Goal: Task Accomplishment & Management: Manage account settings

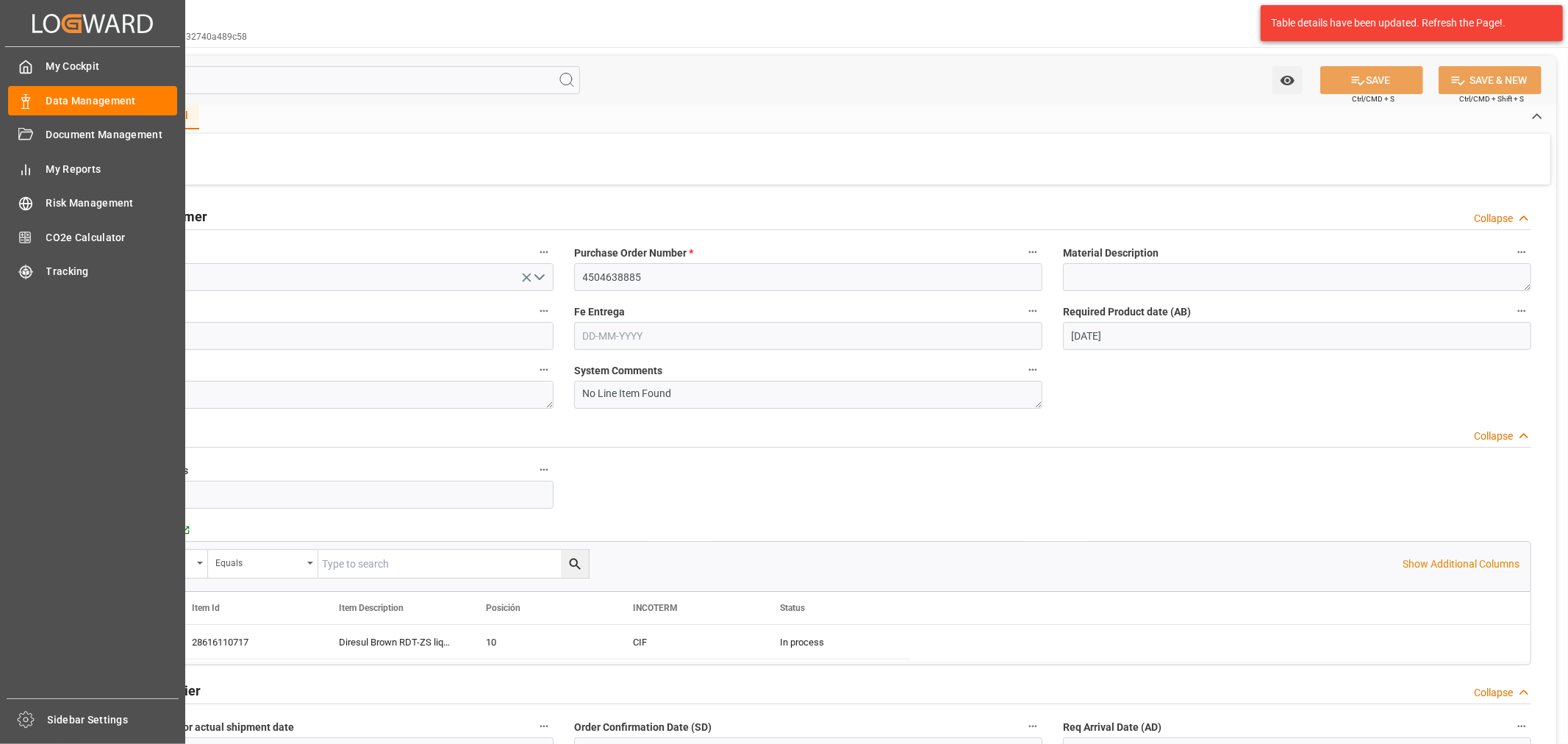
click at [44, 84] on div "My Cockpit My Cockpit Data Management Data Management Document Management Docum…" at bounding box center [92, 372] width 175 height 652
click at [56, 96] on span "Data Management" at bounding box center [112, 101] width 131 height 15
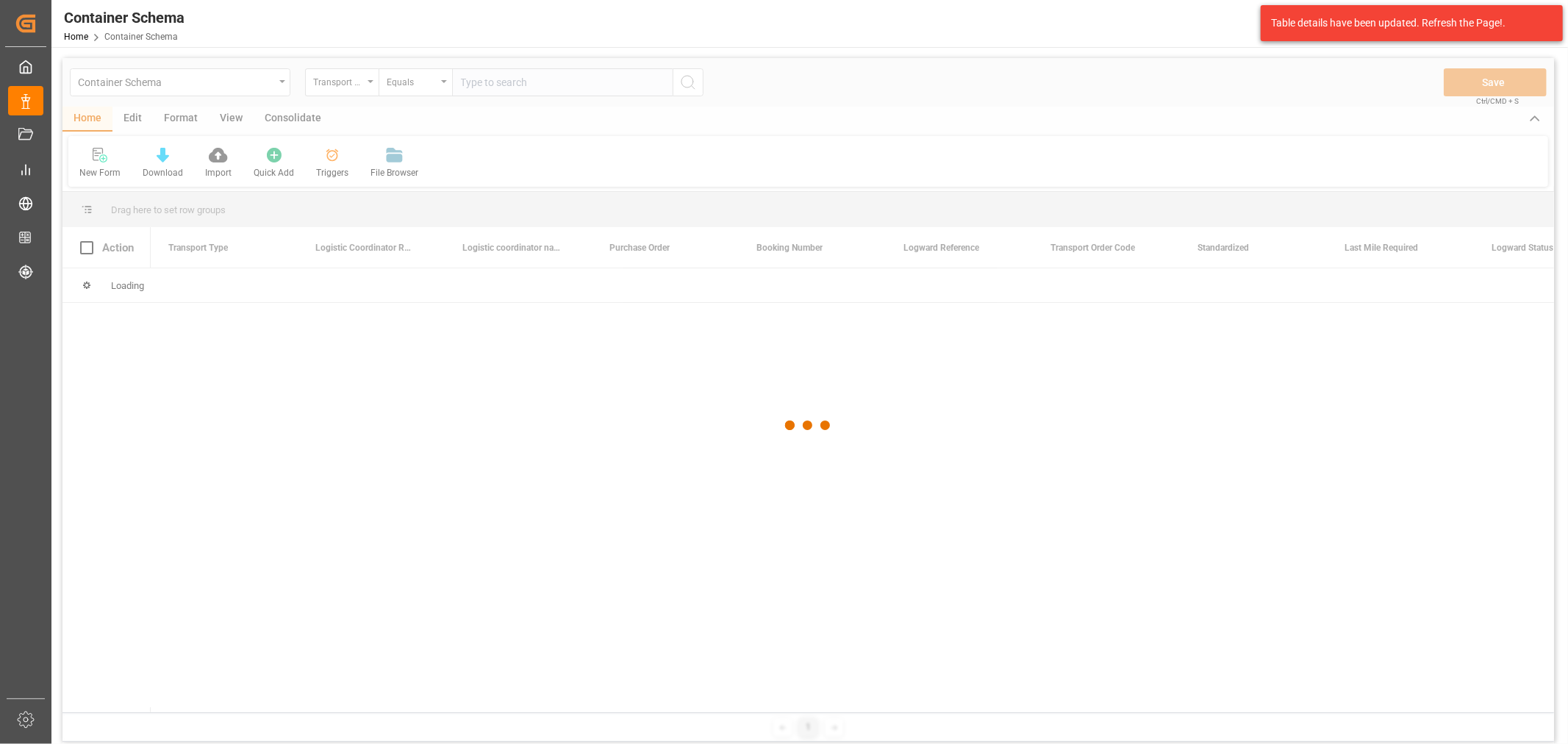
click at [327, 90] on div at bounding box center [808, 426] width 1492 height 735
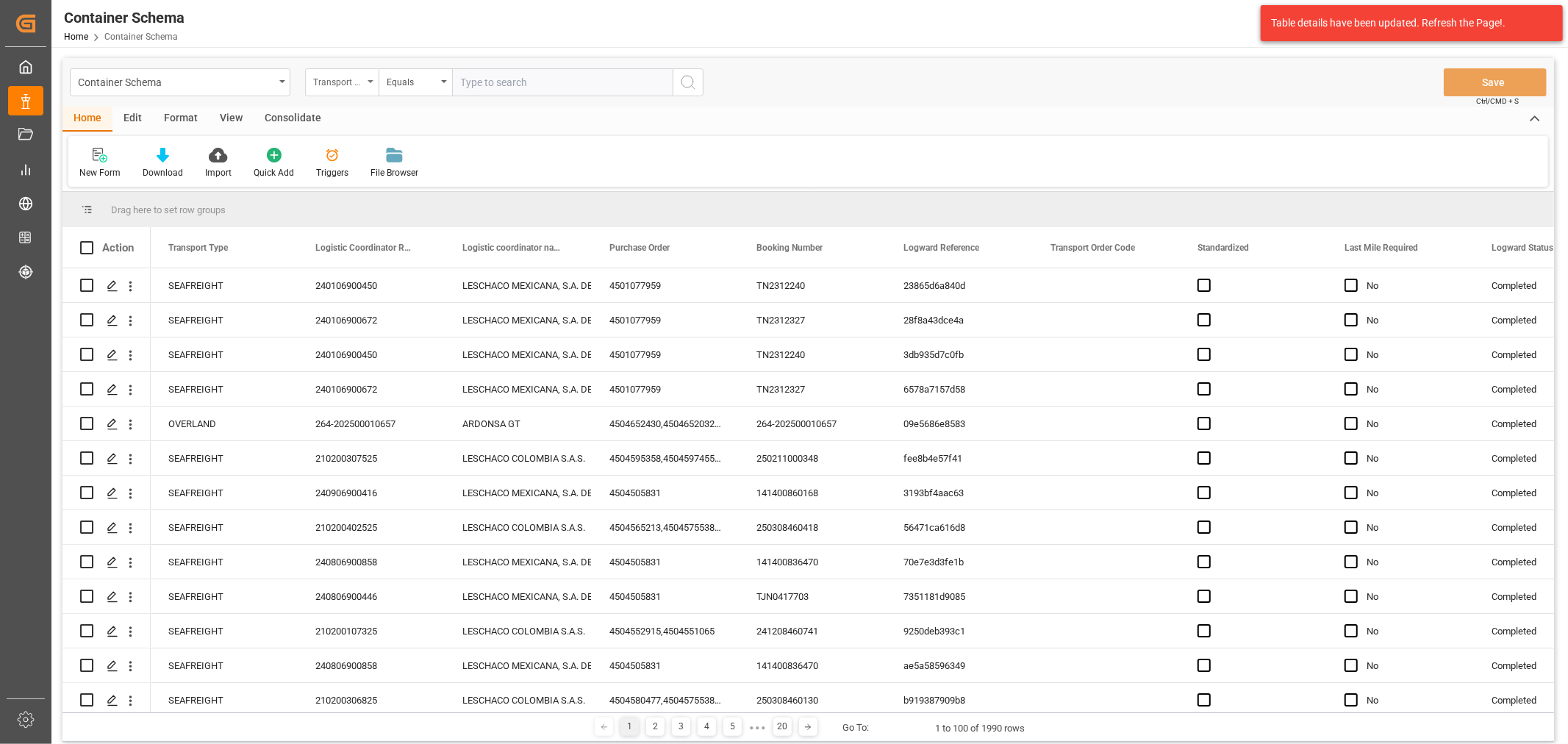
click at [339, 88] on div "Transport Type" at bounding box center [338, 80] width 50 height 17
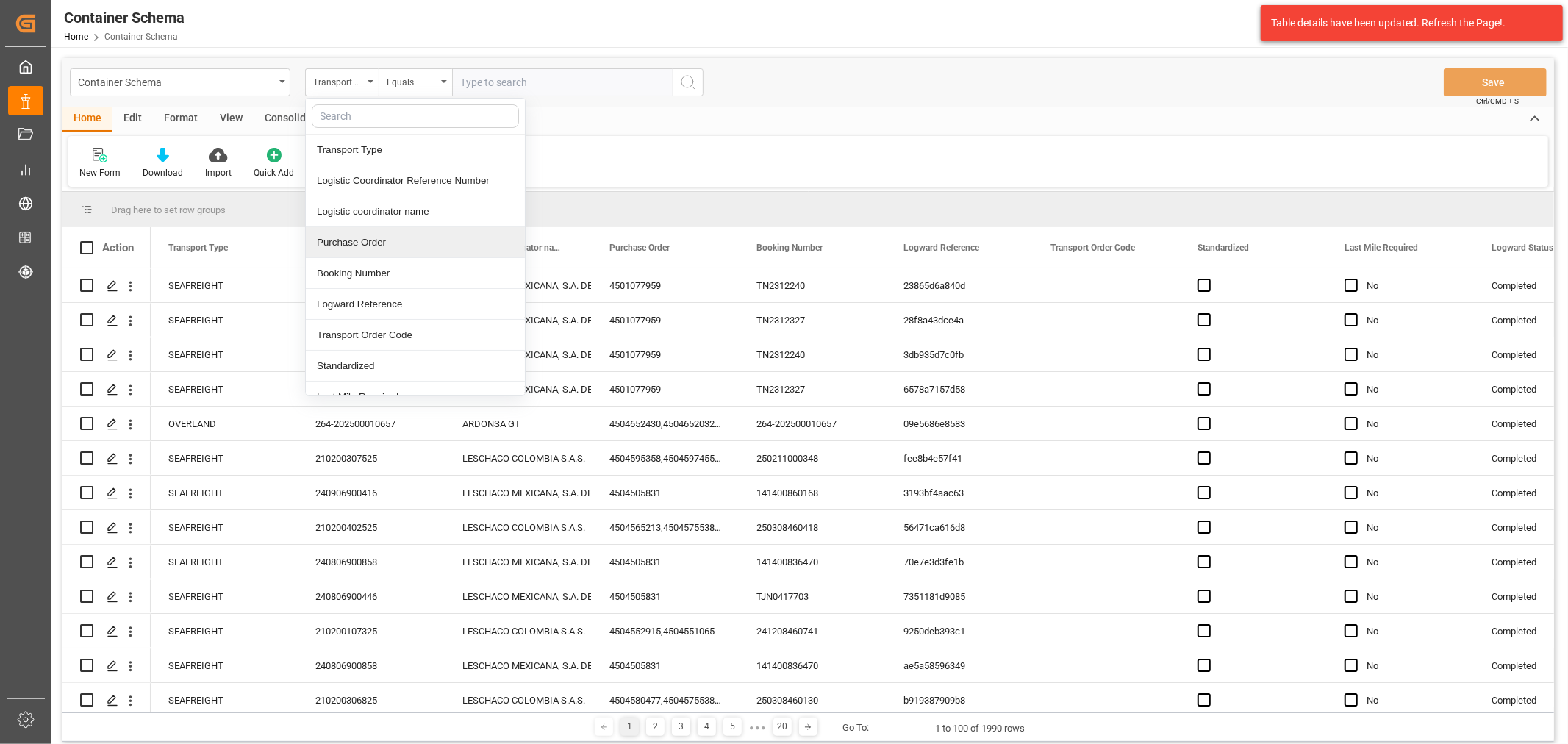
click at [396, 245] on div "Purchase Order" at bounding box center [415, 243] width 219 height 31
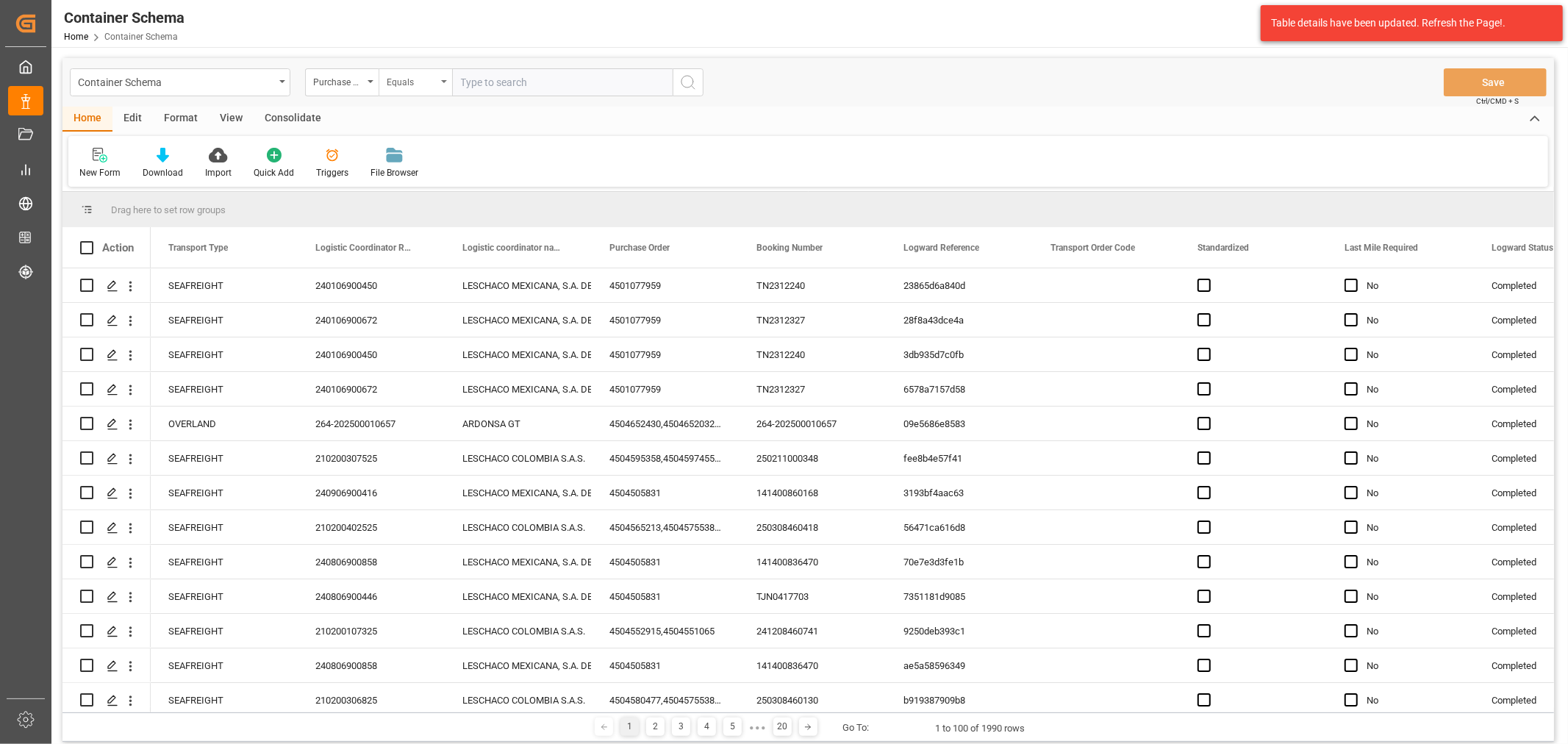
click at [422, 77] on div "Equals" at bounding box center [412, 80] width 50 height 17
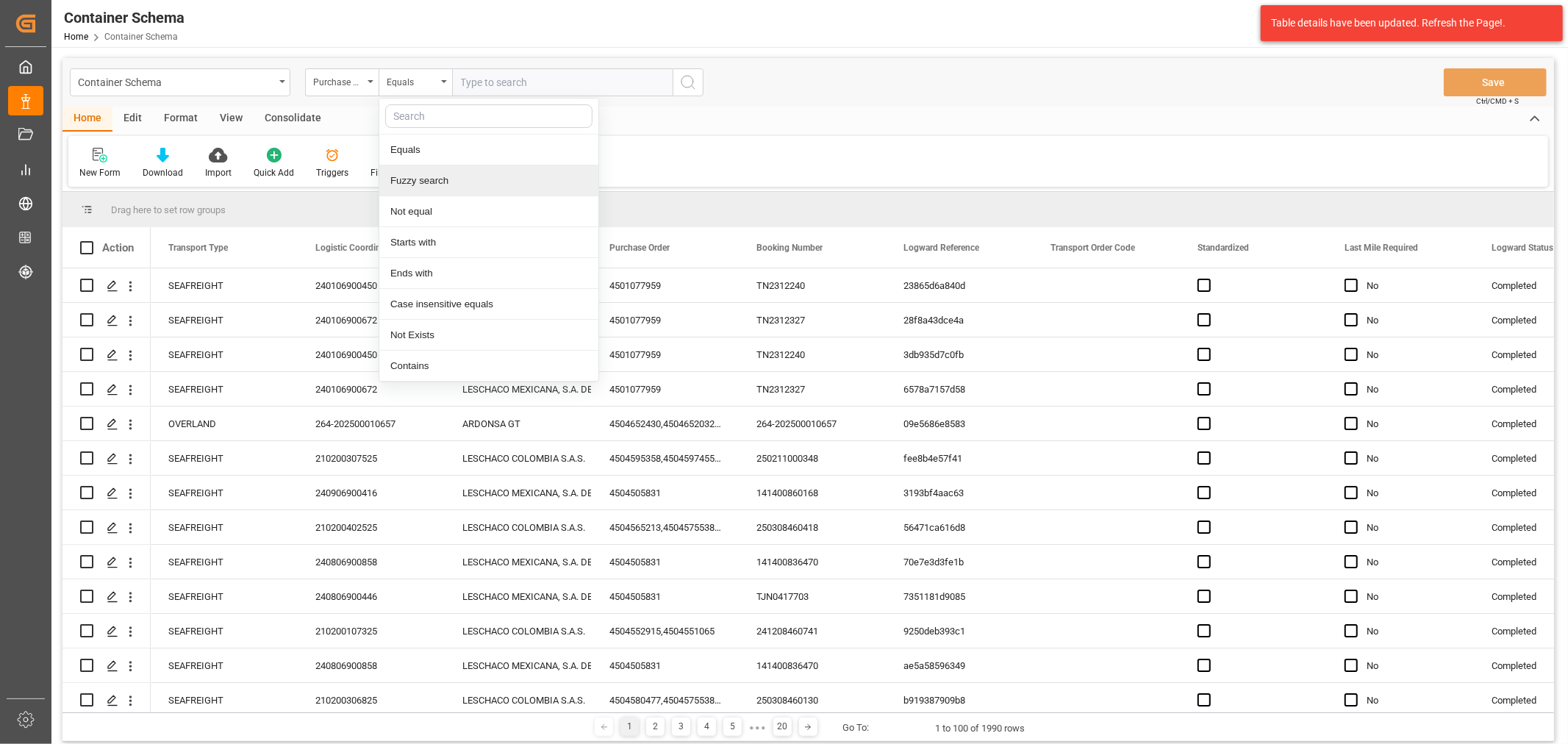
click at [454, 181] on div "Fuzzy search" at bounding box center [489, 181] width 219 height 31
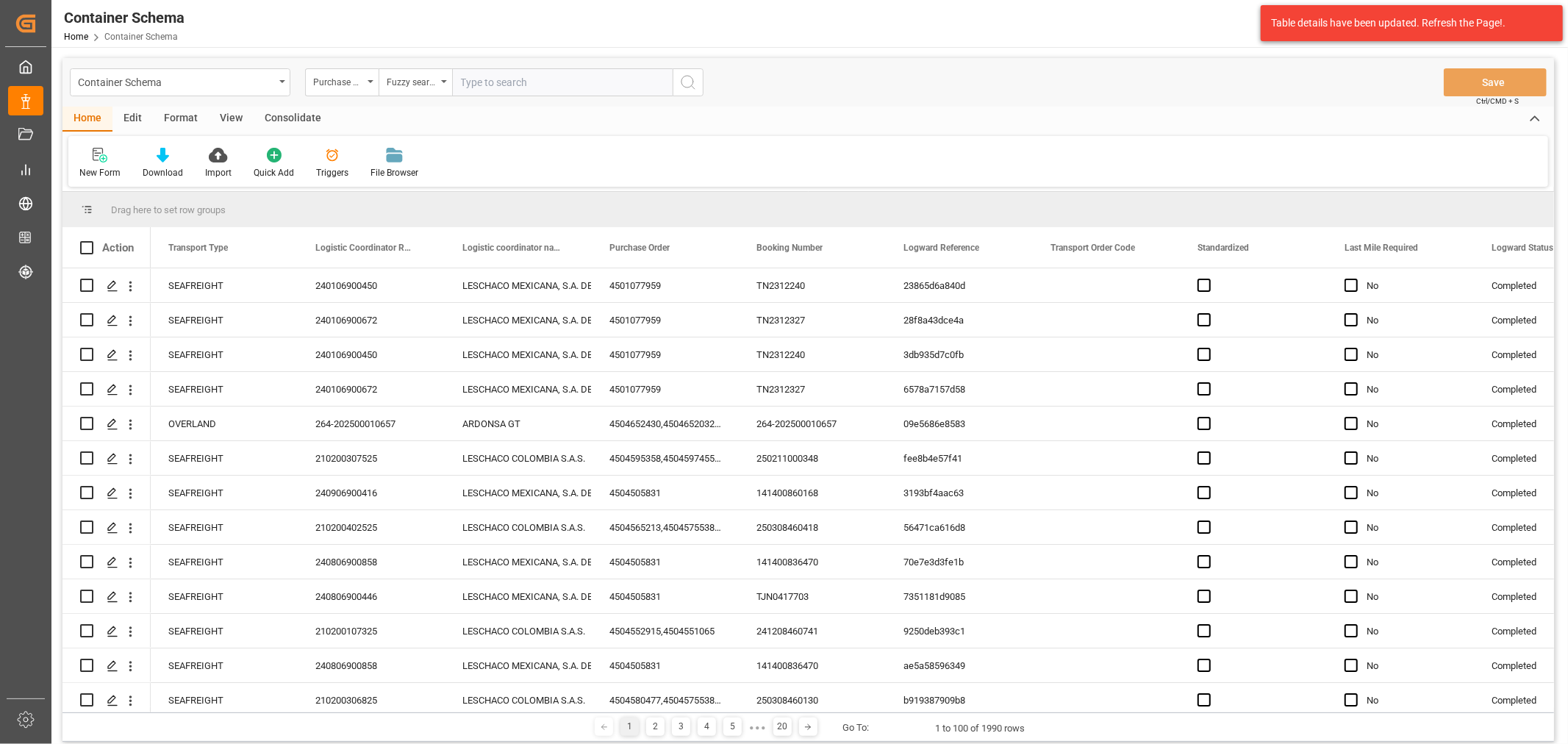
click at [300, 85] on div "Container Schema Purchase Order Fuzzy search" at bounding box center [386, 82] width 634 height 28
click at [258, 84] on div "Container Schema" at bounding box center [176, 81] width 196 height 19
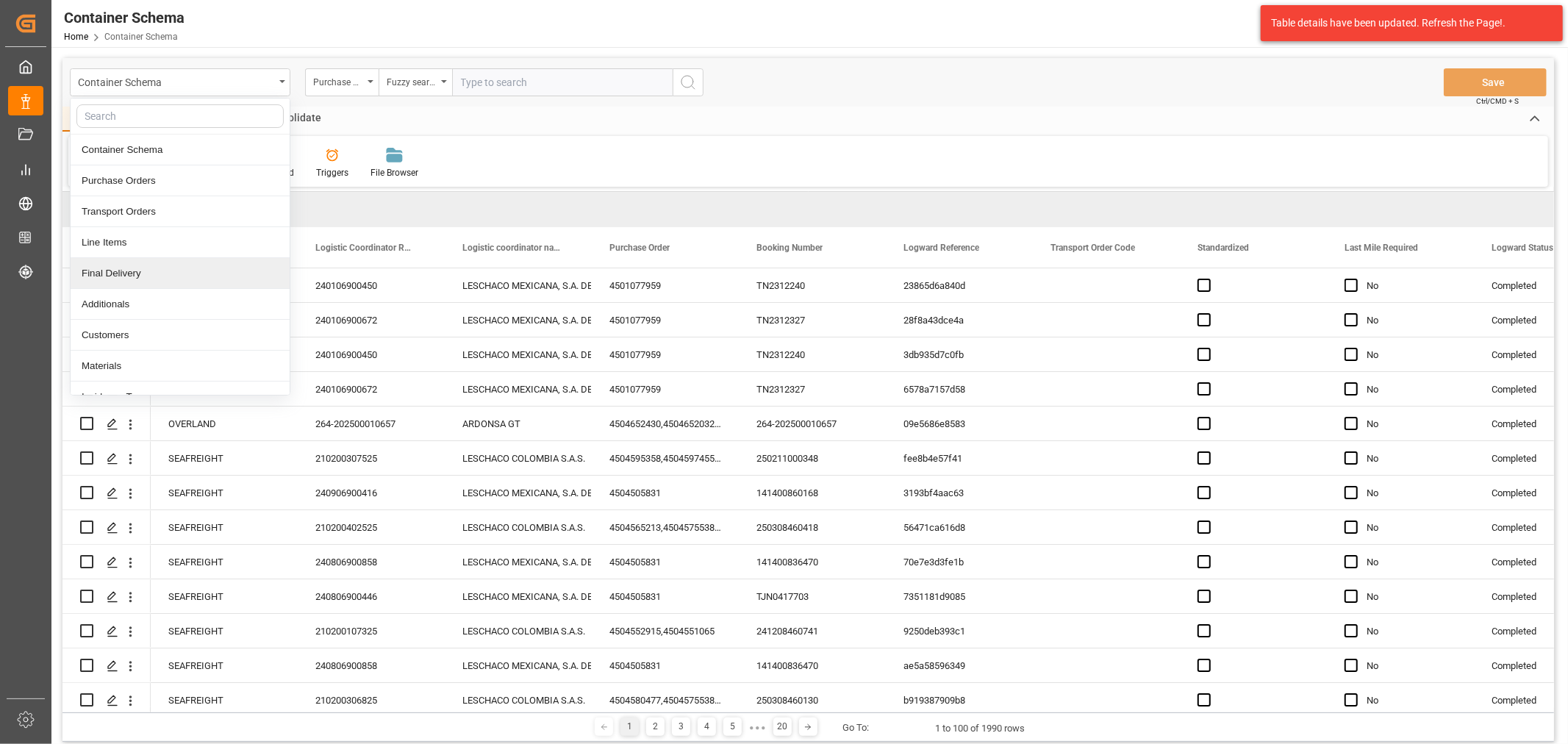
click at [129, 268] on div "Final Delivery" at bounding box center [180, 273] width 219 height 31
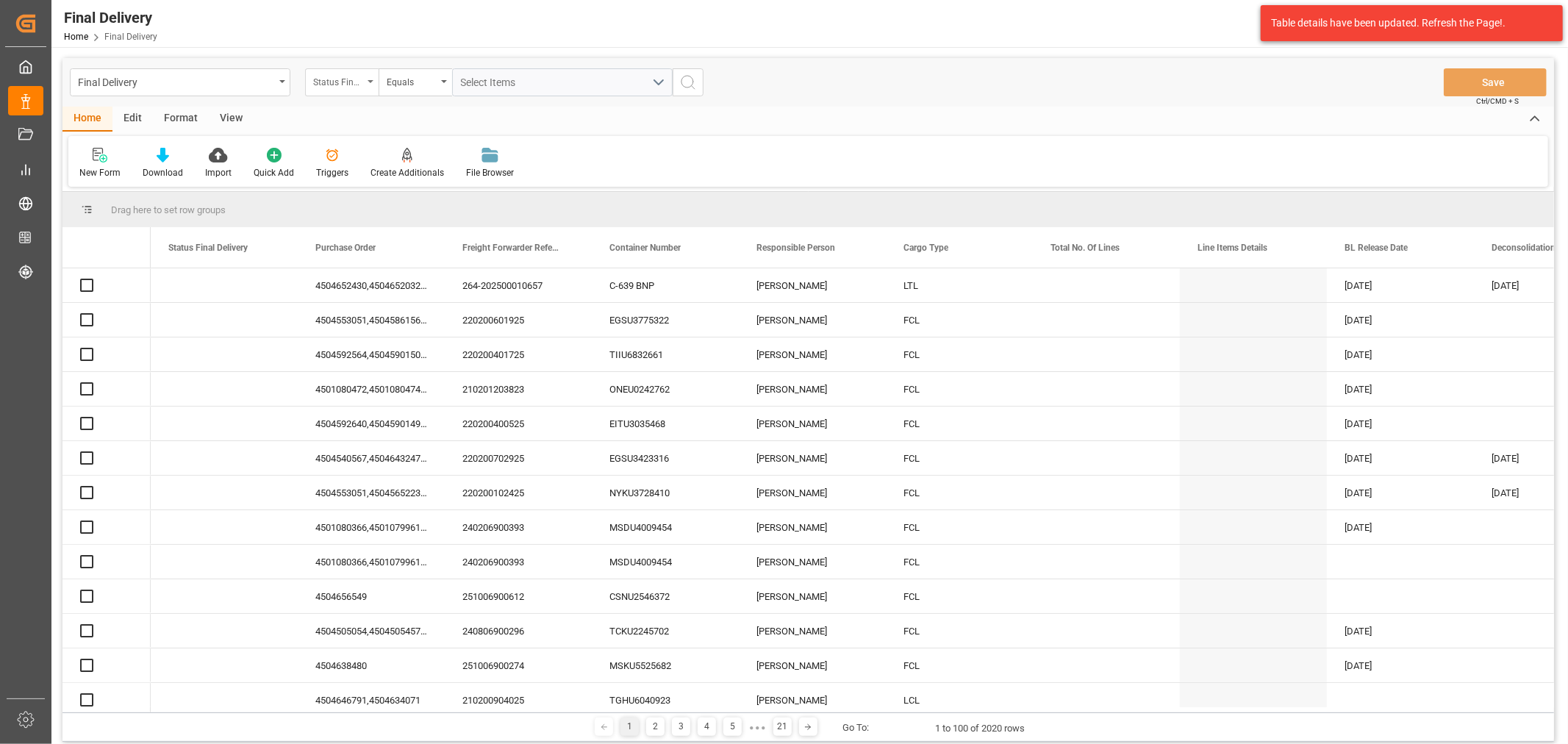
click at [372, 84] on div "Status Final Delivery" at bounding box center [342, 82] width 74 height 28
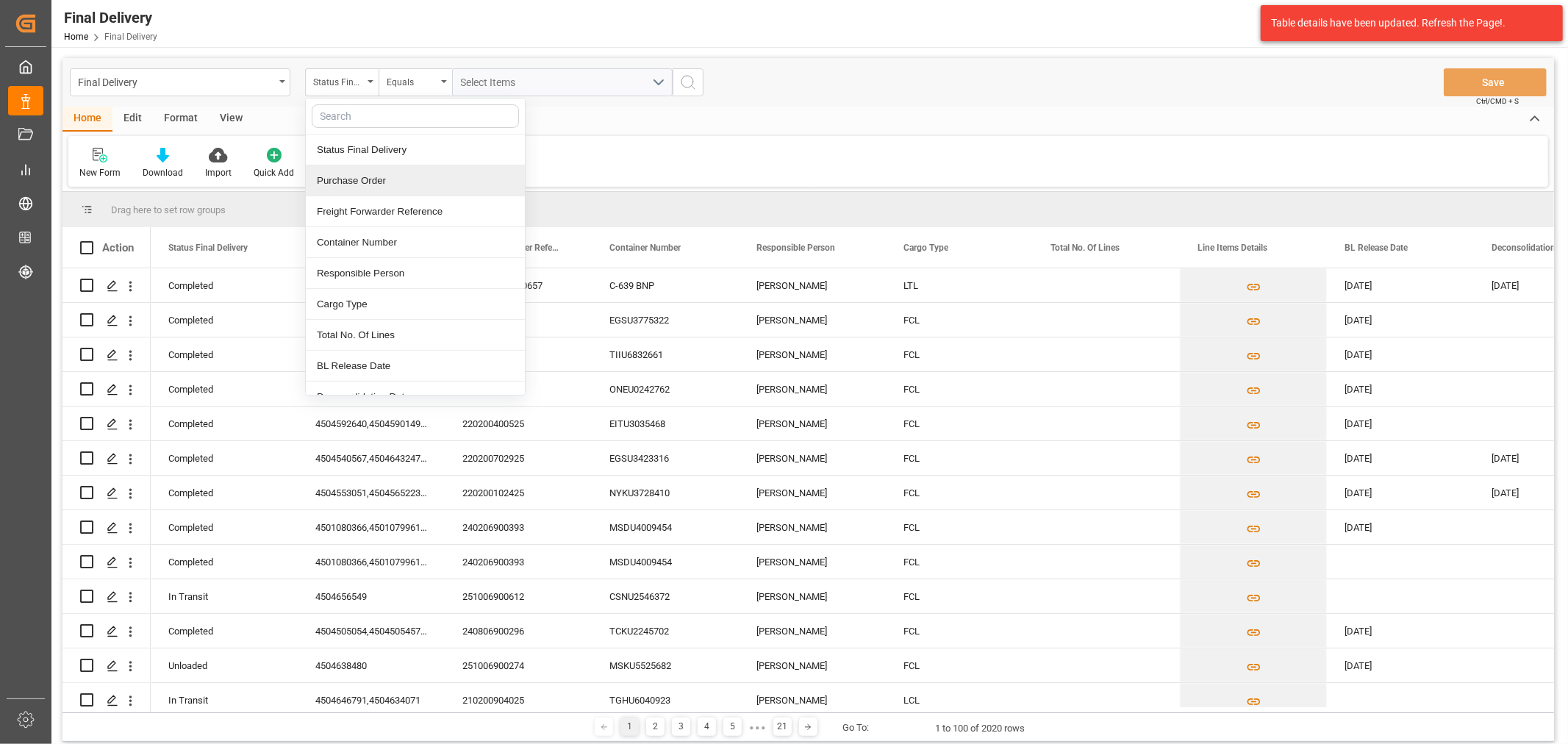
click at [363, 184] on div "Purchase Order" at bounding box center [415, 181] width 219 height 31
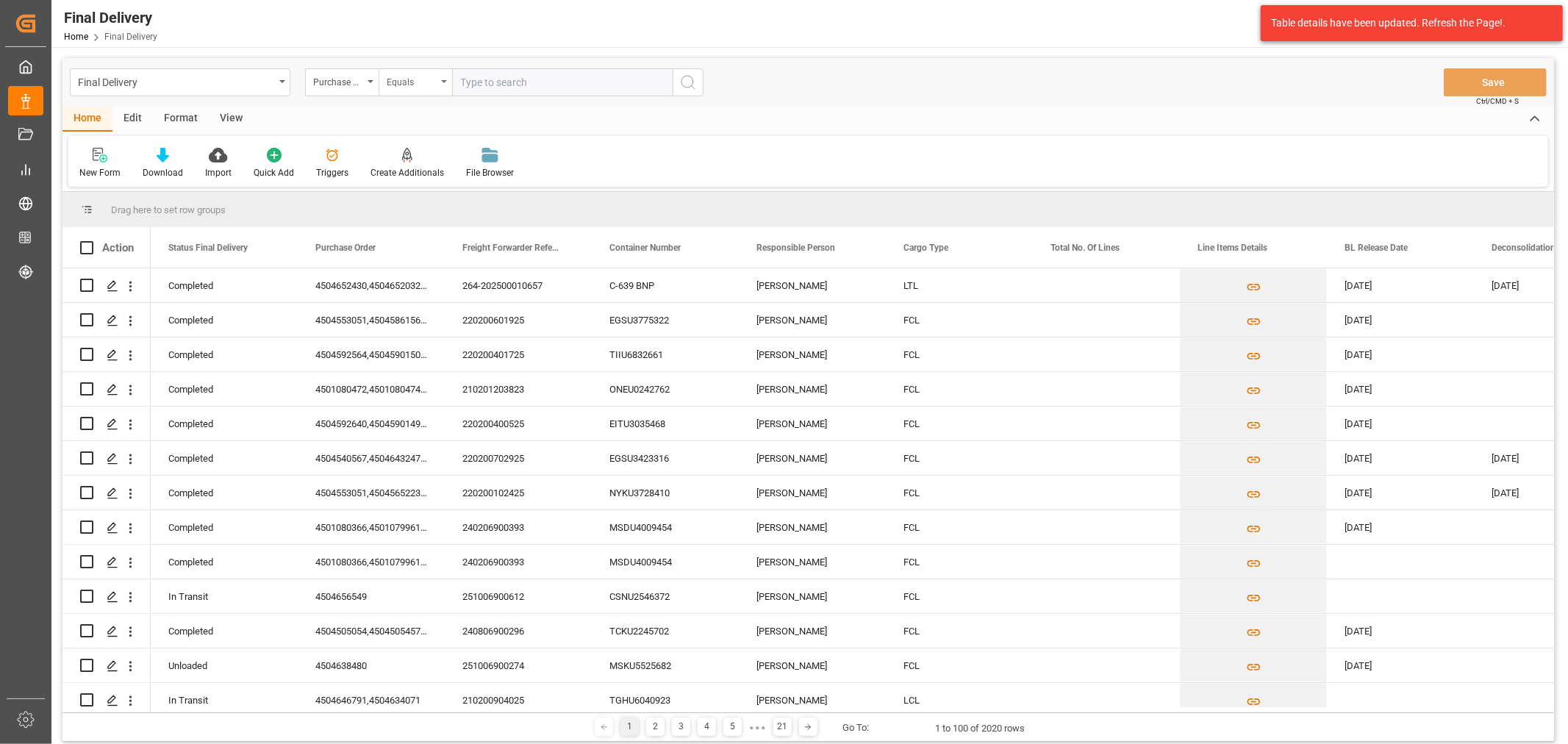
drag, startPoint x: 413, startPoint y: 78, endPoint x: 415, endPoint y: 91, distance: 13.2
click at [413, 77] on div "Equals" at bounding box center [412, 80] width 50 height 17
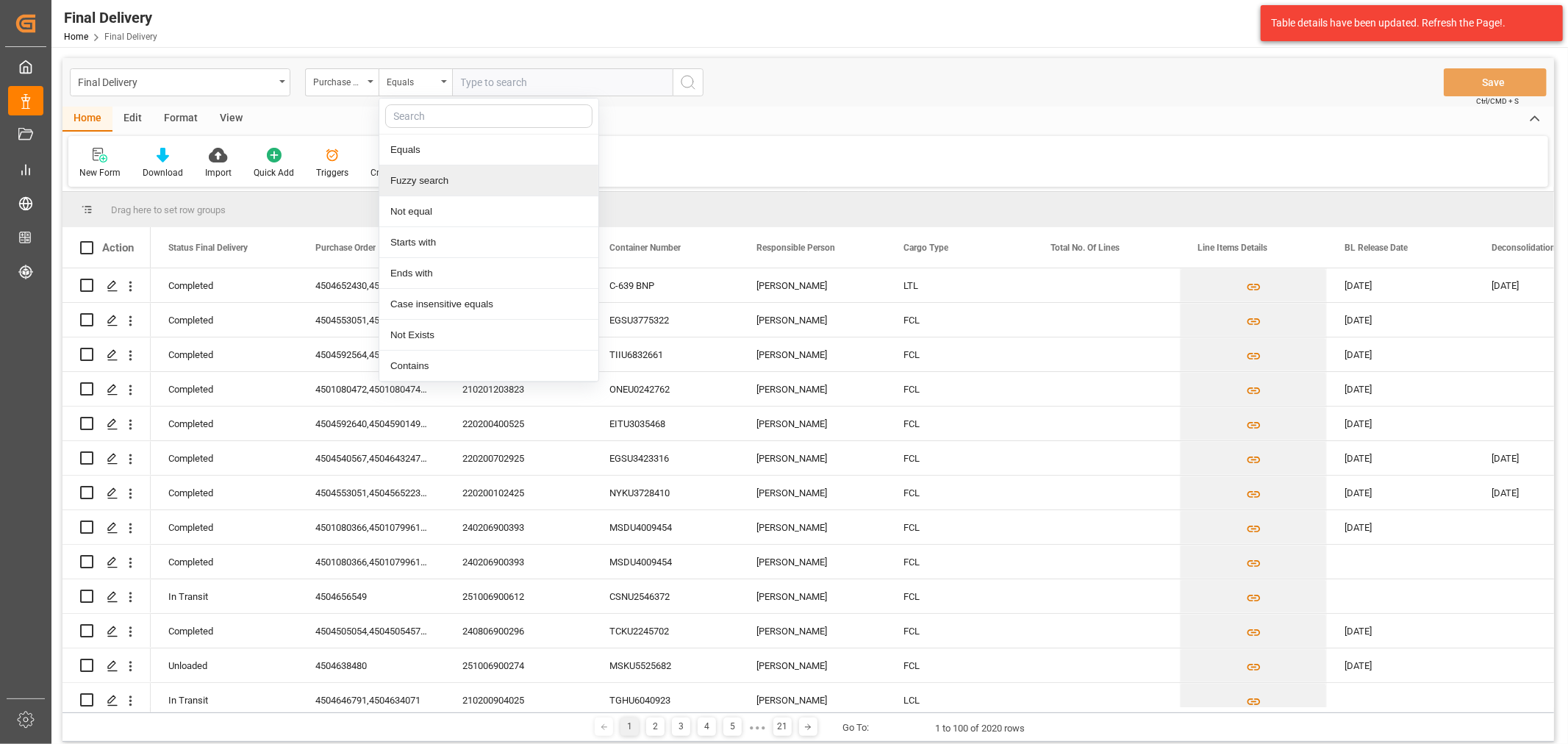
click at [437, 182] on div "Fuzzy search" at bounding box center [489, 181] width 219 height 31
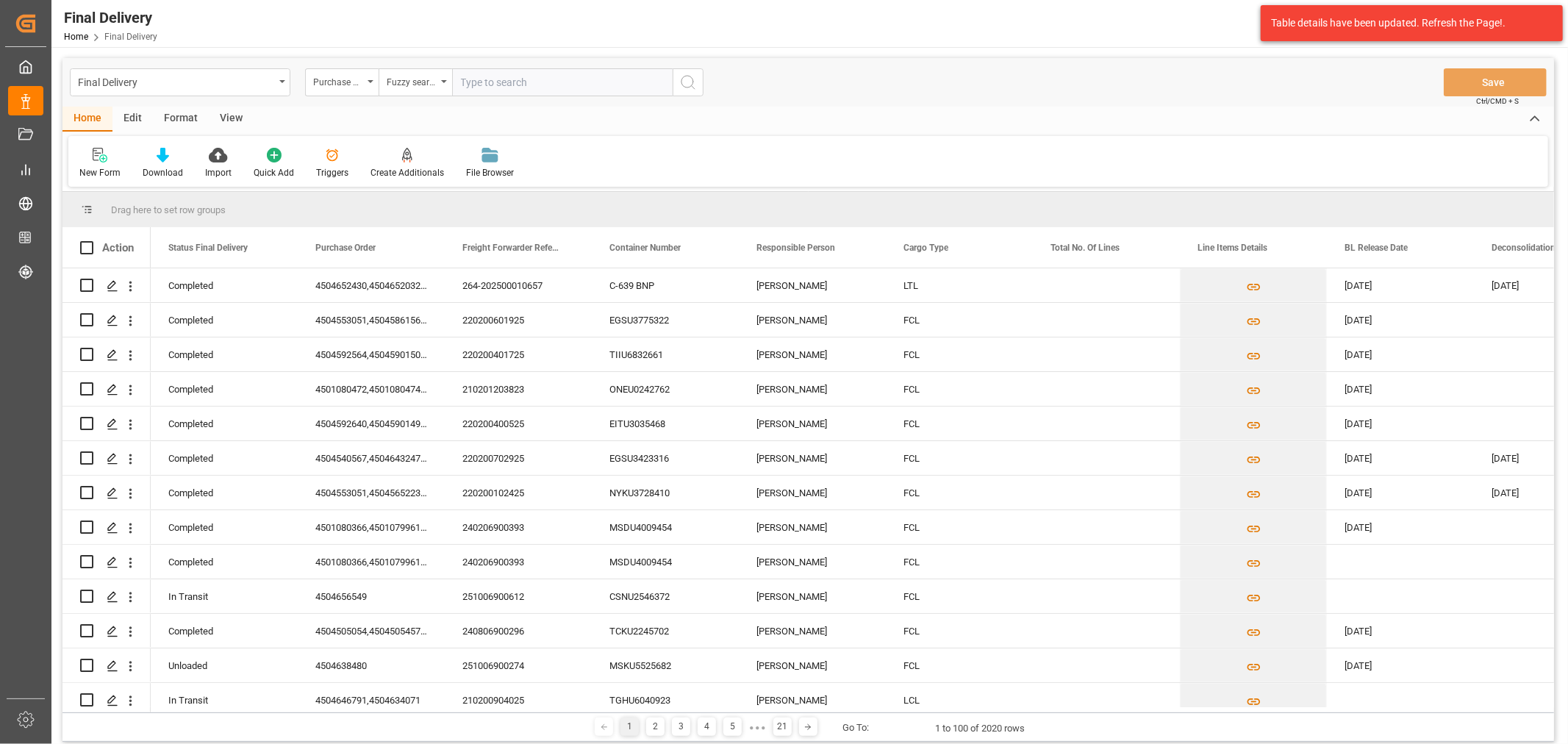
click at [510, 75] on input "text" at bounding box center [562, 82] width 221 height 28
click at [548, 84] on input "text" at bounding box center [562, 82] width 221 height 28
paste input "4504670859"
type input "4504670859"
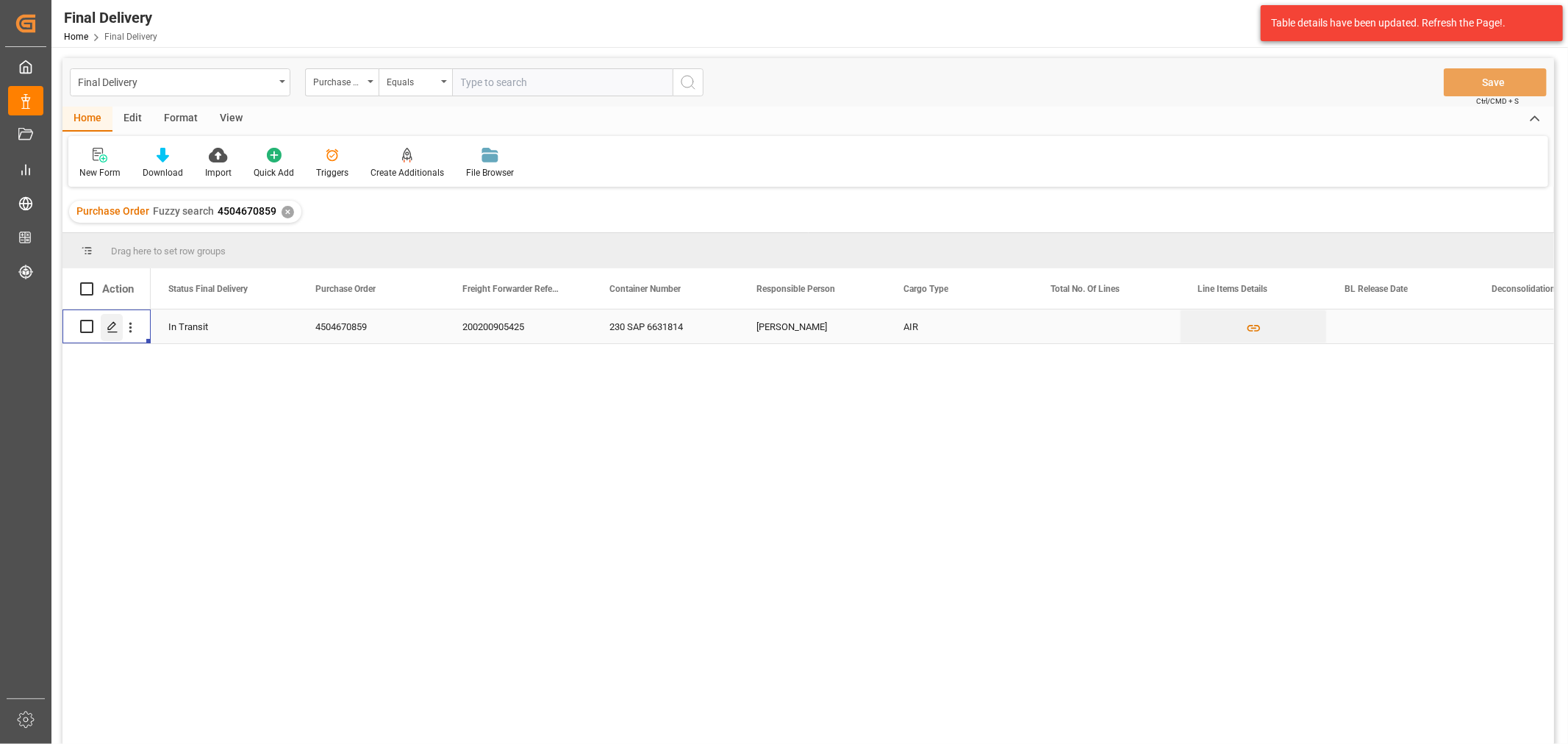
click at [113, 325] on icon "Press SPACE to select this row." at bounding box center [112, 327] width 12 height 12
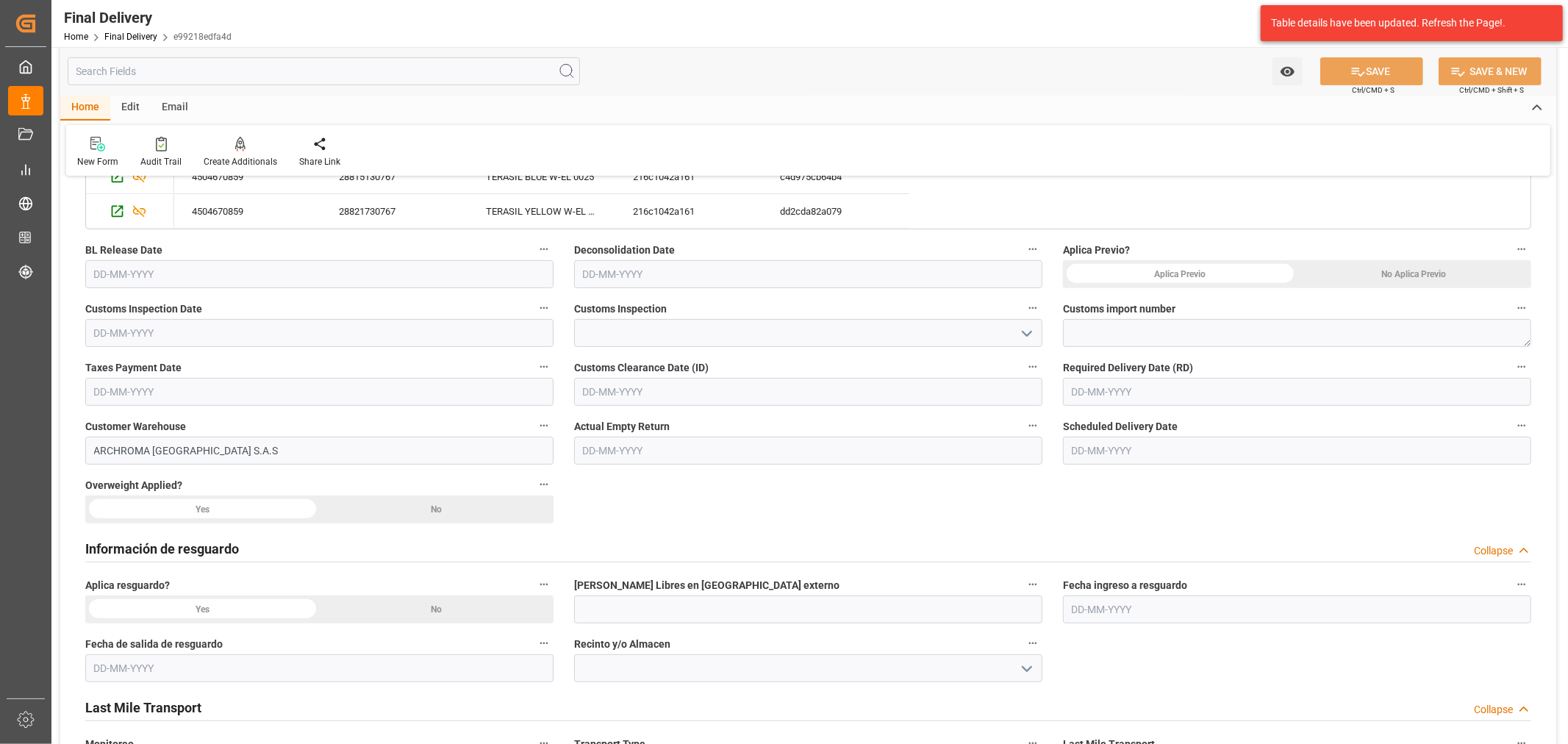
scroll to position [326, 0]
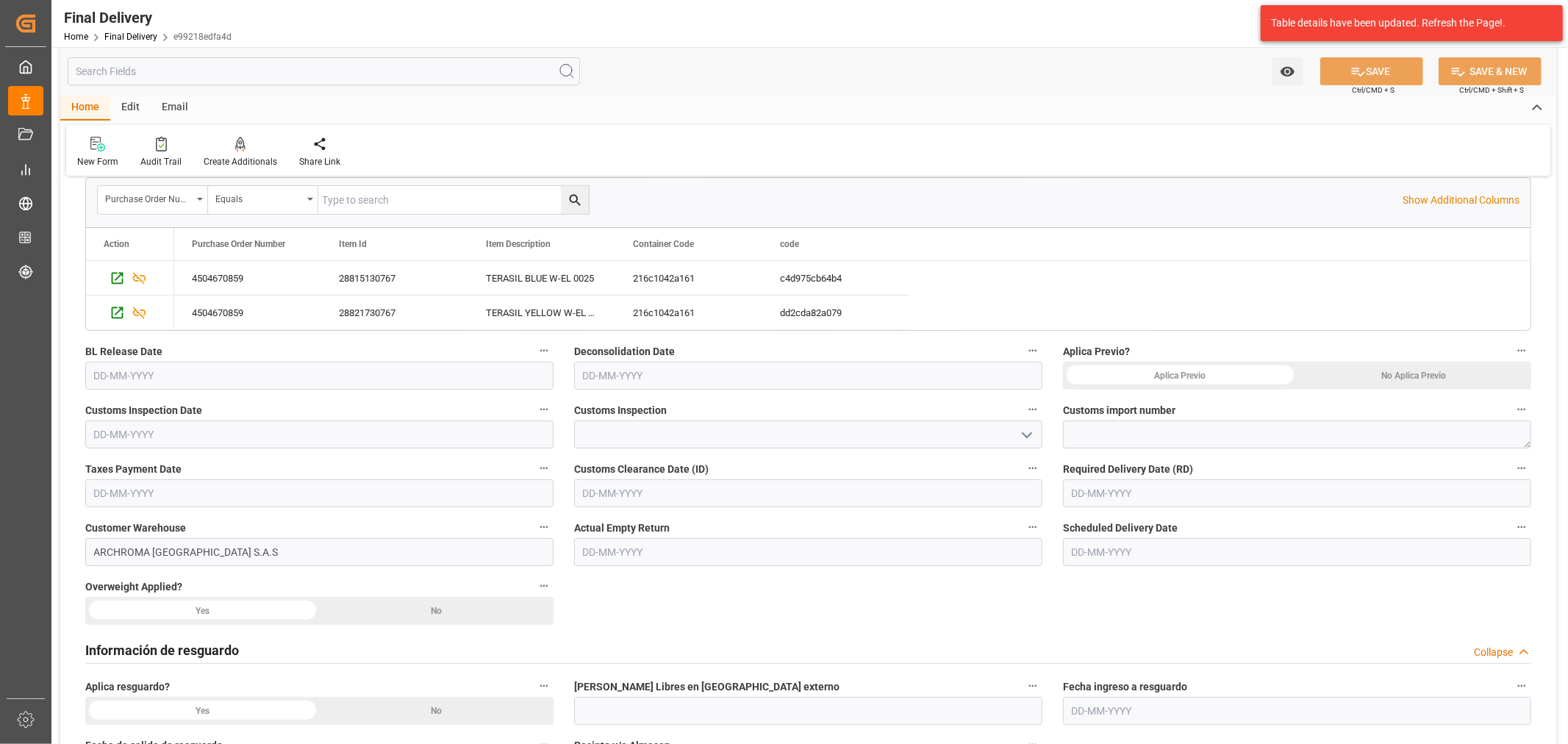
click at [401, 392] on div "BL Release Date" at bounding box center [319, 365] width 489 height 59
click at [401, 388] on input "text" at bounding box center [319, 376] width 468 height 28
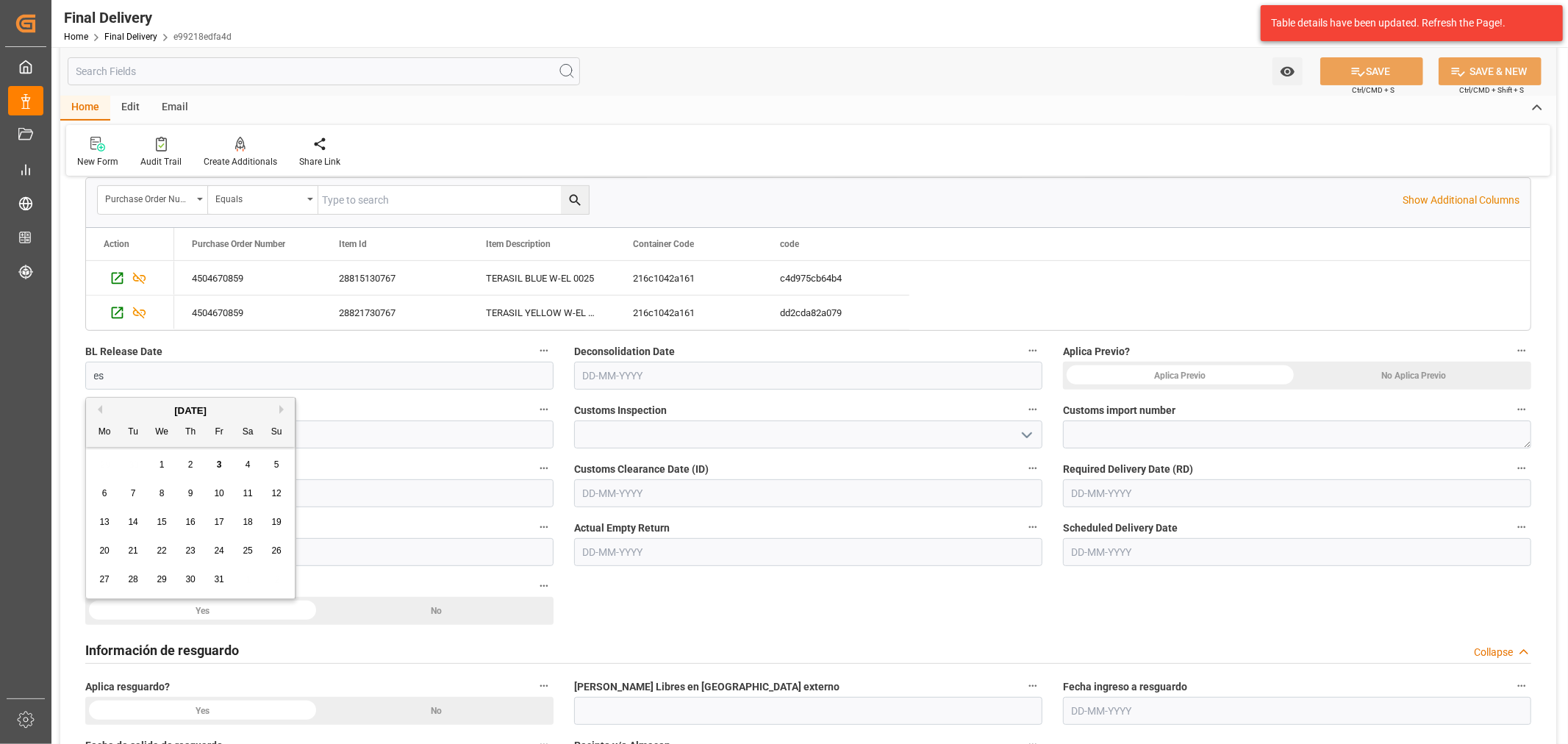
type input "es"
drag, startPoint x: 119, startPoint y: 376, endPoint x: -33, endPoint y: 366, distance: 152.3
click at [0, 366] on html "Created by potrace 1.15, written by Peter Selinger 2001-2017 Created by potrace…" at bounding box center [784, 372] width 1568 height 744
click at [218, 467] on span "3" at bounding box center [219, 465] width 5 height 11
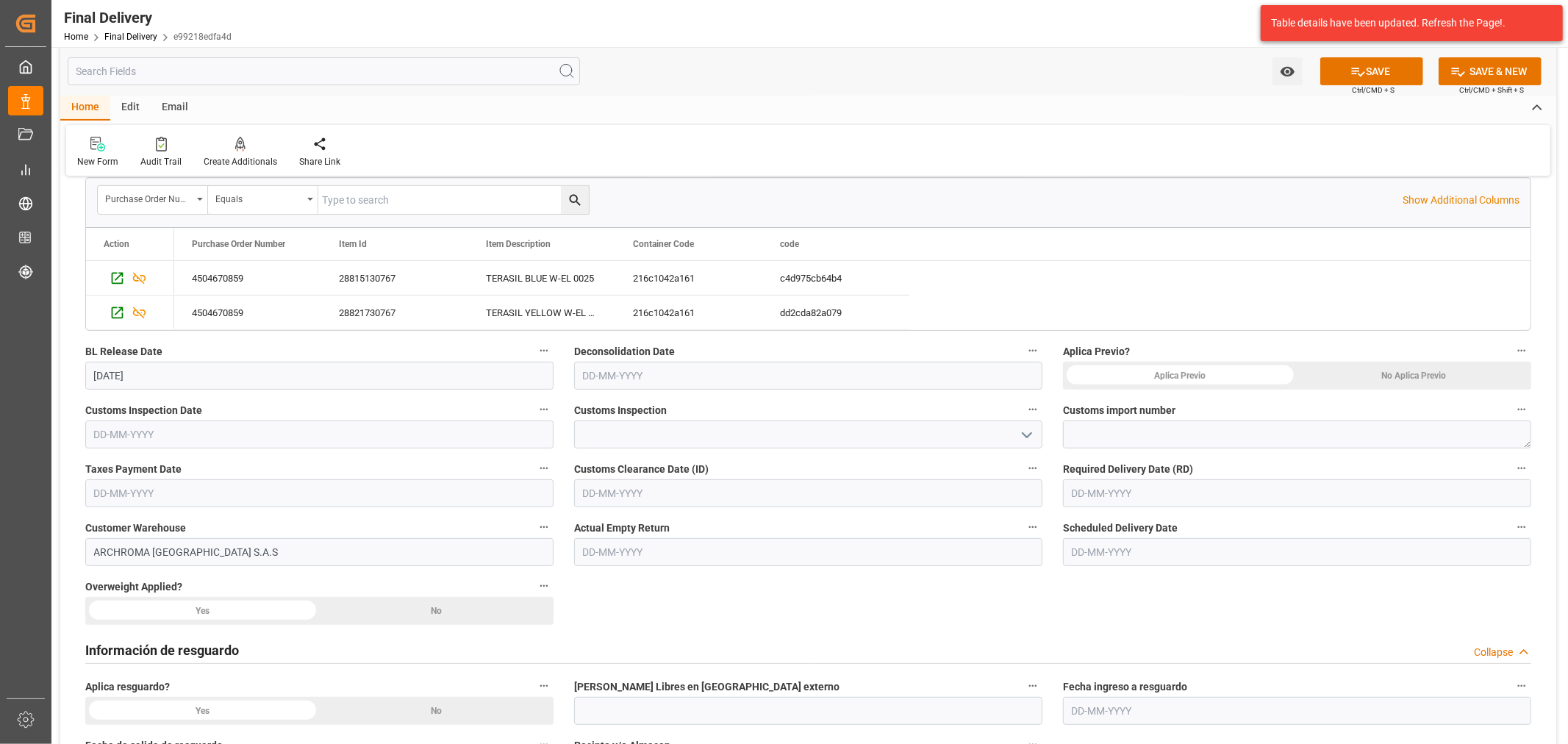
click at [222, 377] on input "[DATE]" at bounding box center [319, 376] width 468 height 28
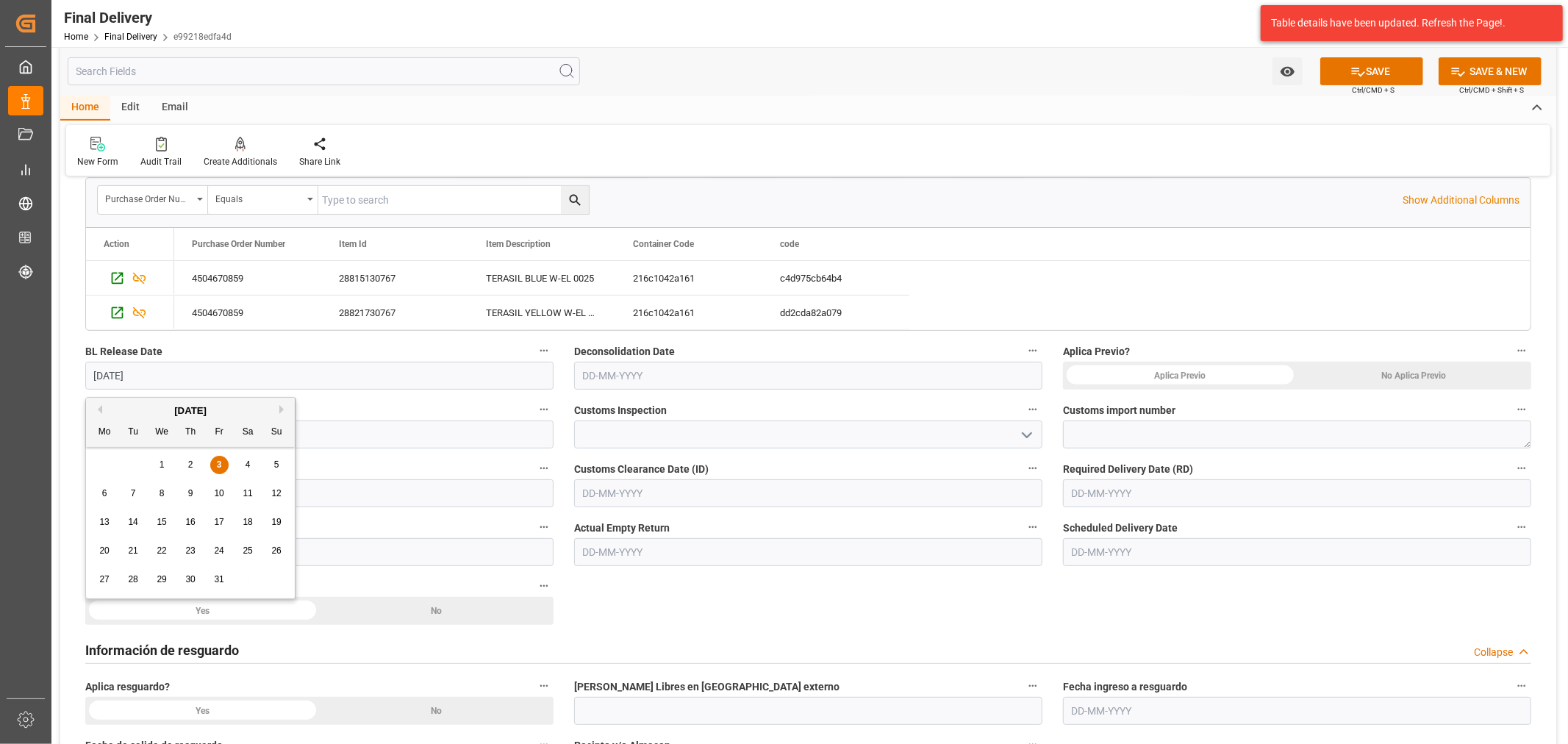
click at [189, 466] on span "2" at bounding box center [191, 465] width 5 height 11
type input "[DATE]"
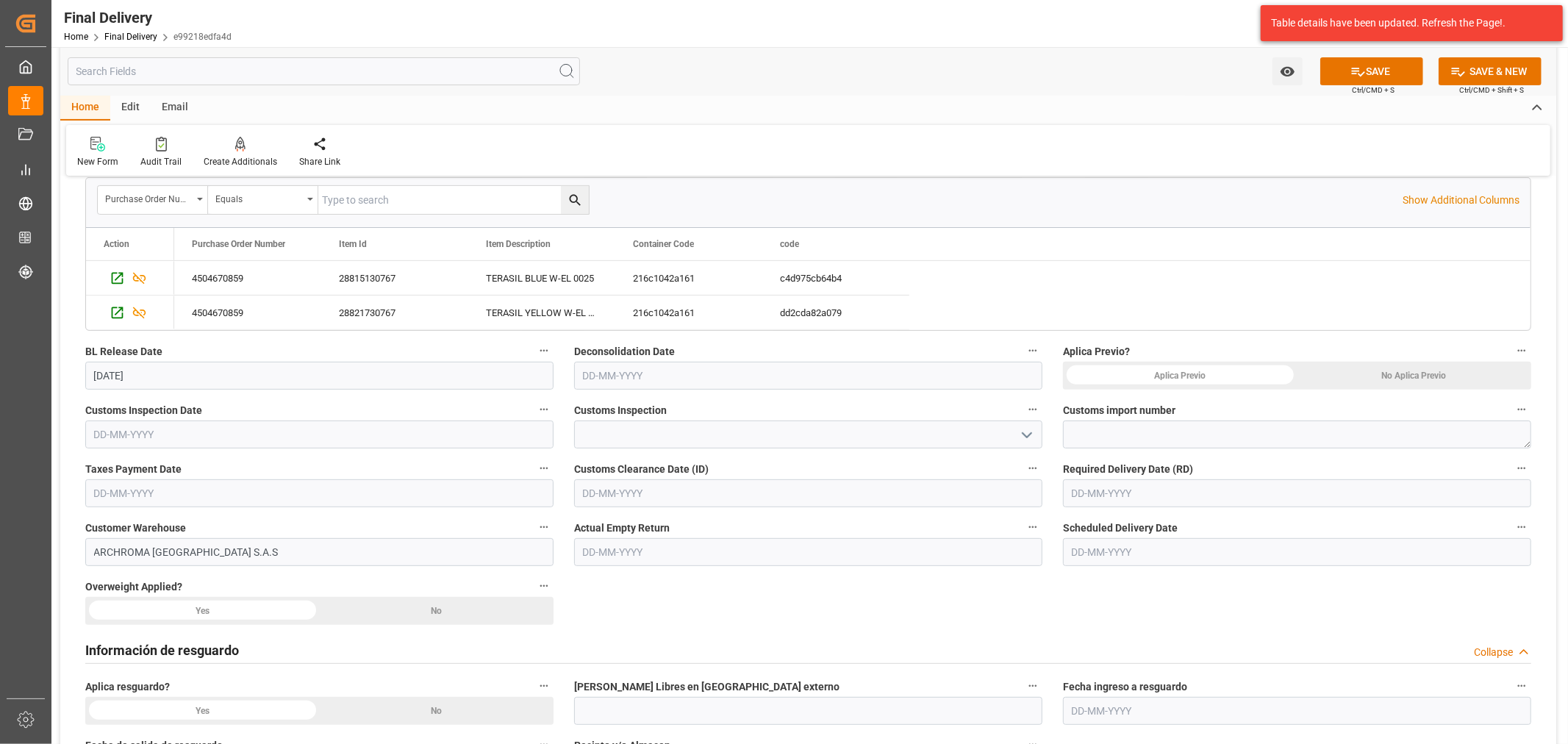
click at [1390, 376] on div "No Aplica Previo" at bounding box center [1415, 376] width 234 height 28
click at [1032, 434] on icon "open menu" at bounding box center [1027, 436] width 18 height 18
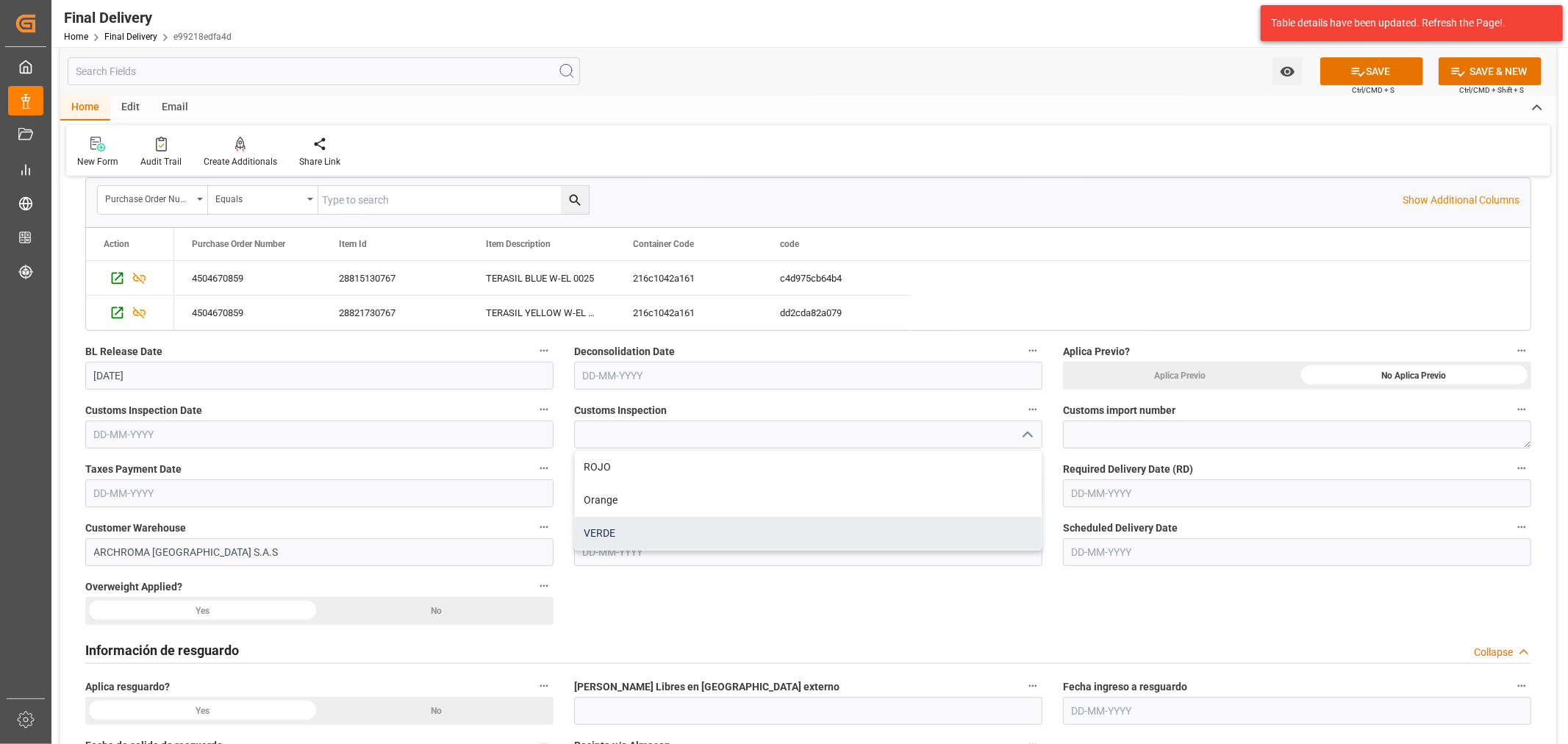
click at [618, 531] on div "VERDE" at bounding box center [809, 533] width 467 height 33
type input "VERDE"
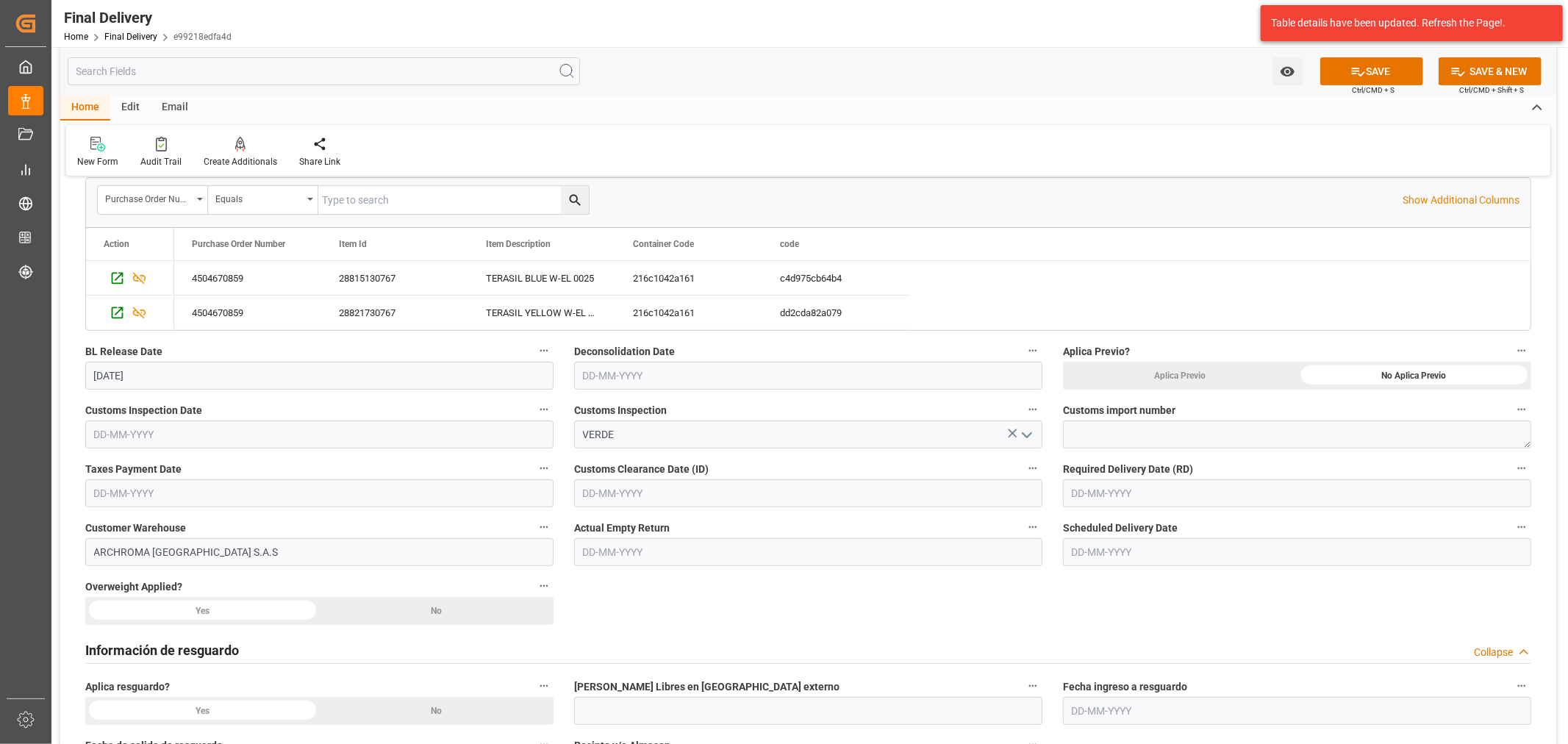
click at [265, 428] on input "text" at bounding box center [319, 434] width 468 height 28
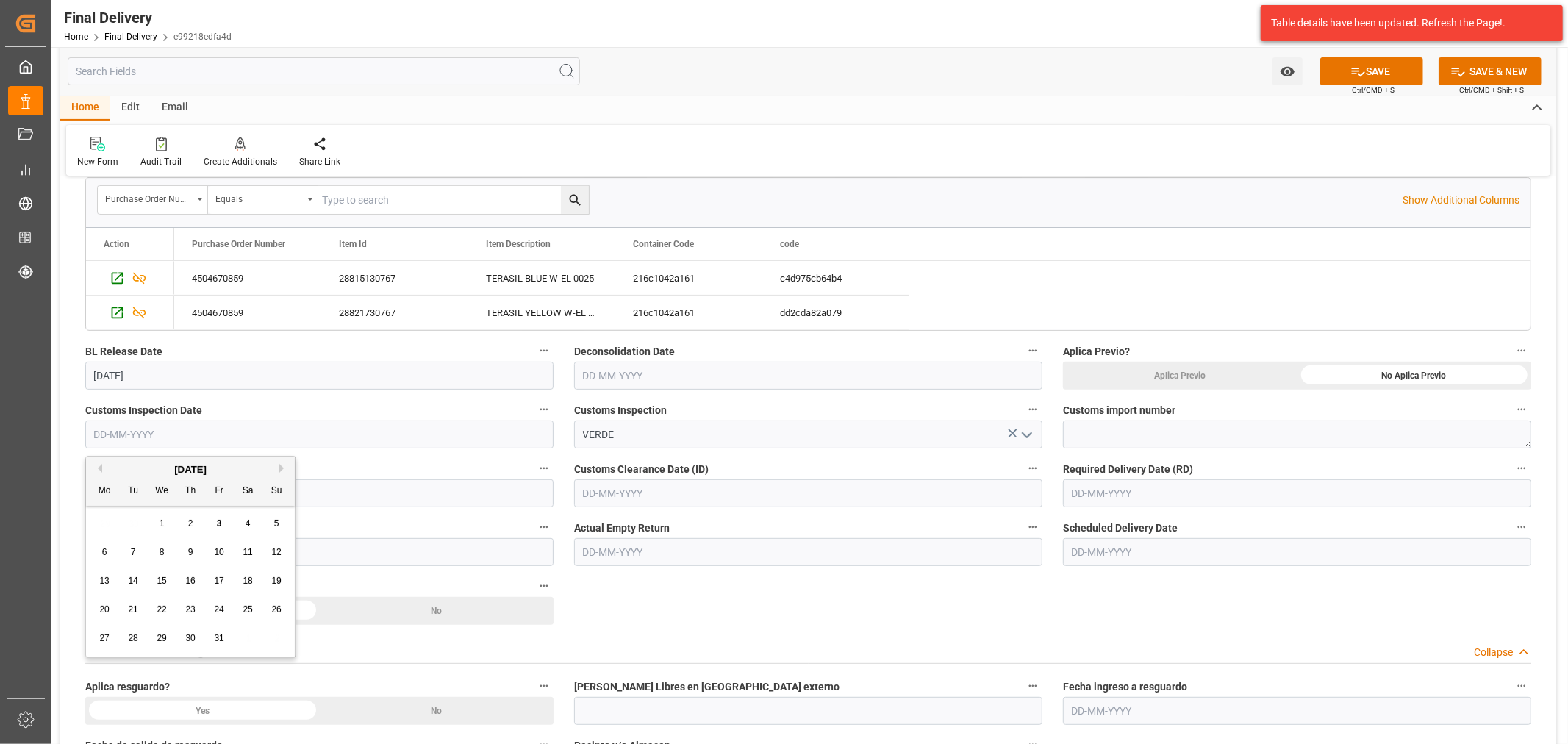
click at [123, 517] on div "29 30 1 2 3 4 5" at bounding box center [190, 523] width 200 height 28
click at [192, 523] on span "2" at bounding box center [191, 523] width 5 height 11
type input "[DATE]"
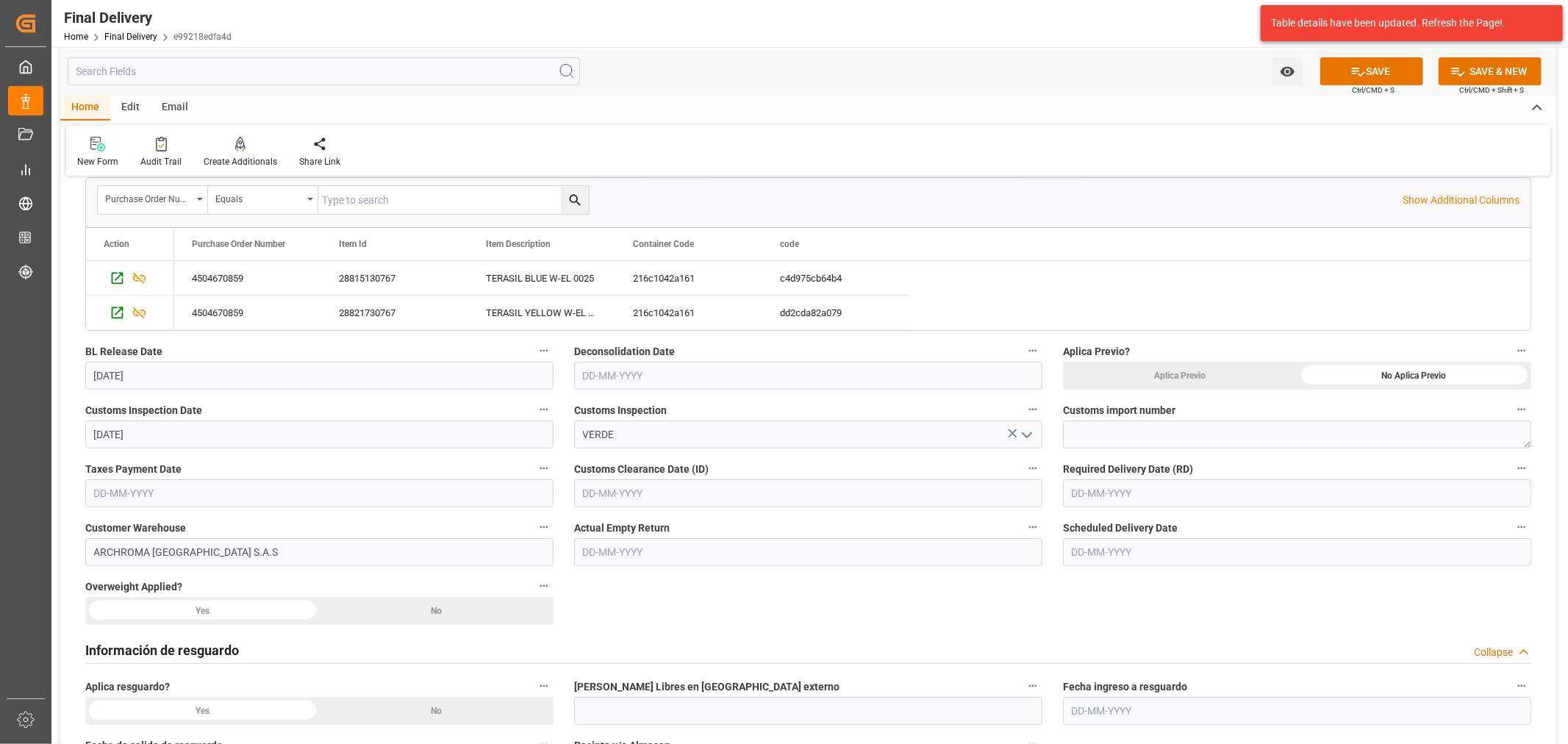
click at [814, 497] on input "text" at bounding box center [808, 493] width 468 height 28
click at [617, 586] on div "29 30 1 2 3 4 5" at bounding box center [679, 583] width 200 height 28
click at [680, 585] on span "2" at bounding box center [680, 583] width 5 height 11
type input "[DATE]"
drag, startPoint x: 279, startPoint y: 495, endPoint x: 273, endPoint y: 487, distance: 10.0
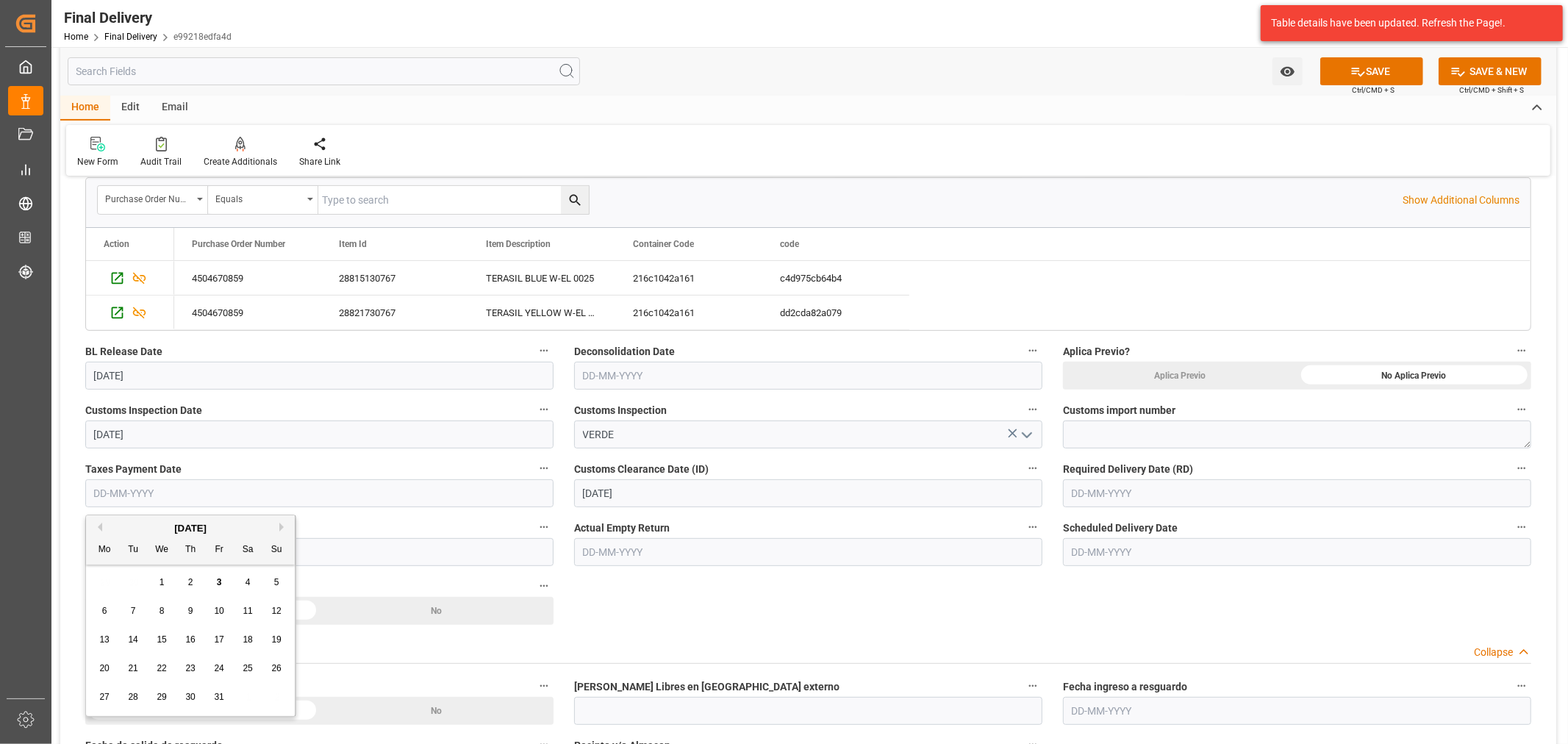
click at [279, 495] on input "text" at bounding box center [319, 493] width 468 height 28
click at [1285, 496] on input "text" at bounding box center [1297, 493] width 468 height 28
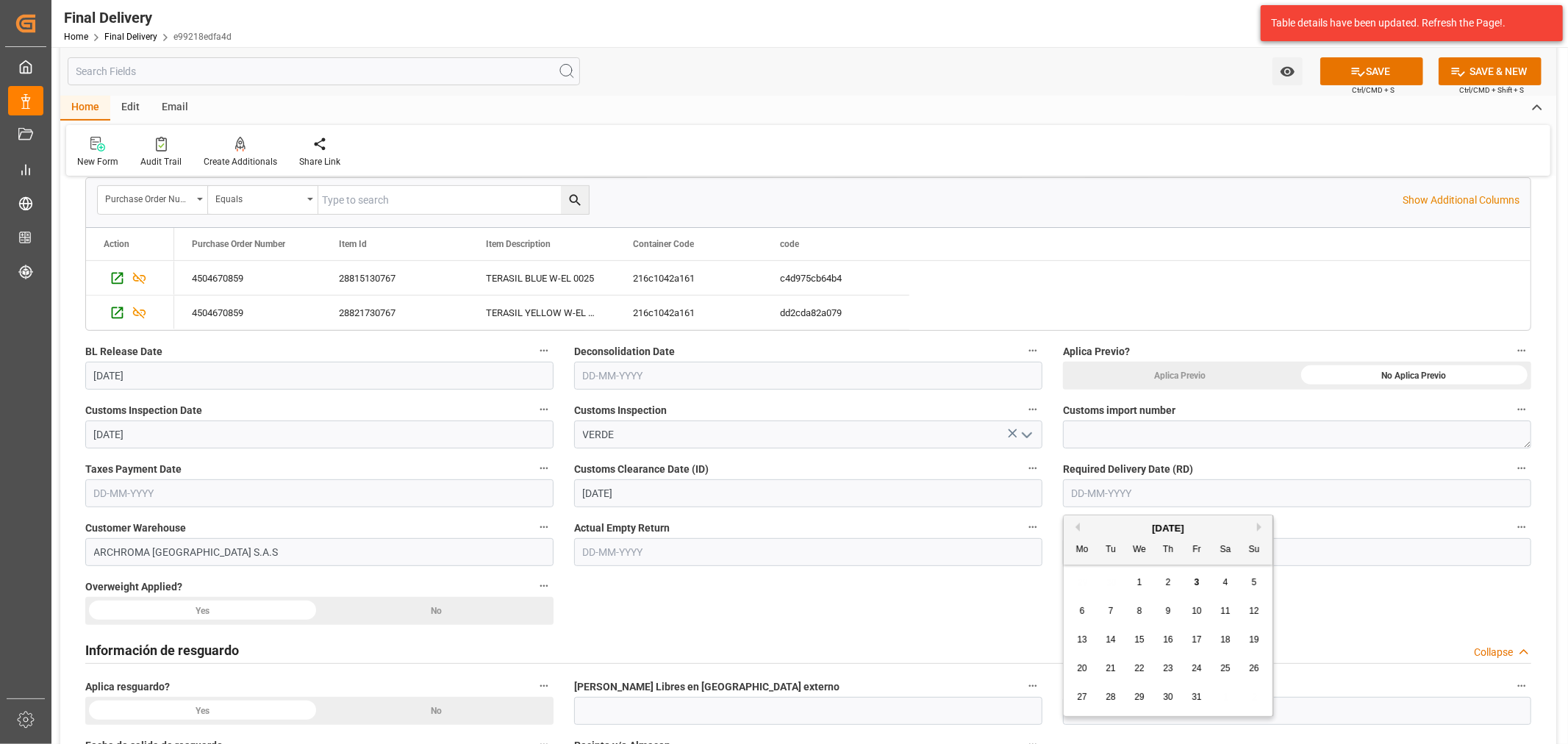
click at [1226, 412] on label "Customs import number" at bounding box center [1297, 410] width 468 height 20
click at [1513, 412] on button "Customs import number" at bounding box center [1523, 410] width 19 height 19
click at [1201, 430] on div at bounding box center [784, 372] width 1568 height 744
click at [1164, 439] on textarea at bounding box center [1297, 434] width 468 height 28
paste textarea "320250305193840"
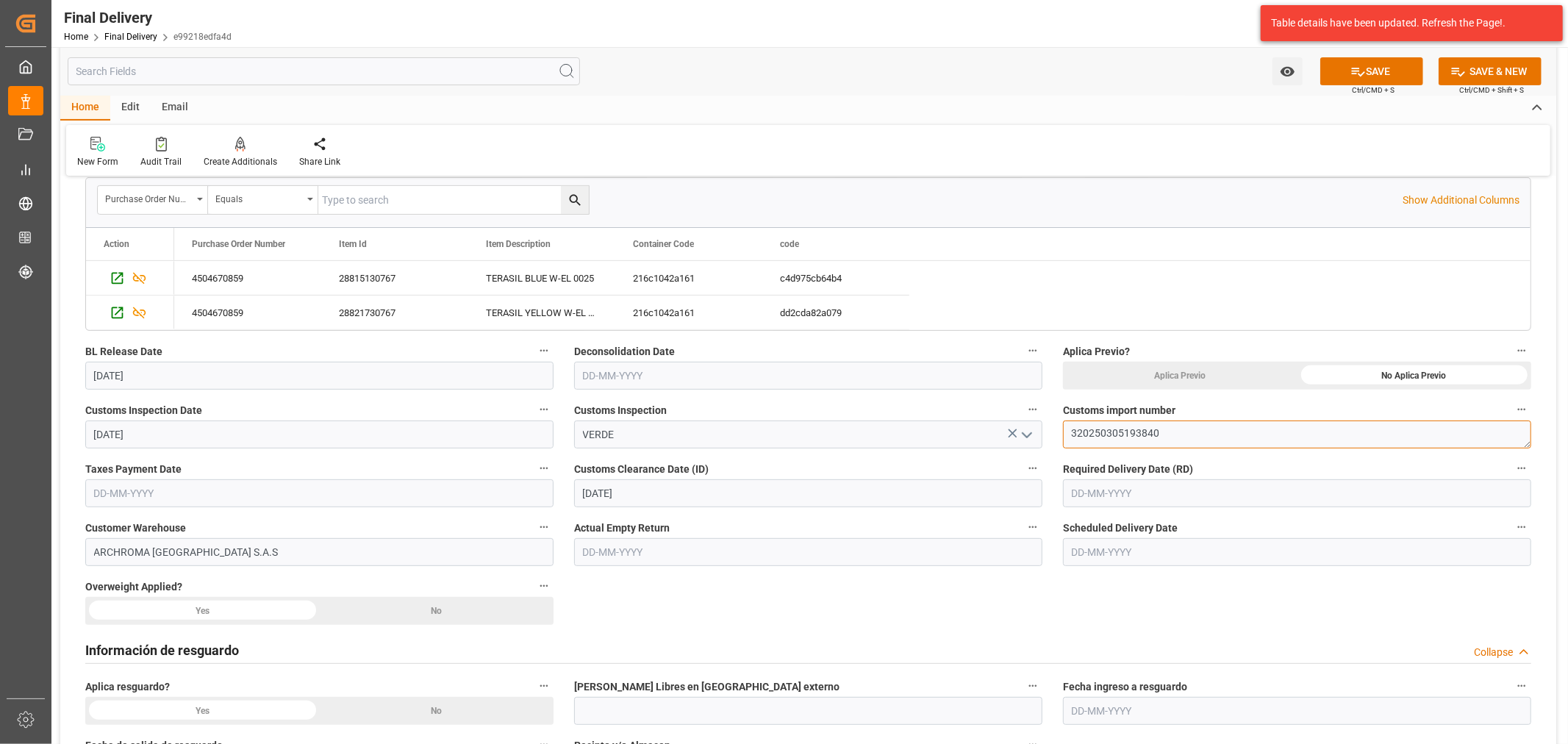
type textarea "320250305193840"
click at [182, 491] on input "text" at bounding box center [319, 493] width 468 height 28
click at [129, 578] on div "29 30 1 2 3 4 5" at bounding box center [190, 583] width 200 height 28
click at [191, 588] on div "2" at bounding box center [191, 583] width 19 height 18
type input "[DATE]"
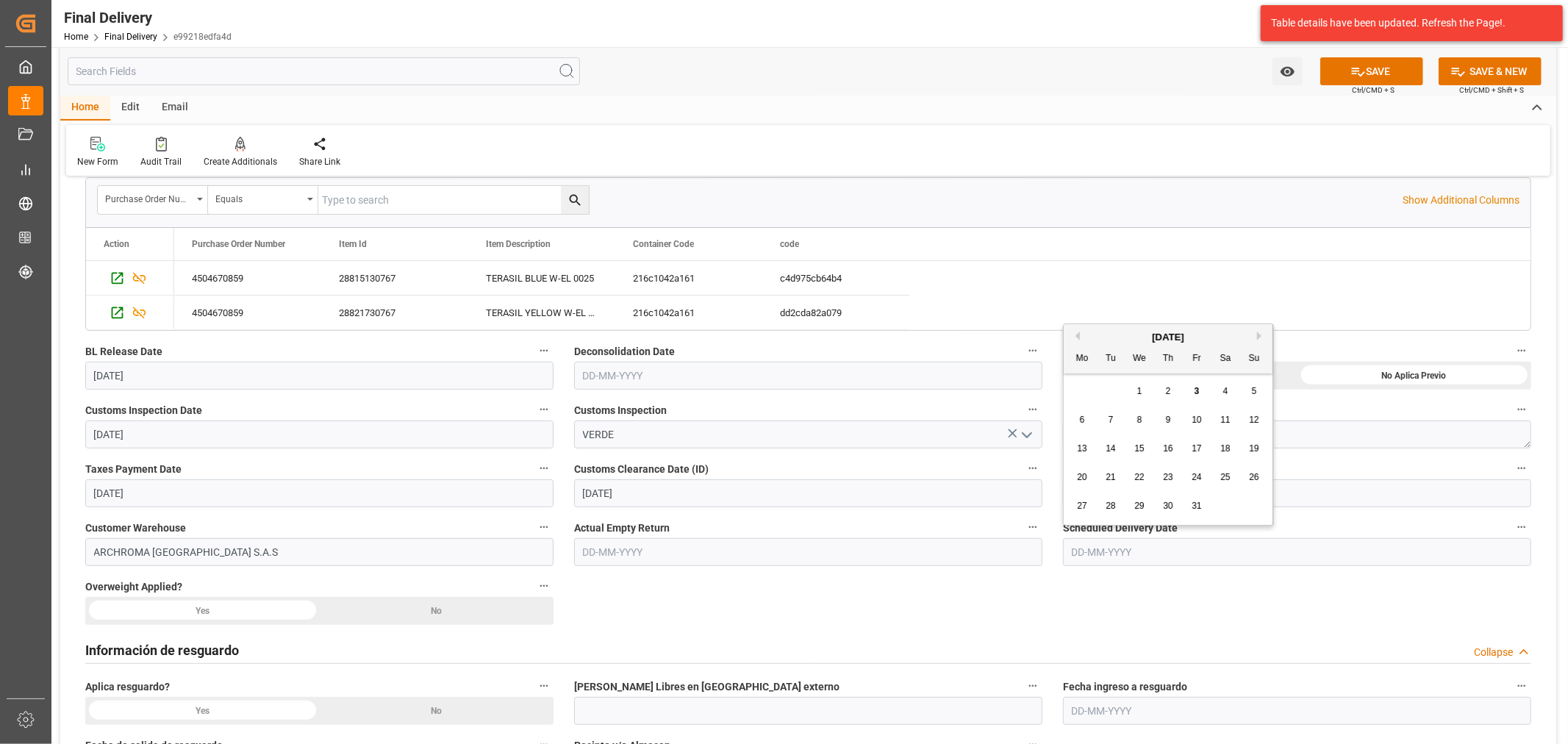
click at [1149, 556] on input "text" at bounding box center [1297, 553] width 468 height 28
click at [1112, 385] on div "29 30 1 2 3 4 5" at bounding box center [1168, 391] width 200 height 28
click at [1196, 394] on span "3" at bounding box center [1197, 391] width 5 height 11
type input "[DATE]"
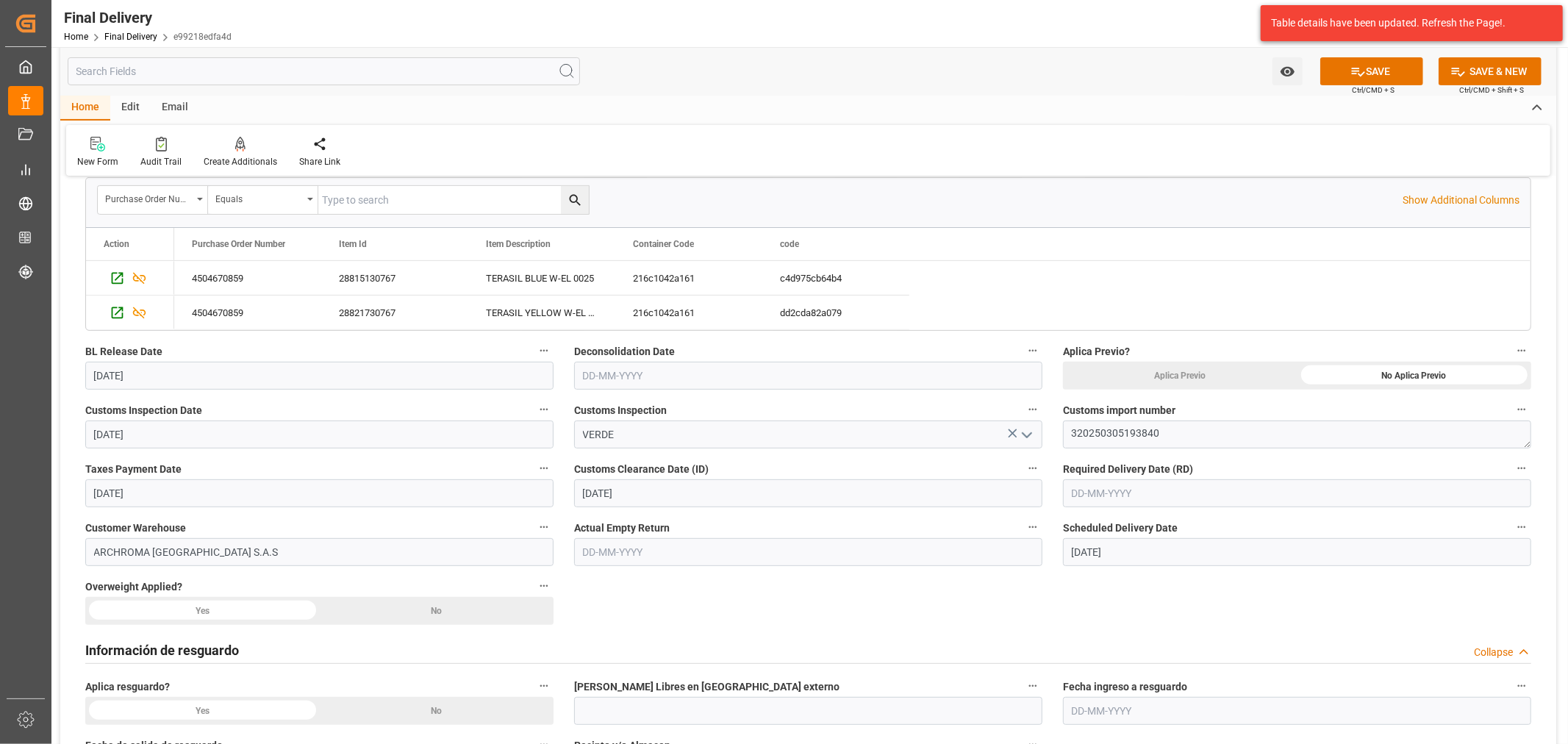
click at [1167, 493] on input "text" at bounding box center [1297, 493] width 468 height 28
click at [1115, 572] on div "29 30 1 2 3 4 5" at bounding box center [1168, 583] width 200 height 28
click at [1197, 584] on span "3" at bounding box center [1197, 583] width 5 height 11
type input "[DATE]"
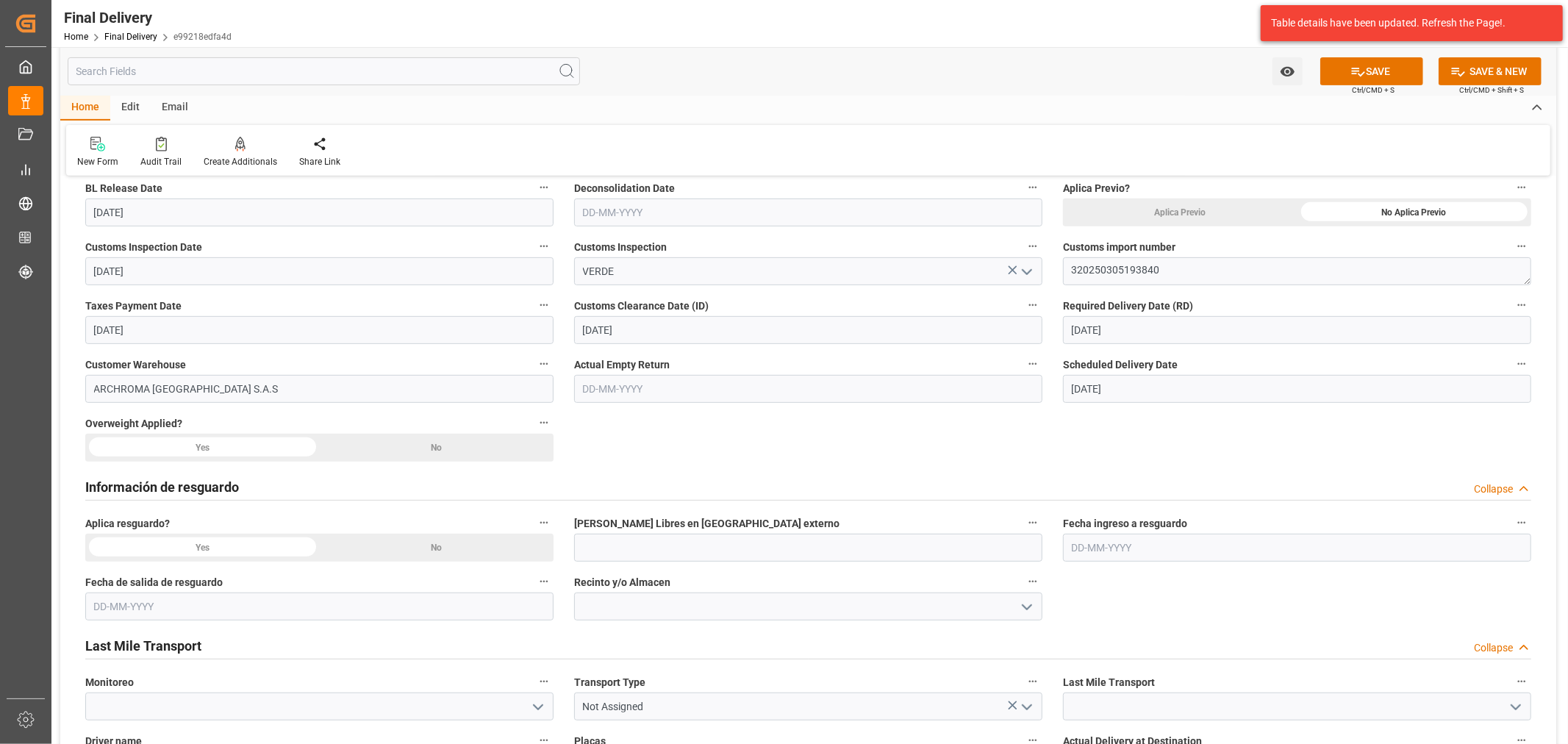
click at [410, 446] on div "No" at bounding box center [436, 448] width 234 height 28
click at [429, 549] on div "No" at bounding box center [436, 548] width 234 height 28
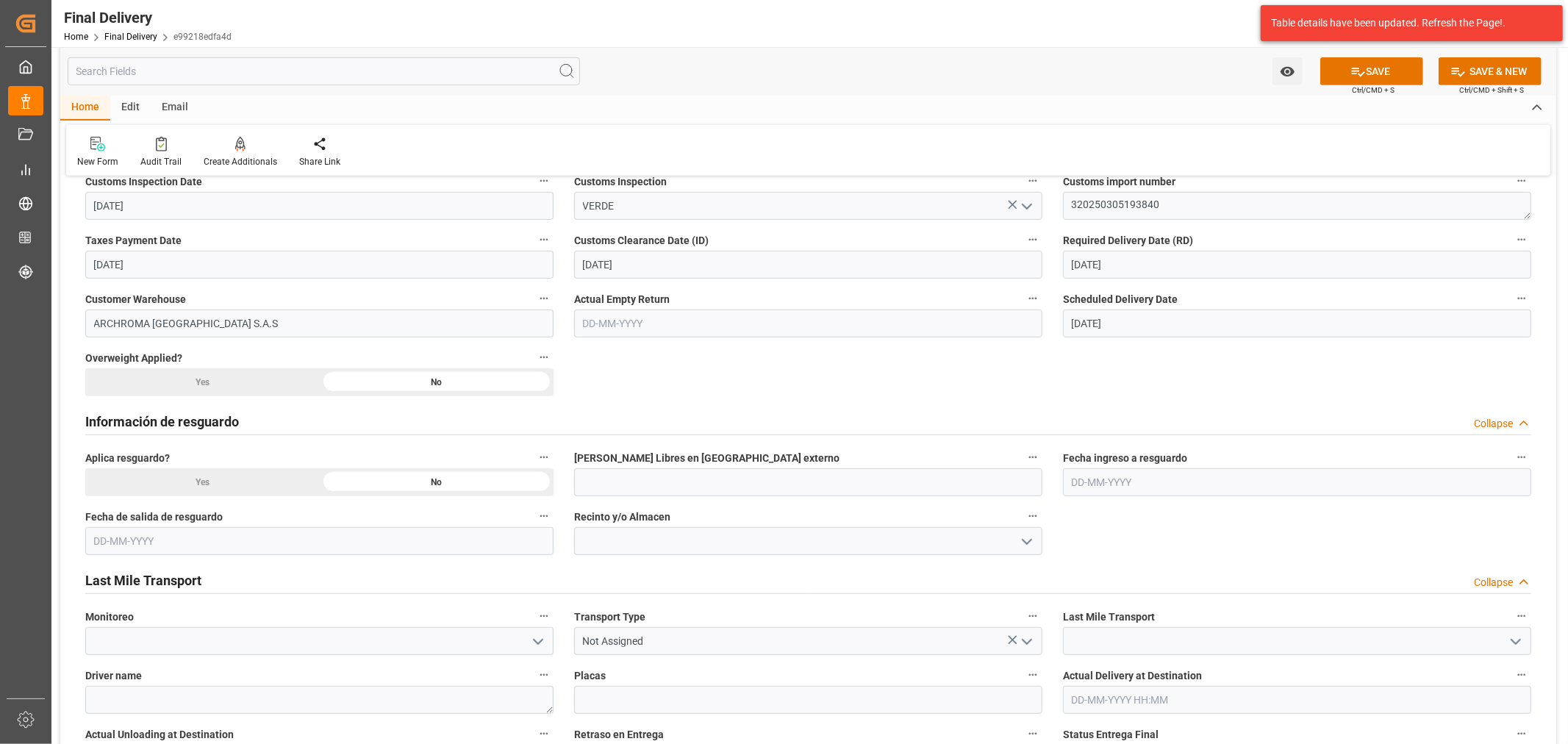
scroll to position [653, 0]
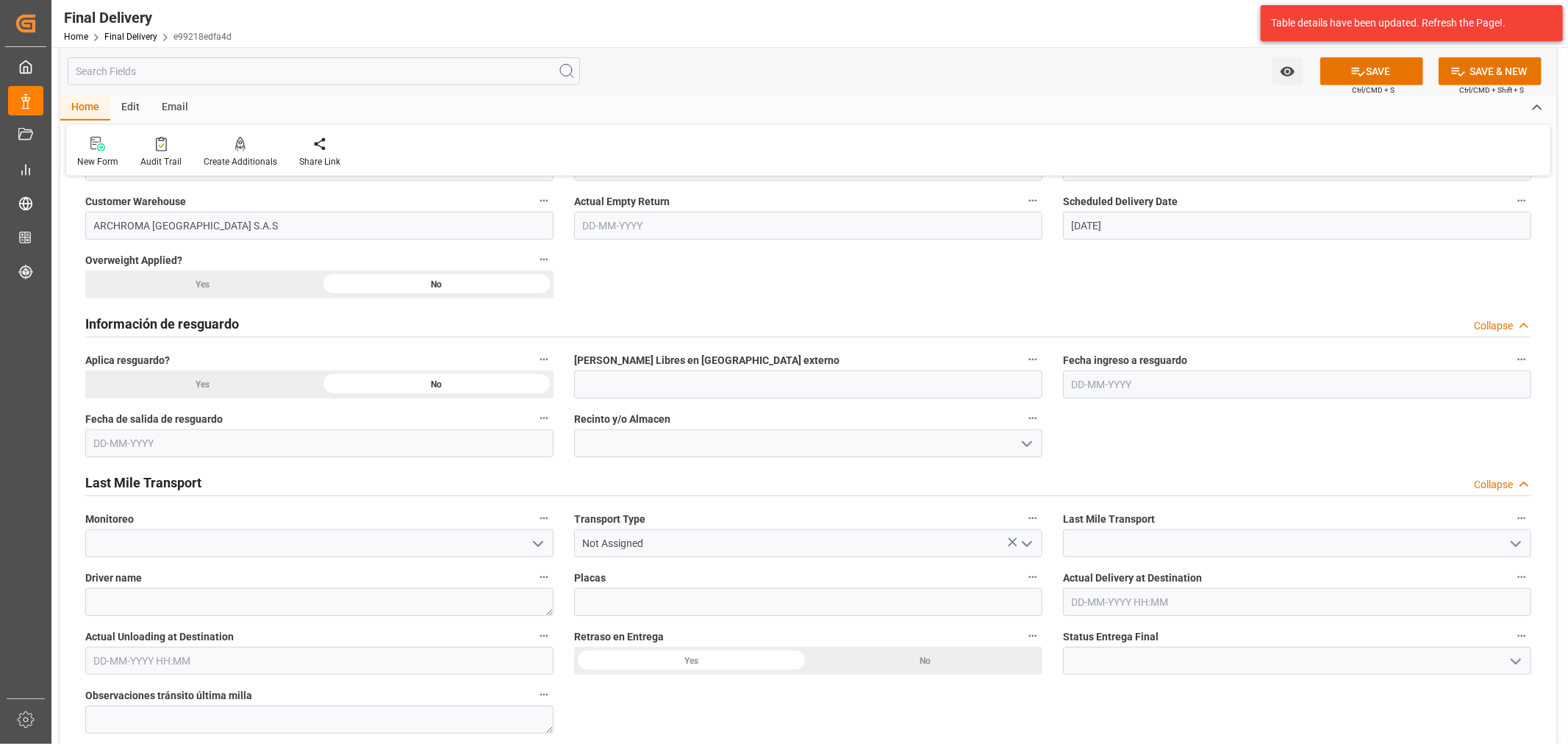
click at [531, 535] on icon "open menu" at bounding box center [539, 544] width 18 height 18
click at [253, 644] on div "[PERSON_NAME]" at bounding box center [320, 642] width 467 height 33
type input "[PERSON_NAME]"
click at [1026, 544] on icon "open menu" at bounding box center [1027, 544] width 18 height 18
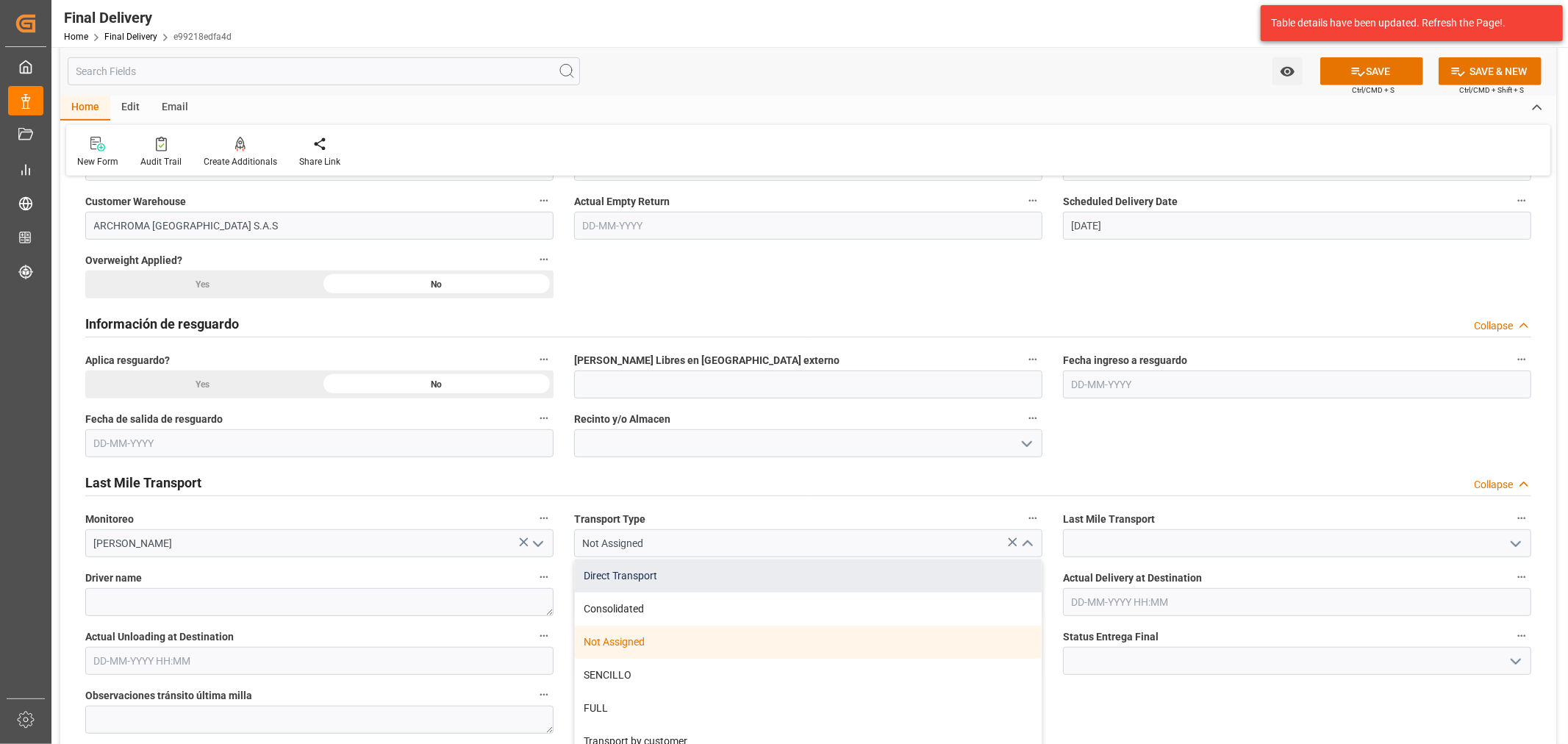
click at [677, 572] on div "Direct Transport" at bounding box center [809, 576] width 467 height 33
type input "Direct Transport"
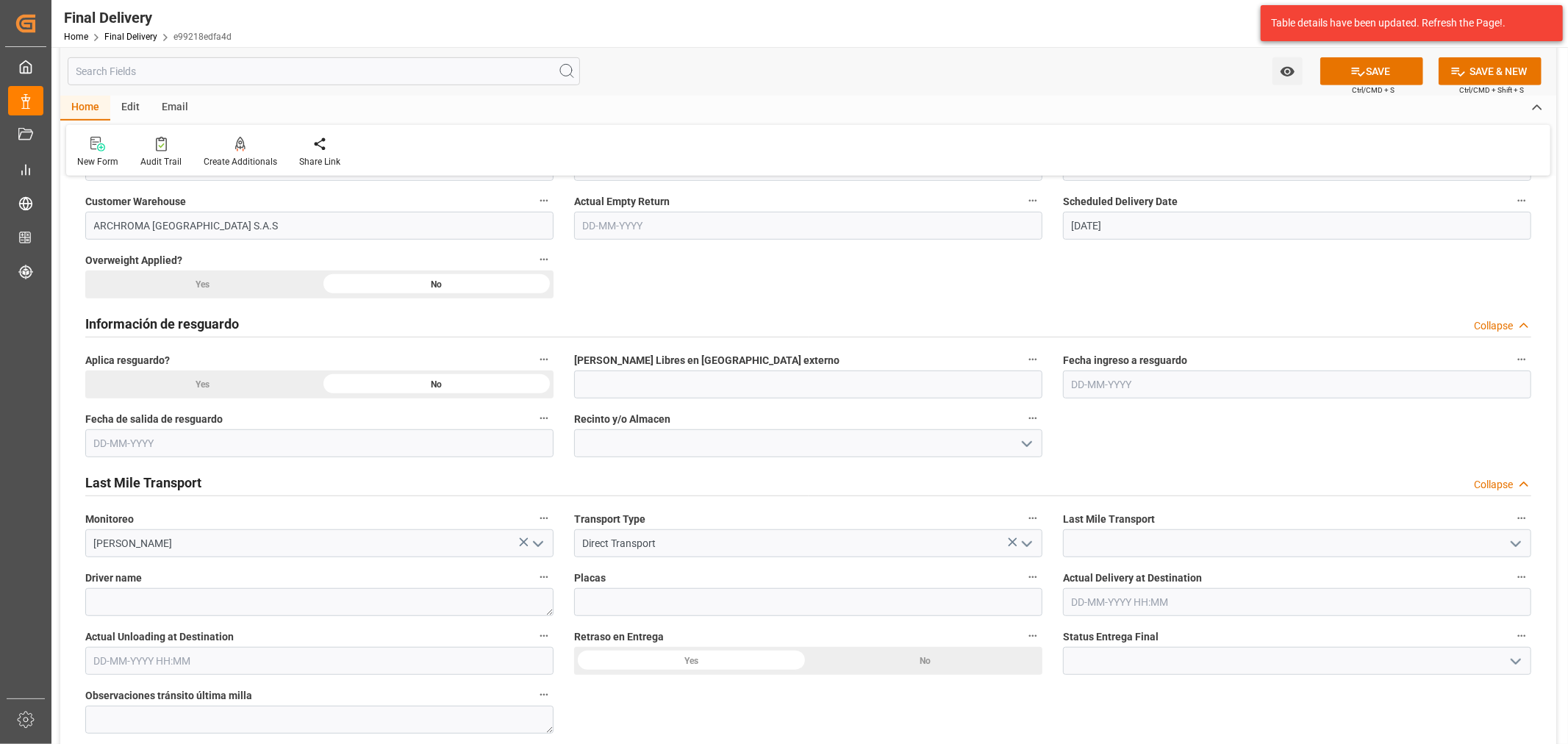
click at [1510, 547] on icon "open menu" at bounding box center [1516, 544] width 18 height 18
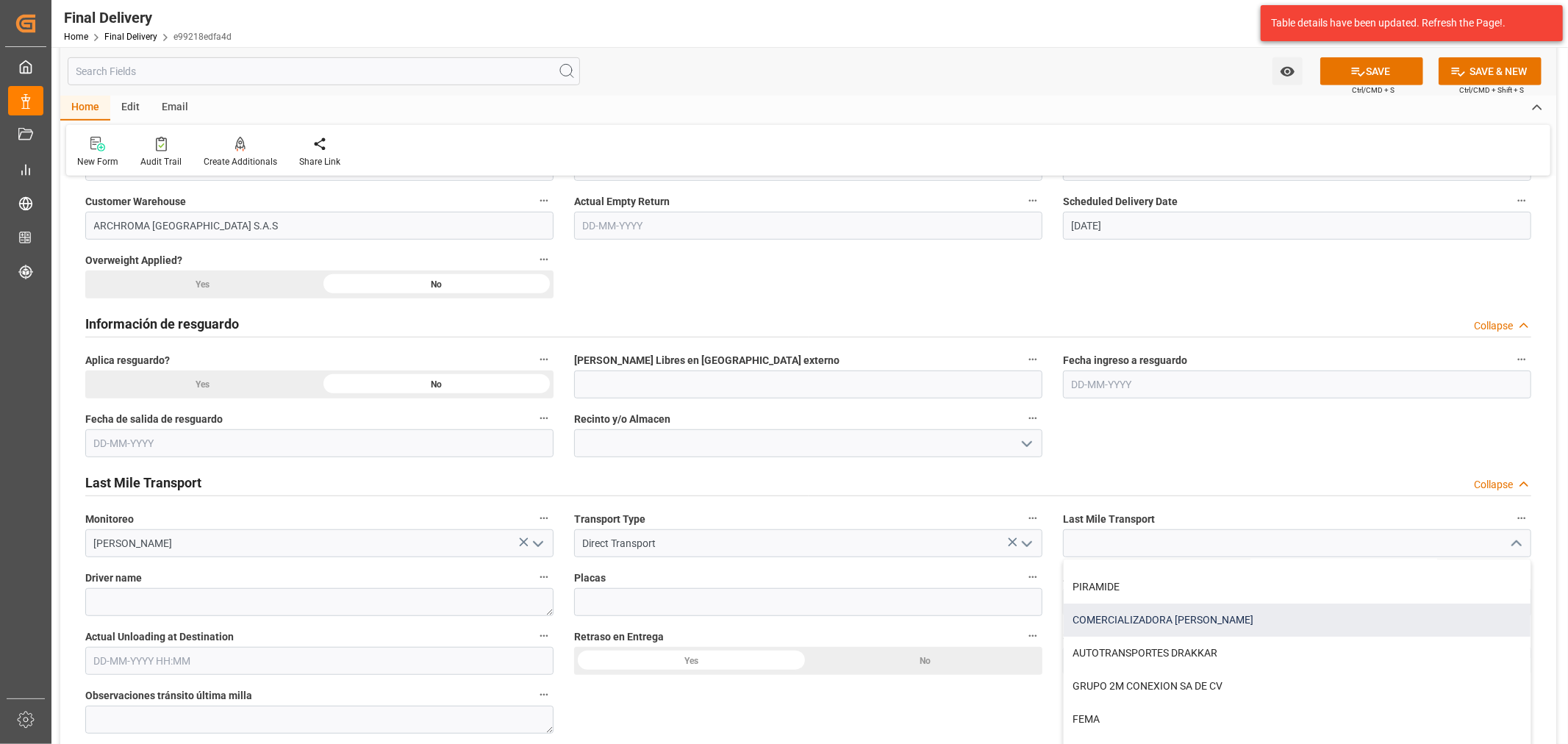
scroll to position [0, 0]
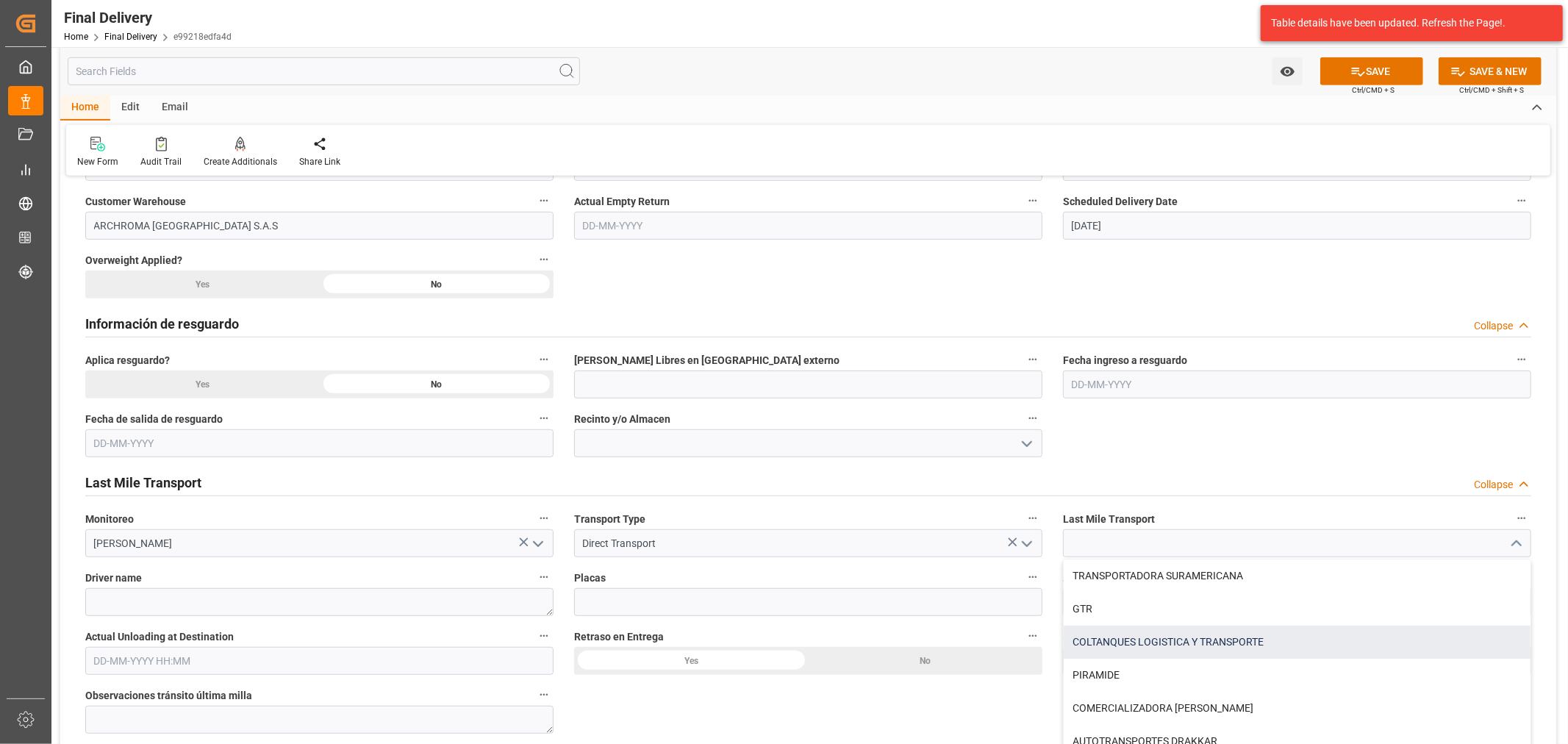
click at [1230, 635] on div "COLTANQUES LOGISTICA Y TRANSPORTE" at bounding box center [1298, 642] width 467 height 33
type input "COLTANQUES LOGISTICA Y TRANSPORTE"
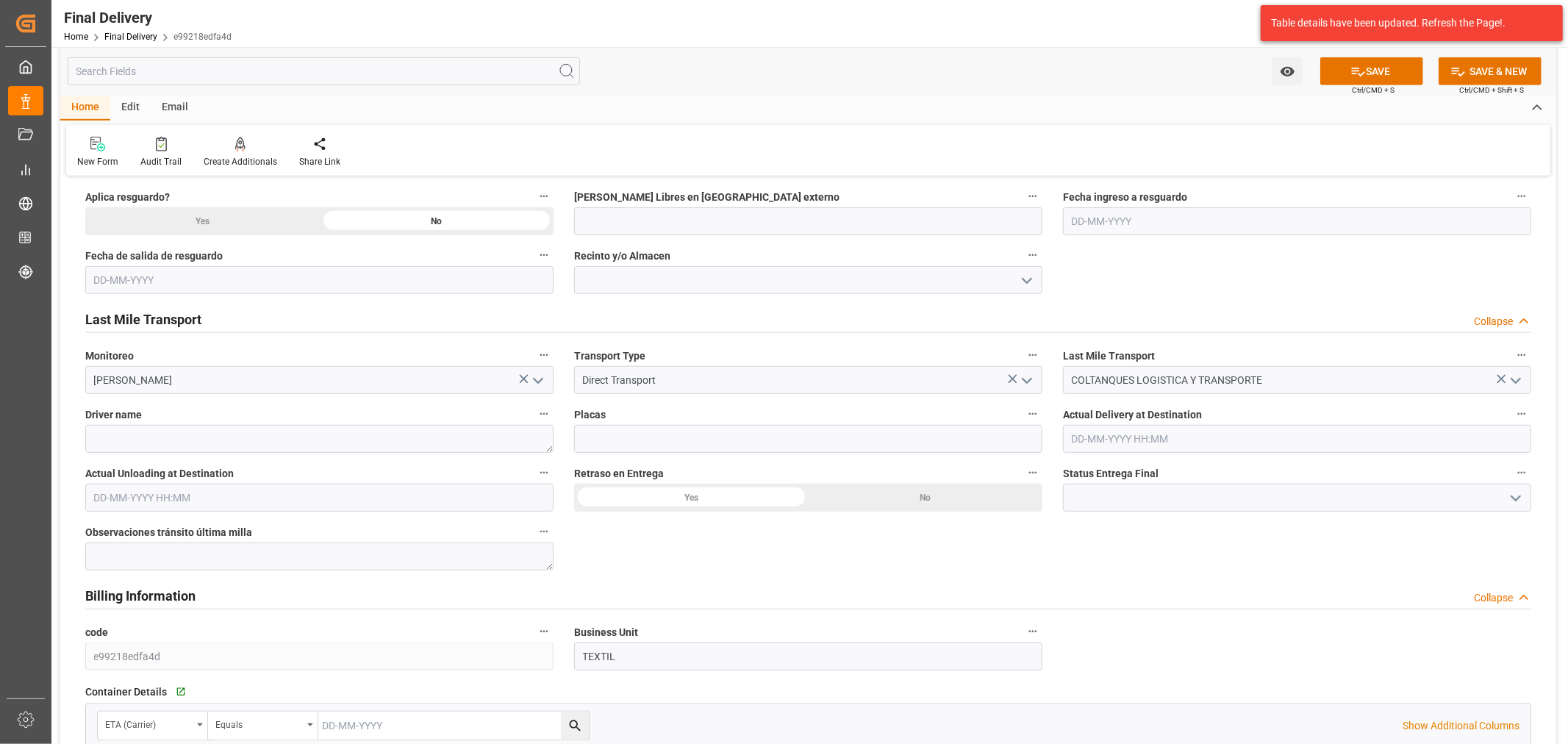
scroll to position [817, 0]
click at [296, 430] on textarea at bounding box center [319, 438] width 468 height 28
paste textarea "[PERSON_NAME] [PERSON_NAME]"
type textarea "[PERSON_NAME] [PERSON_NAME]"
click at [673, 444] on input at bounding box center [808, 438] width 468 height 28
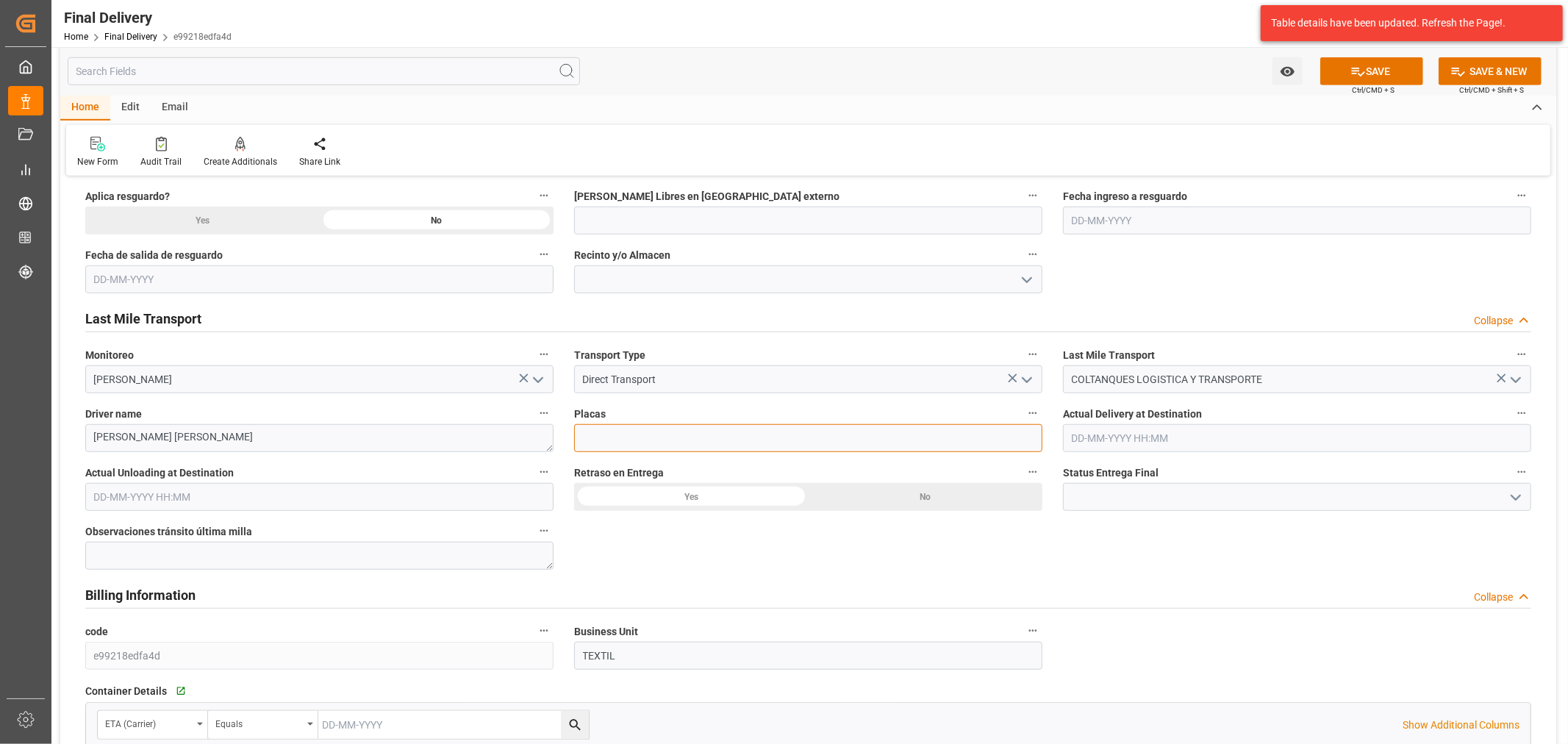
paste input "KOL362"
type input "KOL362"
click at [931, 498] on div "No" at bounding box center [926, 497] width 234 height 28
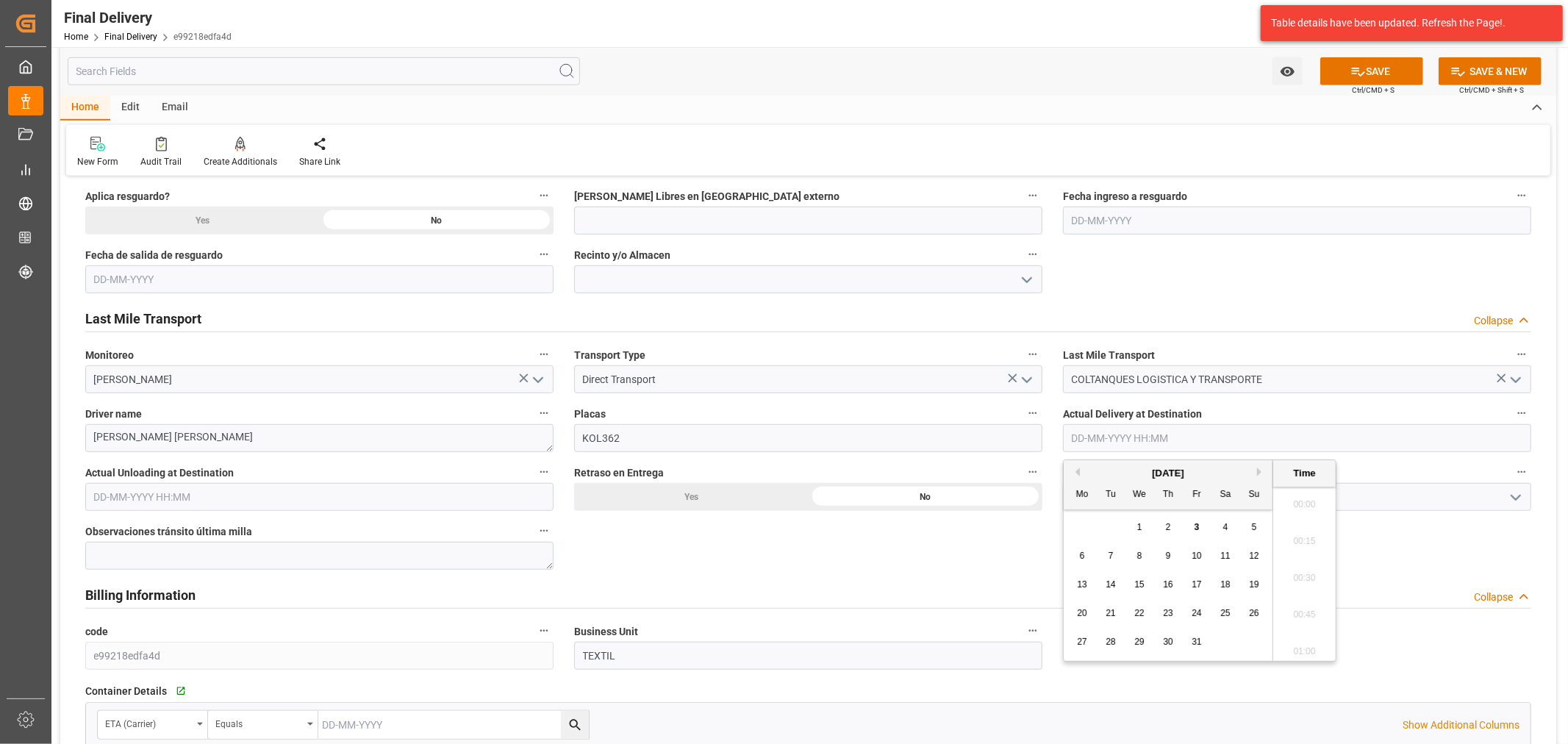
click at [1236, 437] on input "text" at bounding box center [1297, 438] width 468 height 28
click at [1133, 523] on div "1" at bounding box center [1140, 528] width 19 height 18
click at [1202, 531] on div "3" at bounding box center [1197, 528] width 19 height 18
click at [1312, 562] on li "14:00" at bounding box center [1304, 574] width 62 height 37
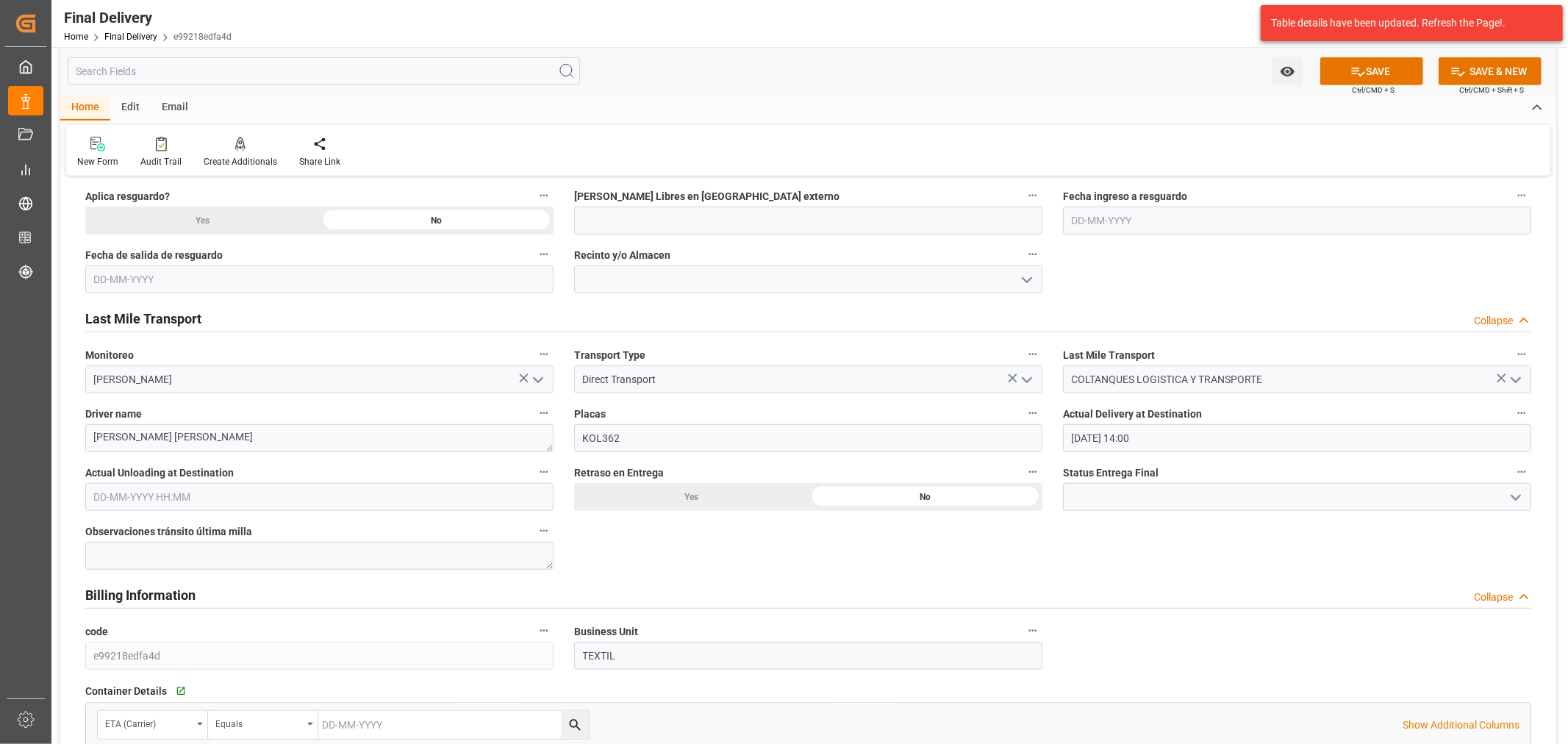
click at [1195, 441] on input "03-10-2025 14:00" at bounding box center [1297, 438] width 468 height 28
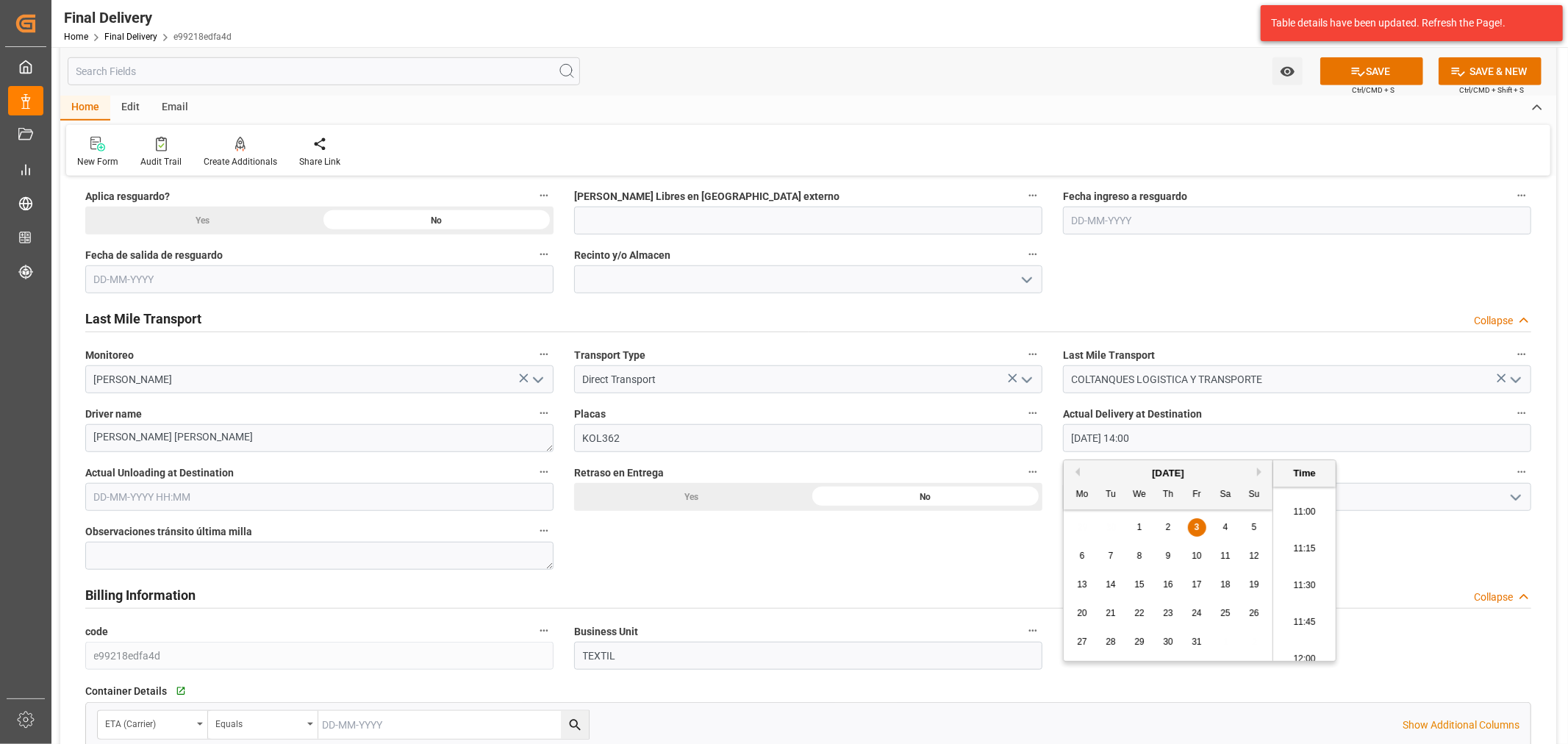
scroll to position [1582, 0]
click at [1317, 539] on li "11:00" at bounding box center [1304, 540] width 62 height 37
type input "[DATE] 11:00"
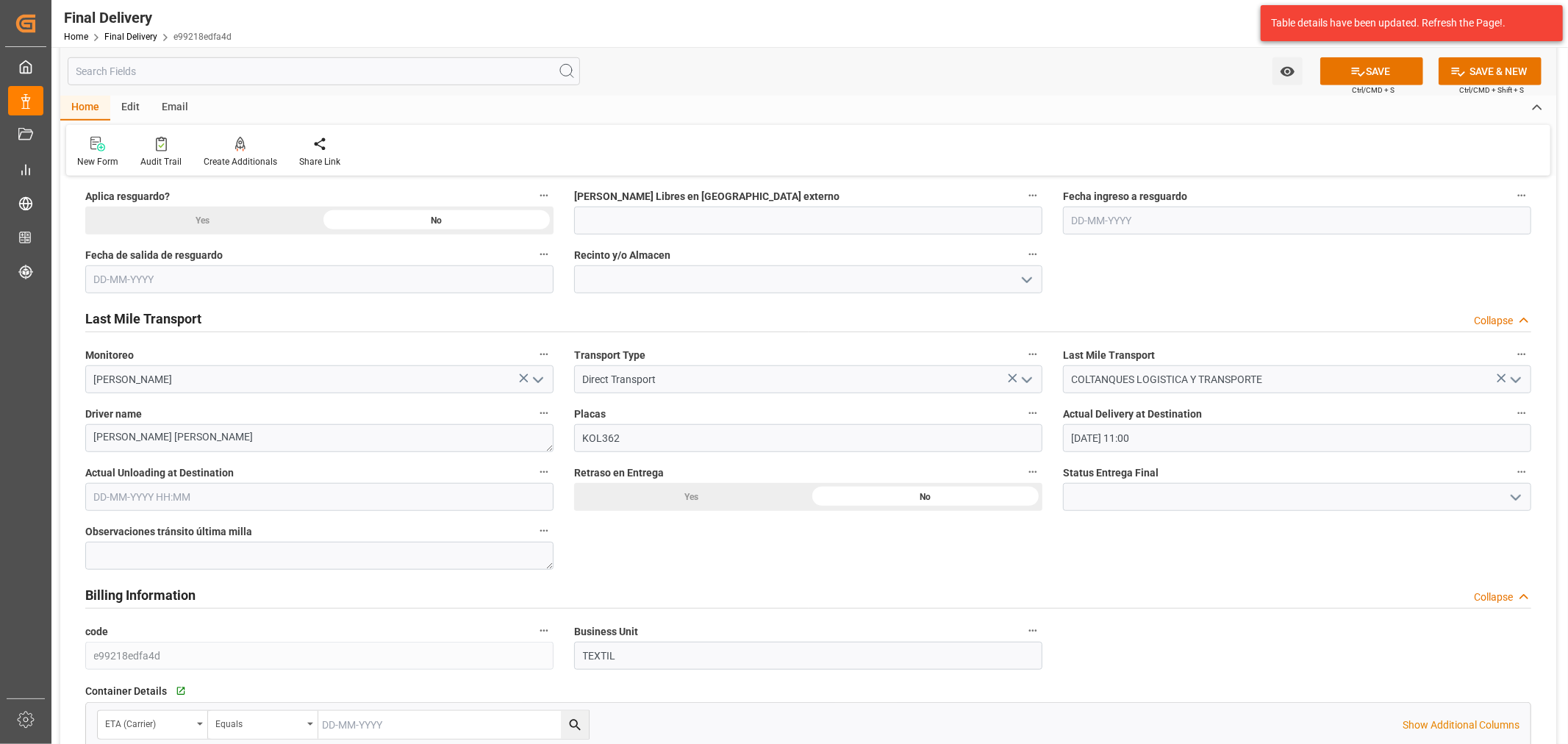
click at [180, 480] on span "Actual Unloading at Destination" at bounding box center [159, 473] width 148 height 15
click at [535, 480] on button "Actual Unloading at Destination" at bounding box center [544, 472] width 19 height 19
click at [185, 495] on div at bounding box center [784, 372] width 1568 height 744
click at [145, 496] on input "text" at bounding box center [319, 497] width 468 height 28
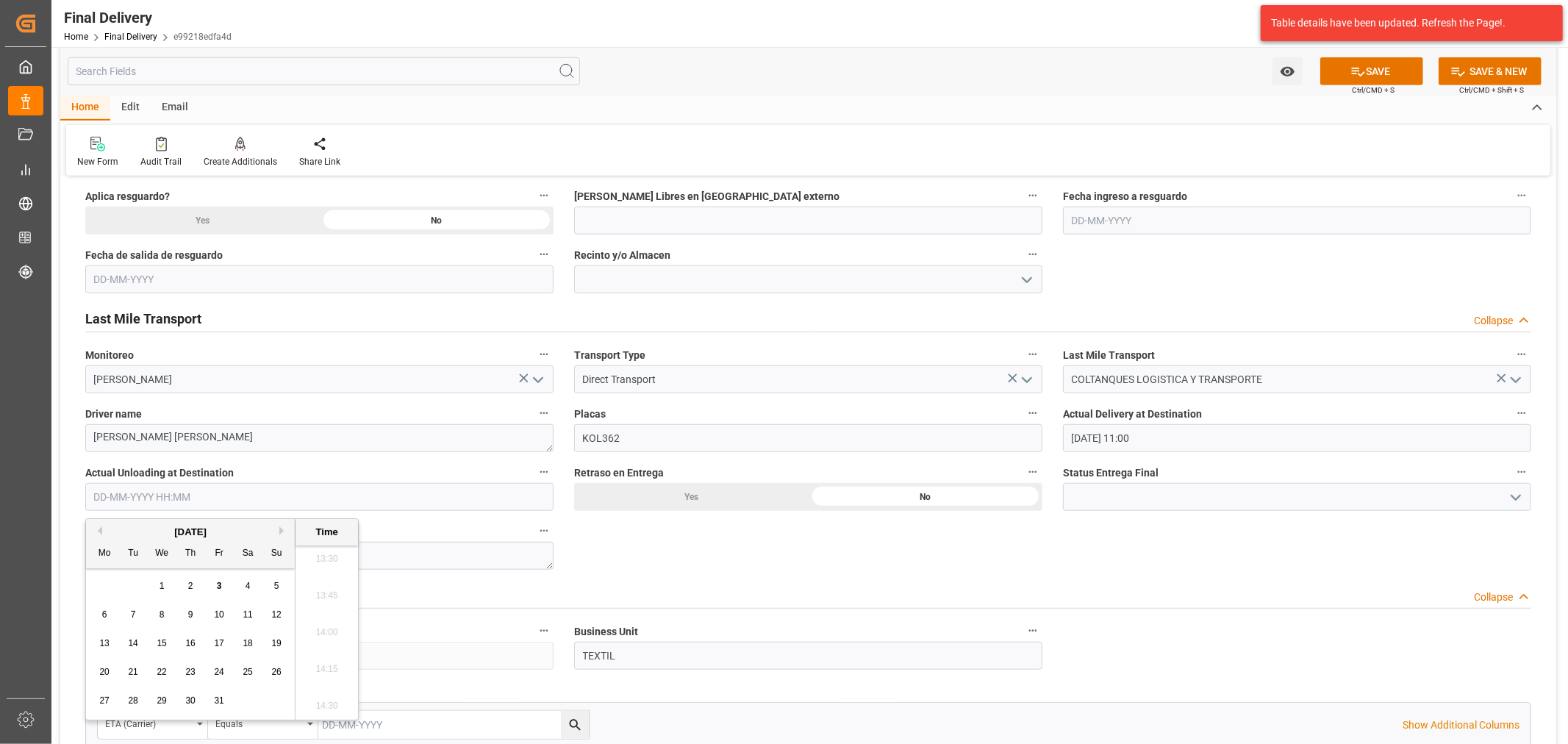
click at [125, 588] on div "29 30 1 2 3 4 5" at bounding box center [190, 586] width 200 height 28
click at [217, 590] on span "3" at bounding box center [219, 586] width 5 height 11
click at [338, 601] on li "11:00" at bounding box center [326, 600] width 62 height 37
type input "[DATE] 11:00"
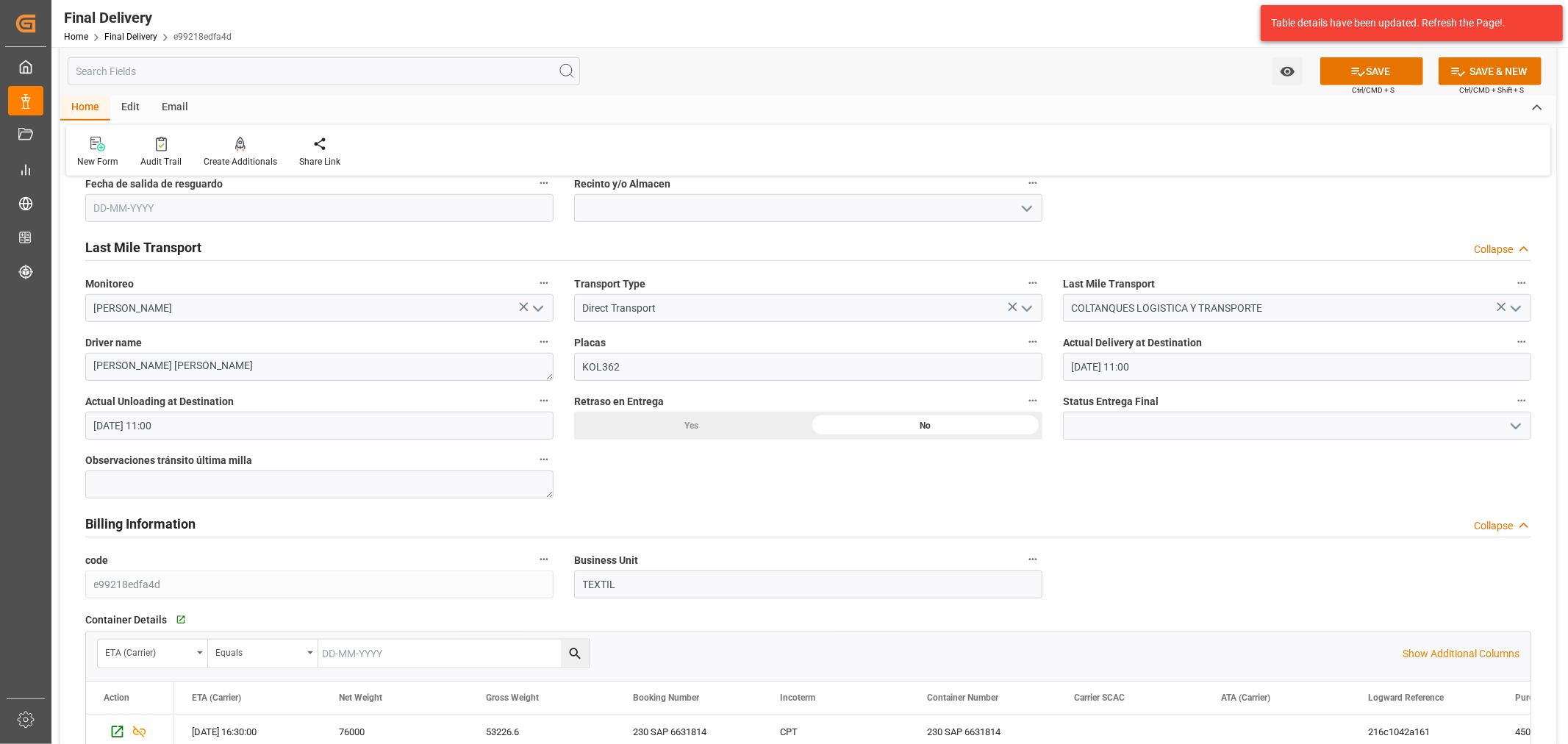
scroll to position [980, 0]
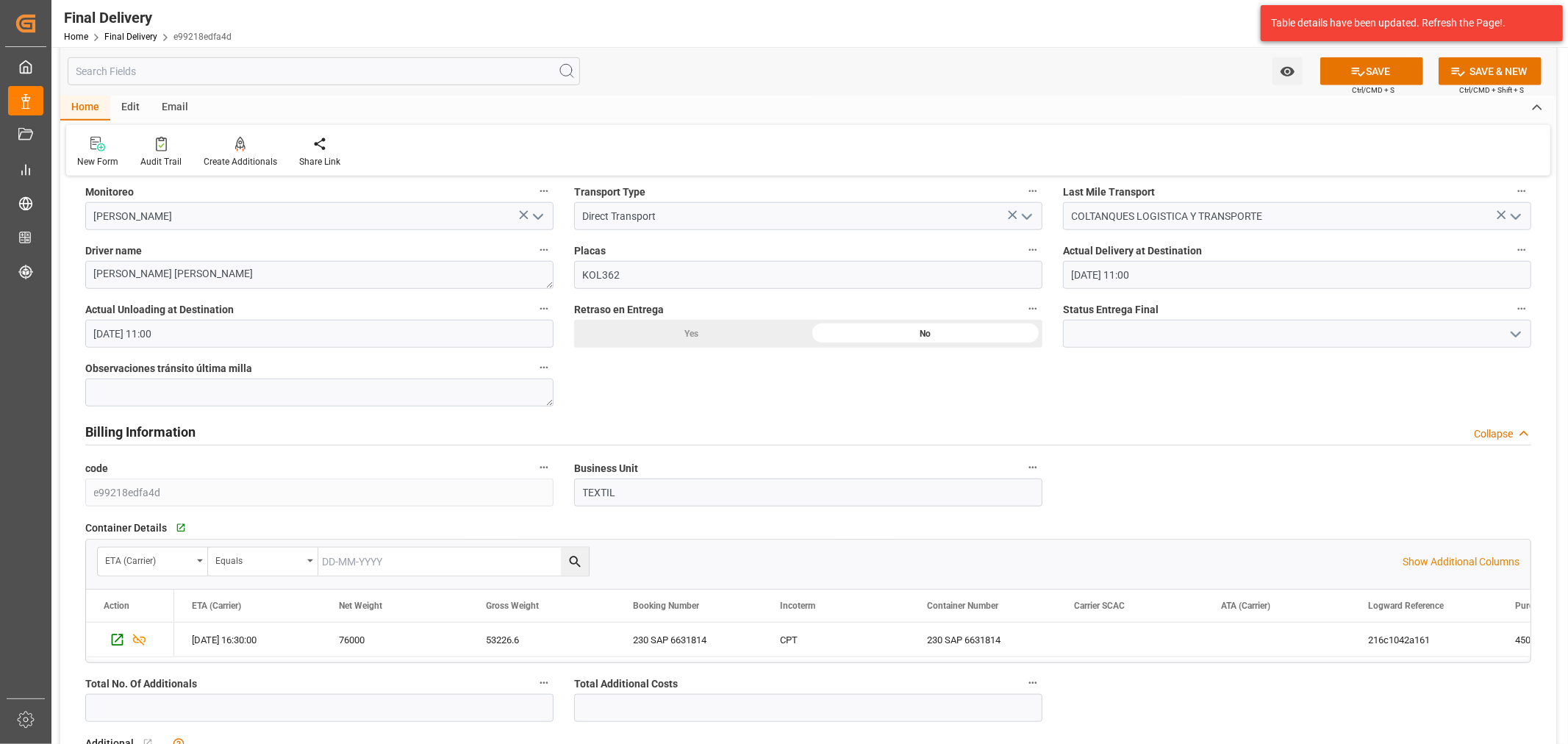
drag, startPoint x: 1511, startPoint y: 340, endPoint x: 1495, endPoint y: 344, distance: 16.5
click at [1511, 339] on icon "open menu" at bounding box center [1516, 335] width 18 height 18
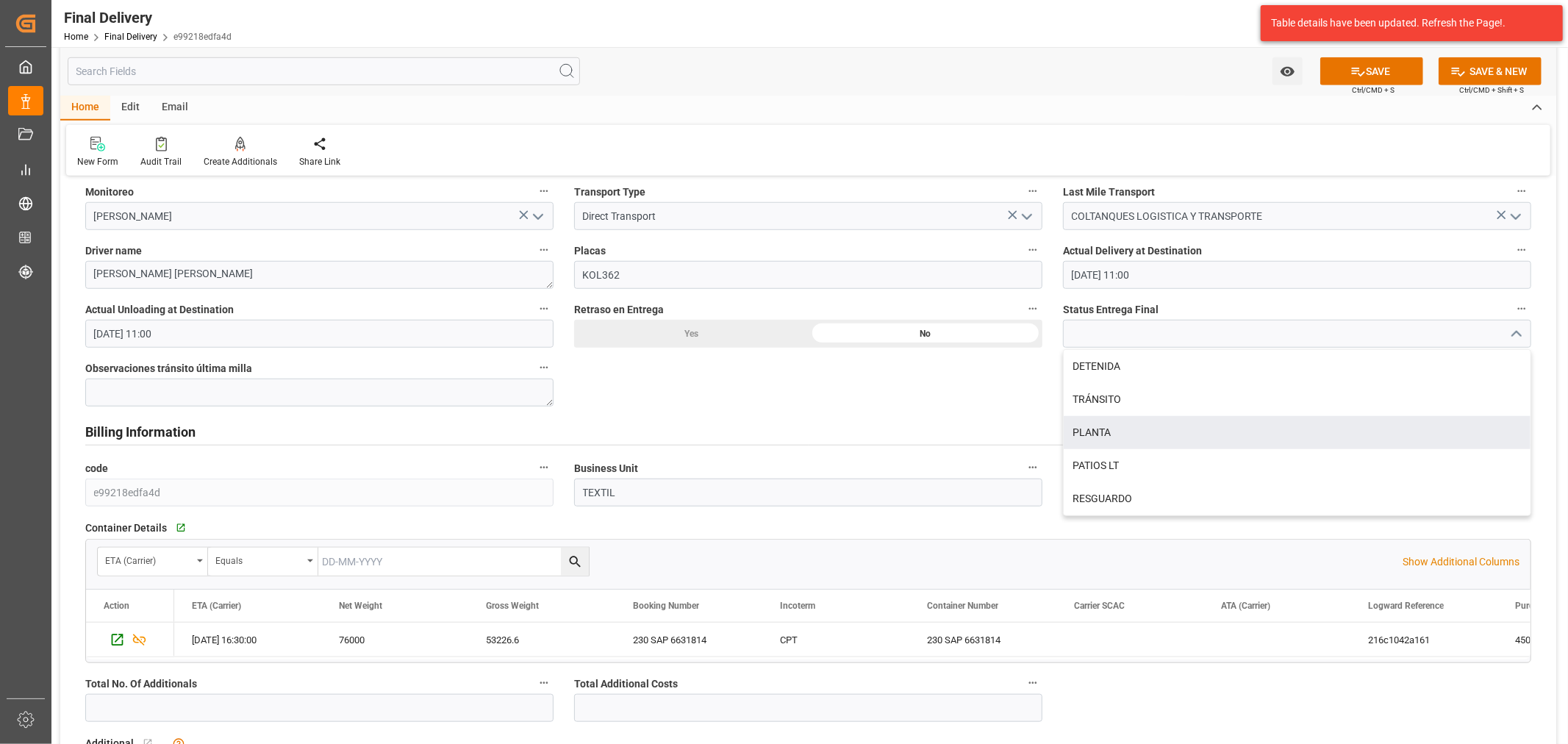
drag, startPoint x: 1090, startPoint y: 427, endPoint x: 1167, endPoint y: 303, distance: 146.0
click at [1091, 427] on div "PLANTA" at bounding box center [1298, 432] width 467 height 33
type input "PLANTA"
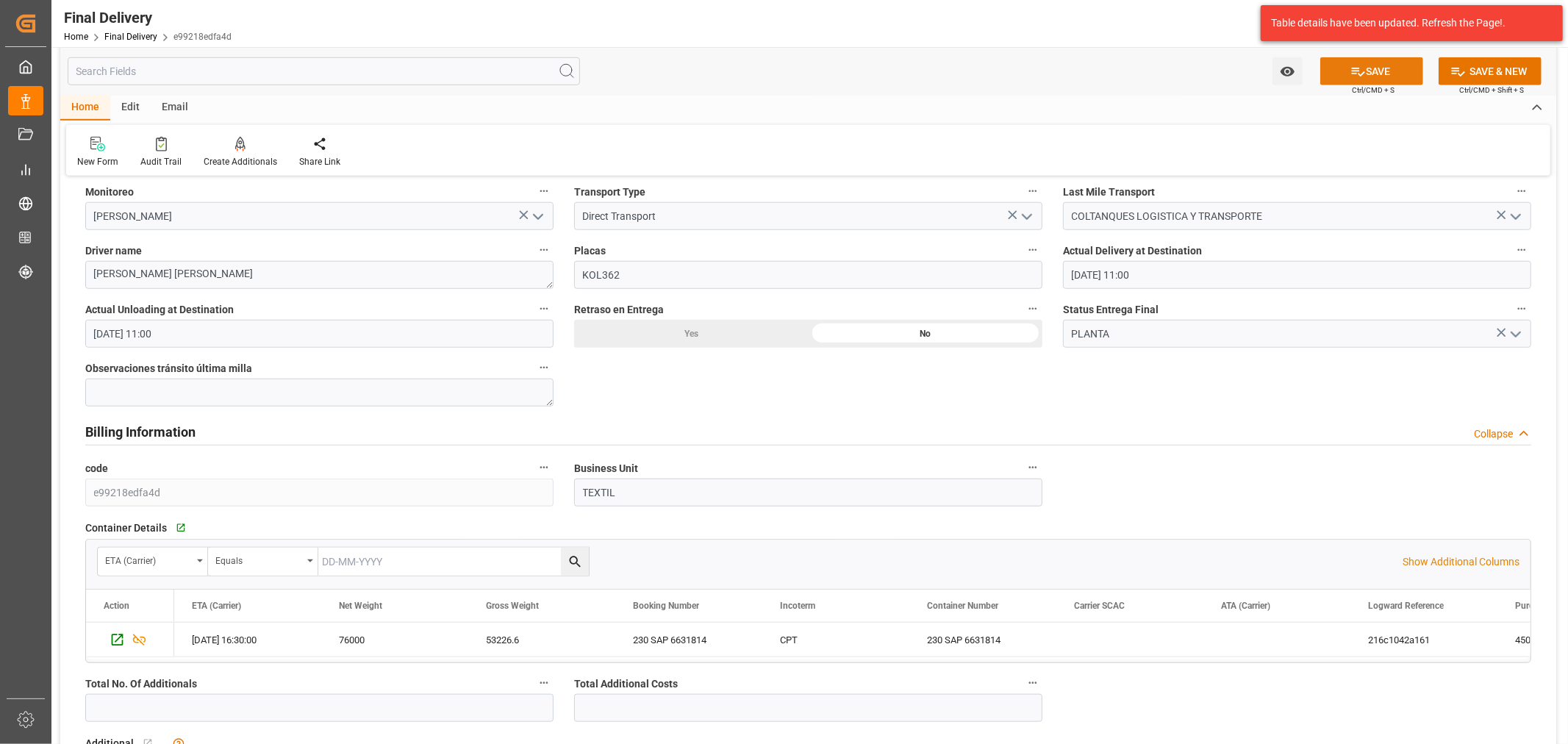
click at [1379, 75] on button "SAVE" at bounding box center [1372, 71] width 103 height 28
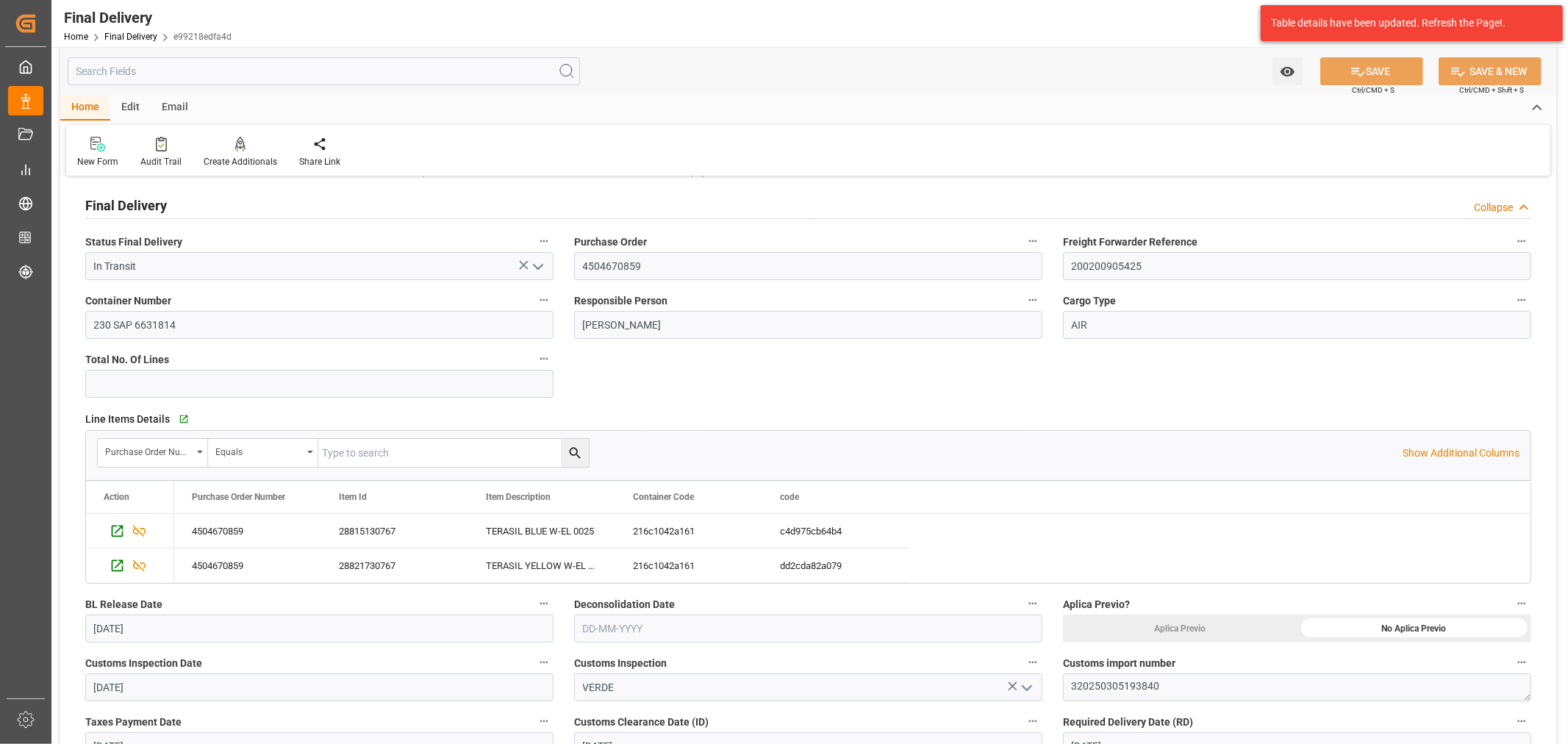
scroll to position [0, 0]
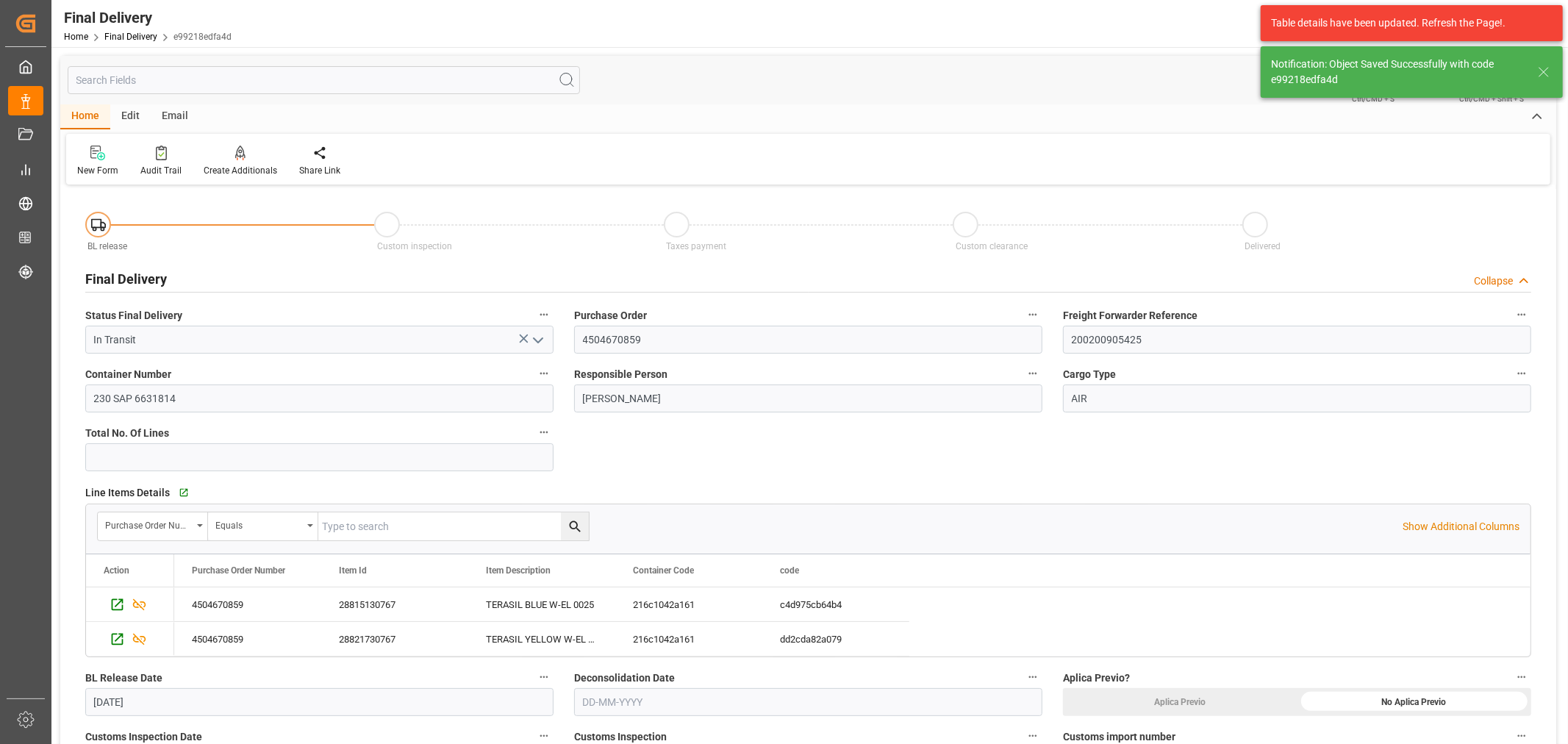
type input "Unloaded"
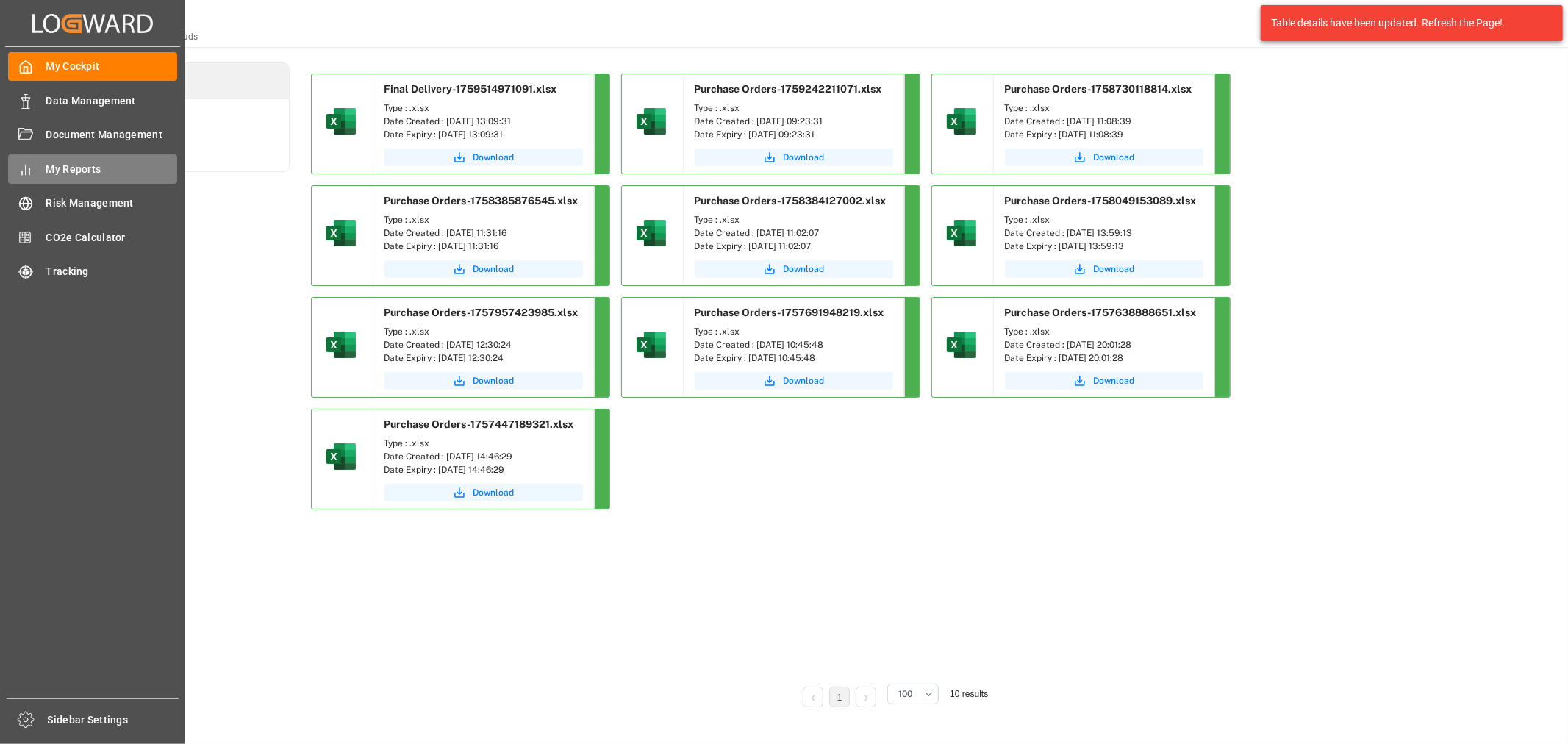
click at [85, 165] on span "My Reports" at bounding box center [112, 169] width 131 height 15
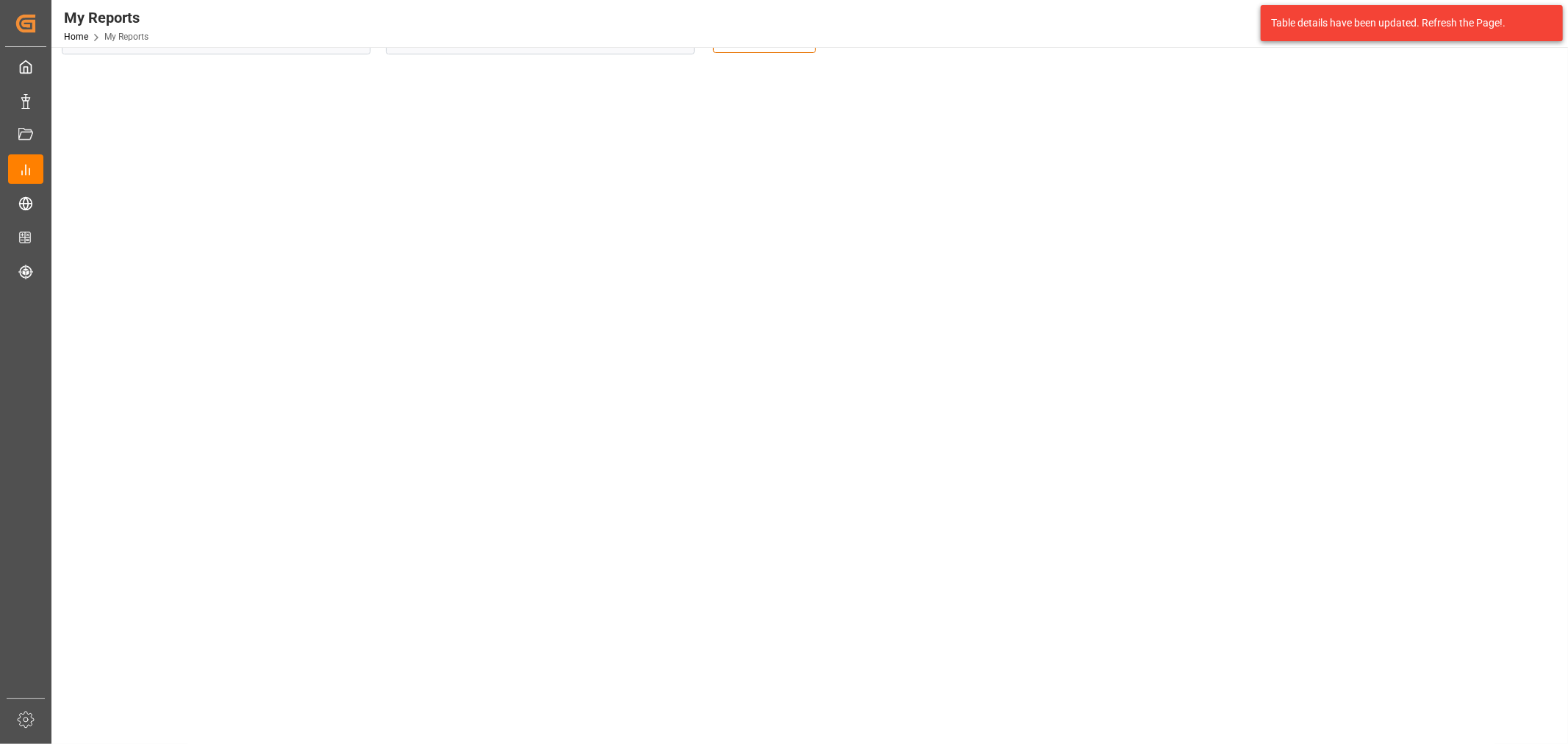
scroll to position [82, 0]
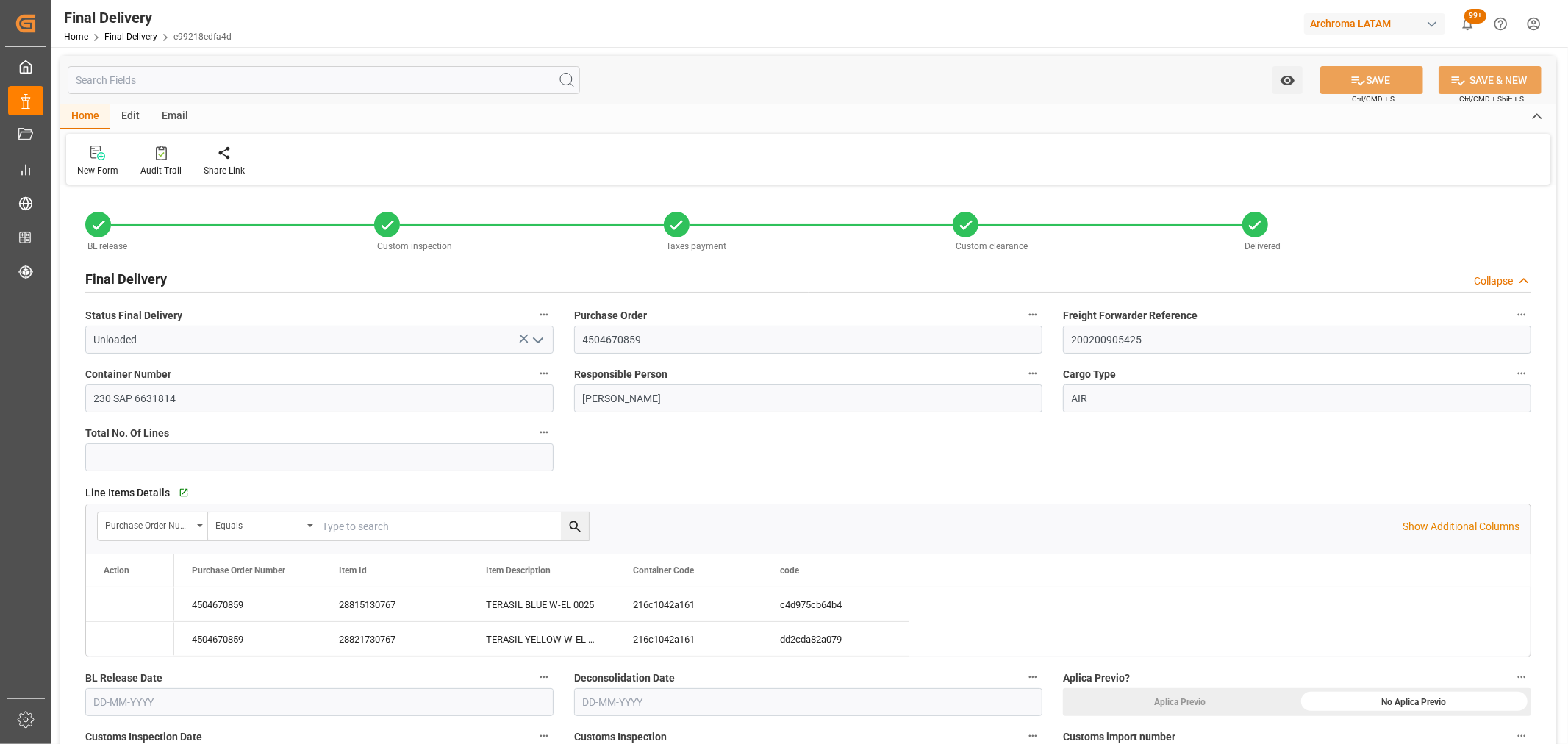
type input "[DATE]"
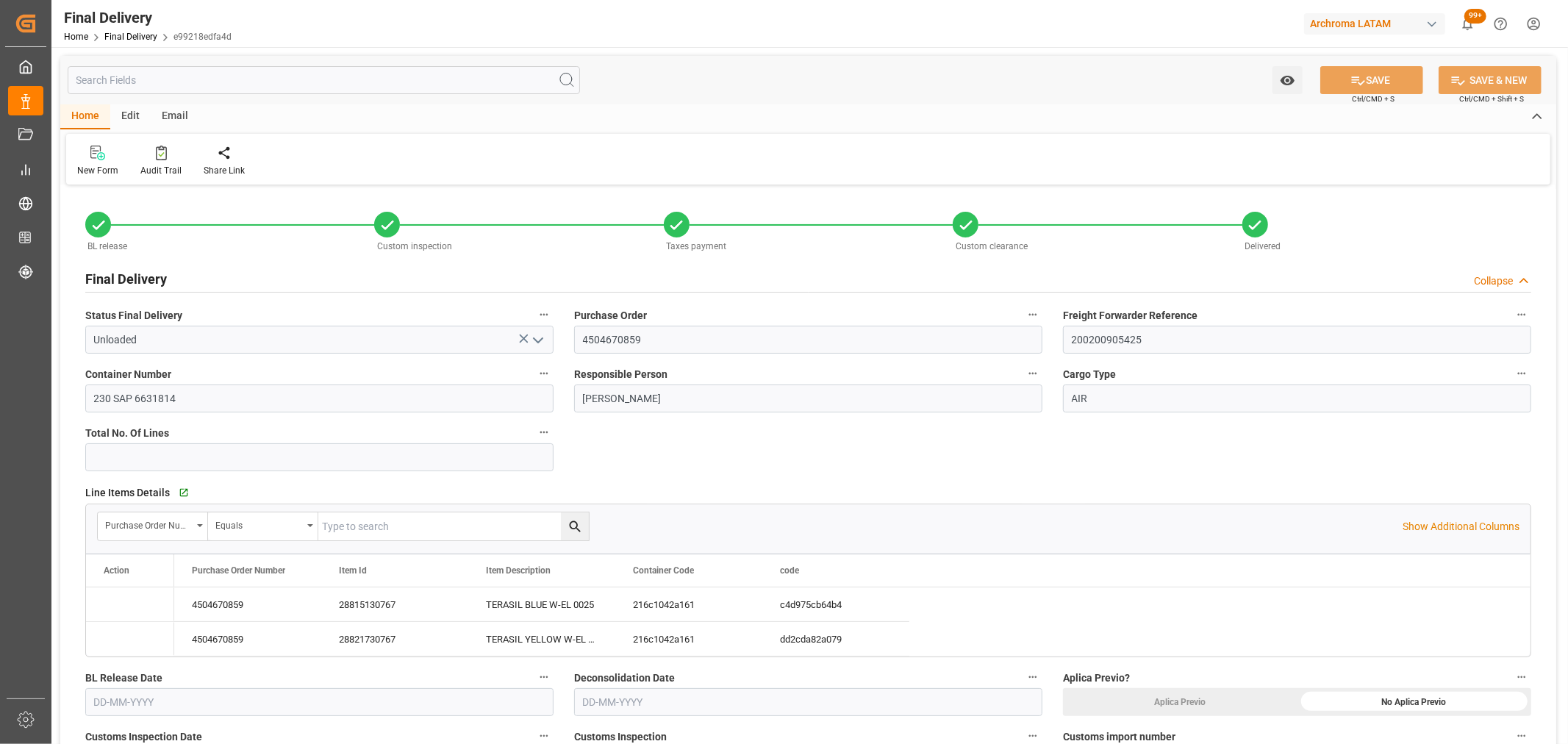
type input "[DATE]"
type input "[DATE] 11:00"
click at [617, 336] on input "4504670859" at bounding box center [808, 340] width 468 height 28
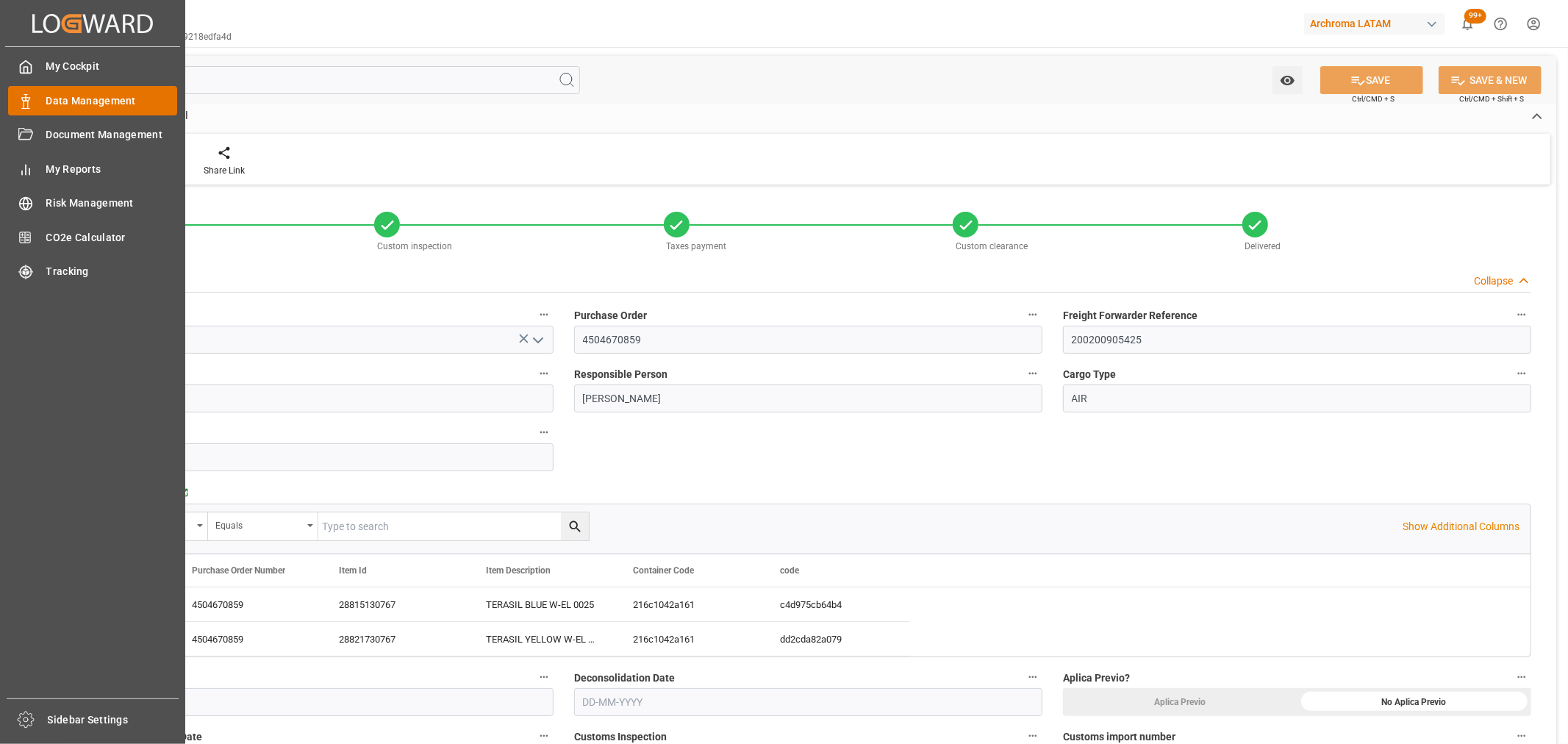
type input "[DATE]"
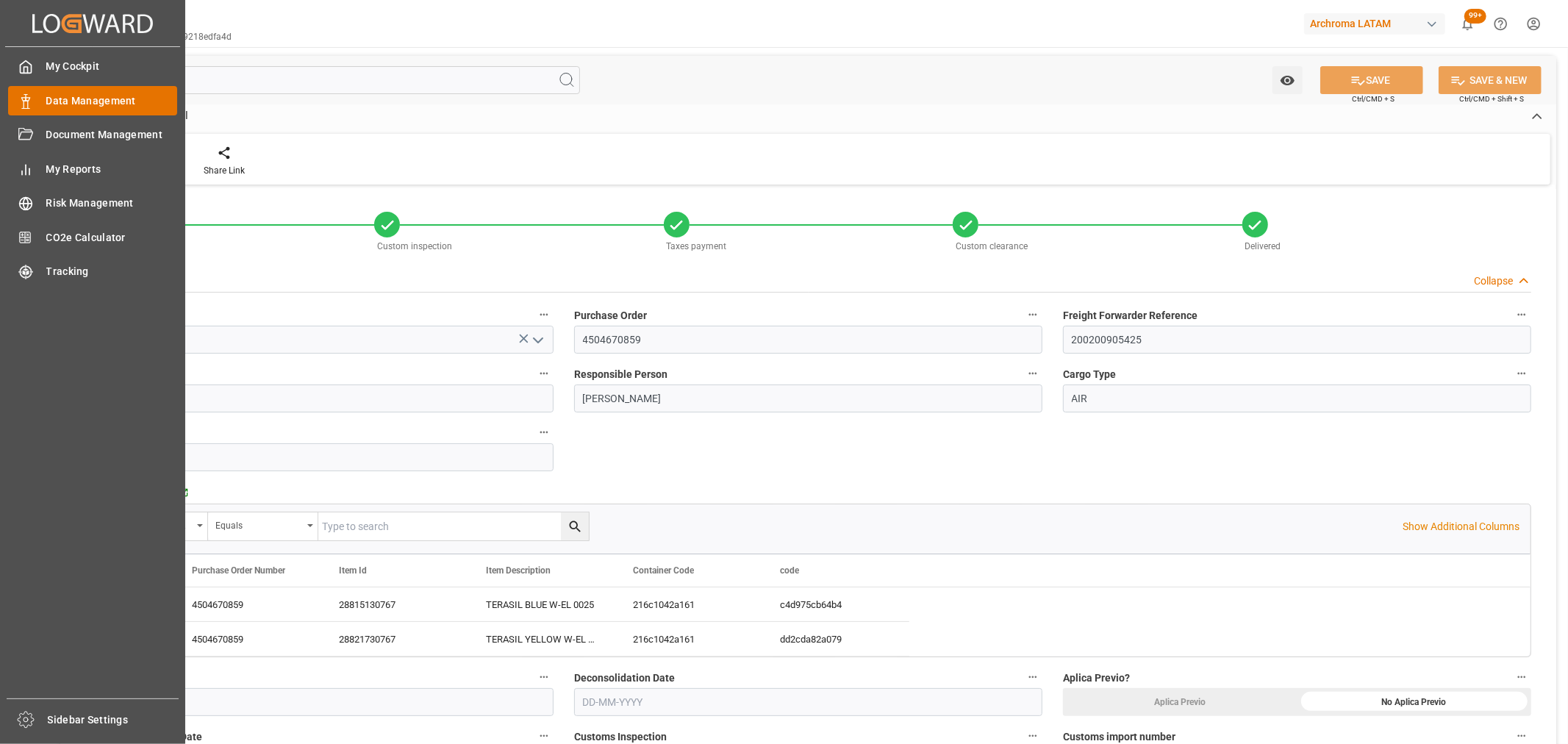
type input "[DATE]"
type input "[DATE] 11:00"
click at [82, 101] on span "Data Management" at bounding box center [112, 101] width 131 height 15
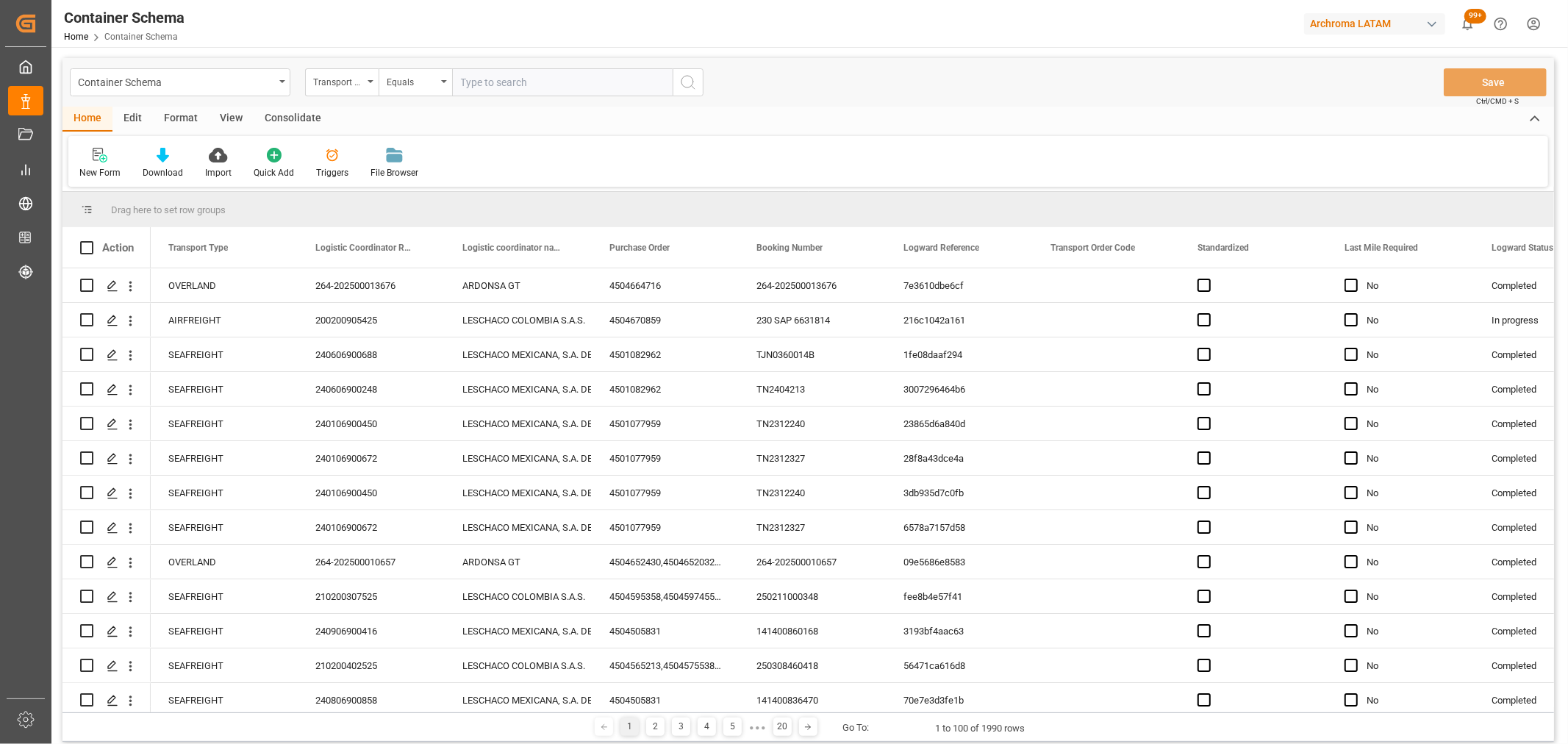
click at [178, 87] on div "Container Schema" at bounding box center [176, 81] width 196 height 19
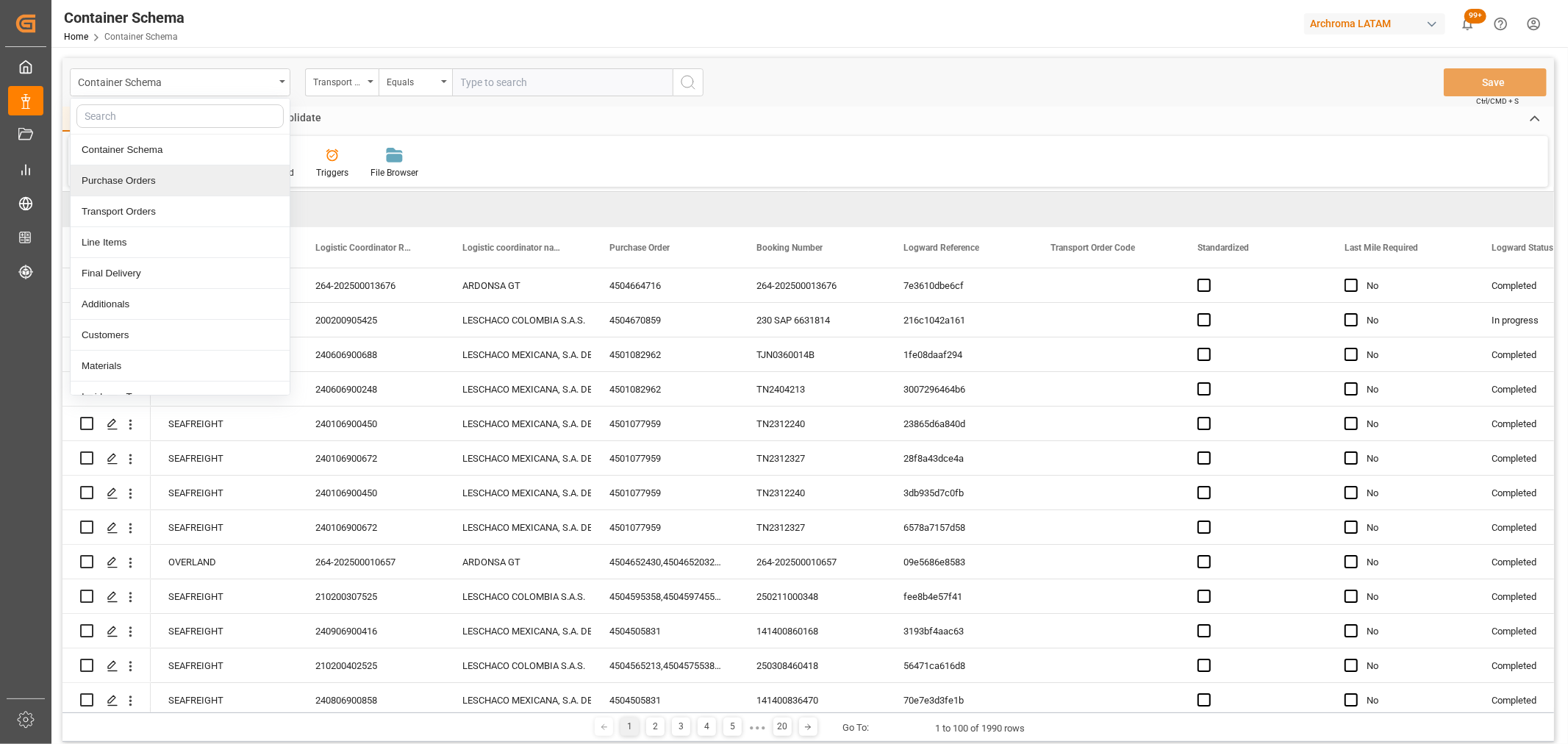
click at [140, 181] on div "Purchase Orders" at bounding box center [180, 181] width 219 height 31
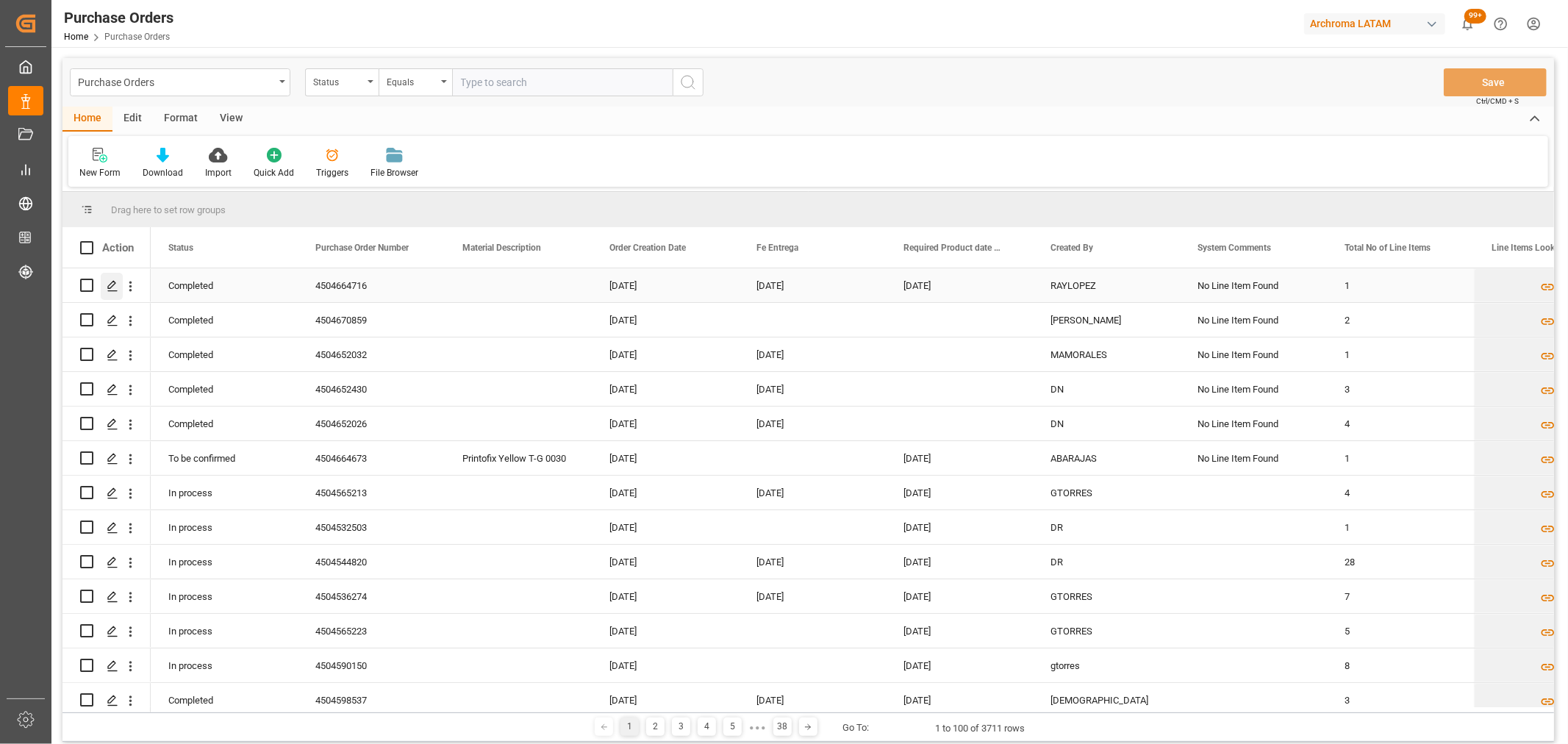
click at [109, 287] on icon "Press SPACE to select this row." at bounding box center [112, 286] width 12 height 12
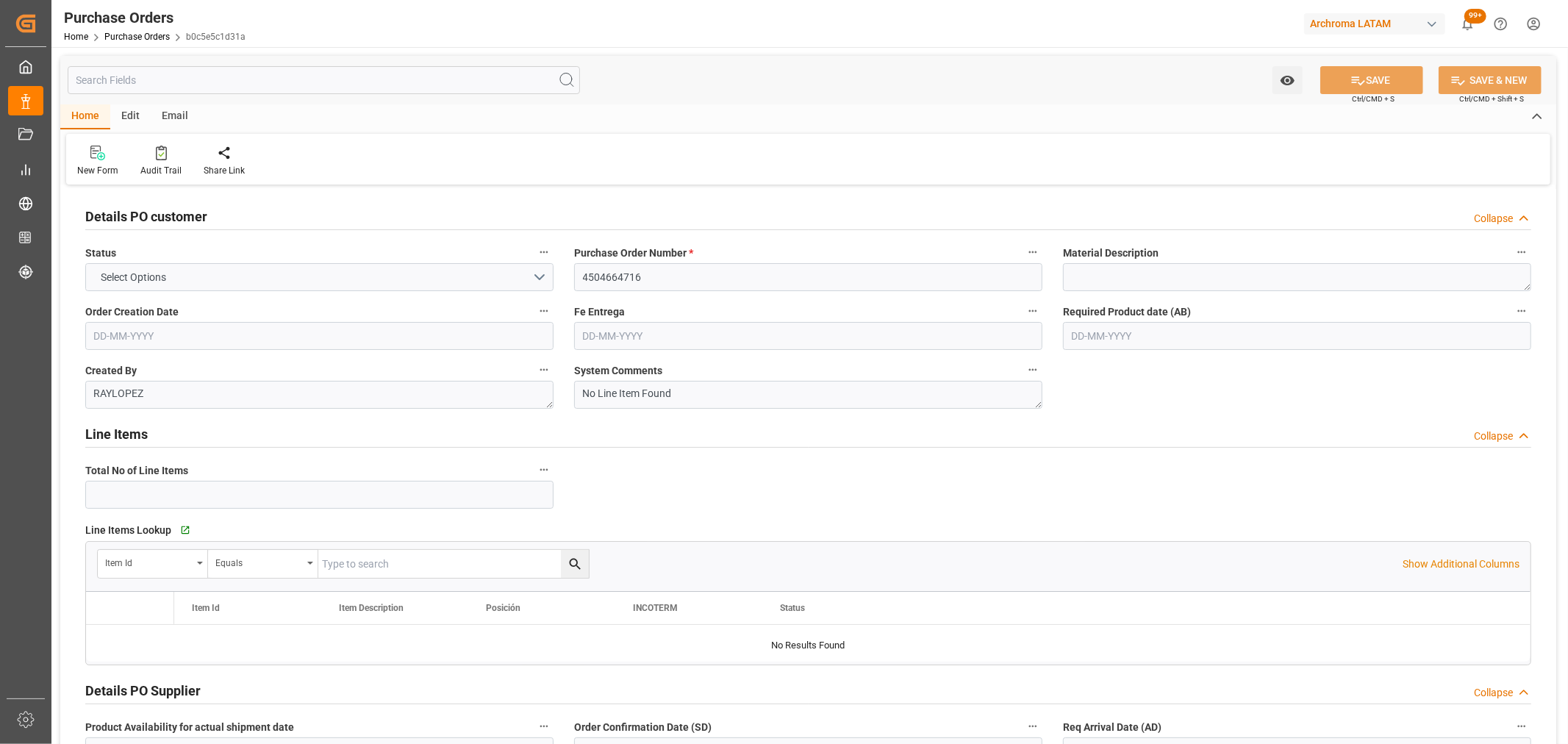
type input "1"
type input "[DATE]"
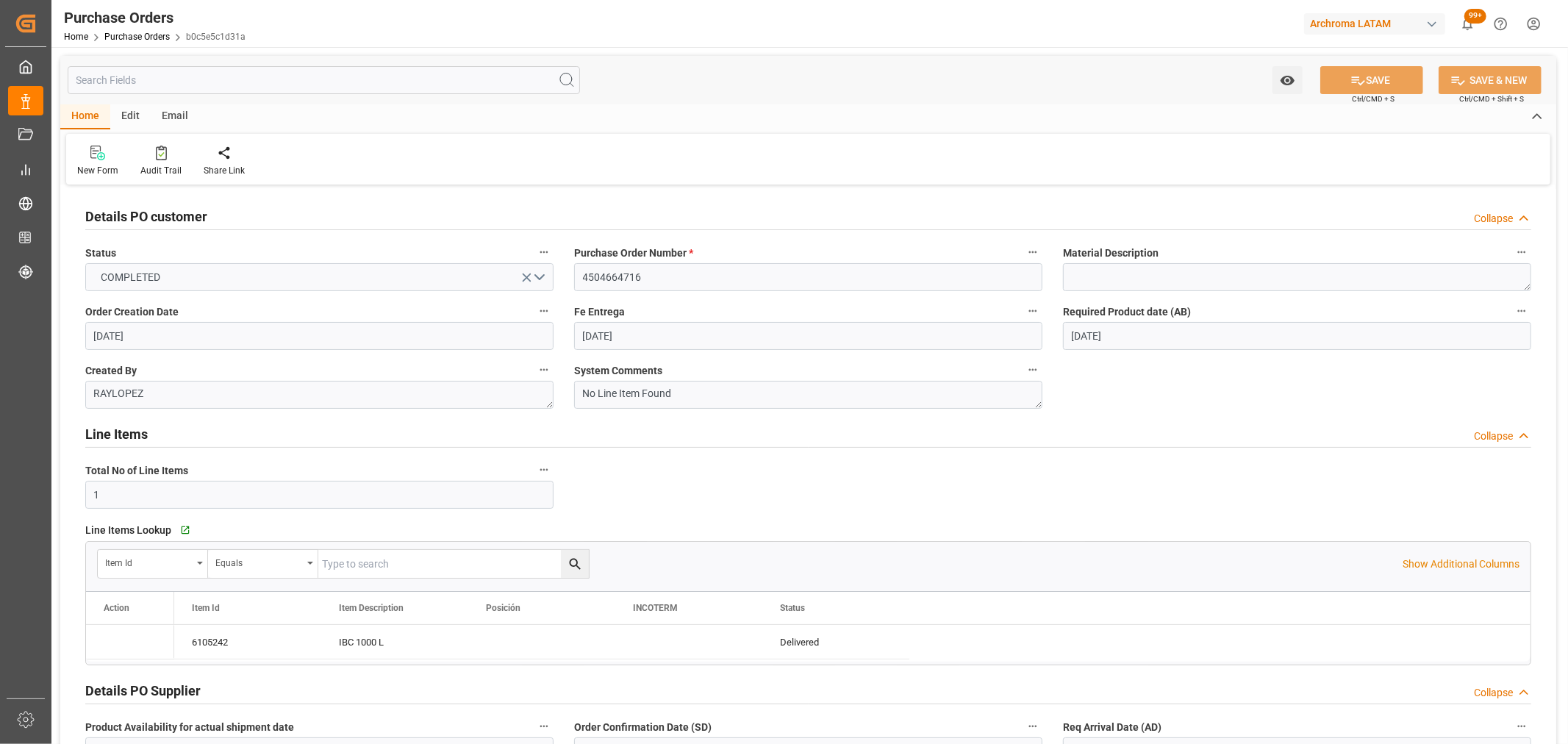
type input "[DATE]"
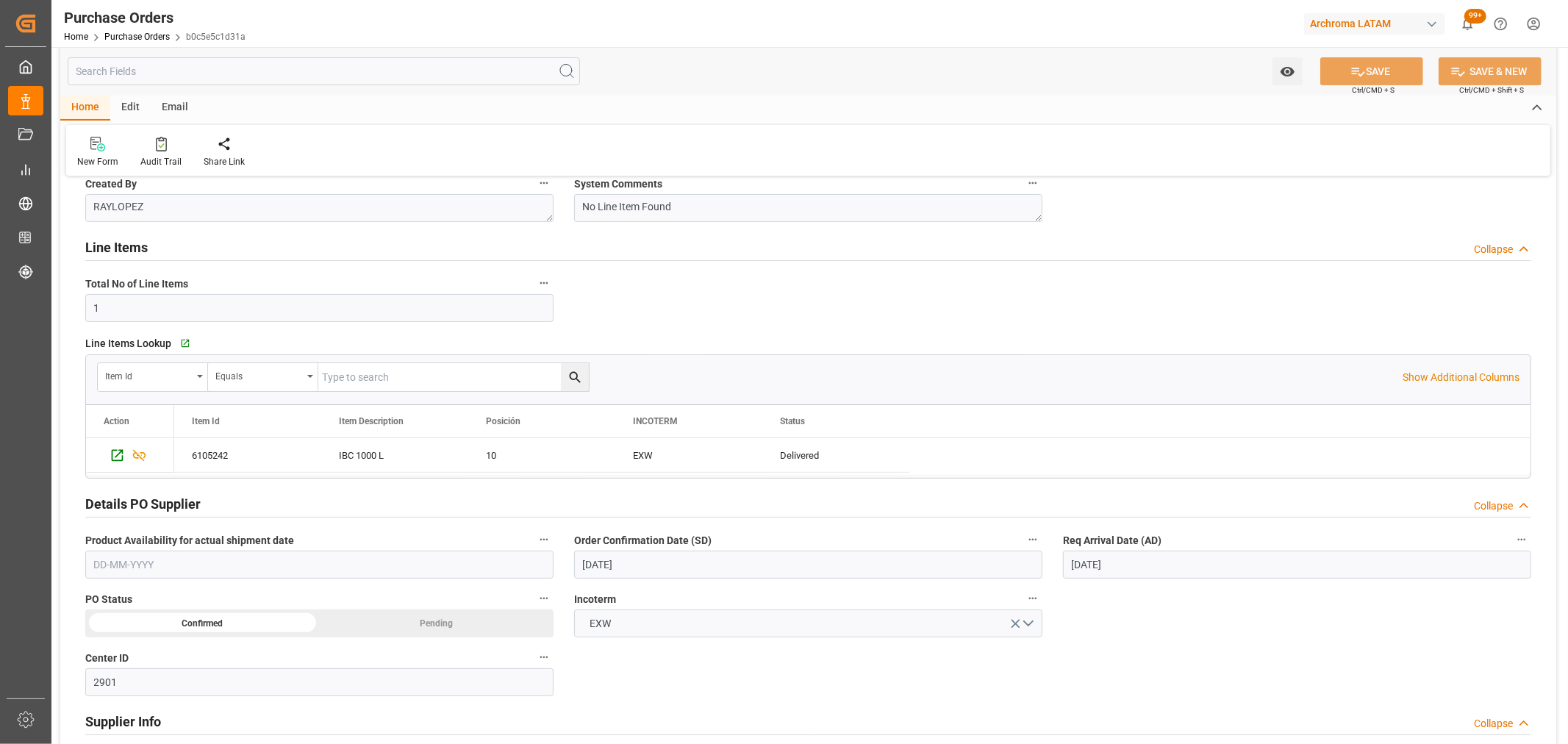
scroll to position [82, 0]
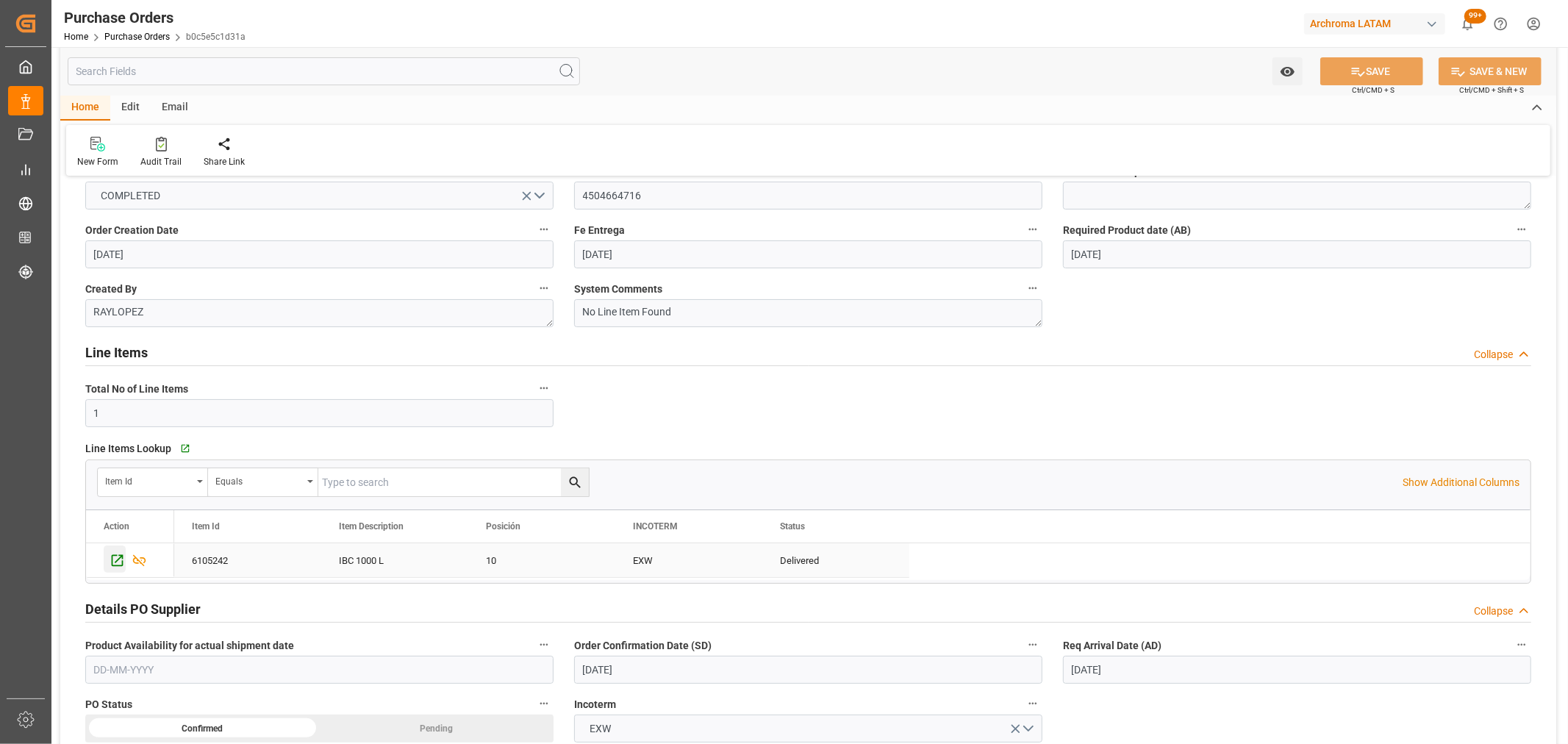
click at [118, 561] on icon "Press SPACE to select this row." at bounding box center [118, 561] width 12 height 12
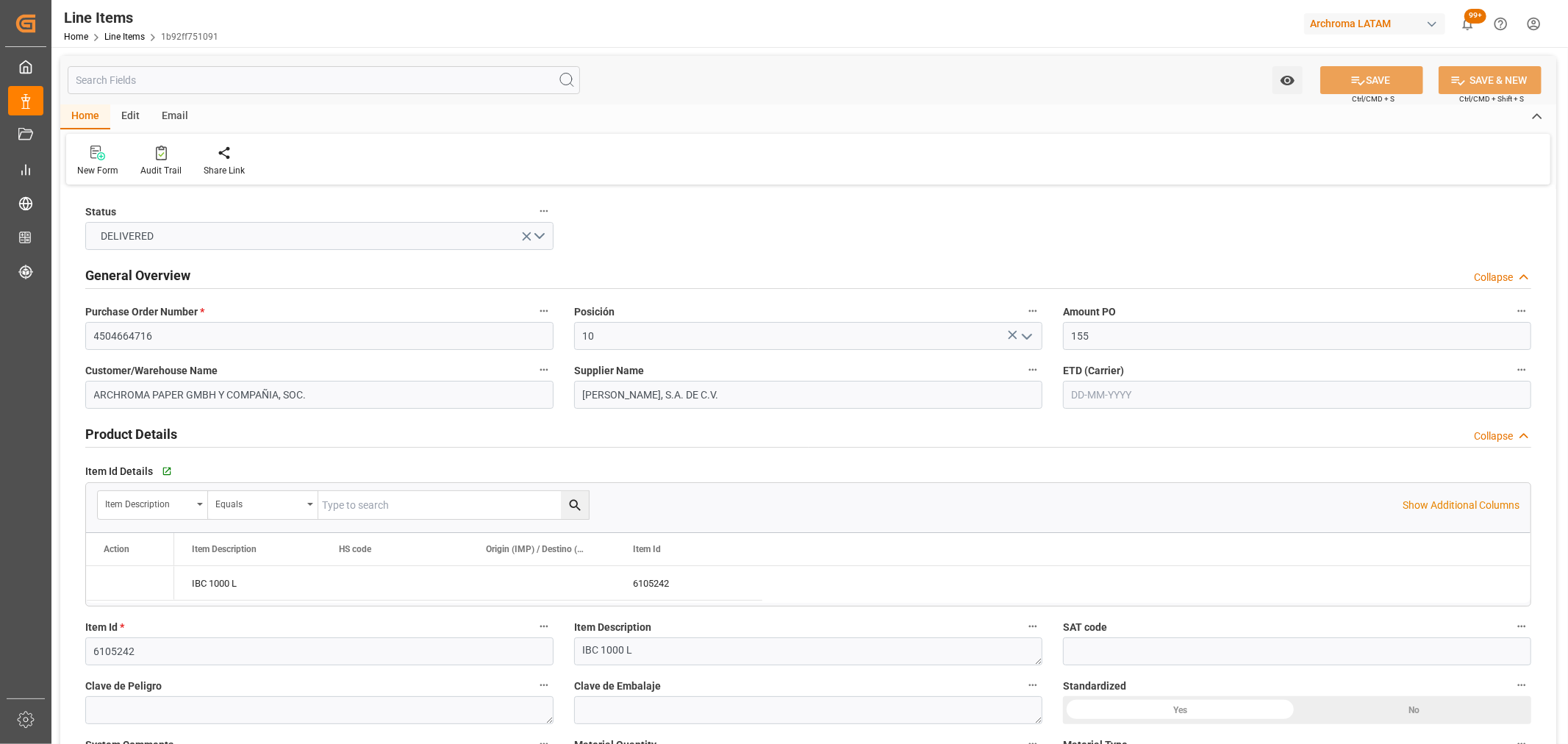
type input "155"
type input "56"
type input "3165.456"
type input "8680"
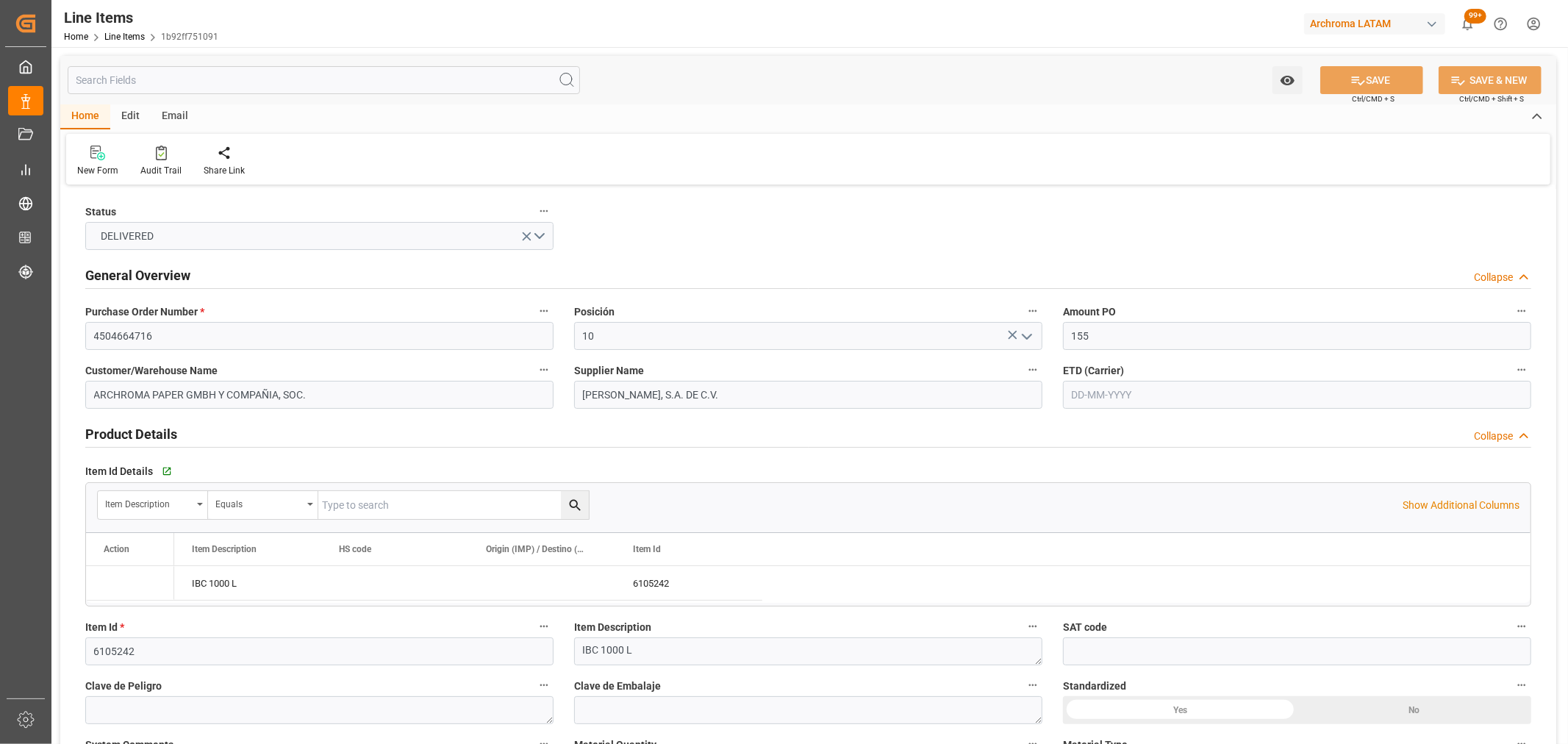
type input "-4"
type input "0"
type input "29-09-2025"
type input "03-10-2025 19:32"
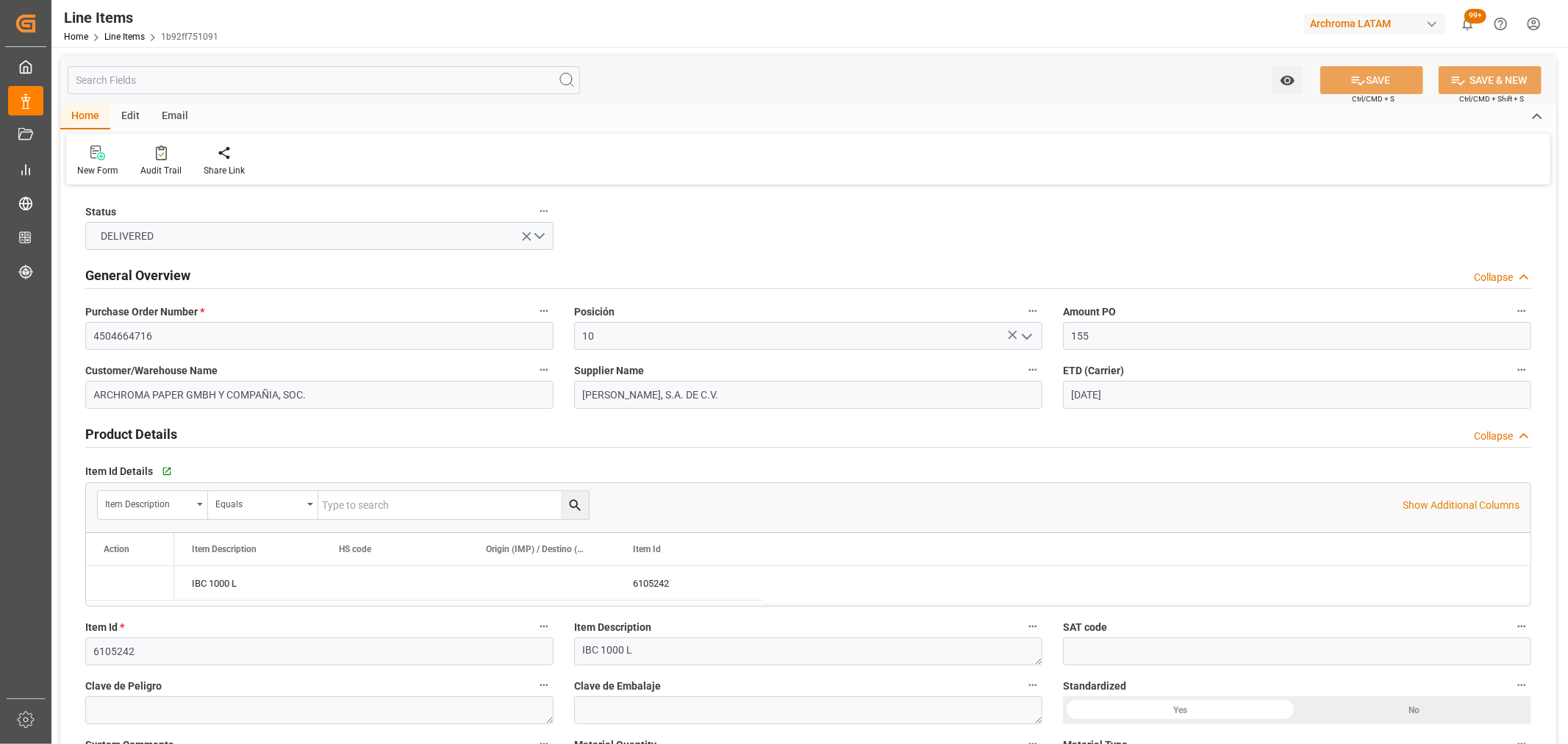
type input "15-09-2025 17:53"
type input "10-09-2025"
type input "29-09-2025"
type input "06-10-2025"
type input "[DATE]"
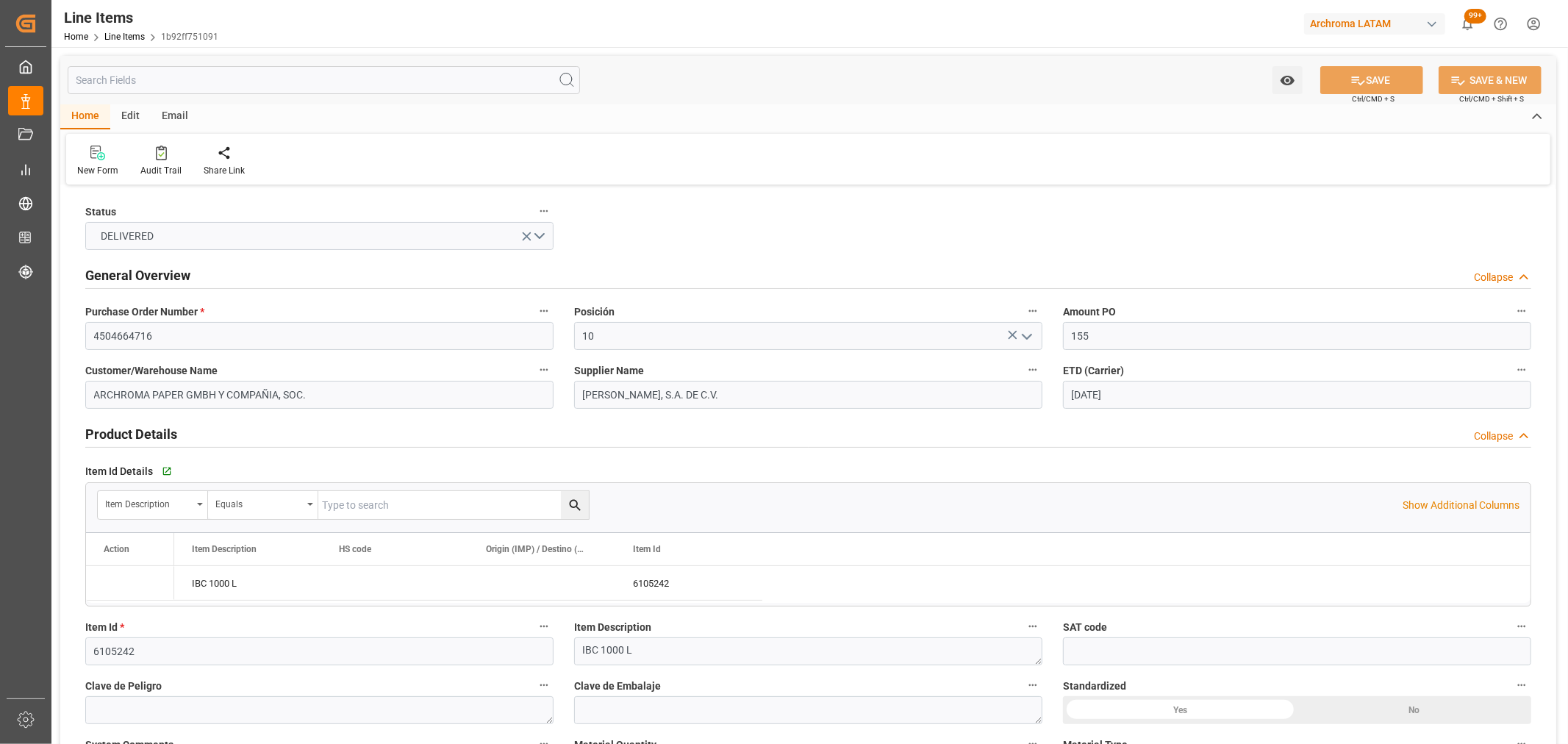
type input "[DATE]"
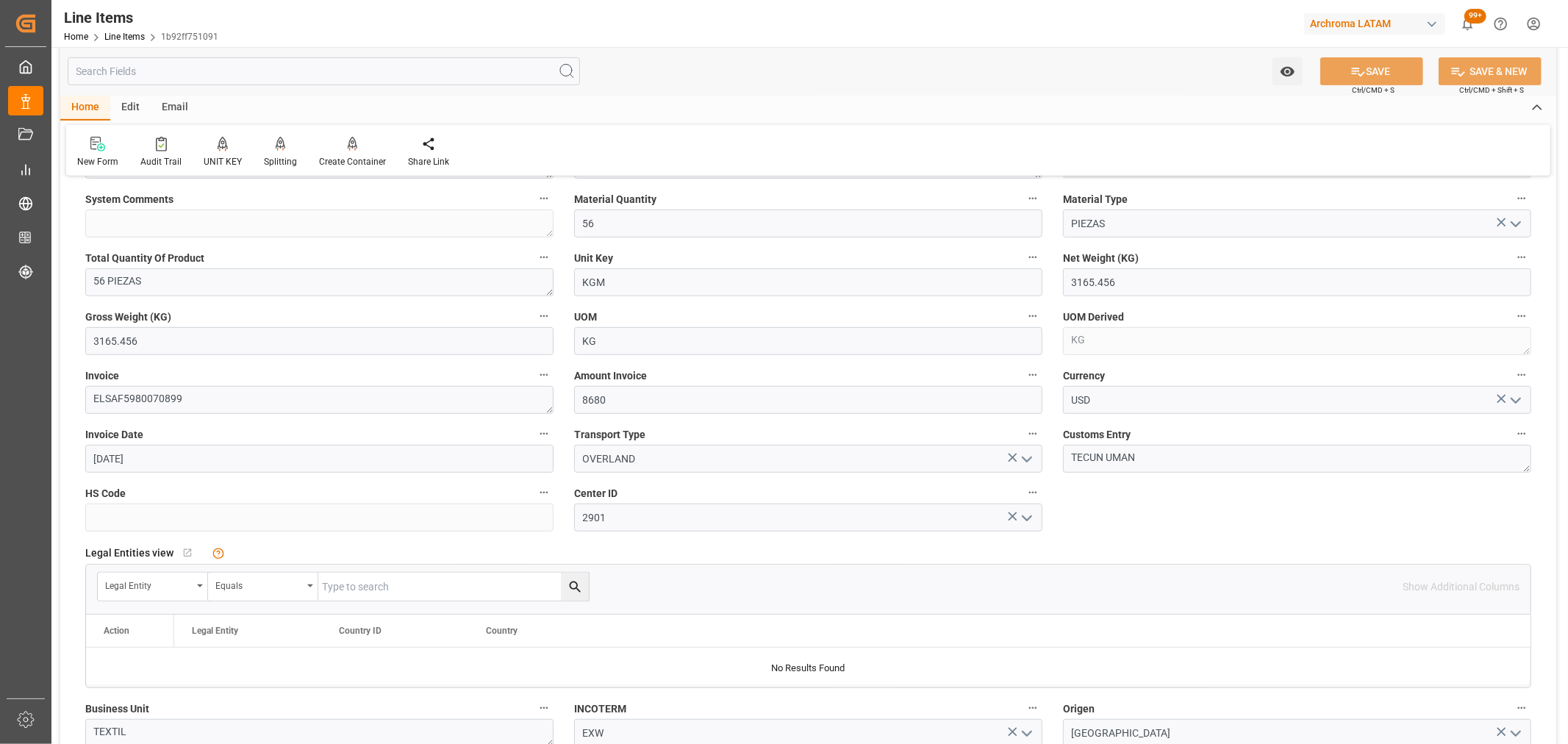
scroll to position [653, 0]
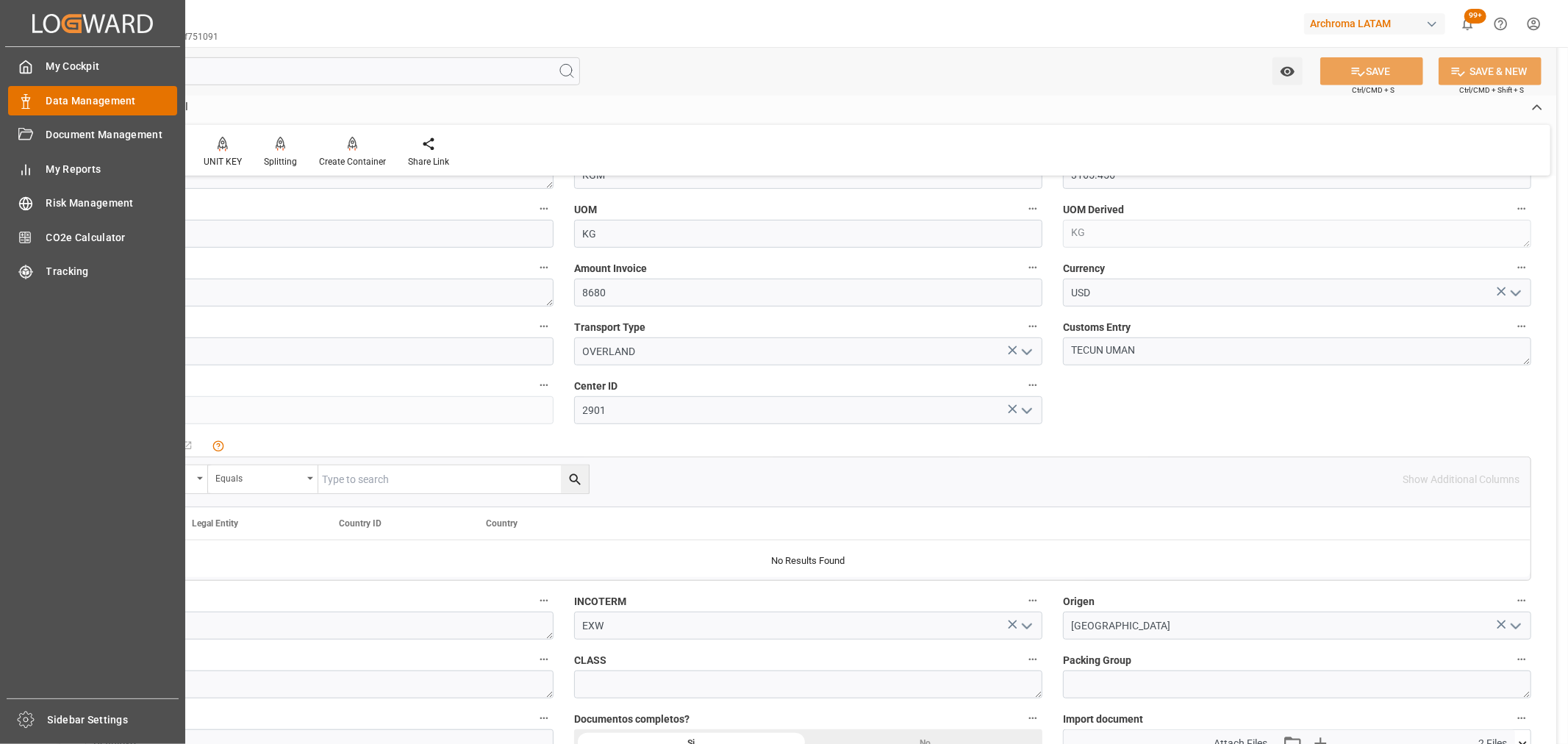
click at [122, 106] on span "Data Management" at bounding box center [112, 101] width 131 height 15
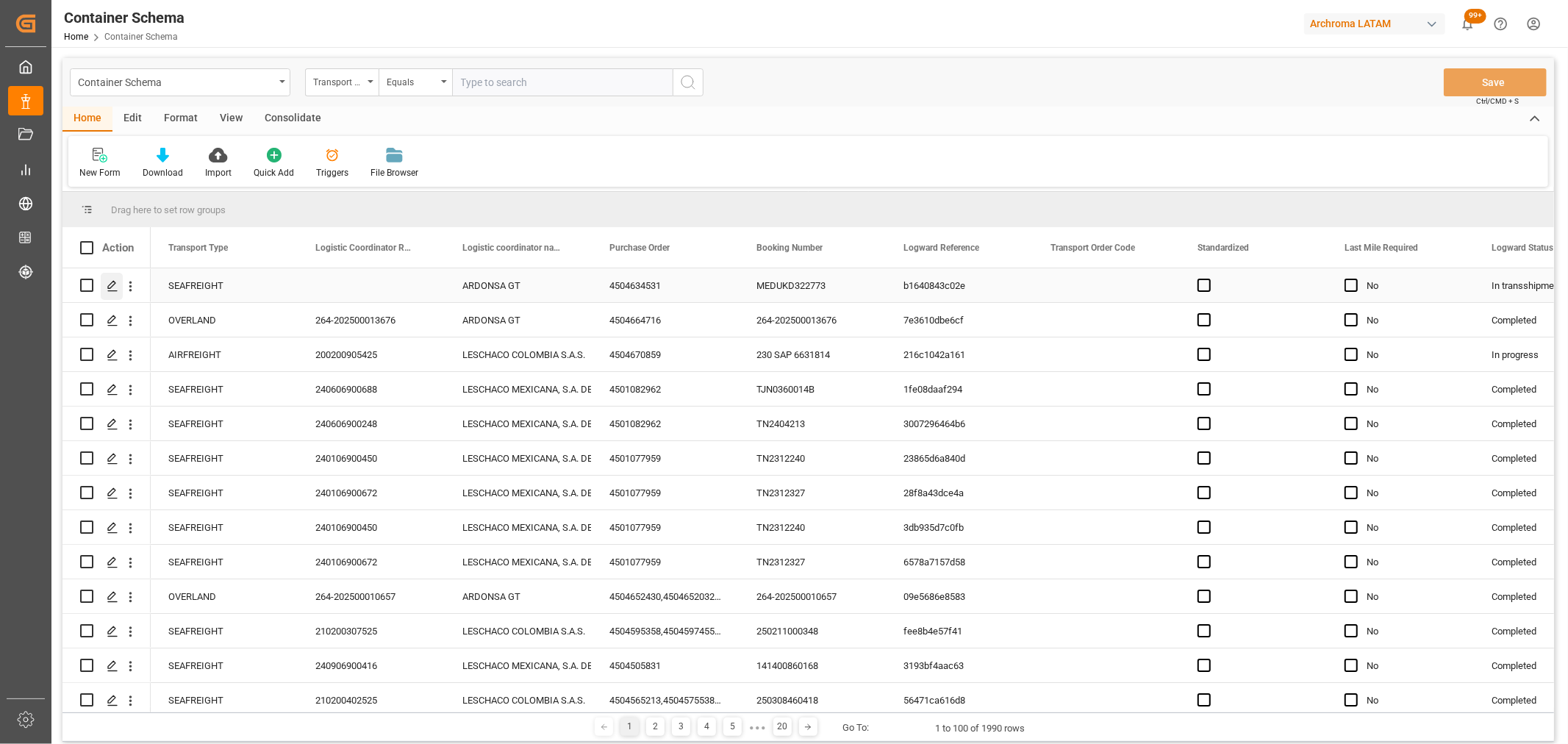
click at [110, 292] on div "Press SPACE to select this row." at bounding box center [111, 286] width 22 height 28
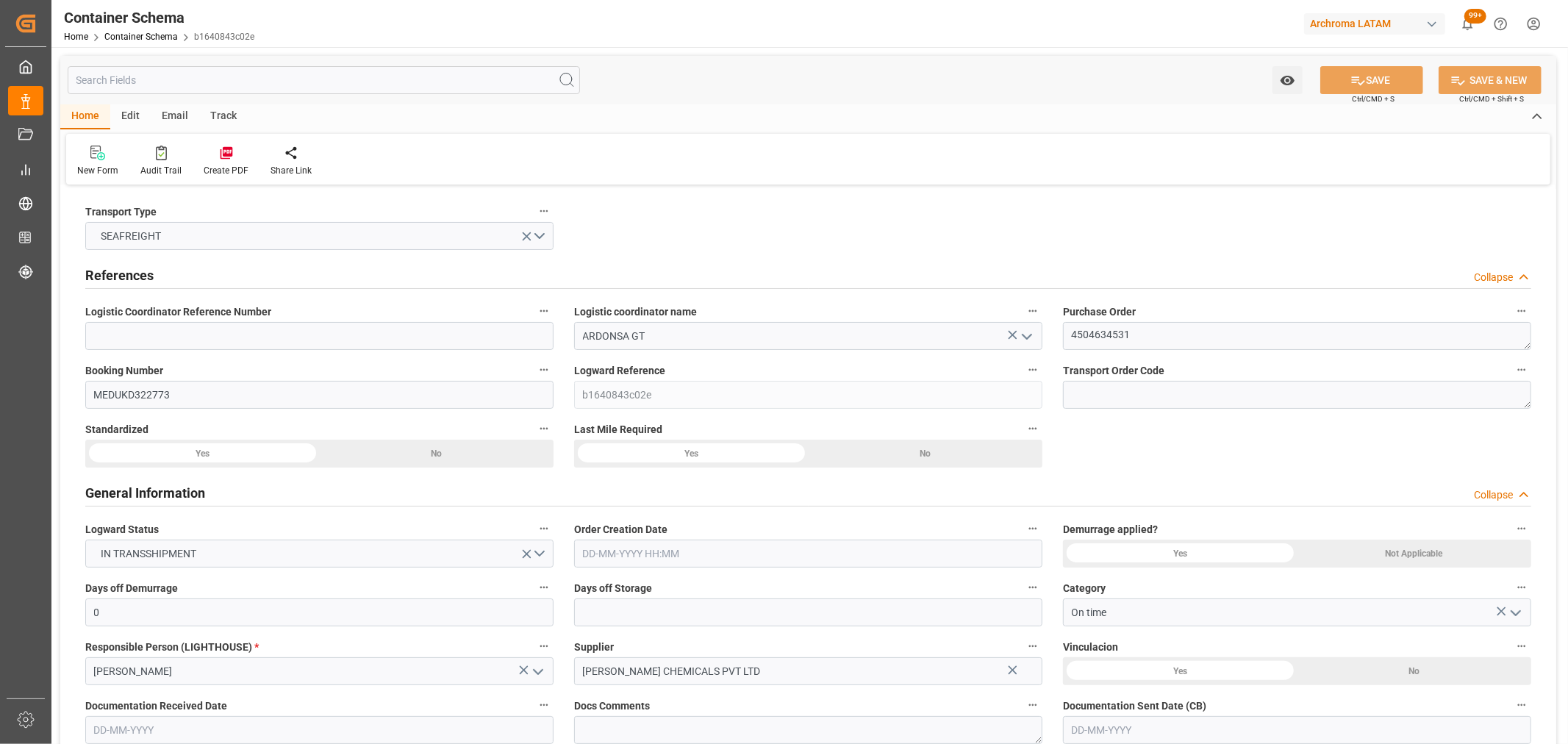
type input "0"
type input "1"
type input "14"
type input "15400"
type input "16170"
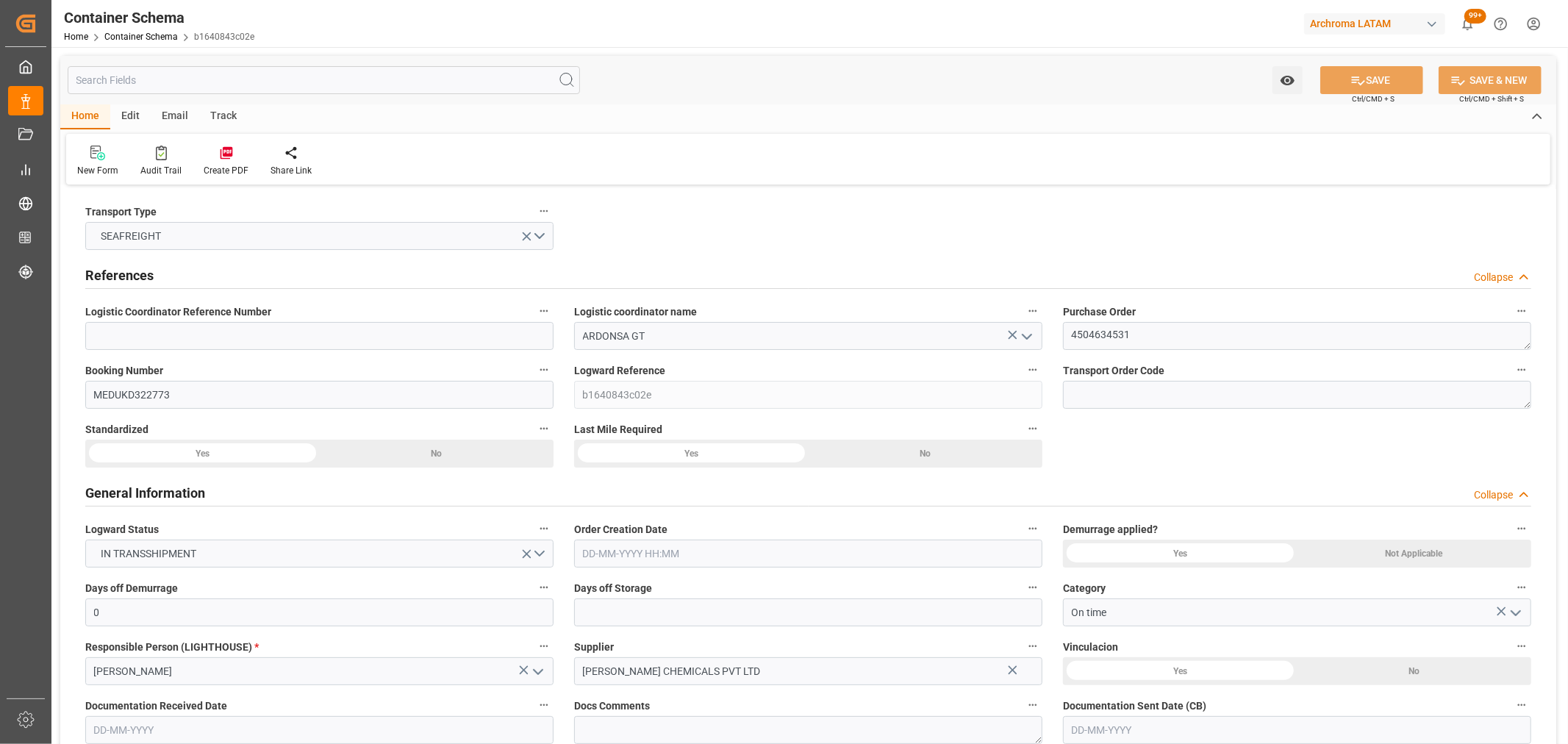
type input "MSC"
type input "Mediterranean Shipping Company"
type input "INHZA"
type input "GTPRQ"
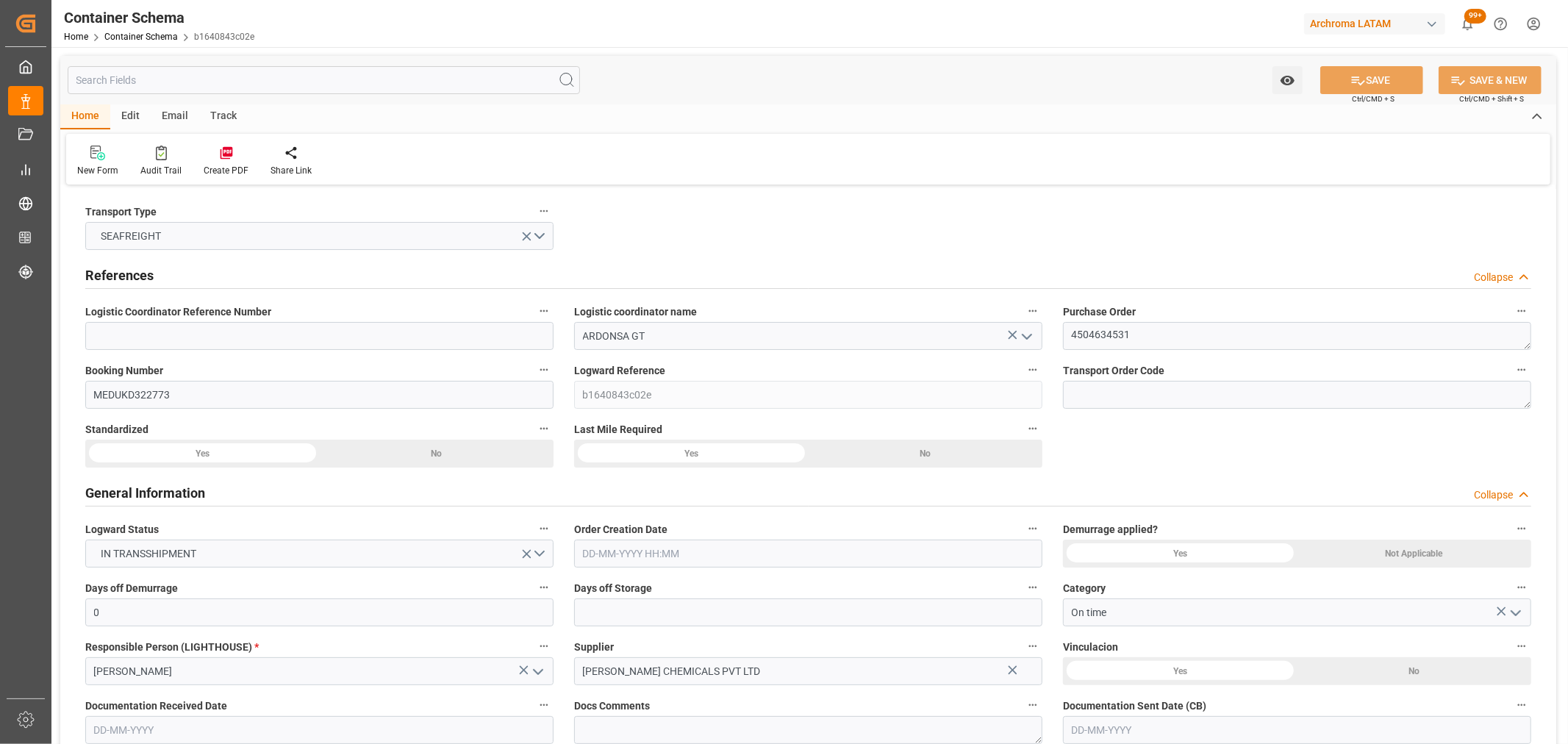
type input "GTPRQ"
type input "9196838"
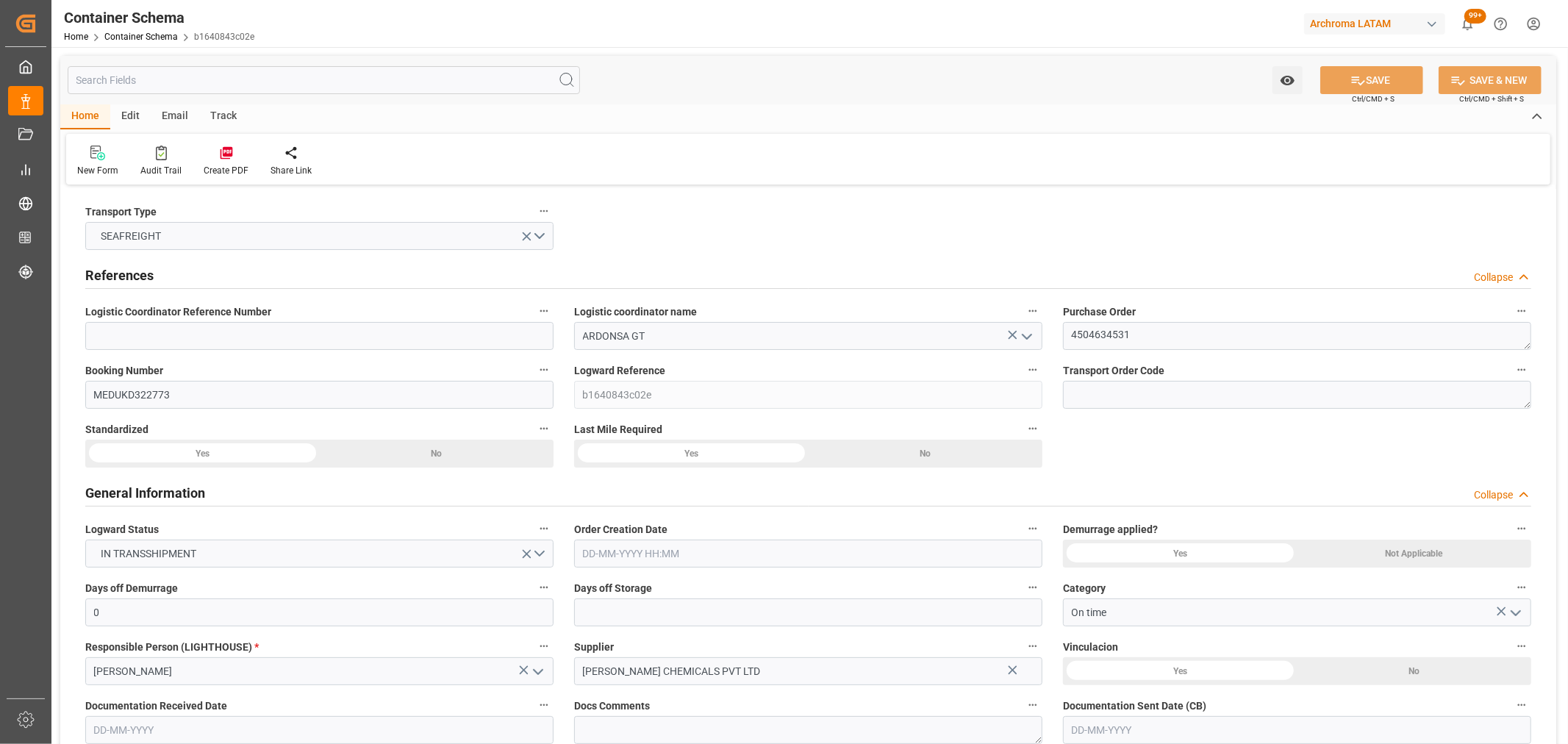
type input "4"
type input "0"
type input "04-09-2025 08:15"
type input "04-09-2025"
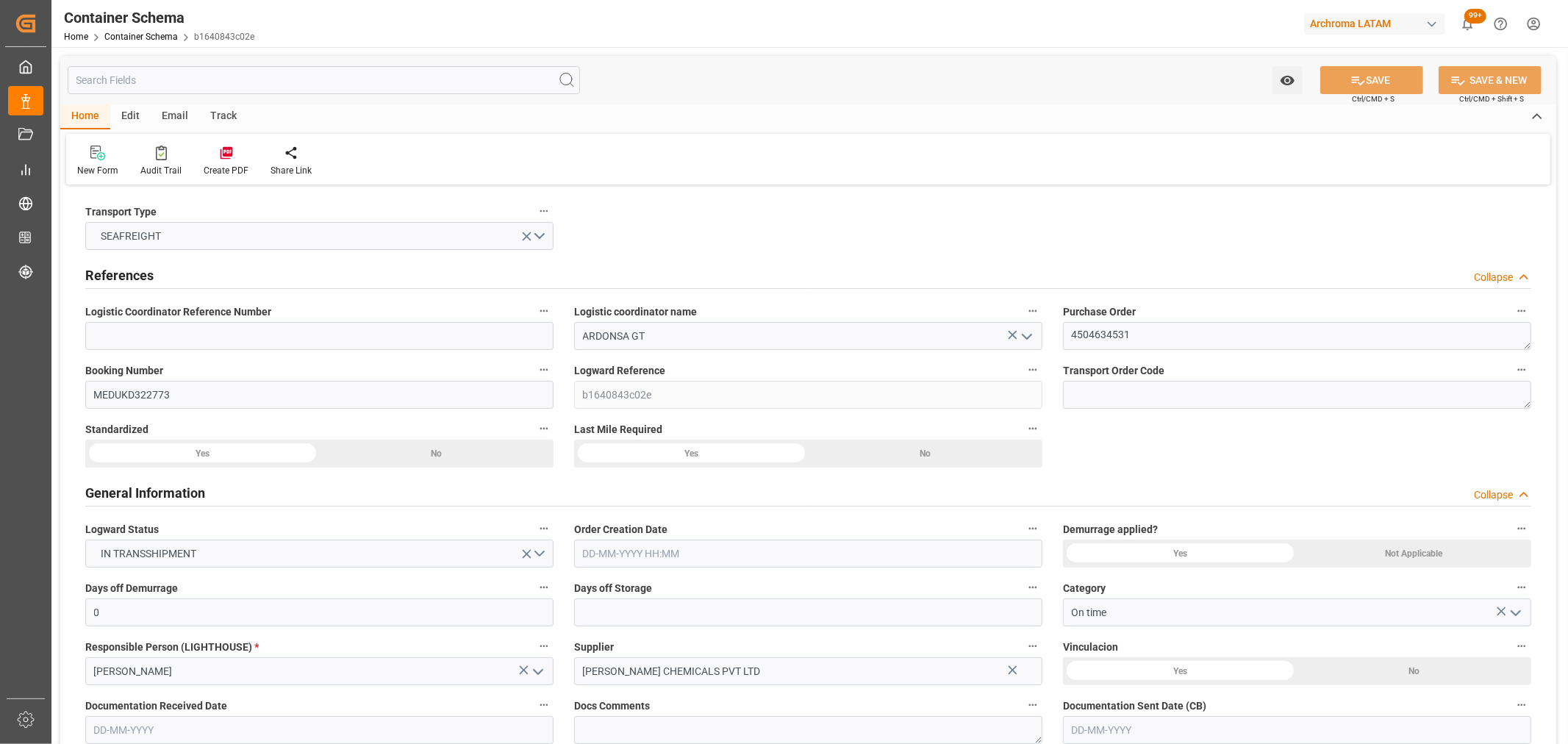
type input "29-10-2025"
type input "[DATE]"
type input "03-10-2025 19:35"
type input "04-09-2025 13:19"
type input "[DATE]"
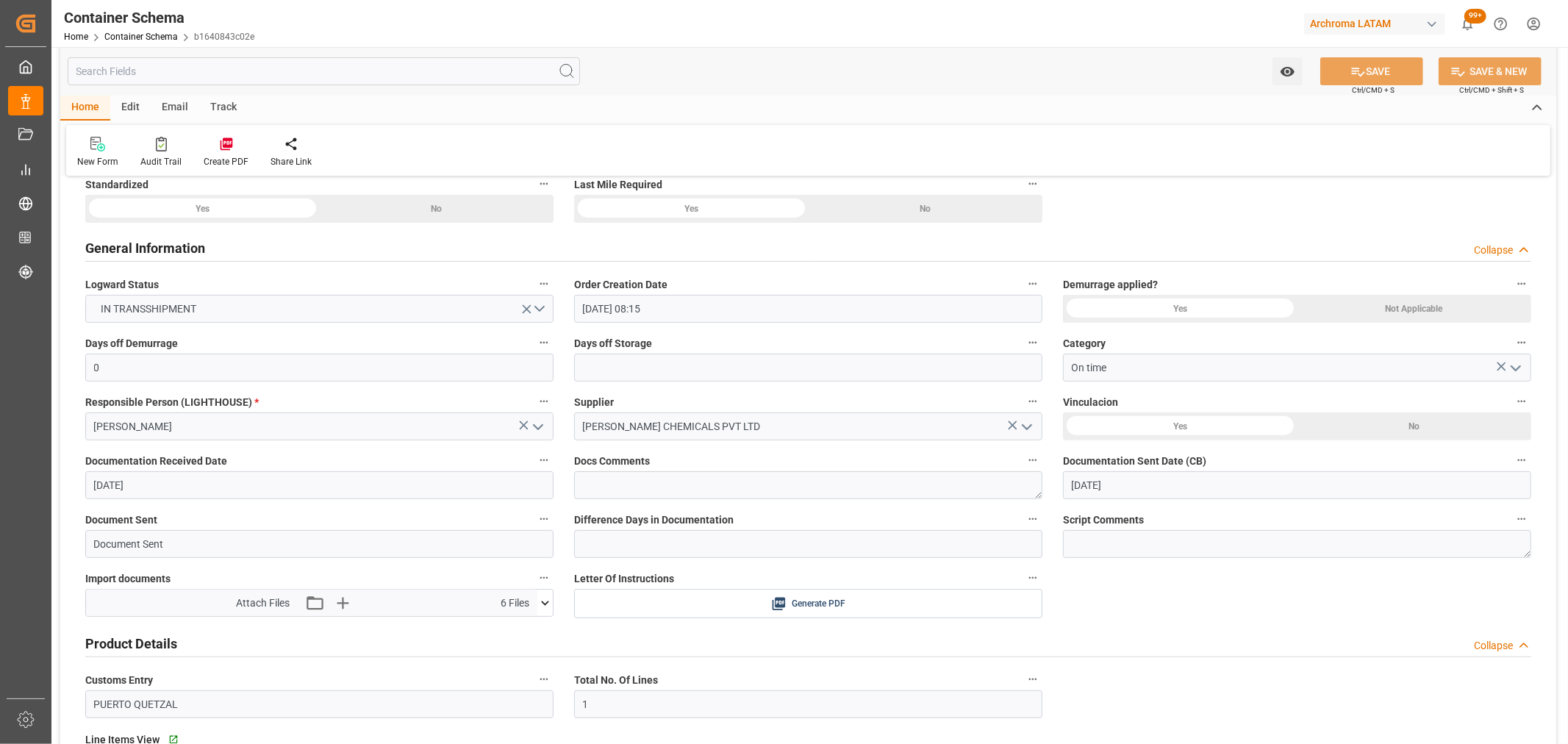
scroll to position [326, 0]
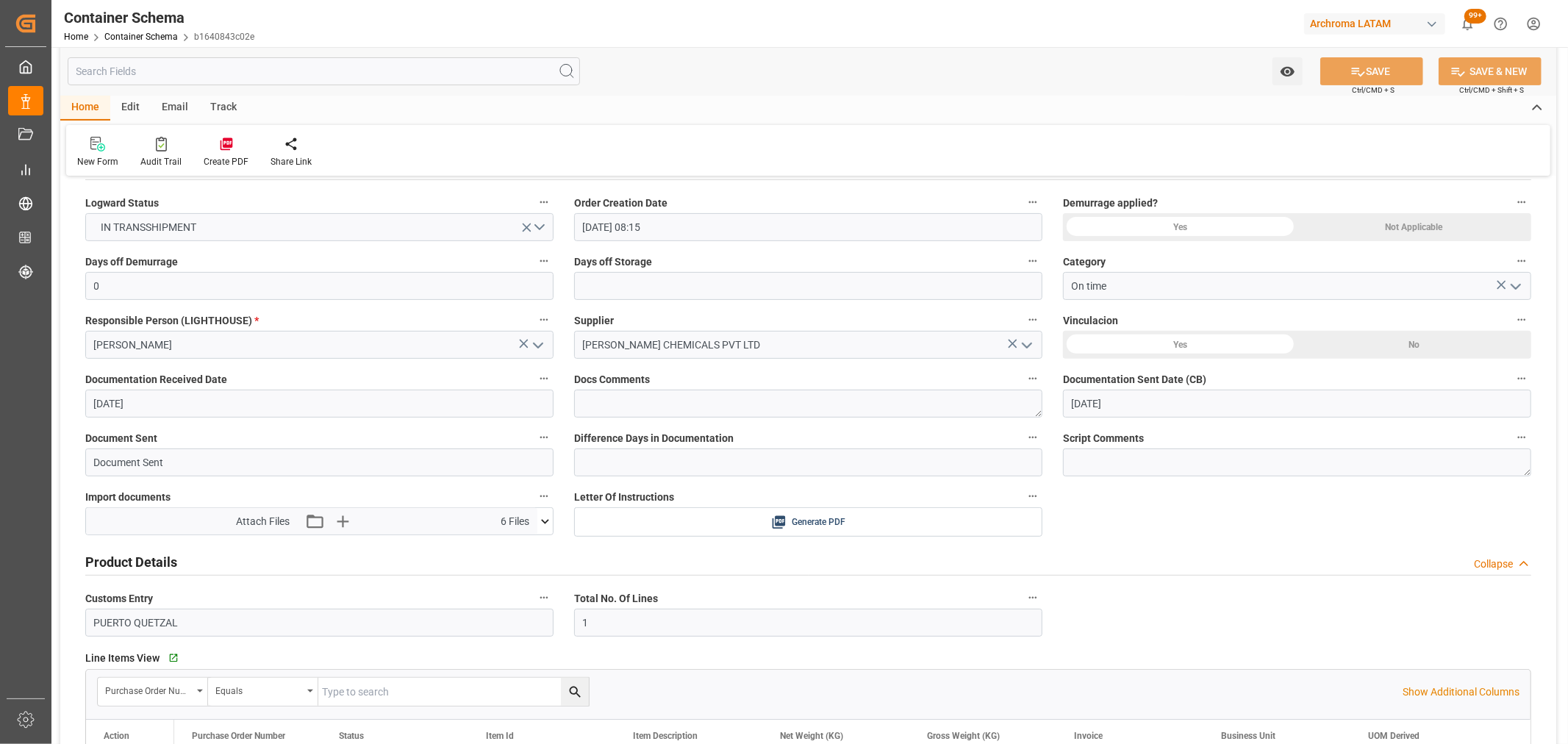
click at [215, 114] on div "Track" at bounding box center [224, 108] width 49 height 25
click at [108, 157] on div "Tracking" at bounding box center [94, 161] width 35 height 13
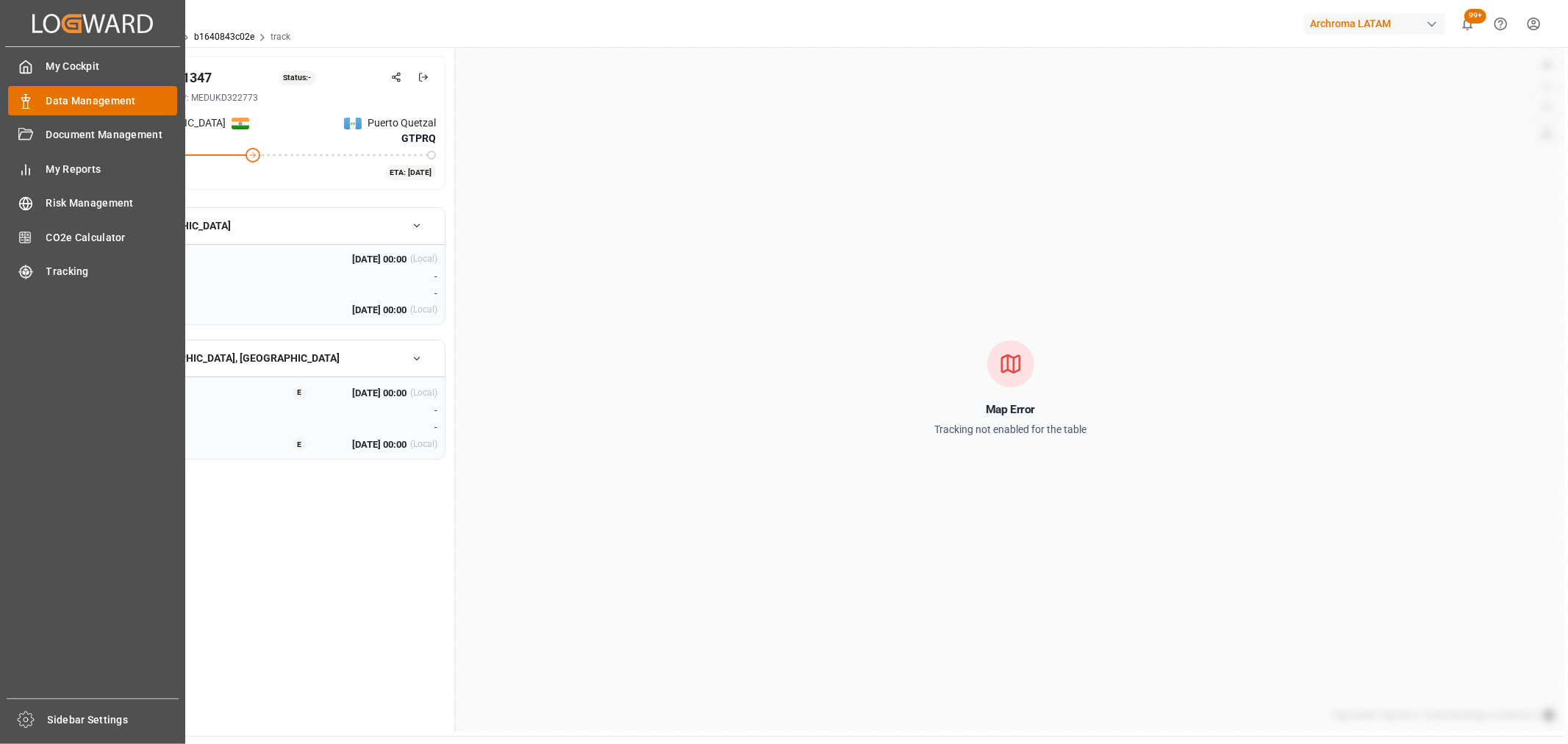
click at [36, 93] on div "Data Management Data Management" at bounding box center [92, 100] width 169 height 28
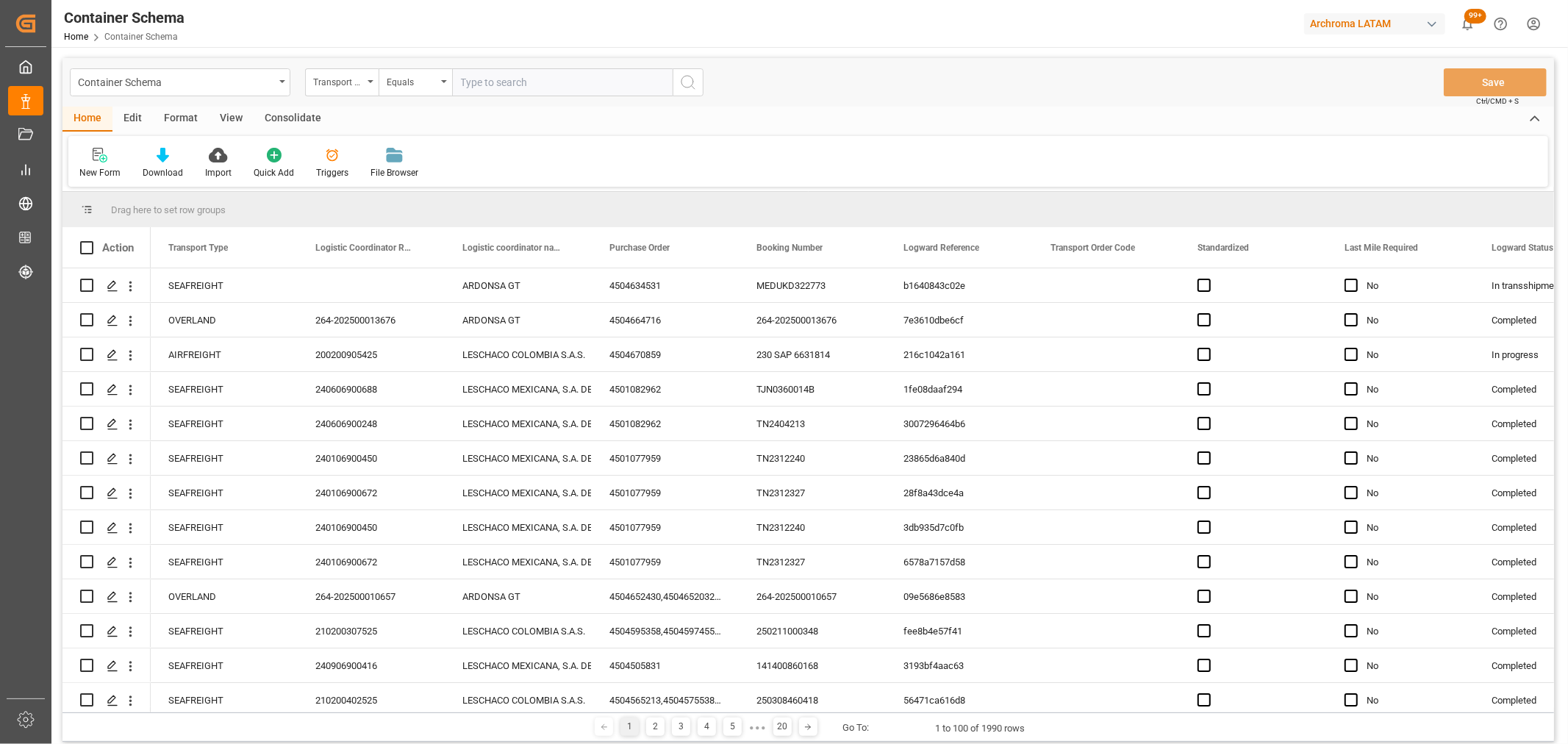
click at [273, 90] on div "Container Schema" at bounding box center [176, 81] width 196 height 19
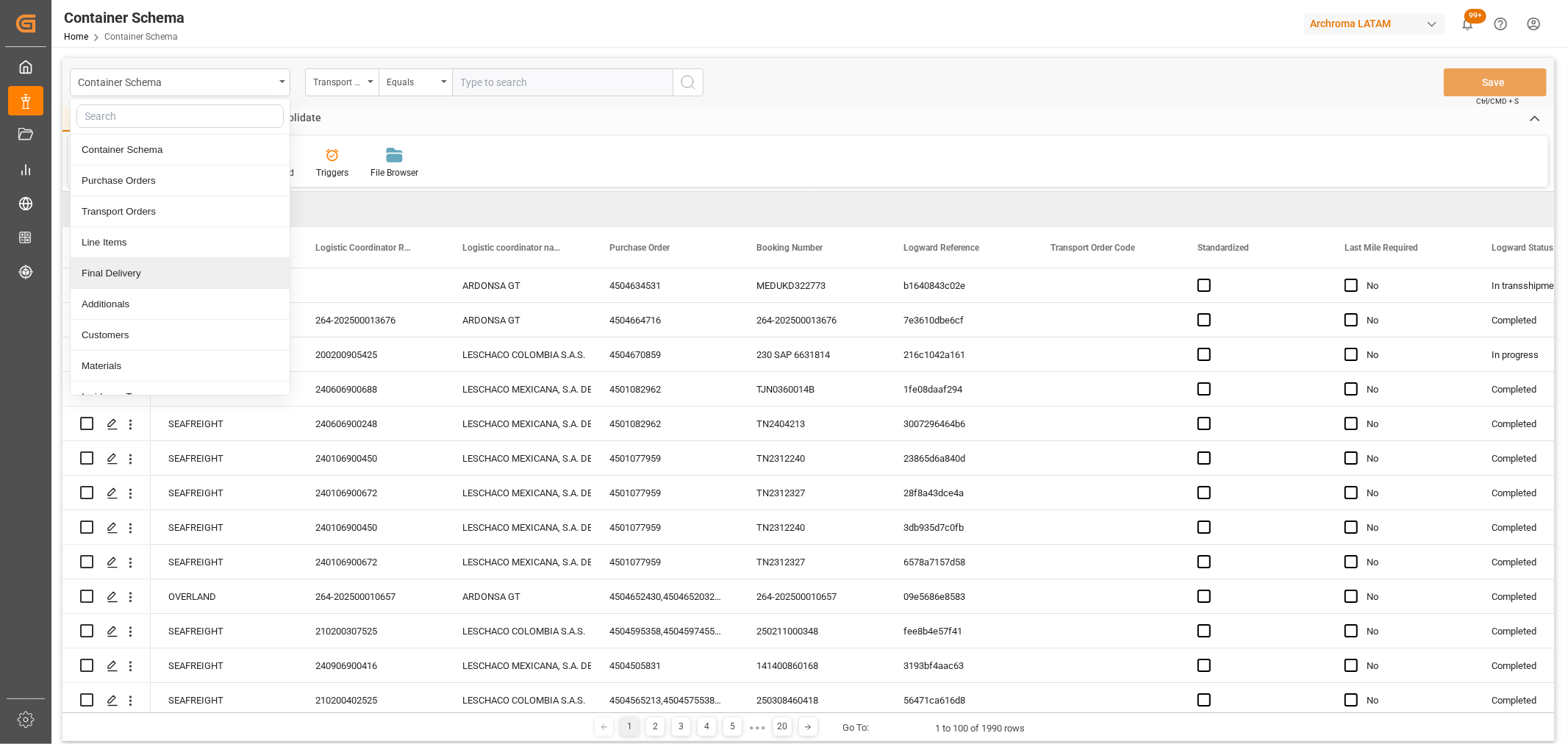
click at [109, 275] on div "Final Delivery" at bounding box center [180, 273] width 219 height 31
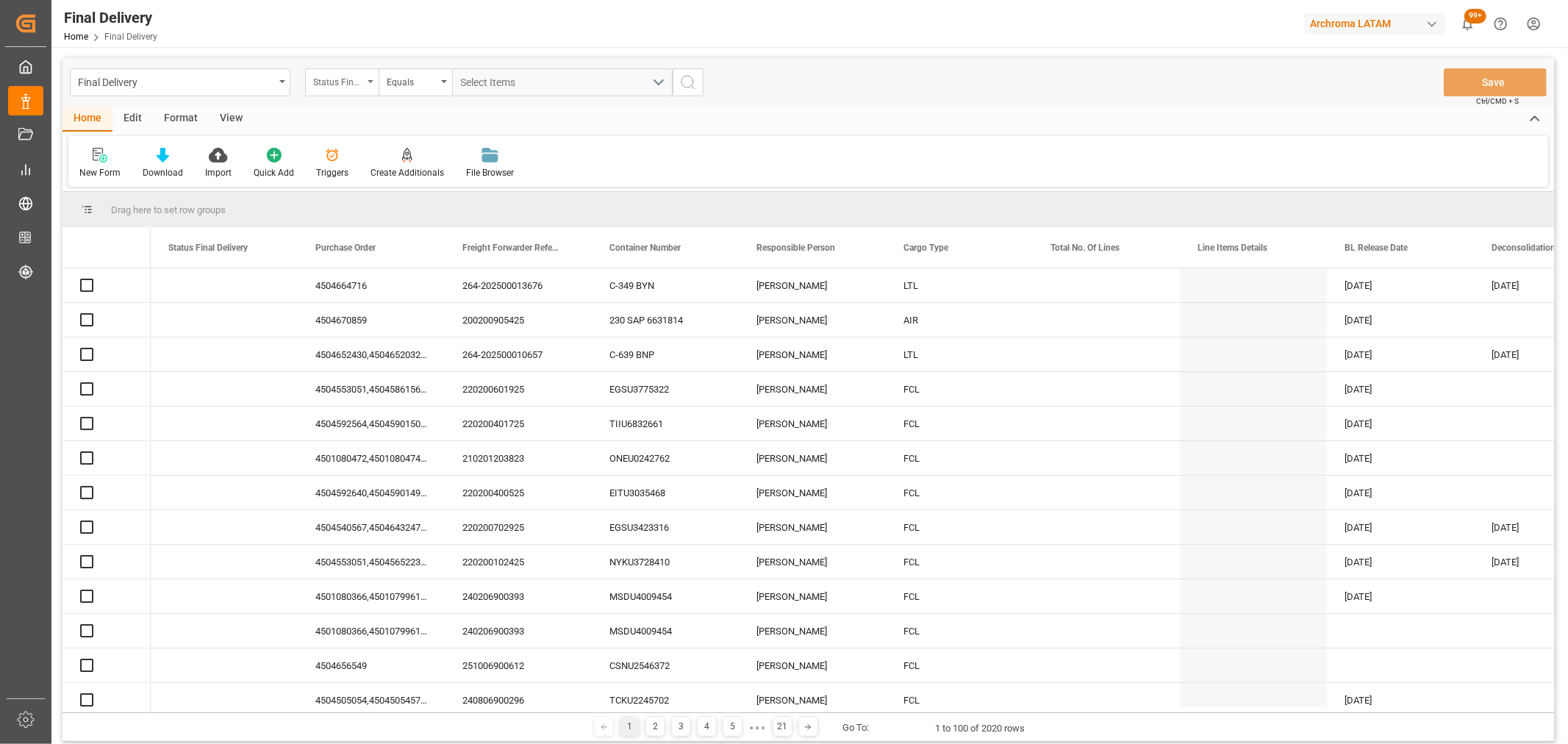
click at [347, 79] on div "Status Final Delivery" at bounding box center [338, 80] width 50 height 17
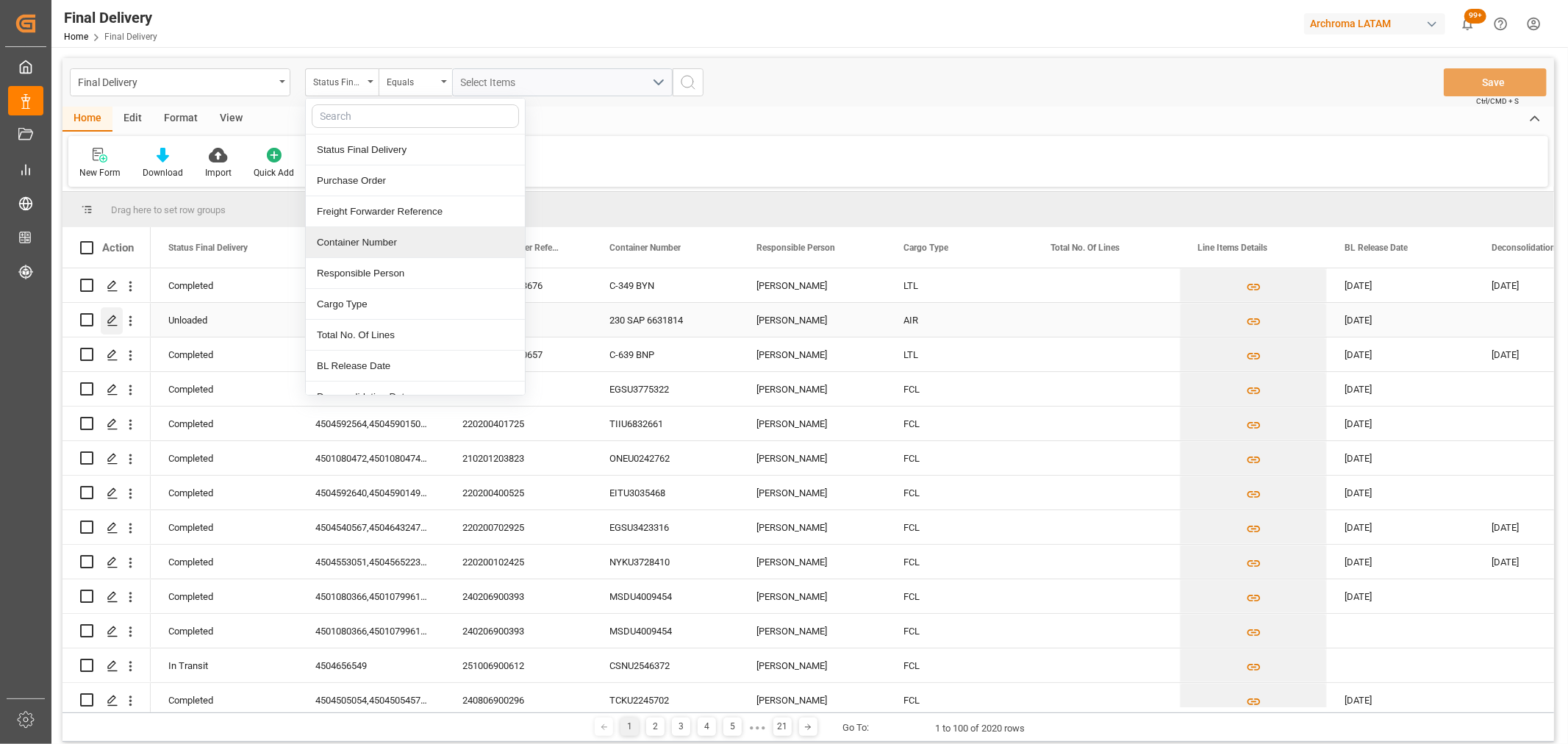
click at [113, 320] on polygon "Press SPACE to select this row." at bounding box center [111, 319] width 7 height 7
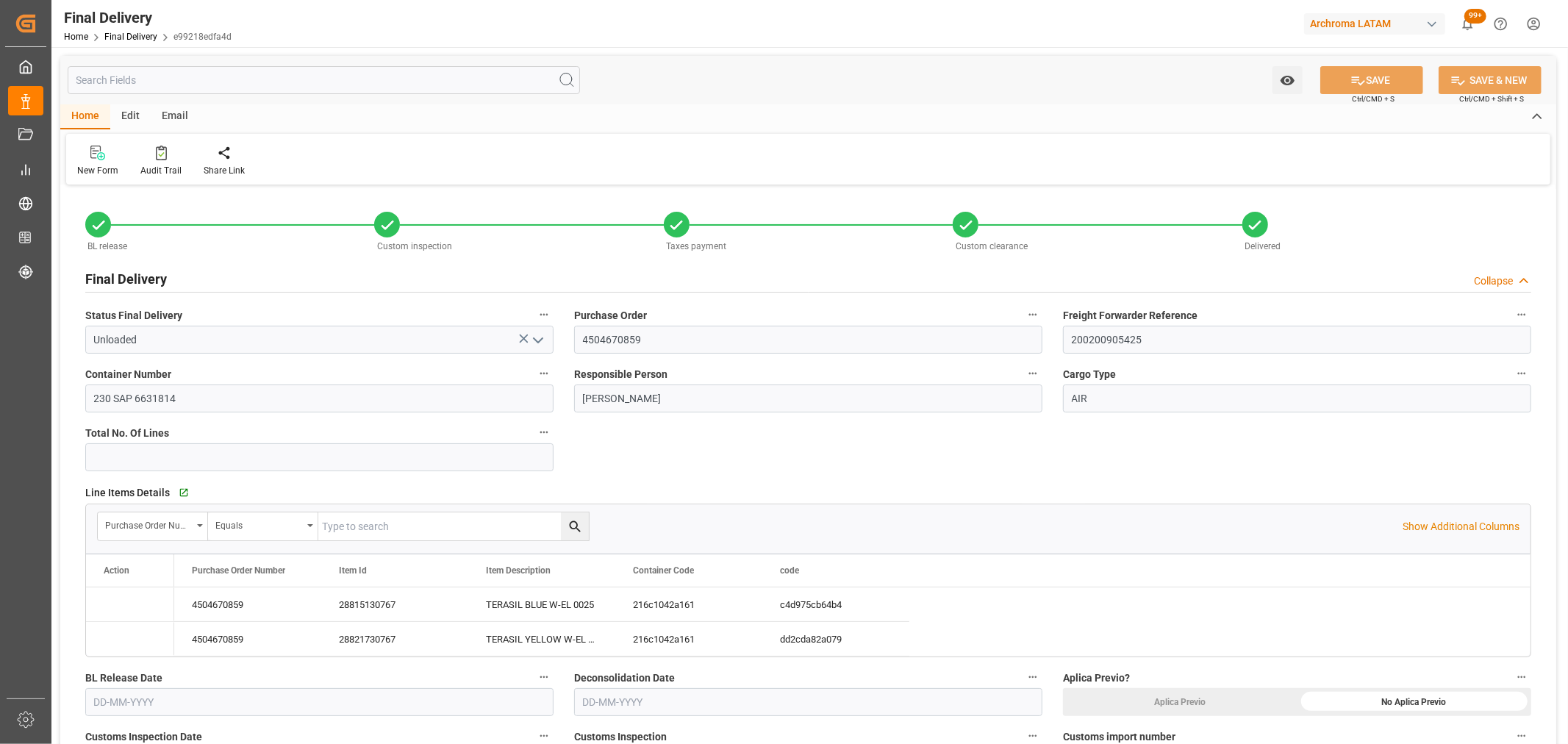
type input "[DATE]"
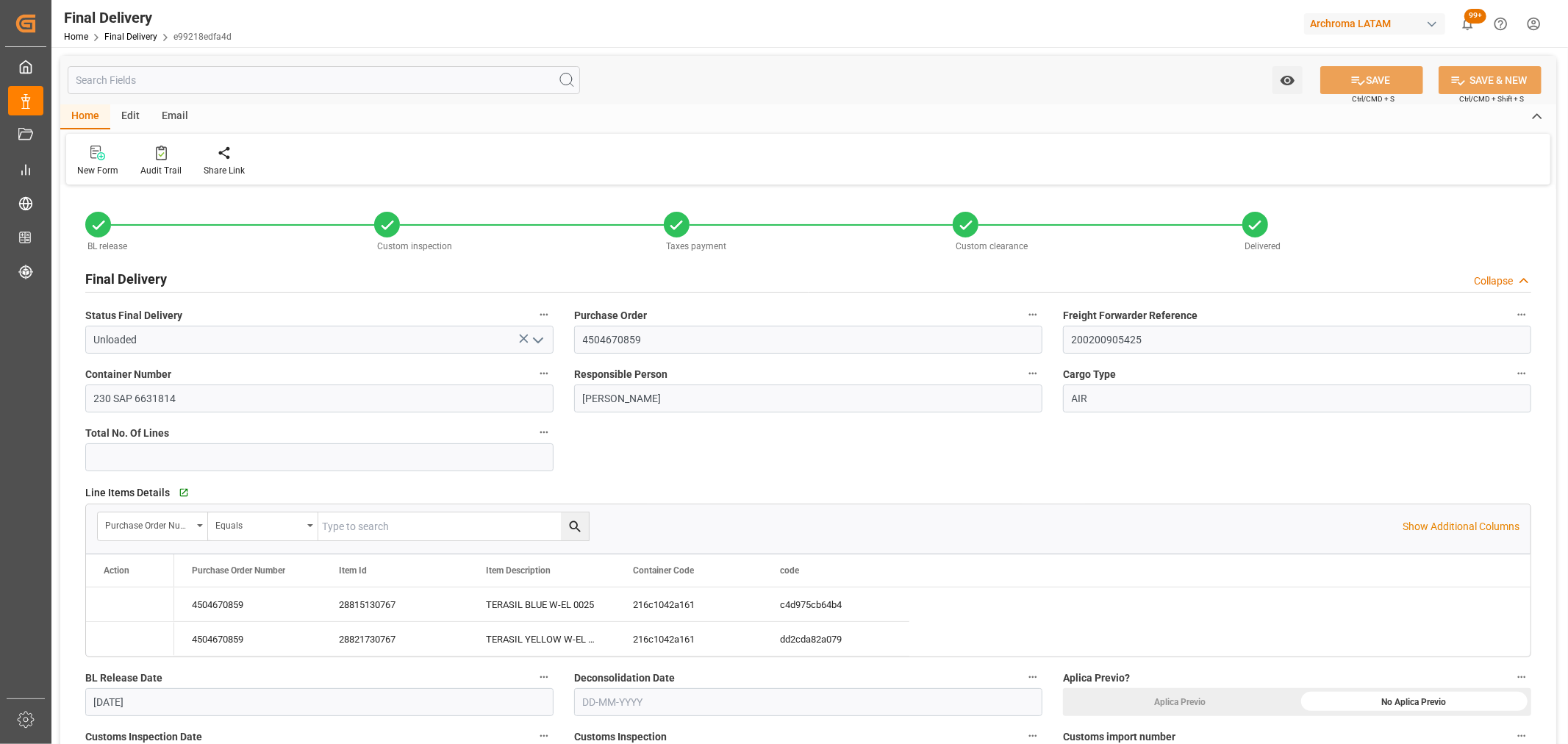
type input "[DATE]"
type input "[DATE] 11:00"
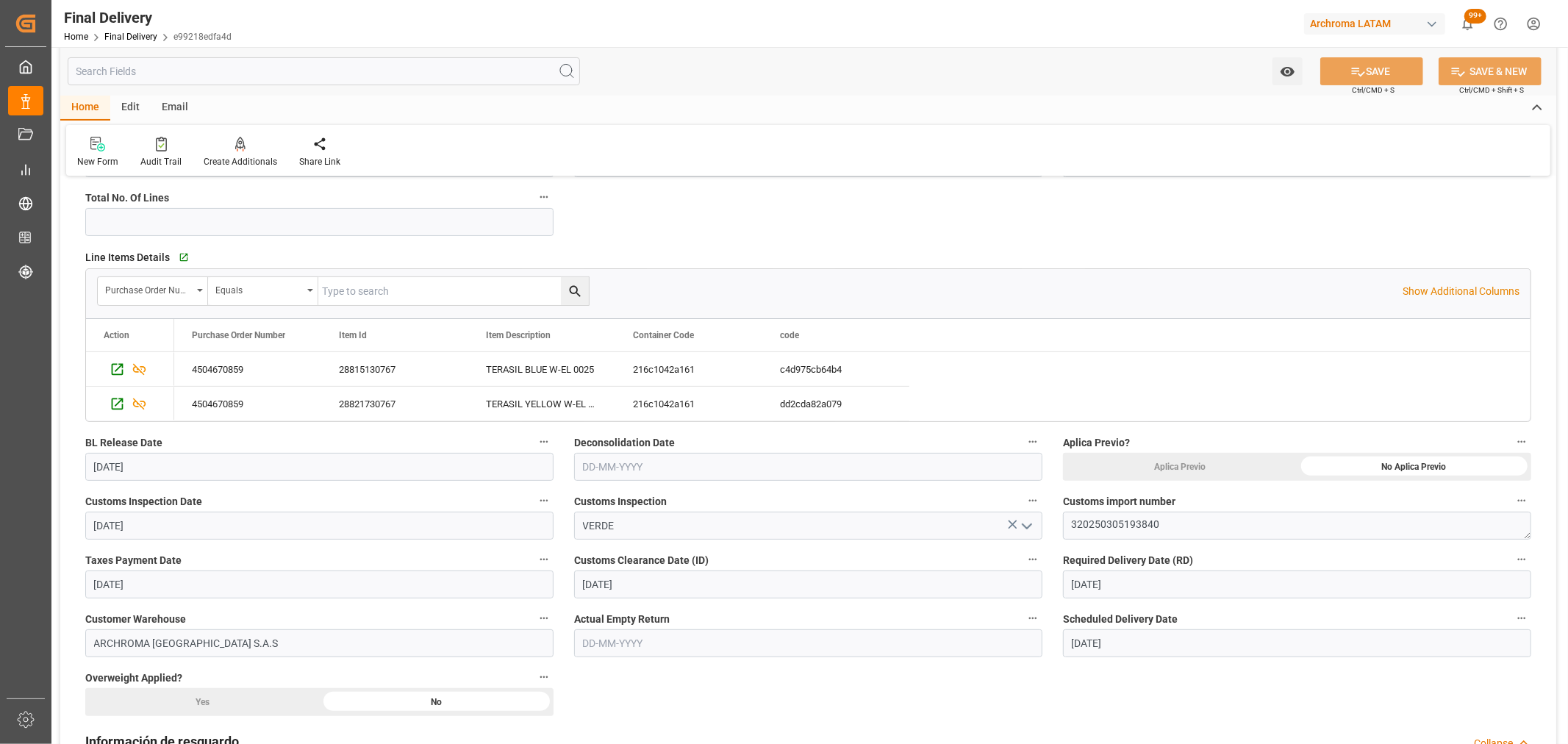
scroll to position [408, 0]
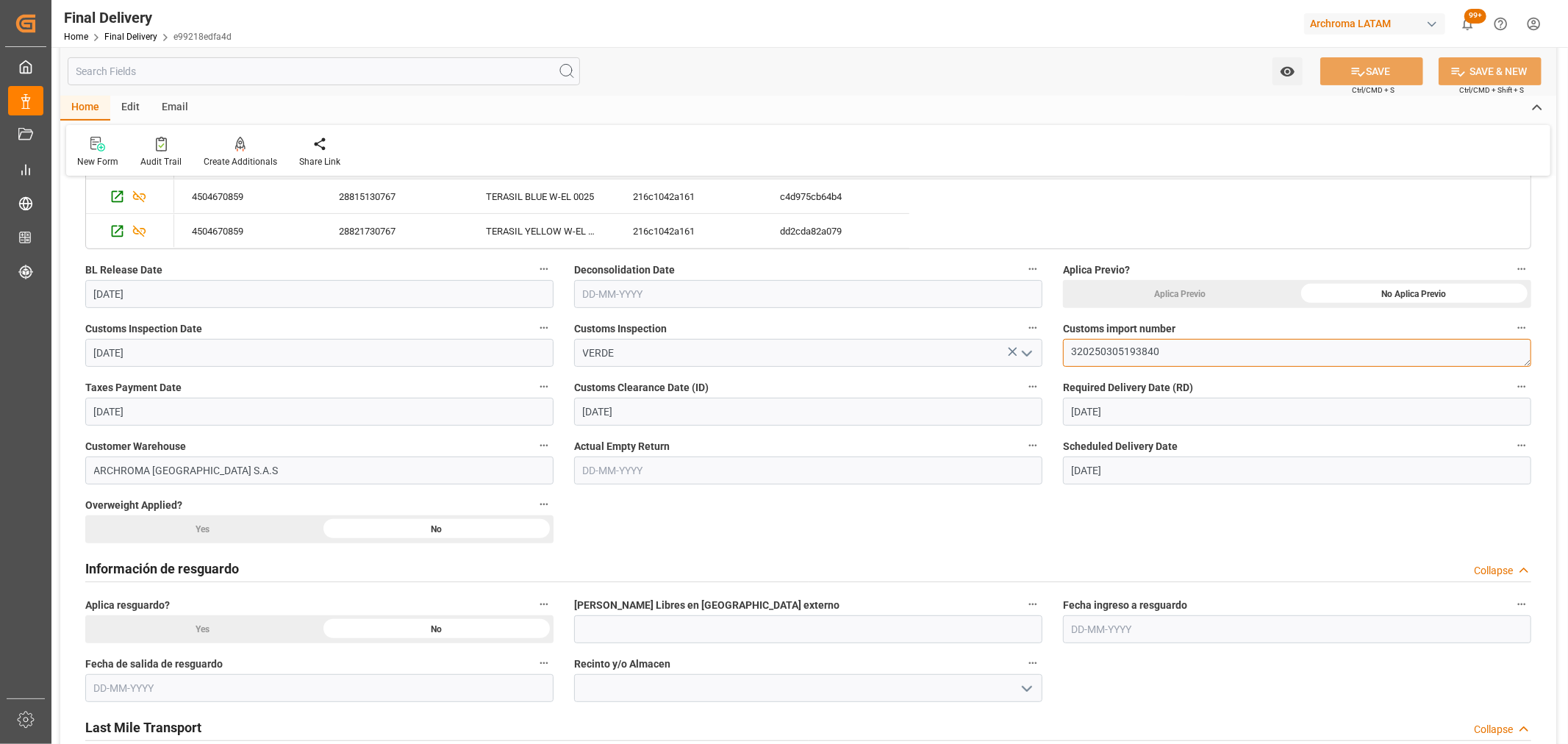
drag, startPoint x: 1198, startPoint y: 347, endPoint x: 1078, endPoint y: 347, distance: 120.0
click at [1079, 349] on textarea "320250305193840" at bounding box center [1297, 353] width 468 height 28
click at [1087, 406] on input "[DATE]" at bounding box center [1297, 411] width 468 height 28
click at [1403, 546] on div "BL release Custom inspection Taxes payment Custom clearance Delivered Final Del…" at bounding box center [808, 714] width 1497 height 1867
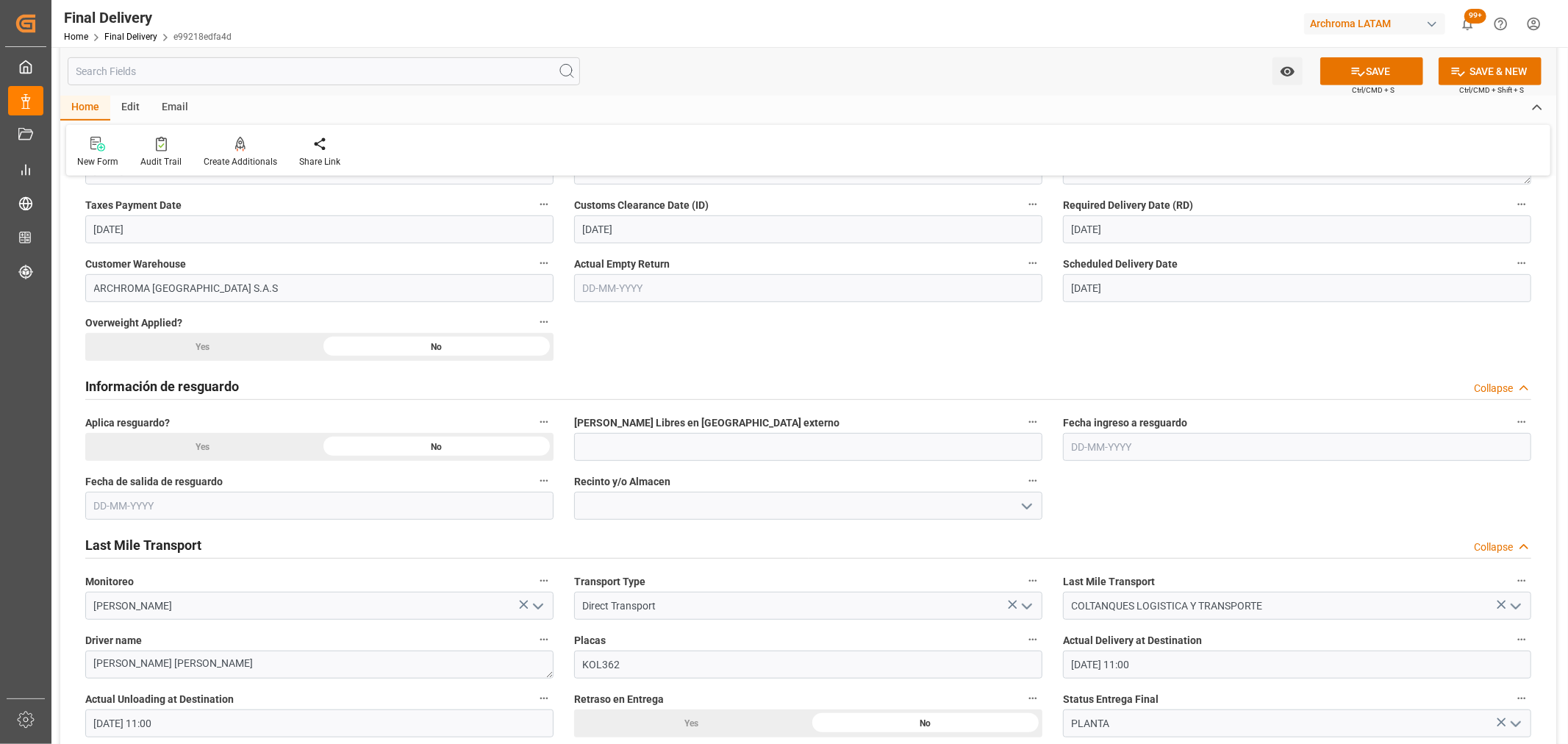
scroll to position [653, 0]
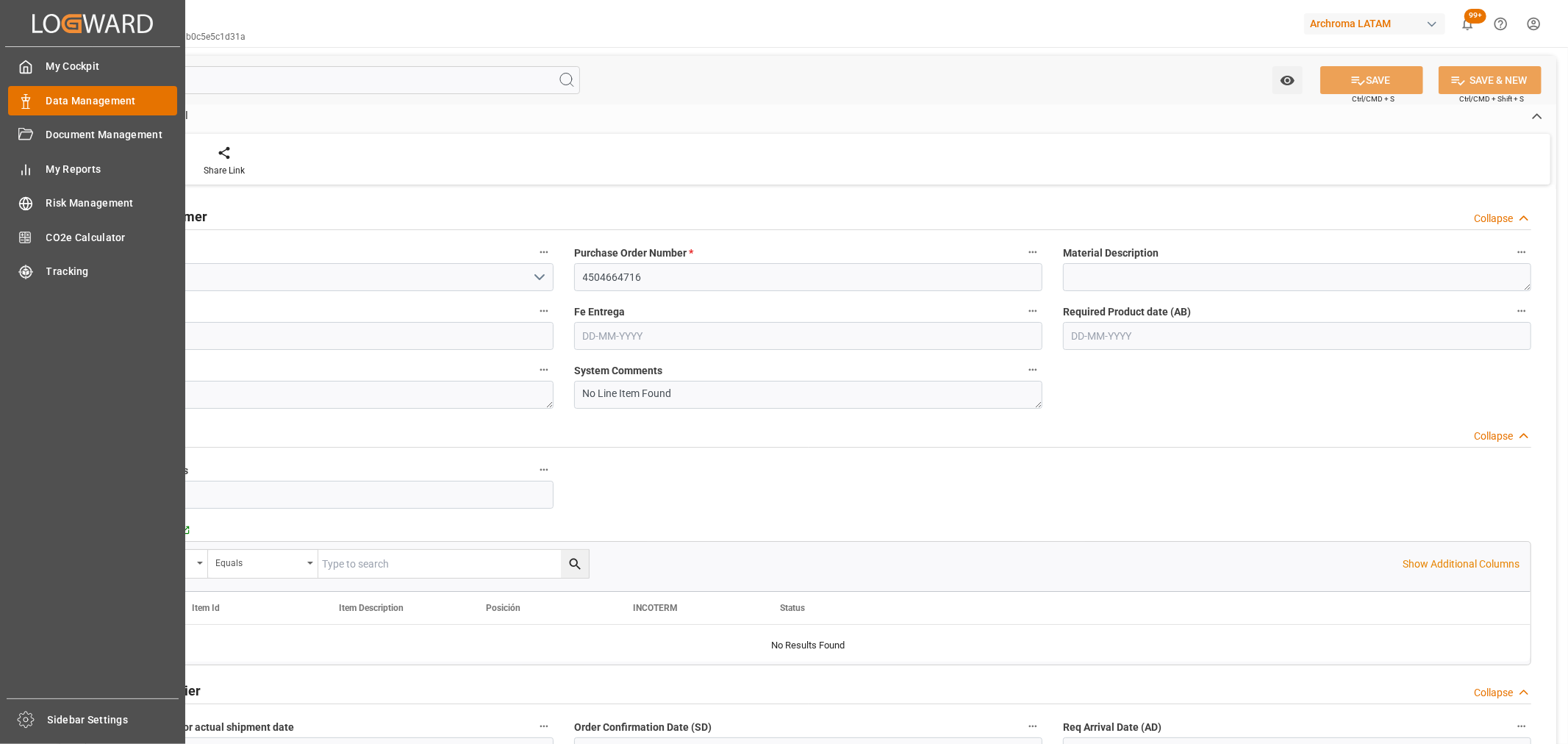
type input "1"
type input "[DATE]"
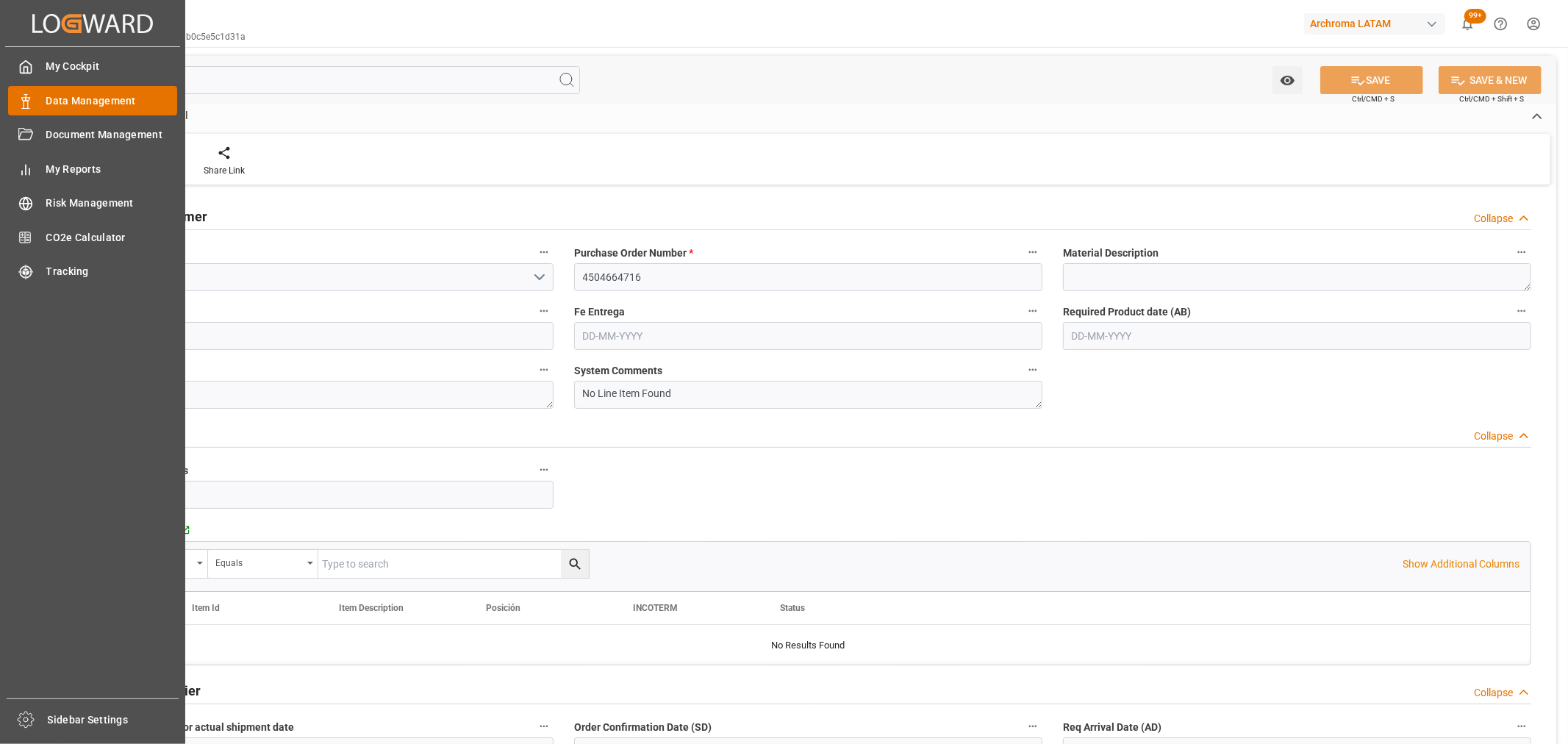
type input "[DATE]"
click at [74, 105] on span "Data Management" at bounding box center [112, 101] width 131 height 15
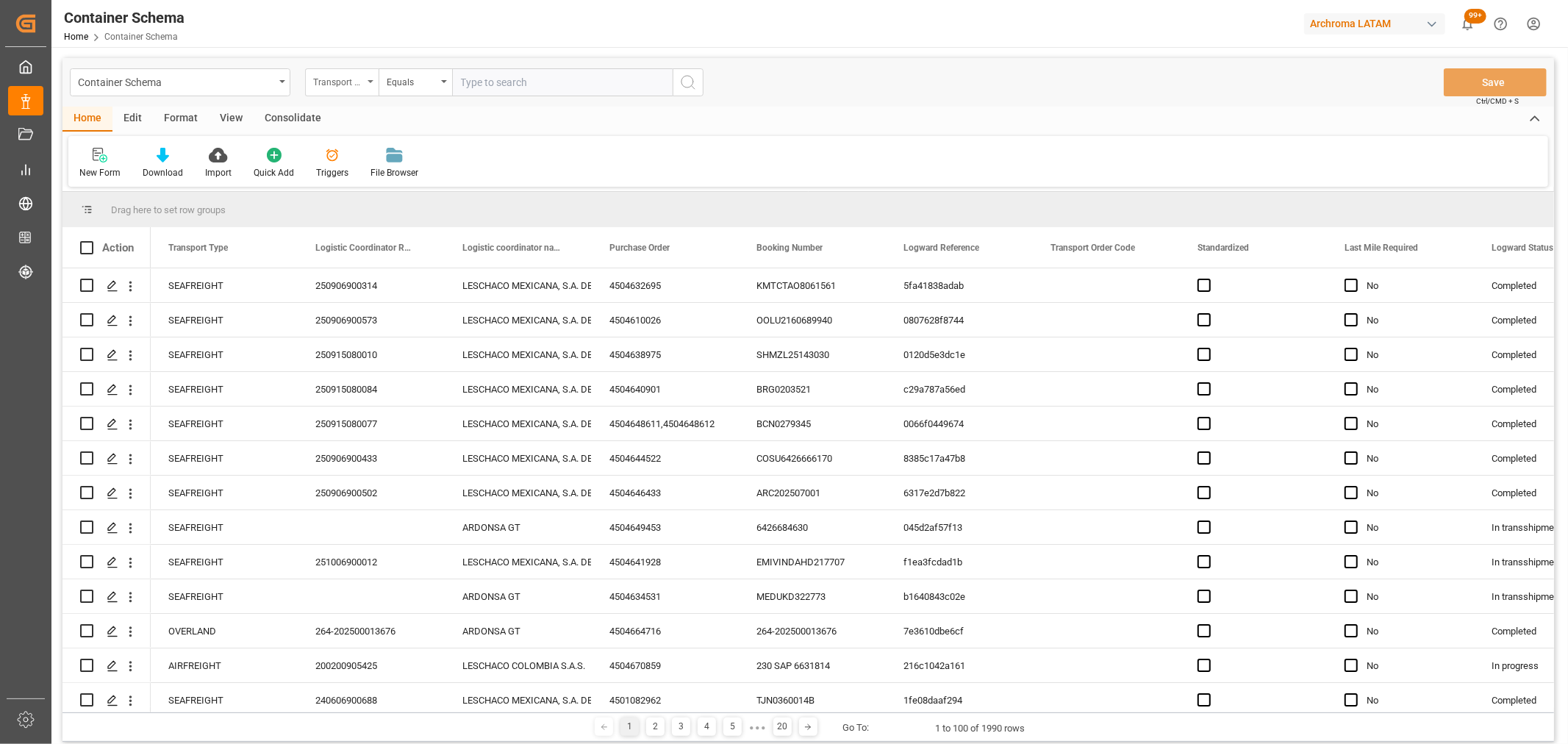
click at [350, 86] on div "Transport Type" at bounding box center [338, 80] width 50 height 17
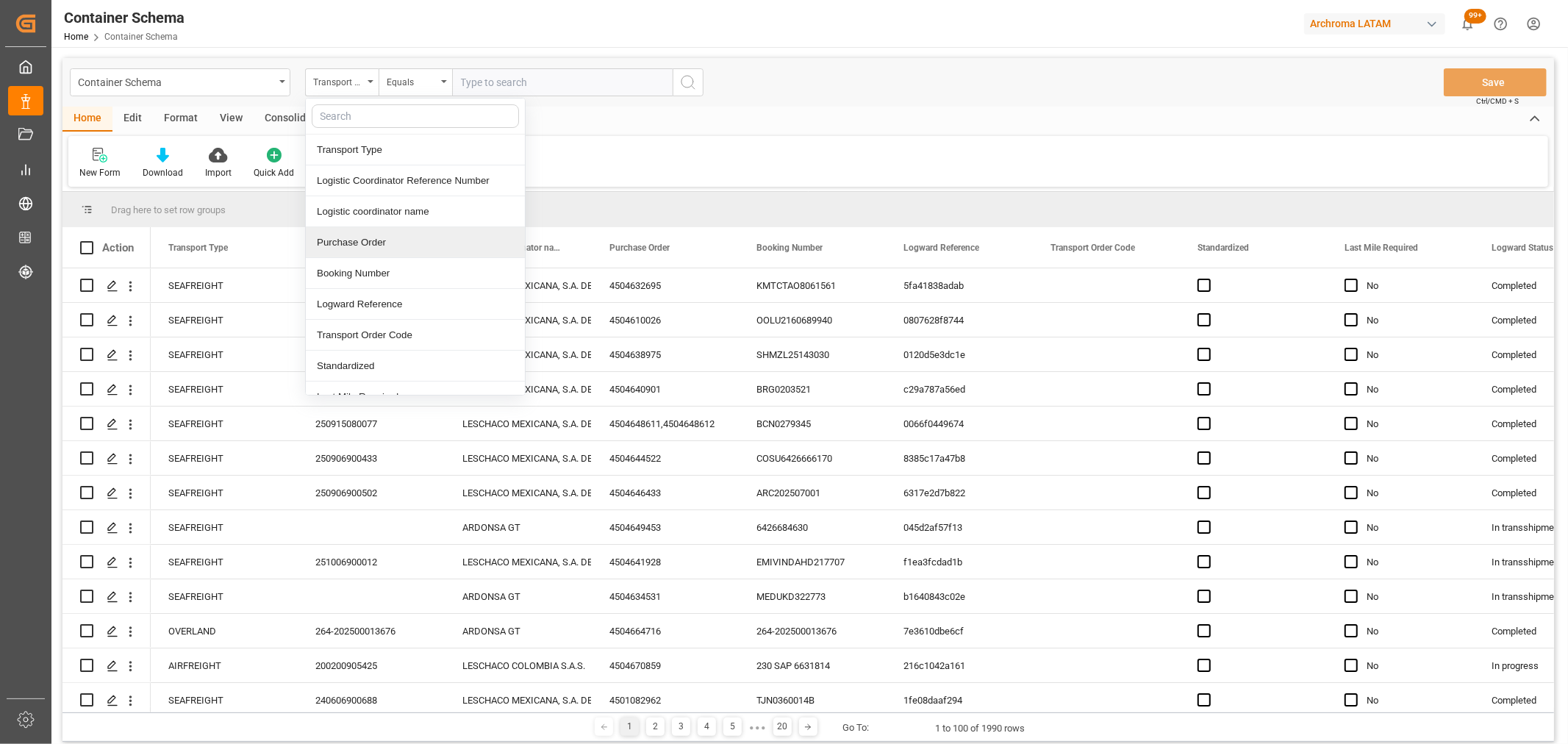
click at [393, 243] on div "Purchase Order" at bounding box center [415, 243] width 219 height 31
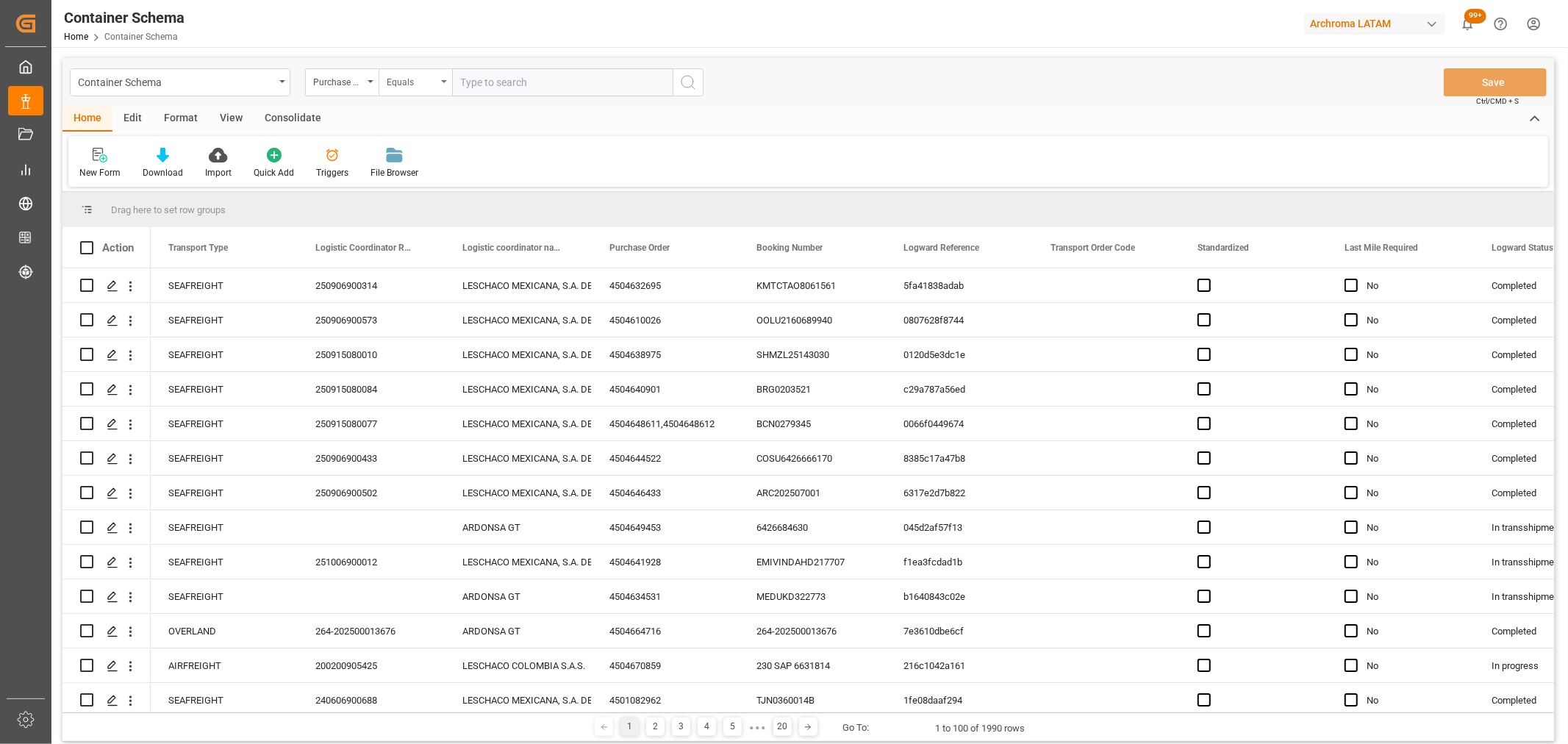
click at [385, 75] on div "Equals" at bounding box center [415, 82] width 74 height 28
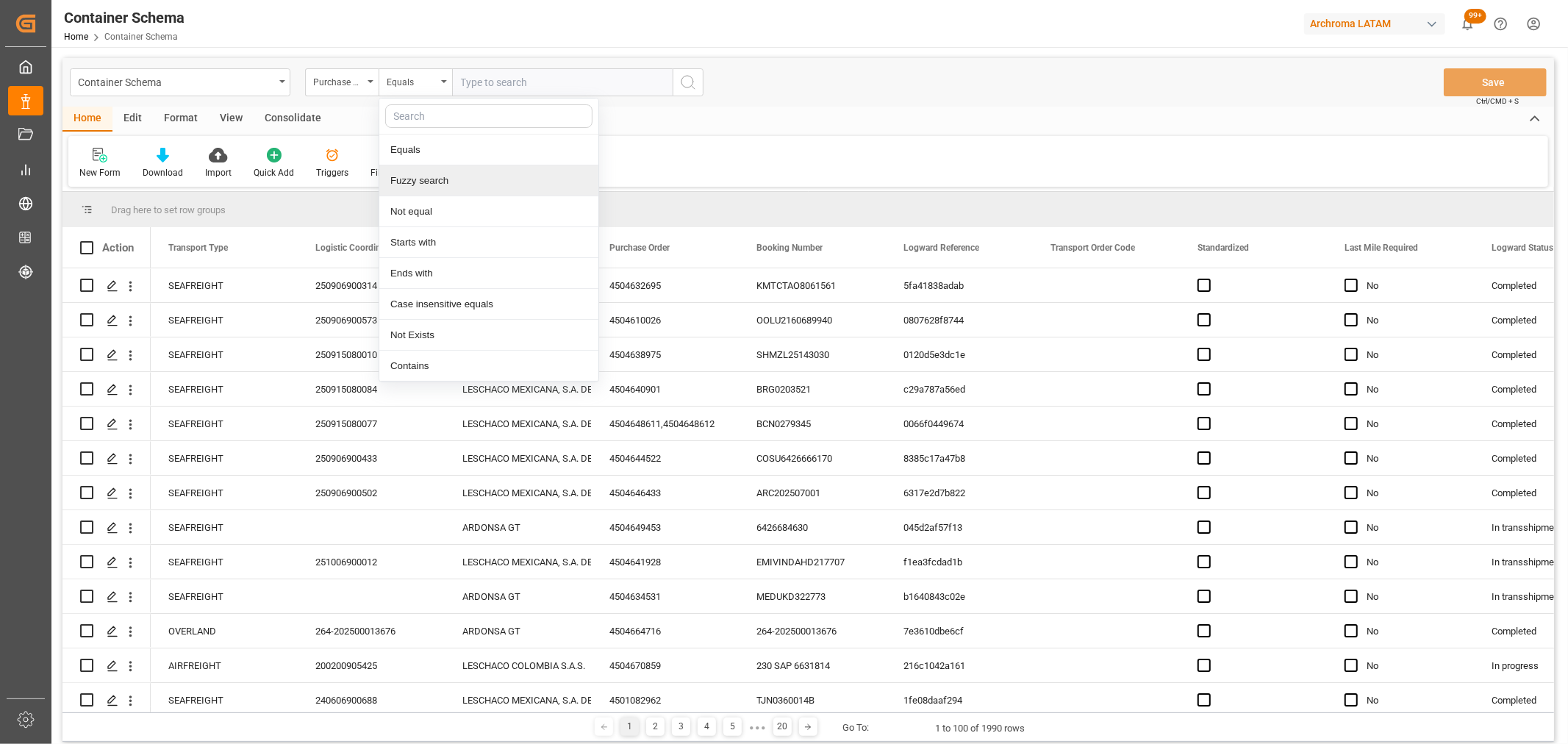
click at [445, 185] on div "Fuzzy search" at bounding box center [489, 181] width 219 height 31
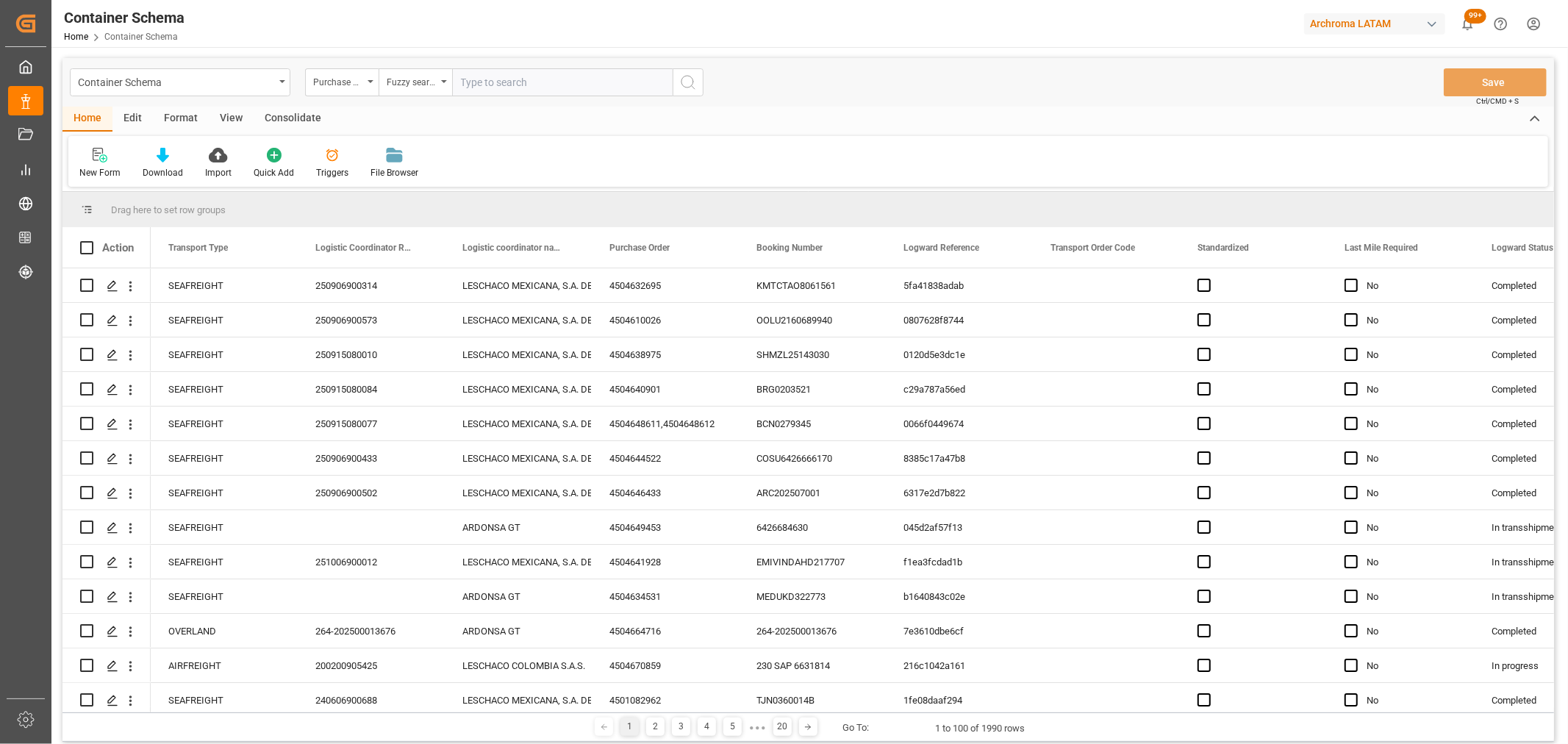
click at [538, 75] on input "text" at bounding box center [562, 82] width 221 height 28
paste input "4504641940"
type input "4504641940"
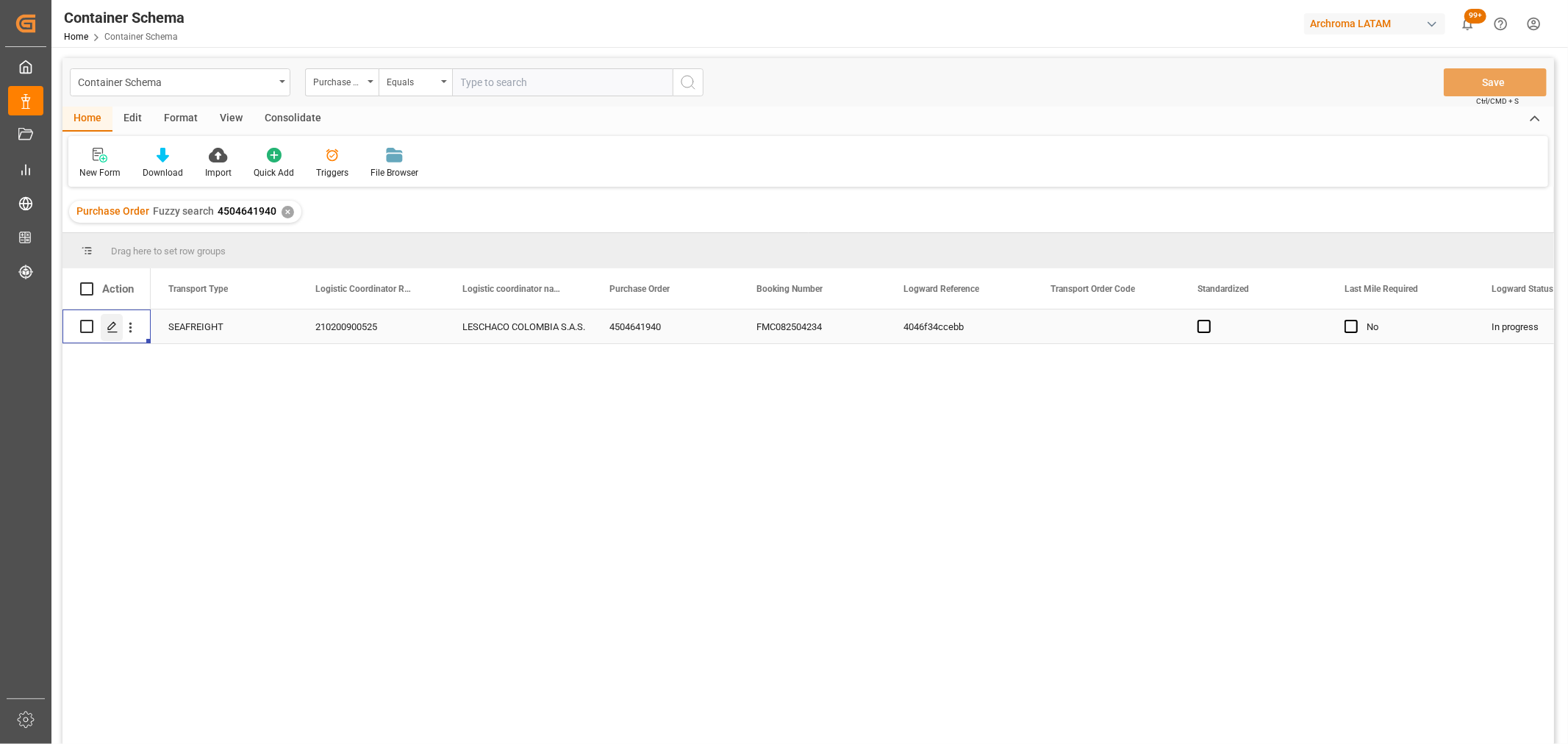
click at [109, 331] on icon "Press SPACE to select this row." at bounding box center [112, 327] width 12 height 12
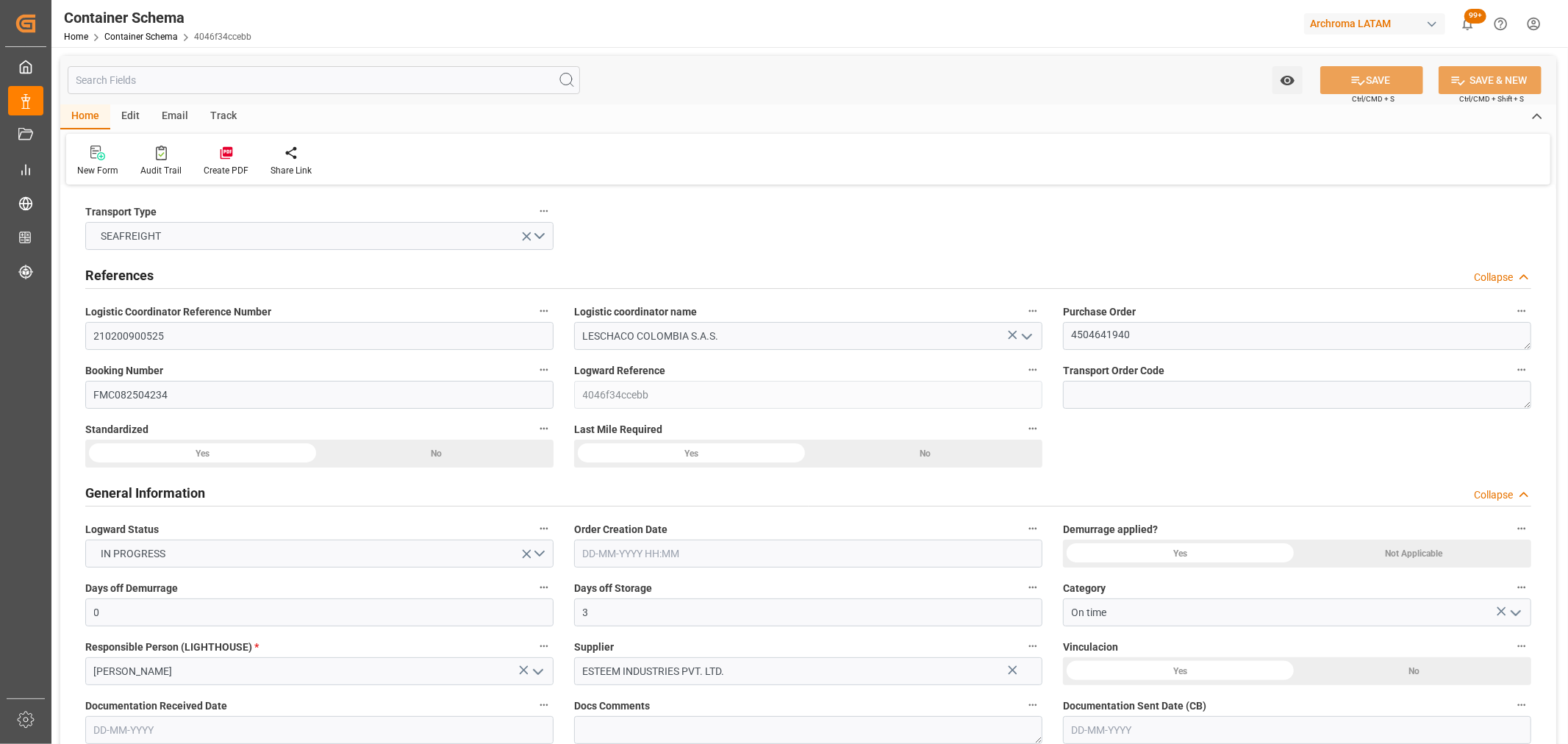
type input "0"
type input "3"
type input "1"
type input "22"
type input "4840"
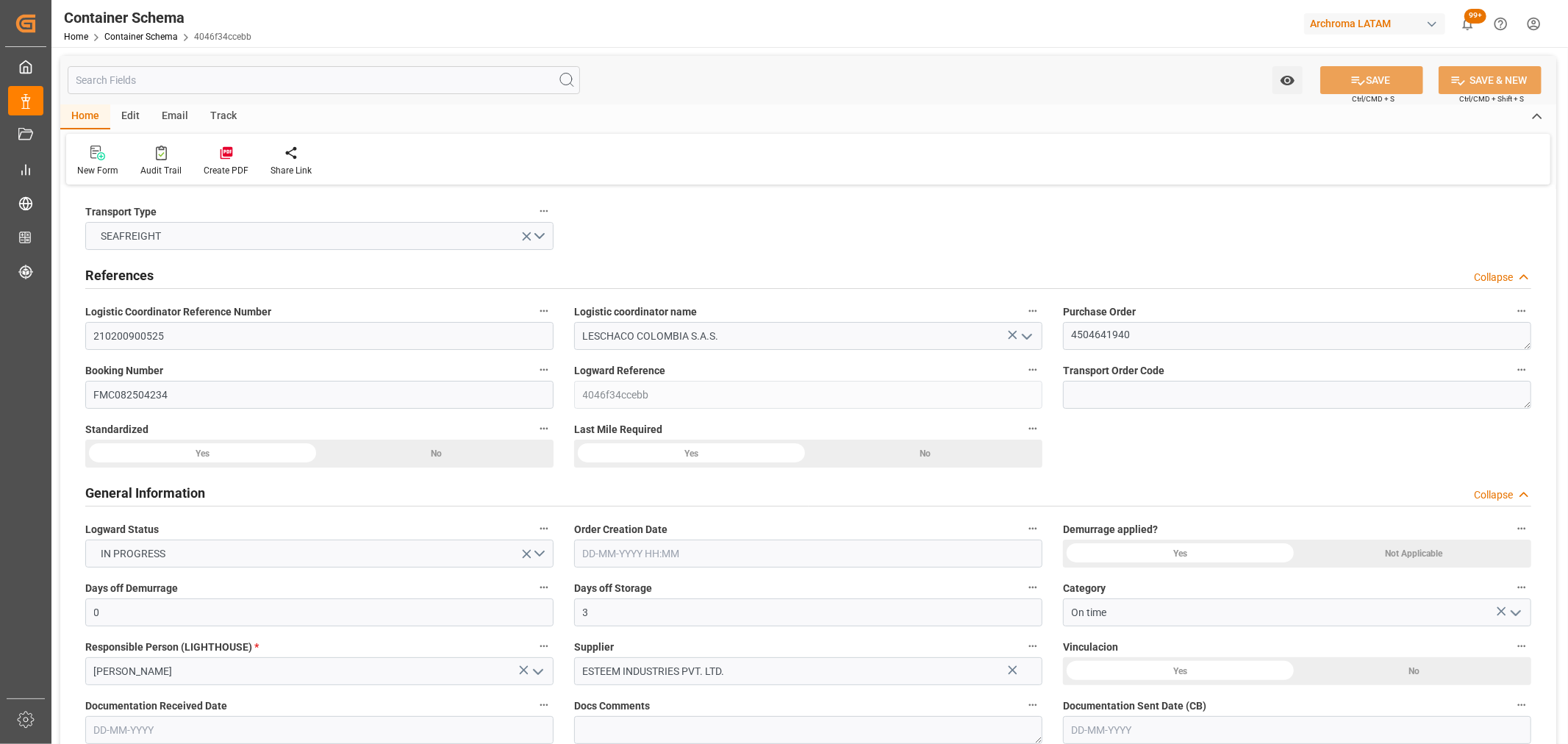
type input "4840"
type input "Hyundai"
type input "Hyundai Merchant Marine Co.Ltd."
type input "INNSA"
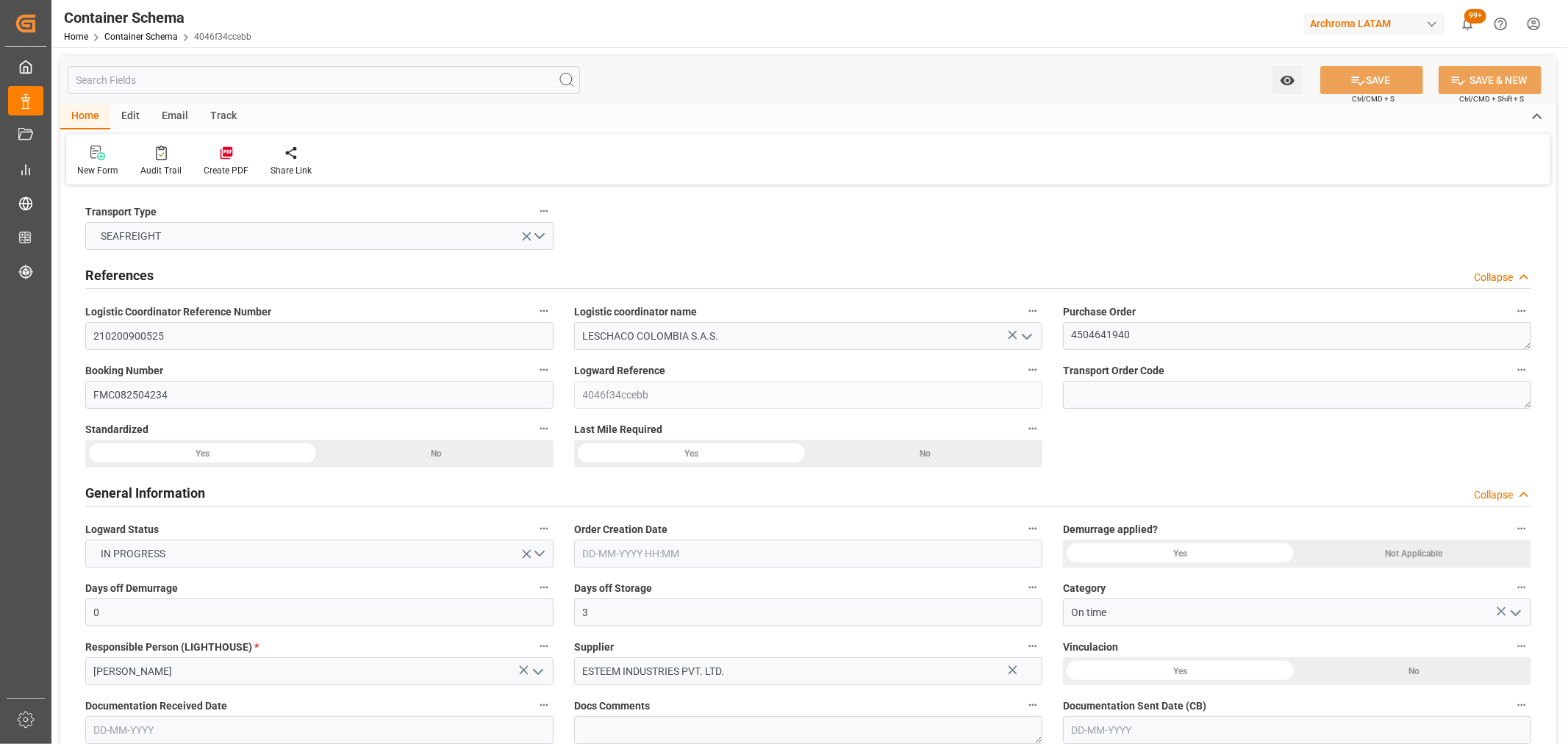
type input "COCTG"
type input "9685358"
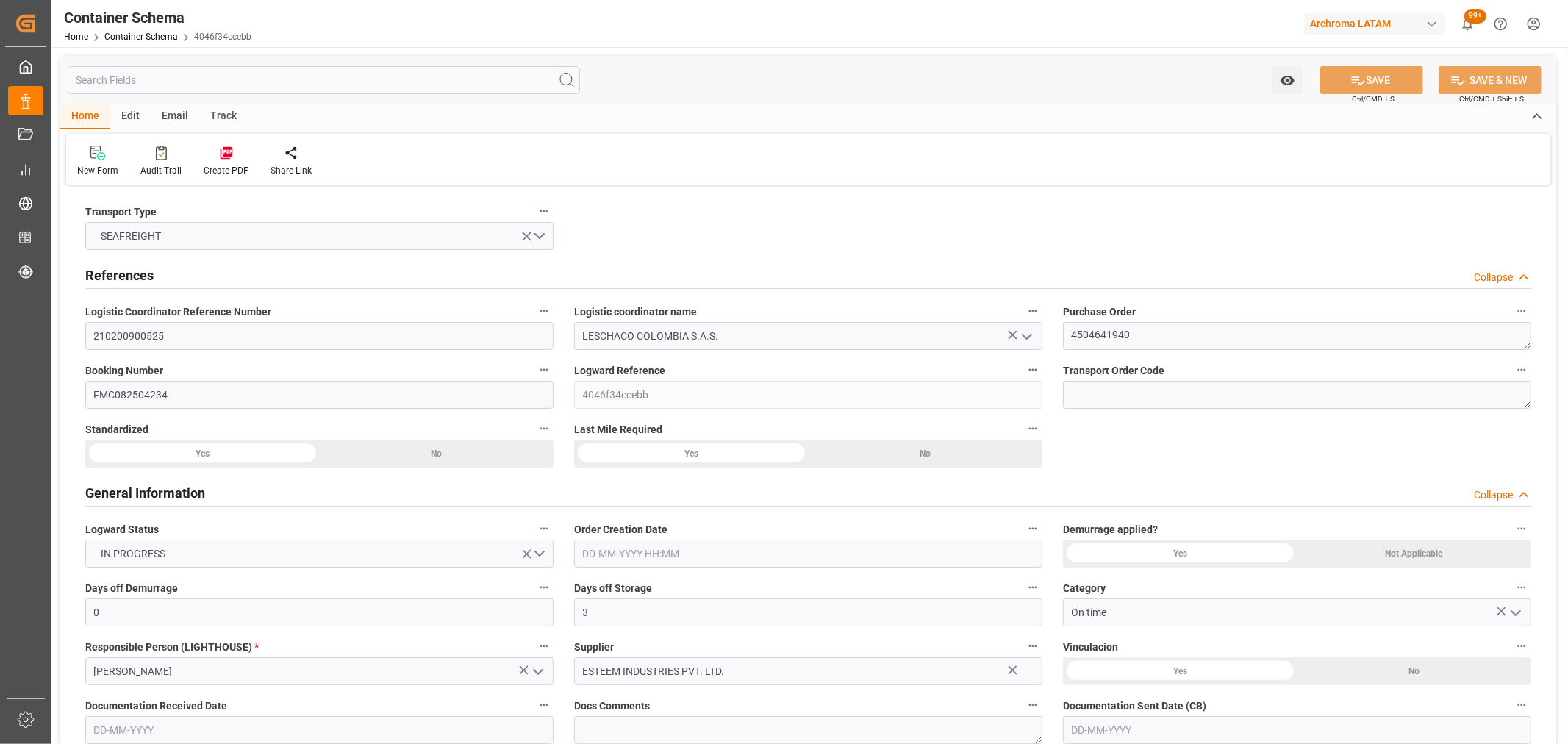
type input "9685358"
type input "32"
type input "0"
type input "01-09-2025 10:45"
type input "01-09-2025"
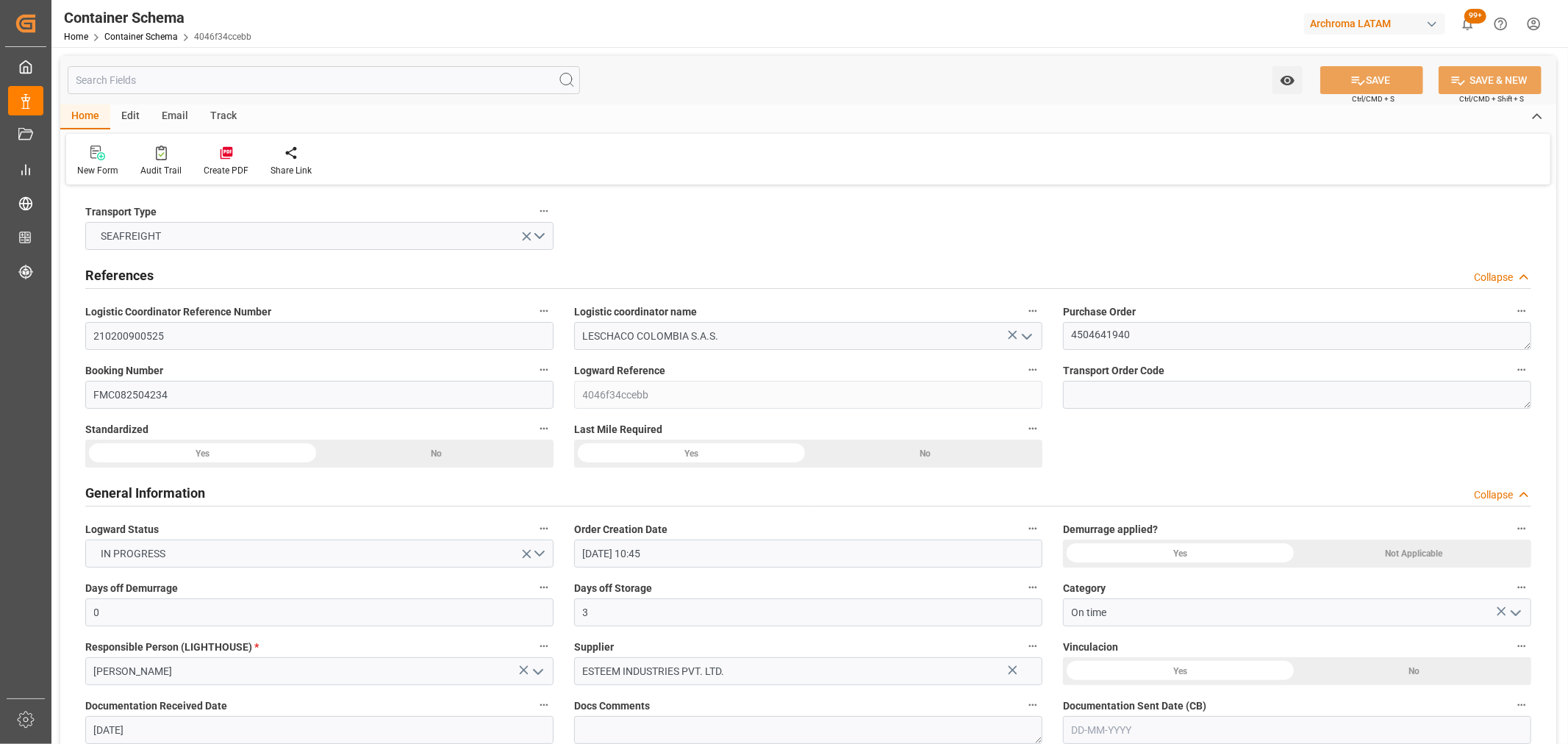
type input "01-09-2025"
type input "28-10-2025"
type input "[DATE]"
type input "03-10-2025 09:21"
type input "01-09-2025 15:45"
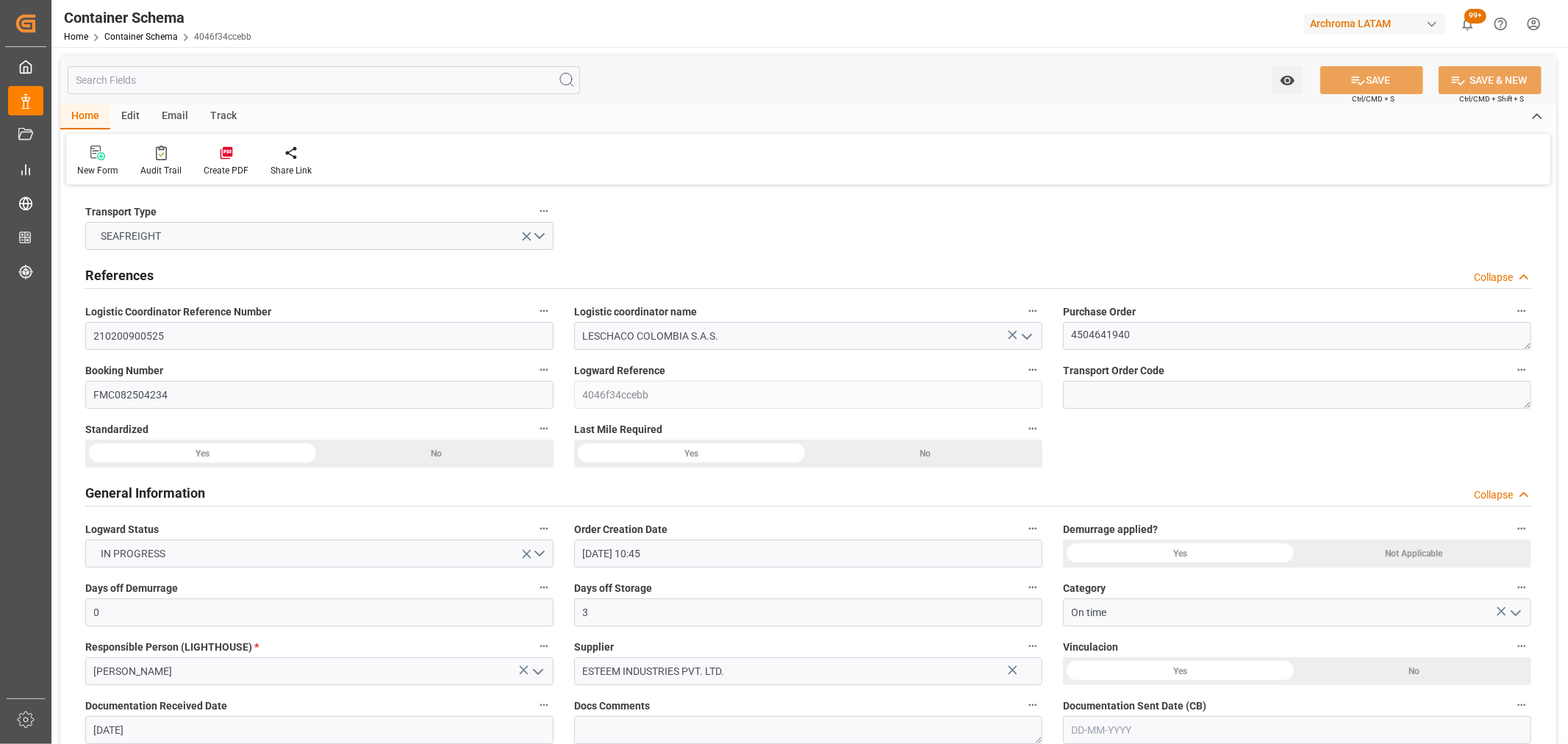
type input "[DATE]"
click at [221, 114] on div "Track" at bounding box center [224, 117] width 49 height 25
click at [97, 157] on icon at bounding box center [94, 156] width 15 height 11
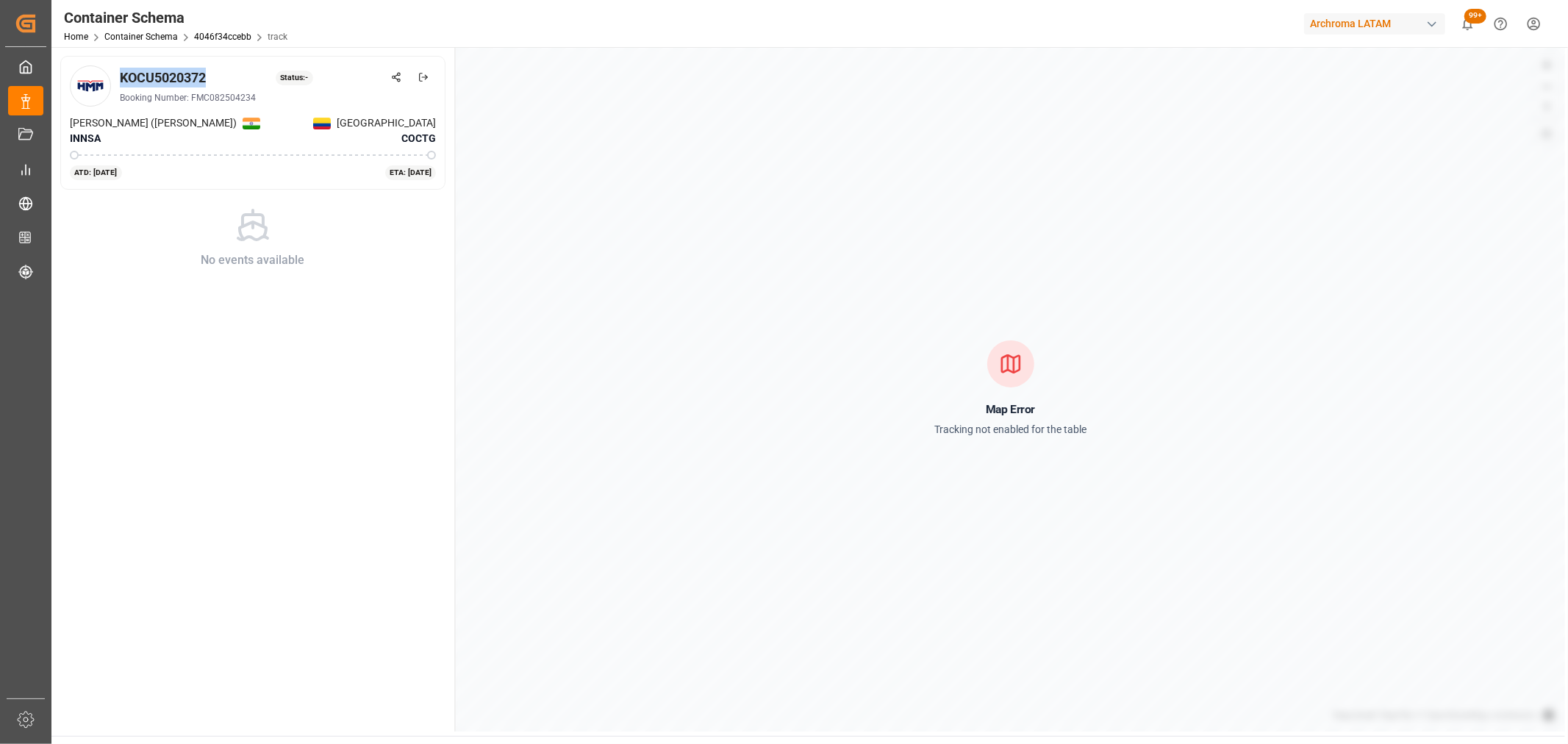
drag, startPoint x: 216, startPoint y: 77, endPoint x: 118, endPoint y: 79, distance: 98.0
click at [118, 79] on div "KOCU5020372 Status: - Booking Number: FMC082504234" at bounding box center [252, 86] width 366 height 41
copy div "KOCU5020372"
click at [128, 34] on link "Container Schema" at bounding box center [141, 37] width 74 height 11
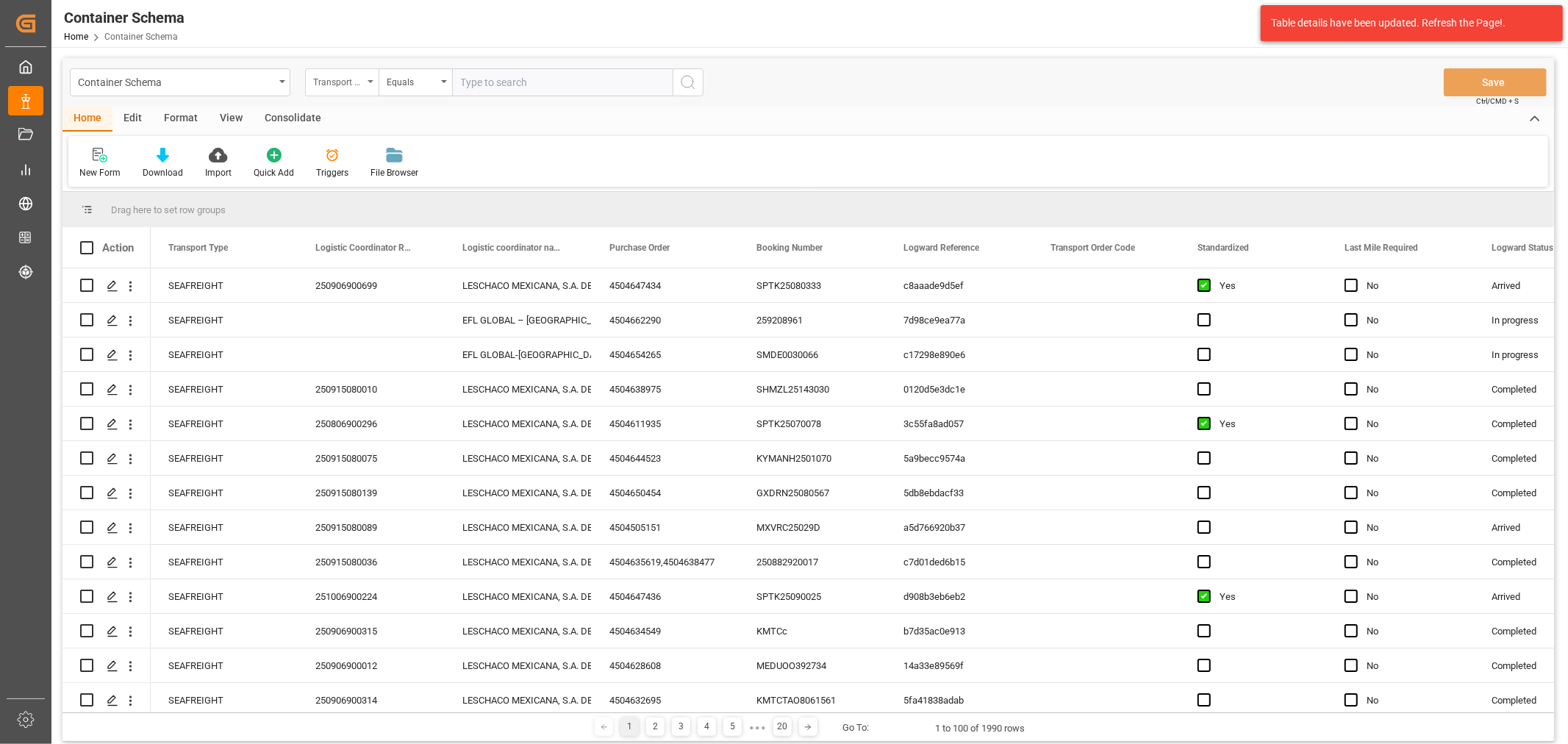
click at [357, 84] on div "Transport Type" at bounding box center [338, 80] width 50 height 17
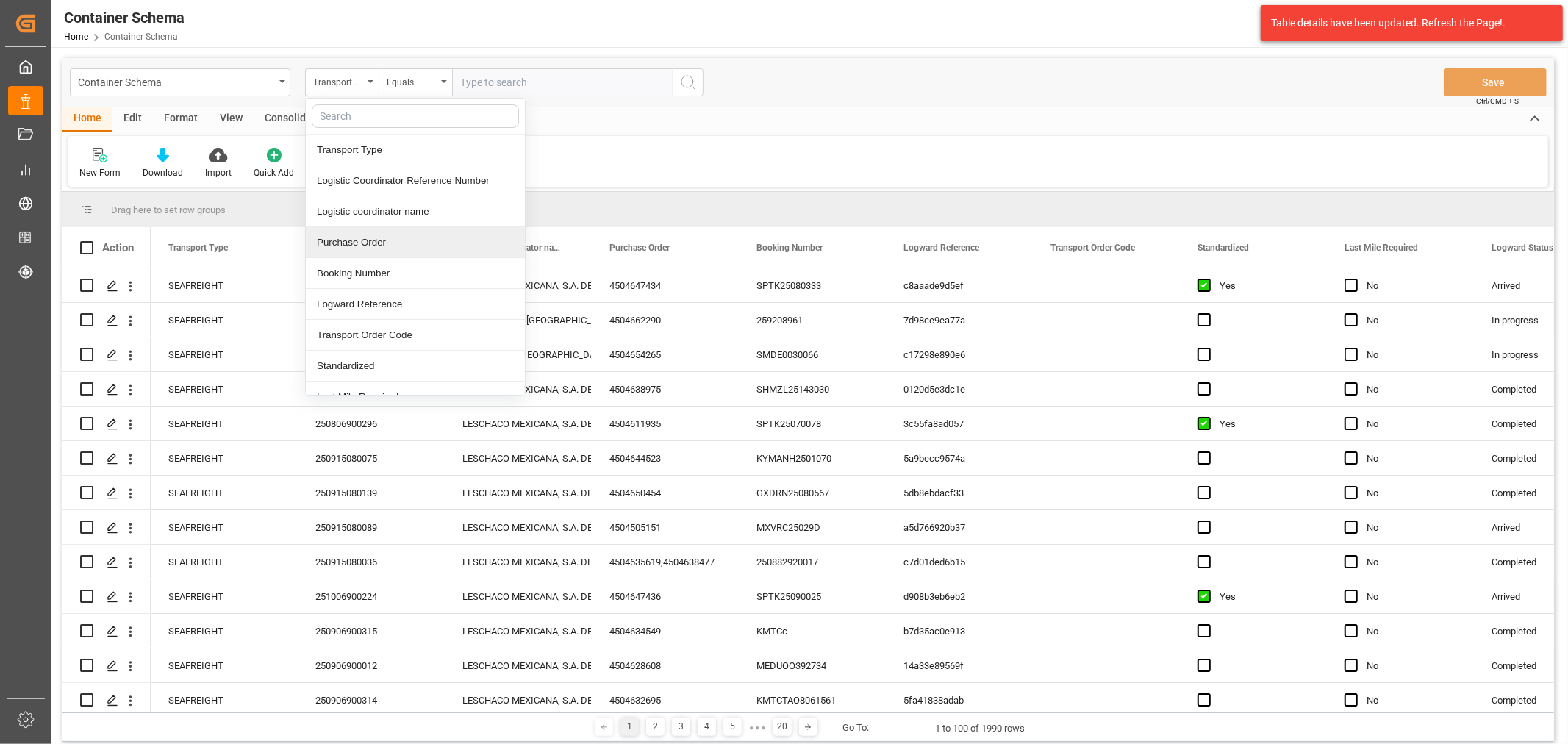
click at [375, 243] on div "Purchase Order" at bounding box center [415, 243] width 219 height 31
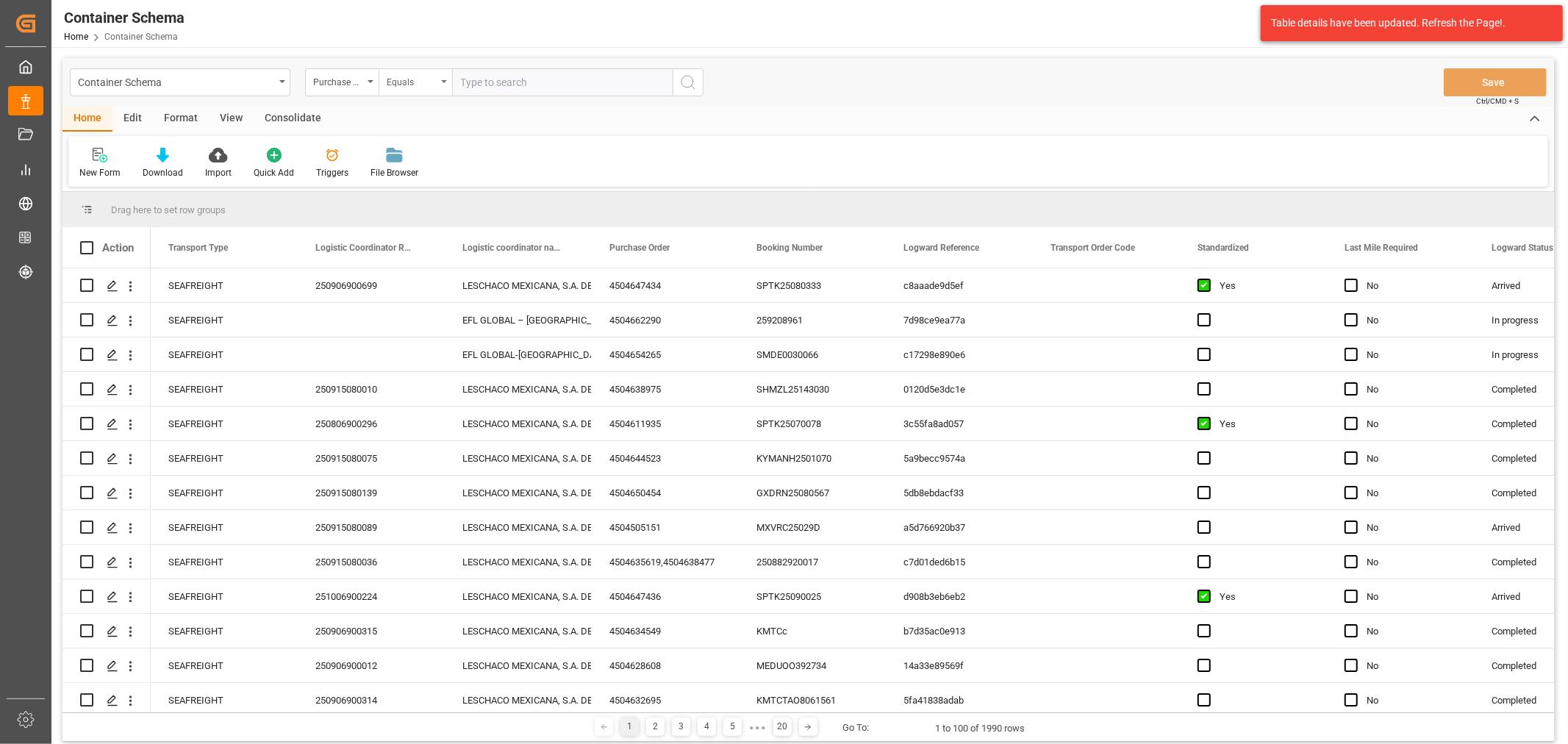
click at [409, 84] on div "Equals" at bounding box center [412, 80] width 50 height 17
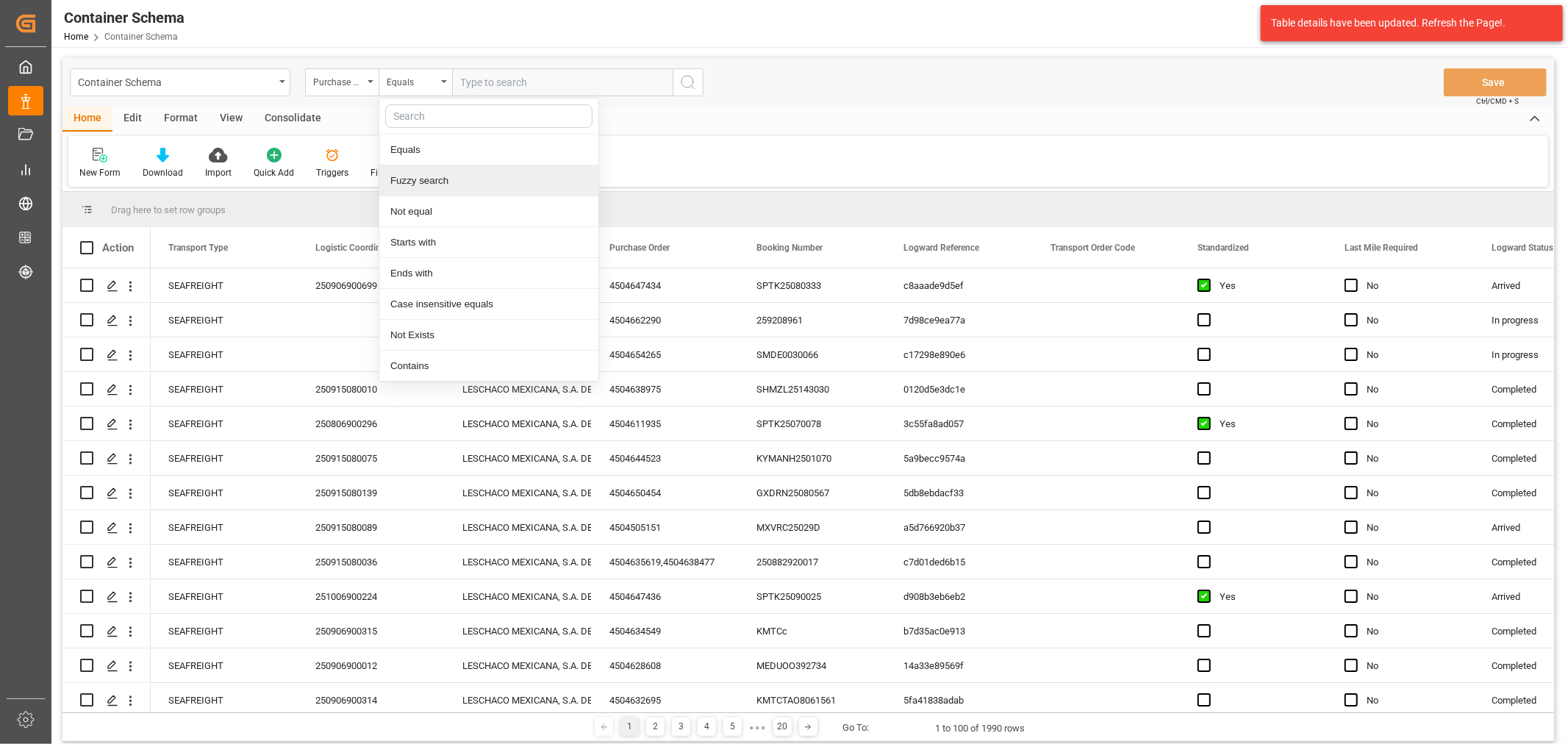
click at [436, 180] on div "Fuzzy search" at bounding box center [489, 181] width 219 height 31
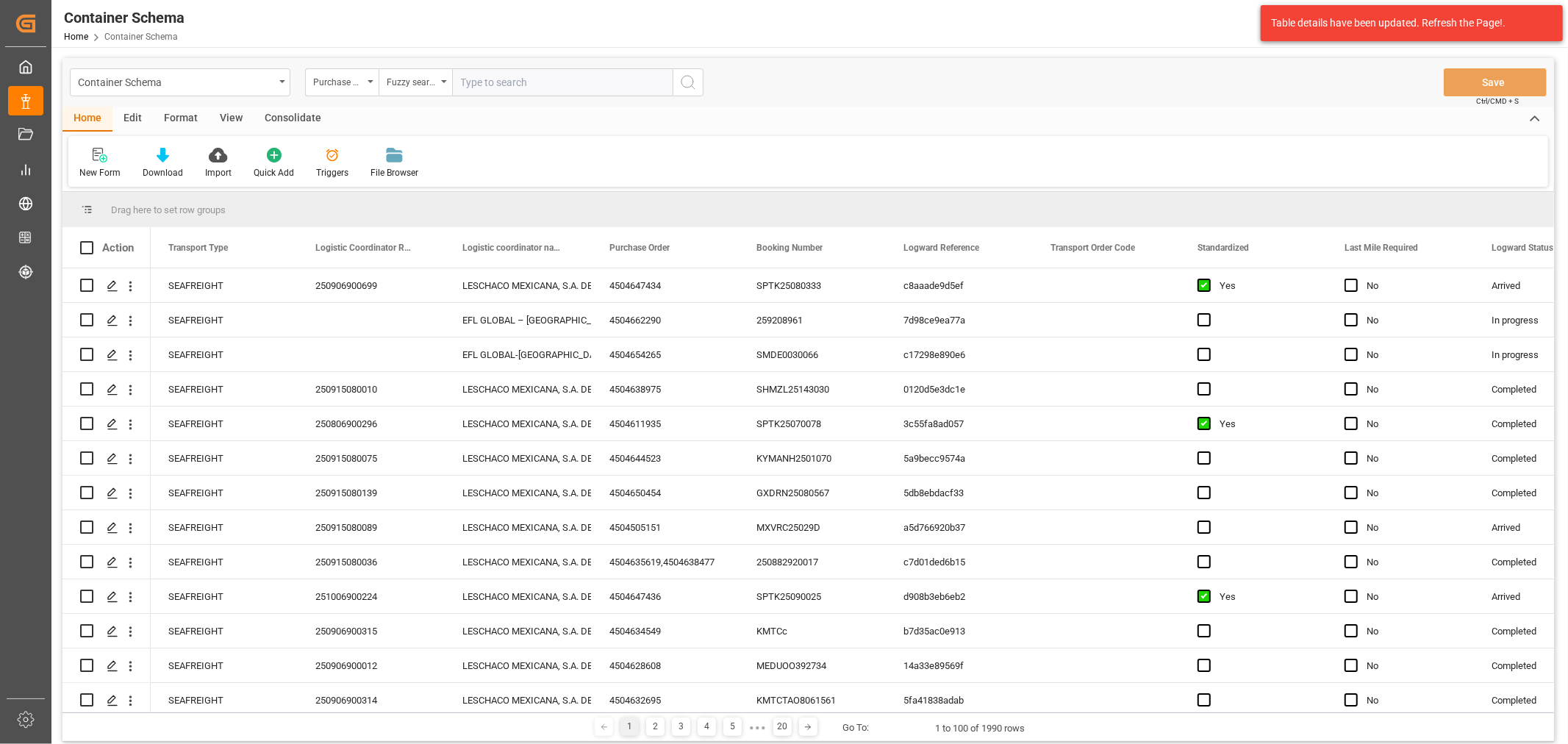
click at [526, 74] on input "text" at bounding box center [562, 82] width 221 height 28
paste input "4504667194"
type input "4504667194"
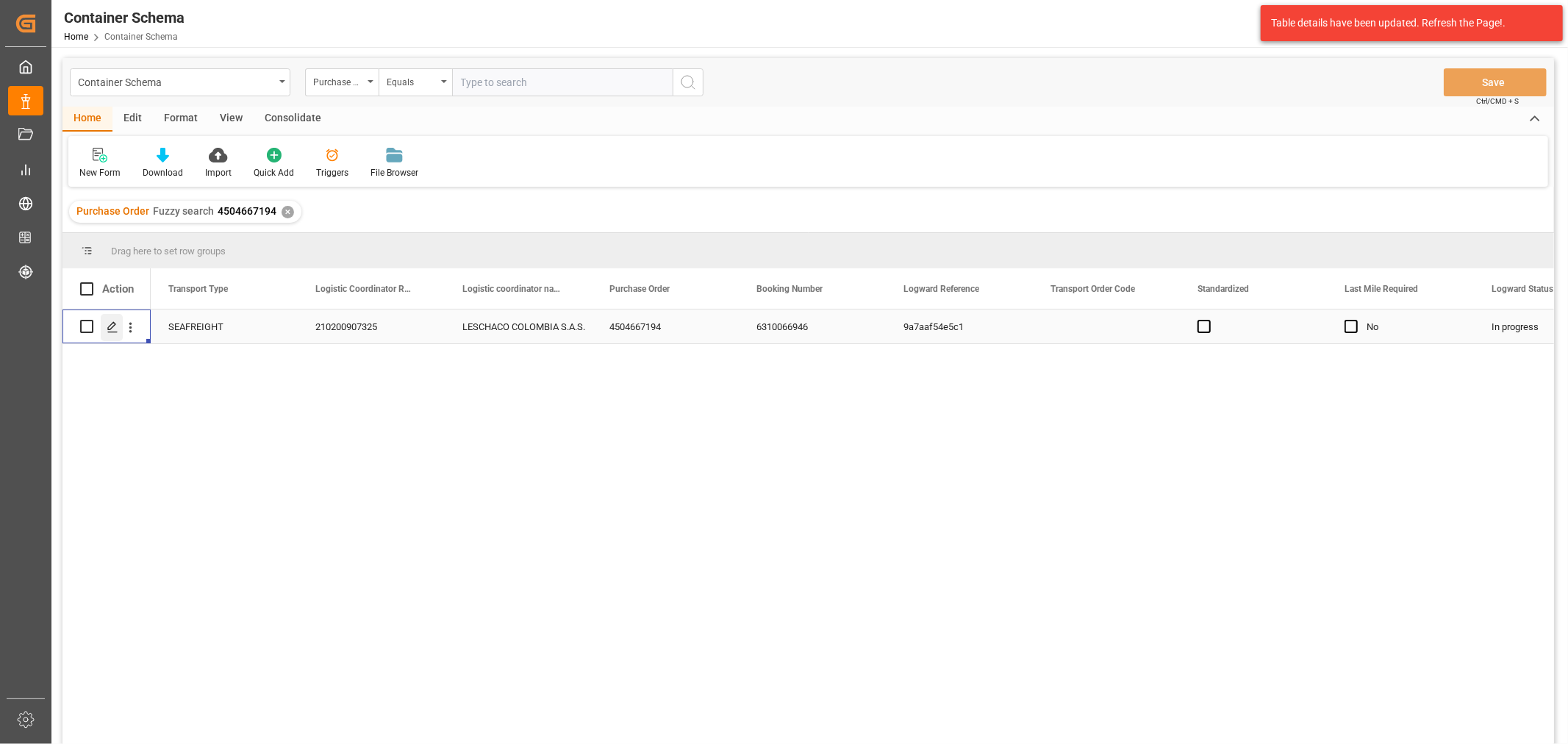
click at [110, 332] on line "Press SPACE to select this row." at bounding box center [112, 332] width 9 height 0
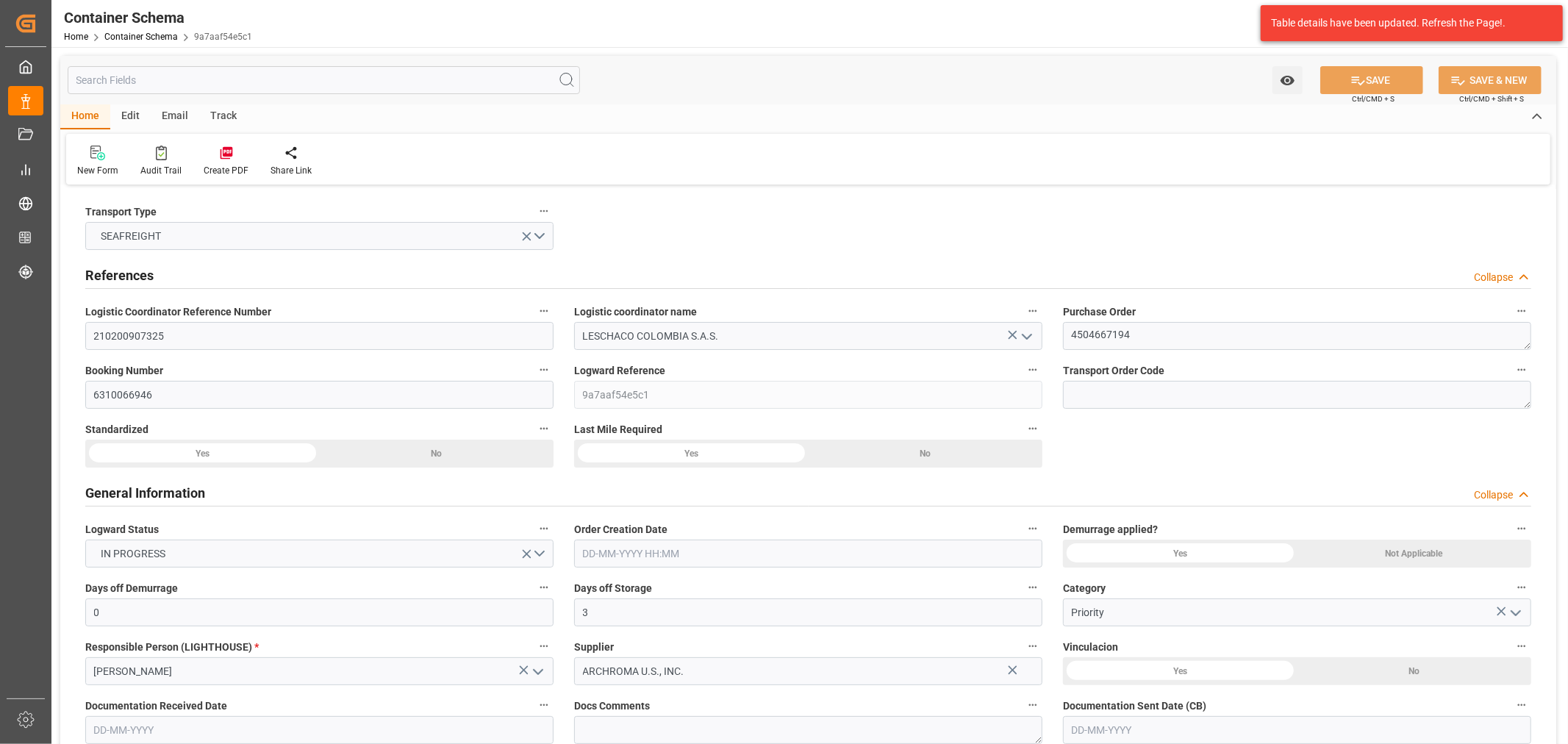
type input "0"
type input "3"
type input "1"
type input "25"
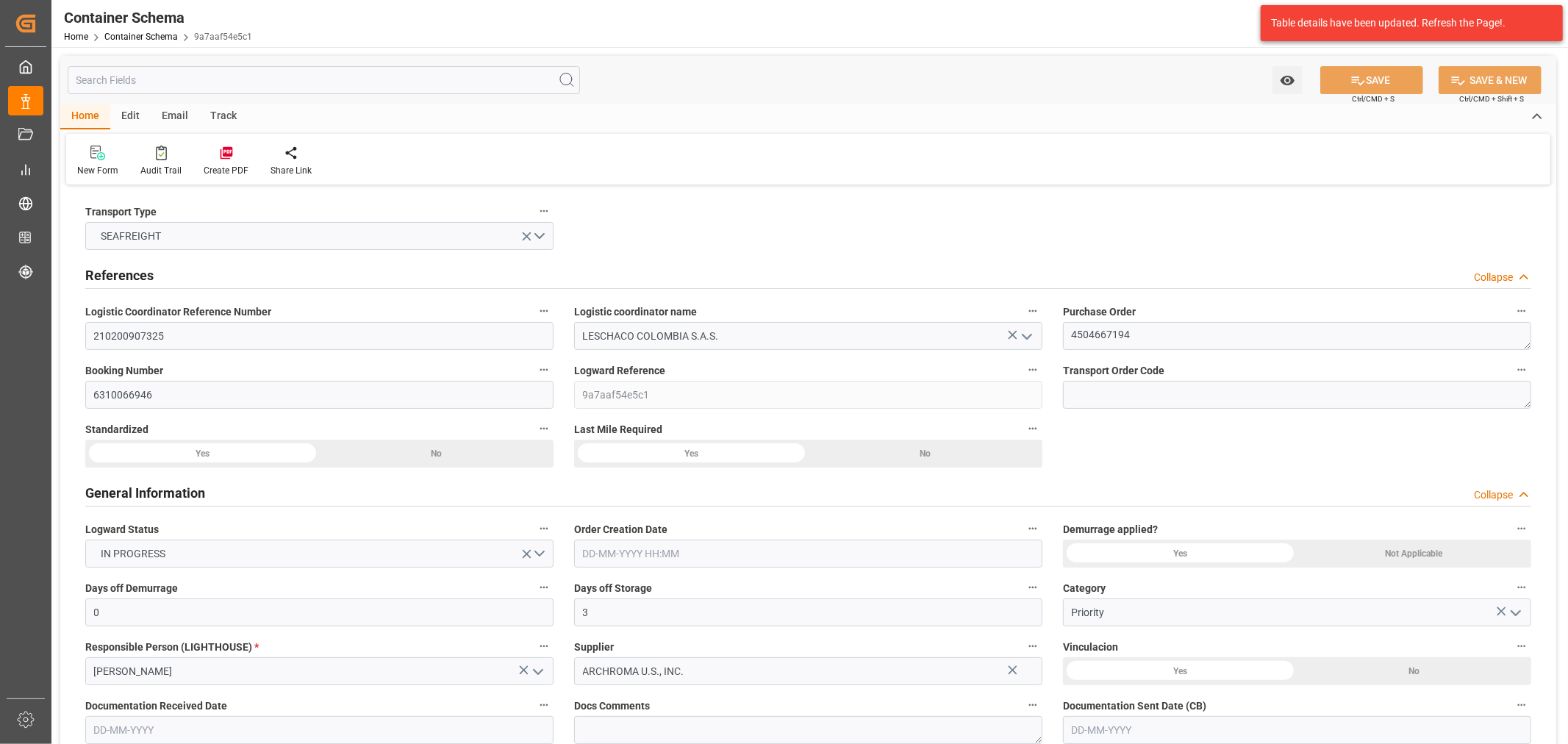
type input "26.55"
type input "USATL"
type input "COCTG"
type input "9416977"
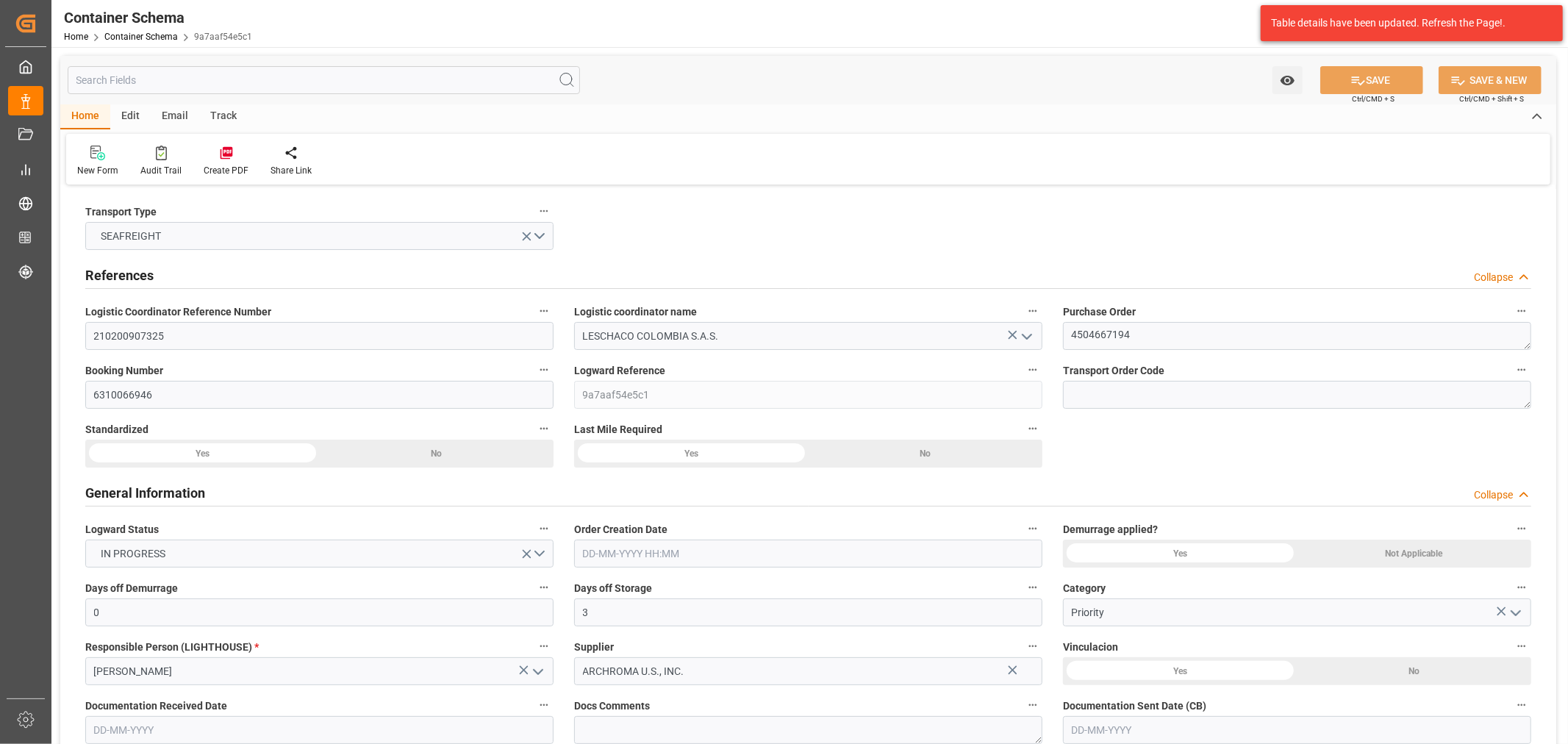
type input "9416977"
type input "0"
type input "30-09-2025 11:30"
type input "25-09-2025"
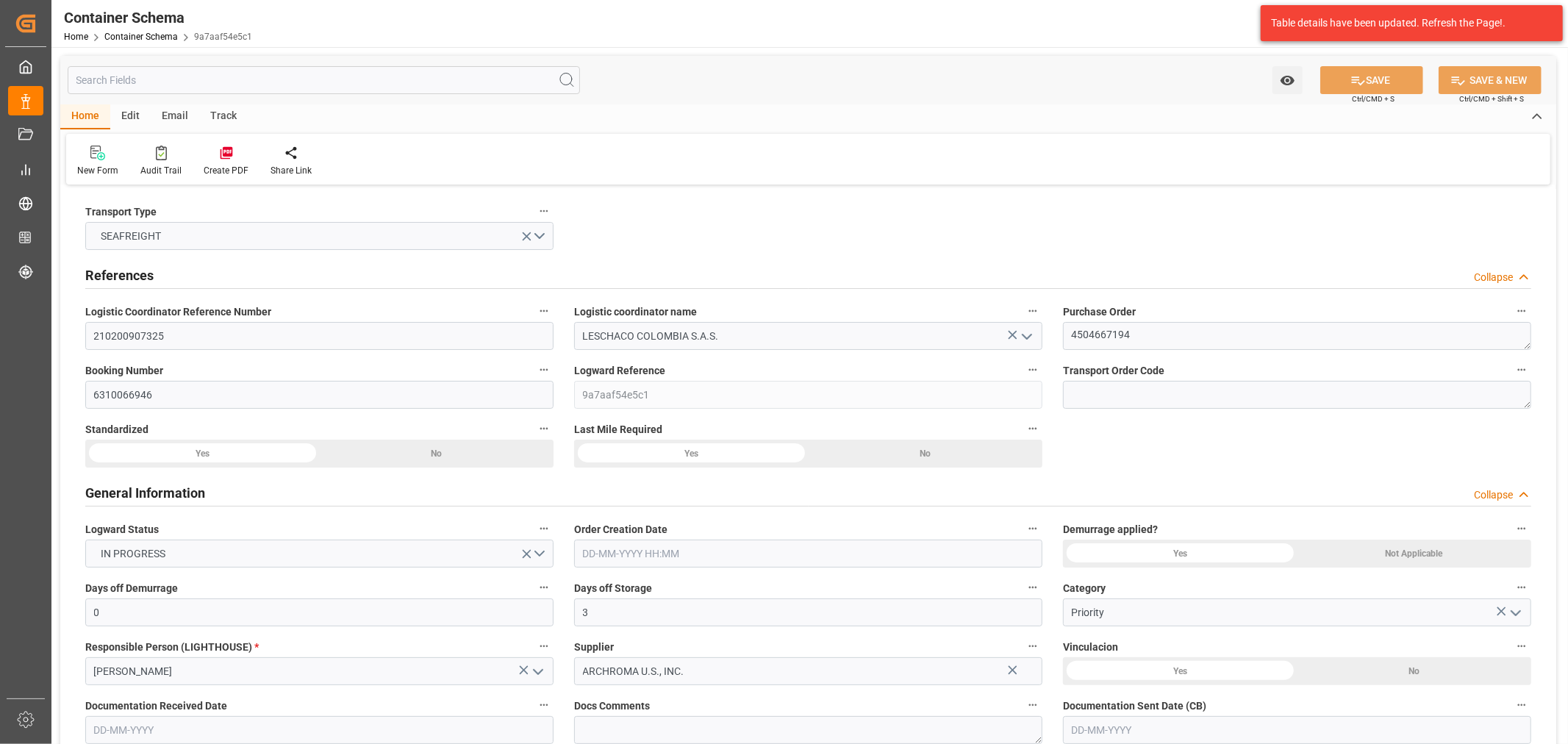
type input "04-10-2025"
type input "[DATE]"
type input "03-10-2025 07:06"
type input "30-09-2025 16:44"
type input "[DATE]"
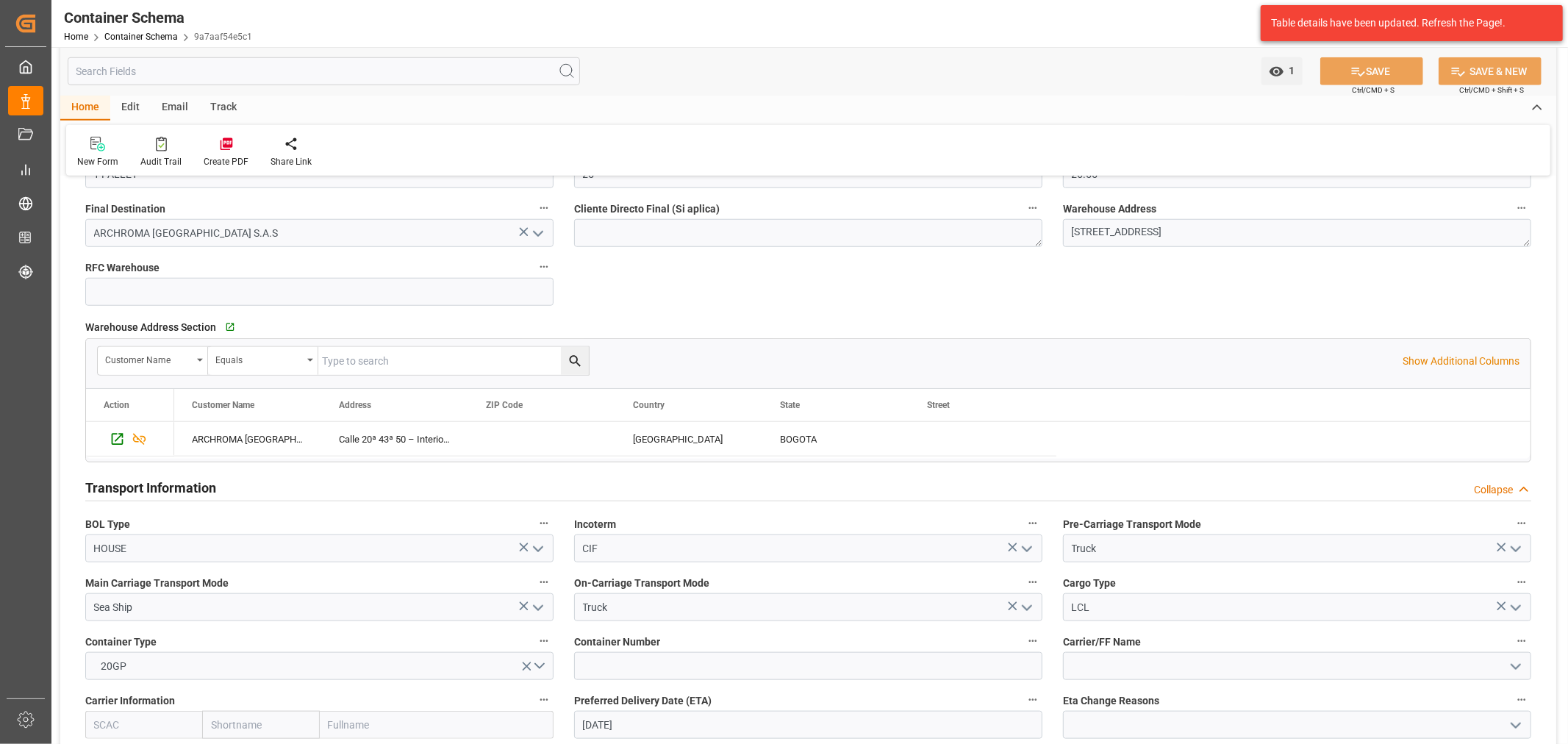
scroll to position [1144, 0]
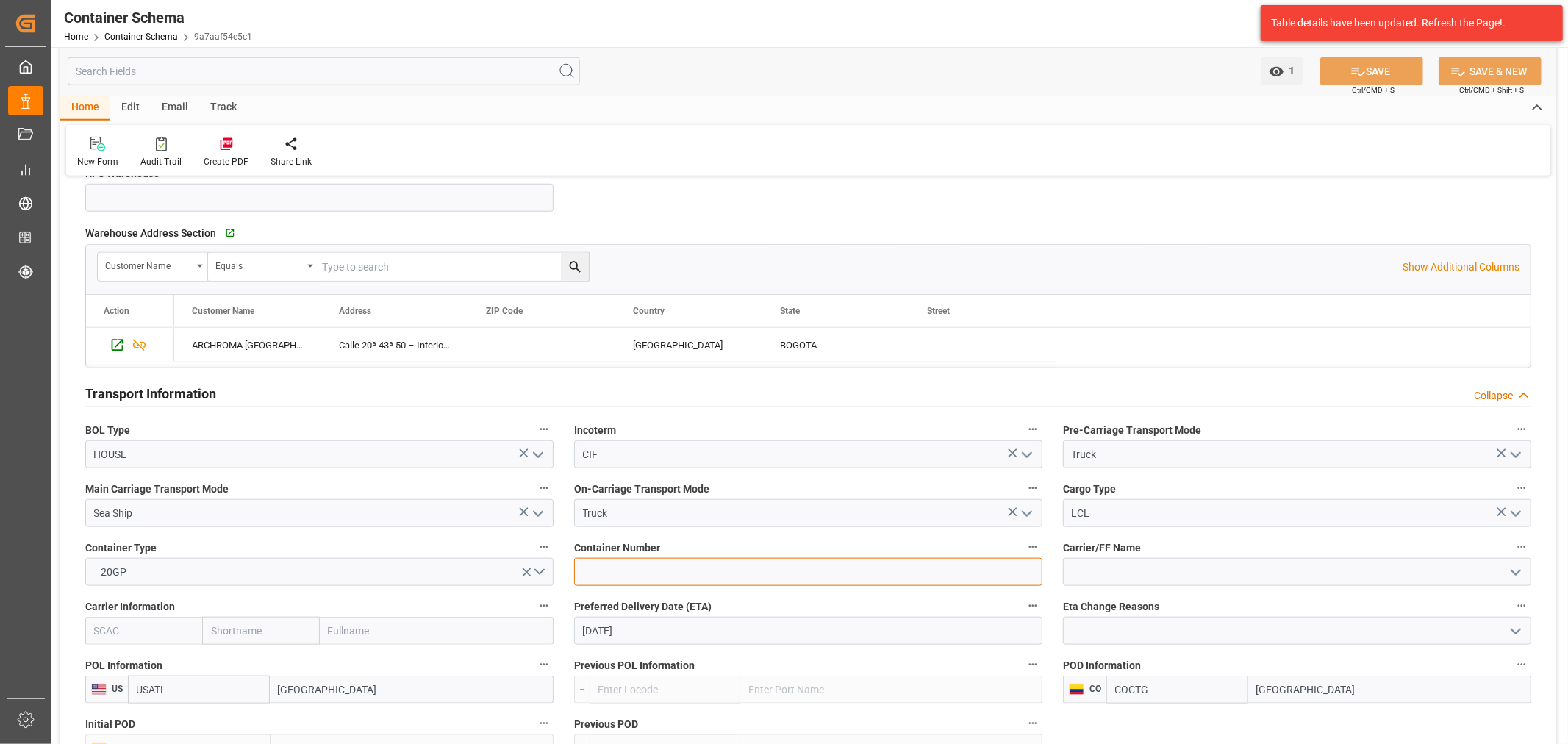
click at [651, 574] on input at bounding box center [808, 572] width 468 height 28
paste input "CAAU855752-1"
click at [644, 575] on input "CAAU855752-1" at bounding box center [808, 572] width 468 height 28
click at [648, 576] on input "CAAU855752-1" at bounding box center [808, 572] width 468 height 28
type input "CAAU8557521"
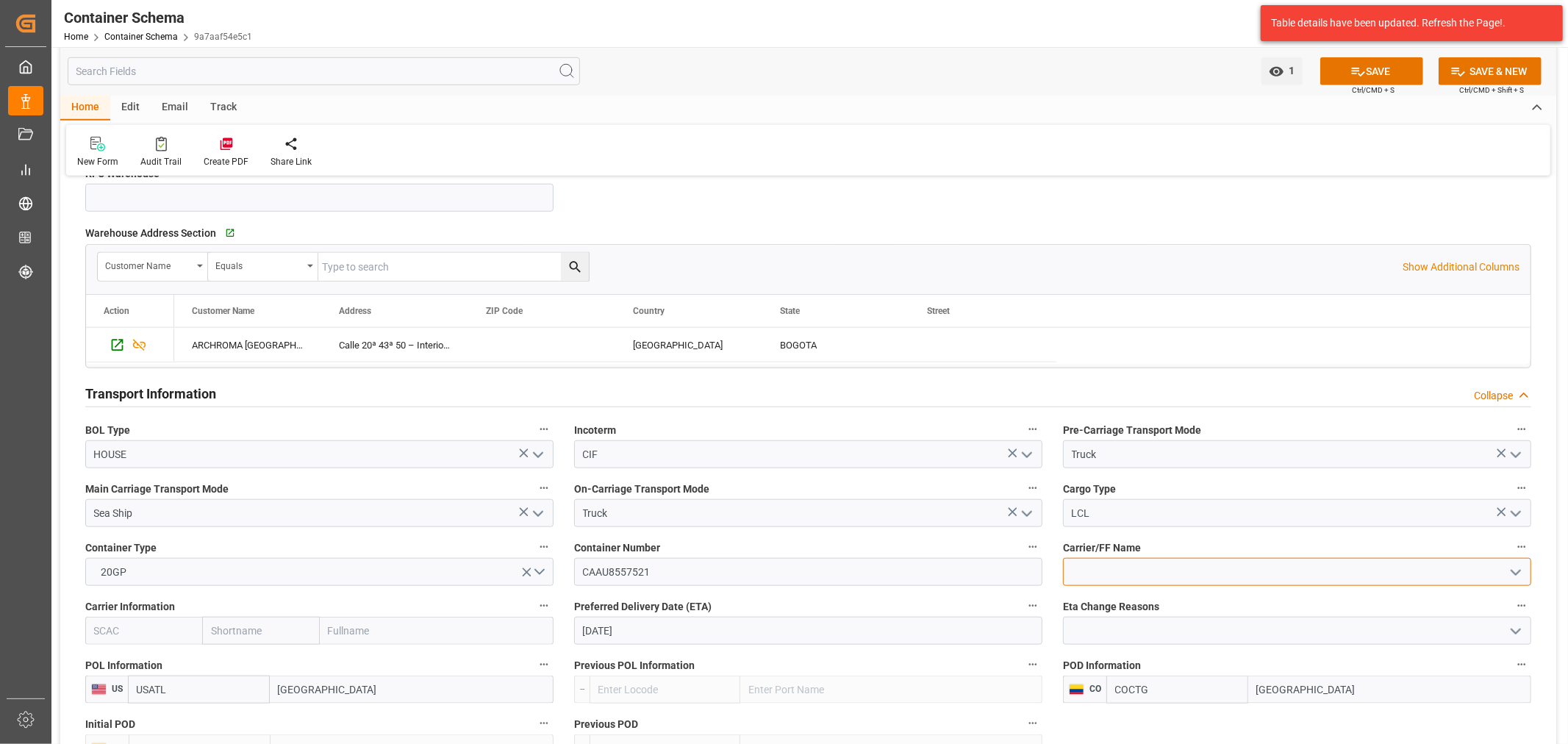
click at [1141, 572] on input at bounding box center [1297, 572] width 468 height 28
click at [1515, 578] on icon "open menu" at bounding box center [1516, 573] width 18 height 18
click at [1241, 567] on input at bounding box center [1297, 572] width 468 height 28
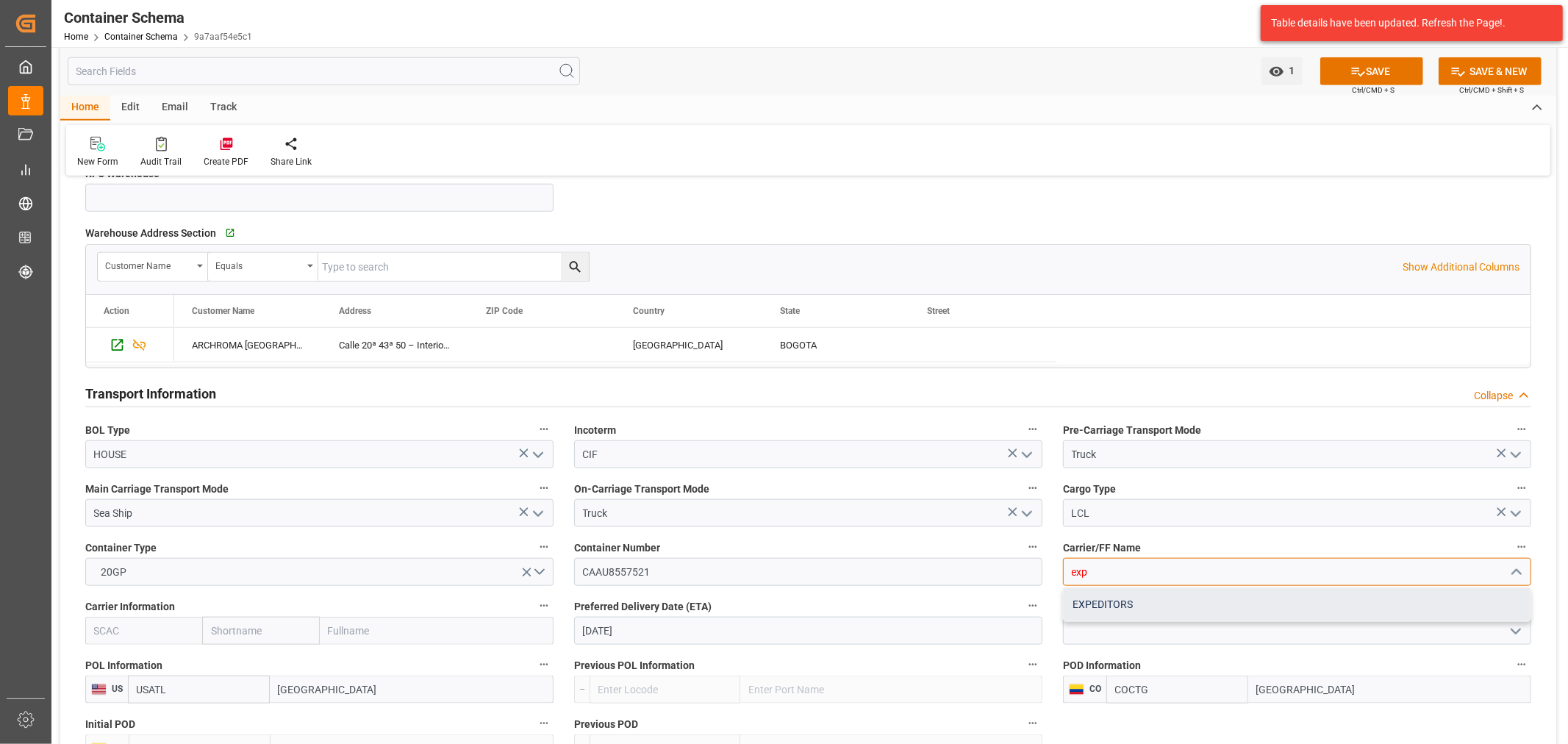
click at [1166, 611] on div "EXPEDITORS" at bounding box center [1298, 604] width 467 height 33
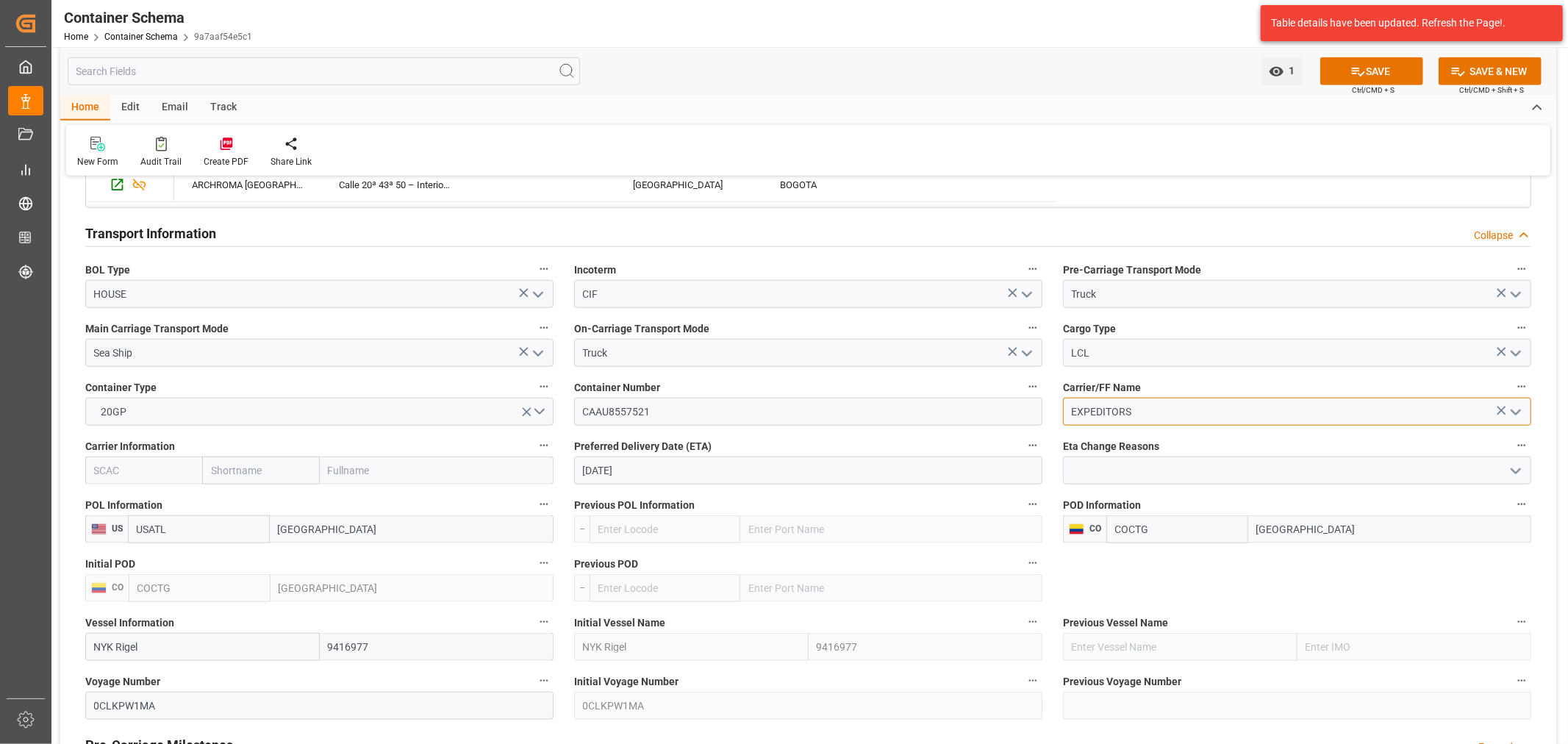
scroll to position [1307, 0]
type input "EXPEDITORS"
click at [255, 467] on input "text" at bounding box center [260, 467] width 117 height 28
type input "zim"
click at [224, 502] on b "ZIM" at bounding box center [221, 500] width 19 height 12
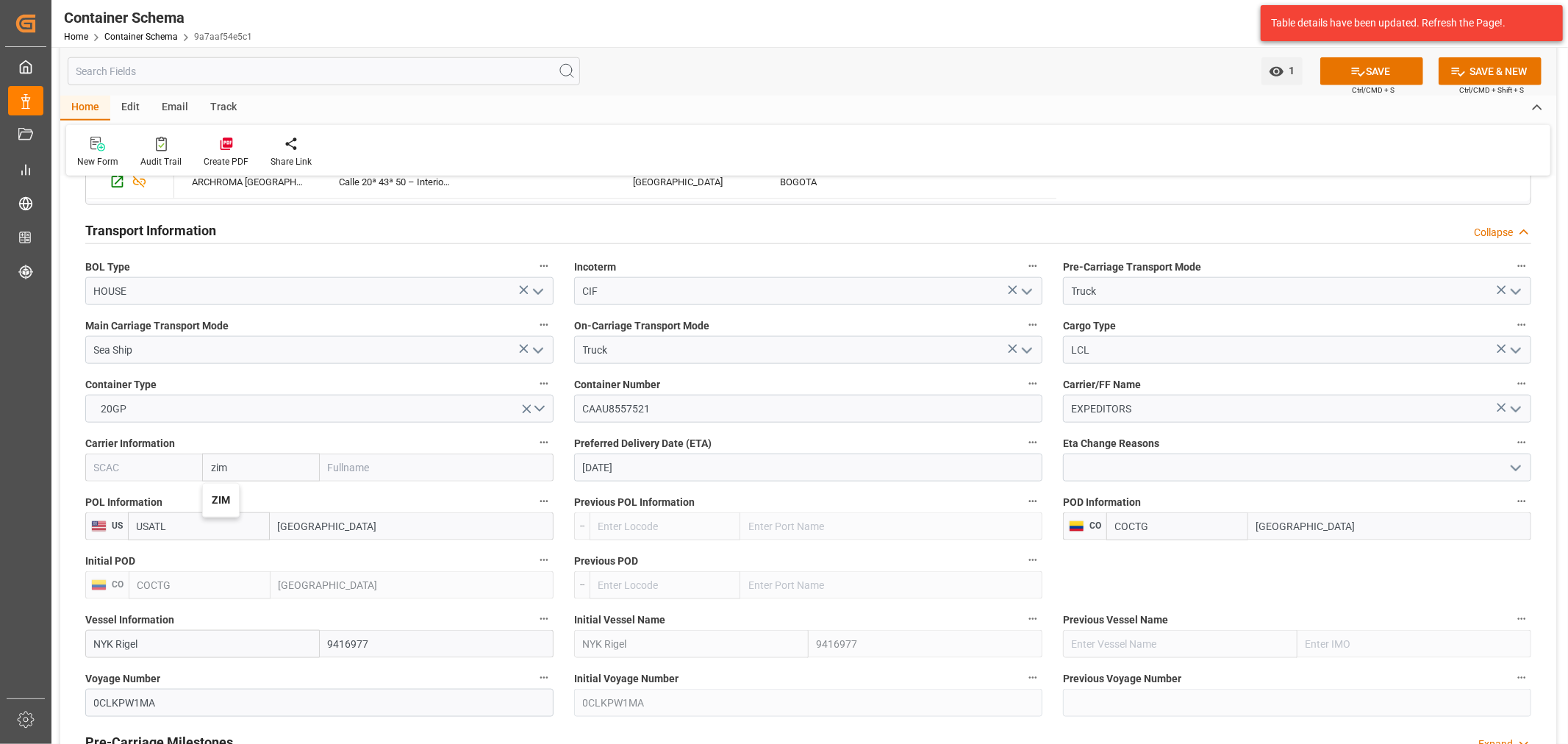
type input "ZIMU"
type input "ZIM"
type input "ZIM Integrated Shipping Services Ltd."
type input "ZIM"
click at [660, 471] on input "04-10-2025" at bounding box center [808, 467] width 468 height 28
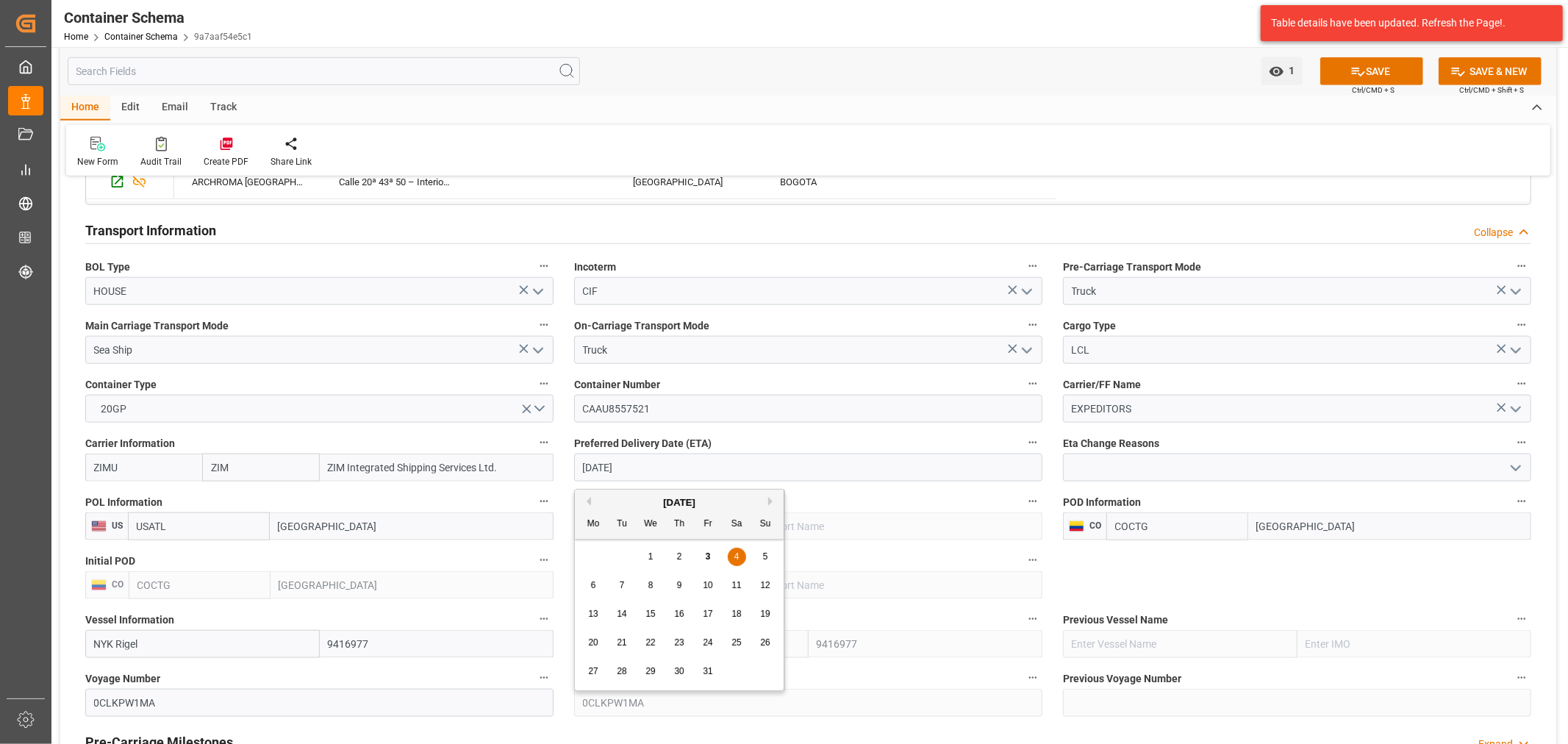
click at [775, 557] on div "29 30 1 2 3 4 5" at bounding box center [679, 557] width 200 height 28
click at [769, 560] on div "5" at bounding box center [766, 557] width 19 height 18
type input "05-10-2025"
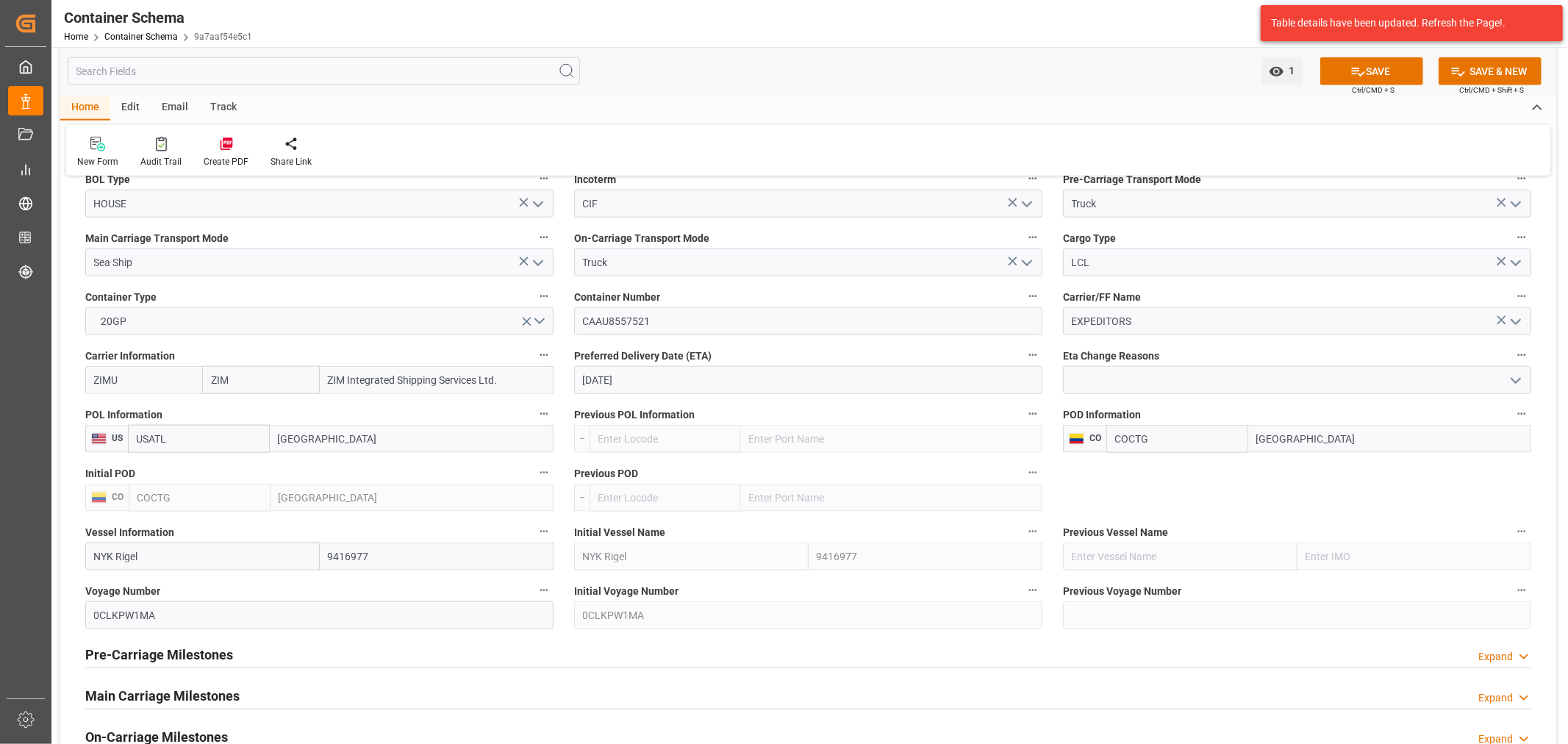
scroll to position [1471, 0]
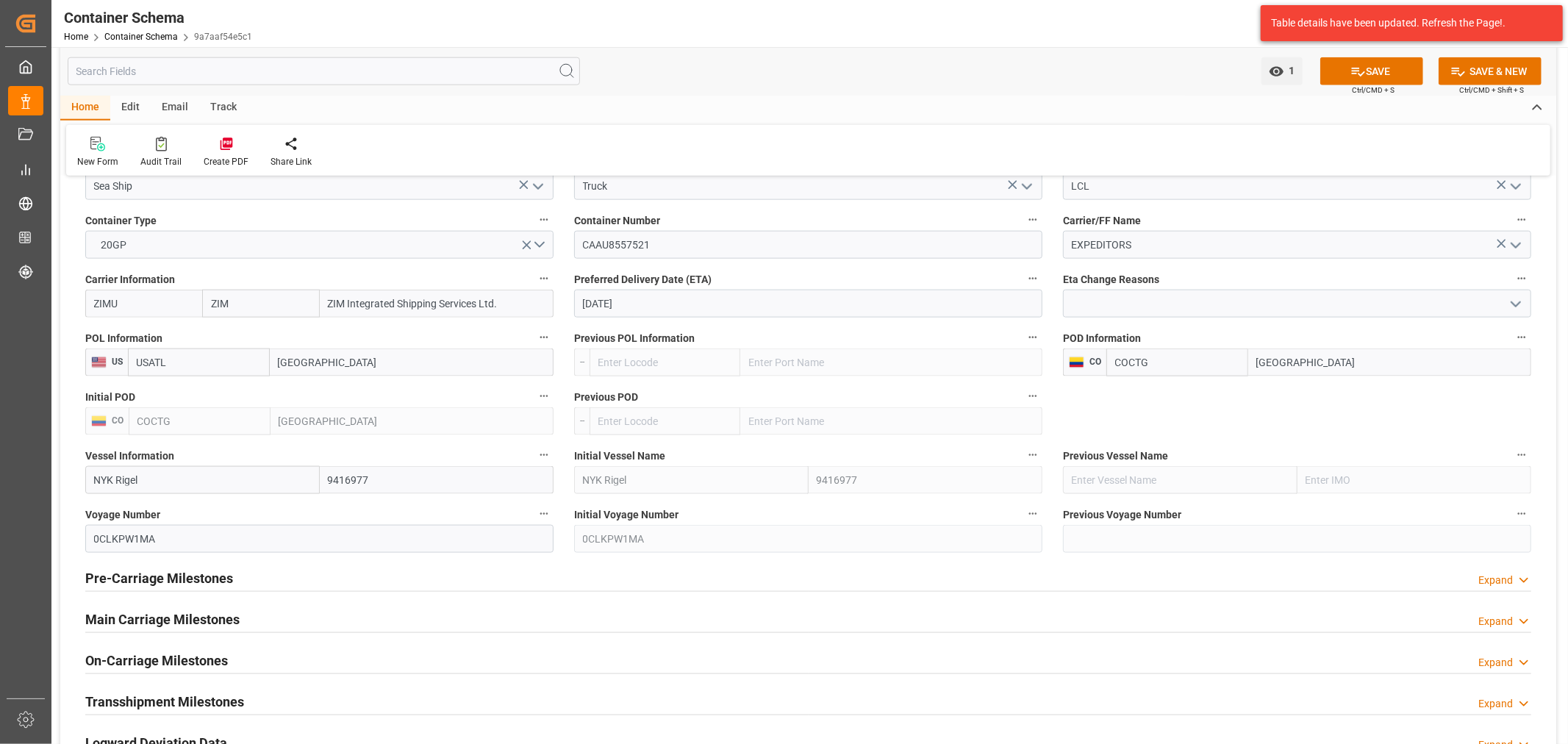
click at [230, 577] on h2 "Pre-Carriage Milestones" at bounding box center [159, 578] width 148 height 19
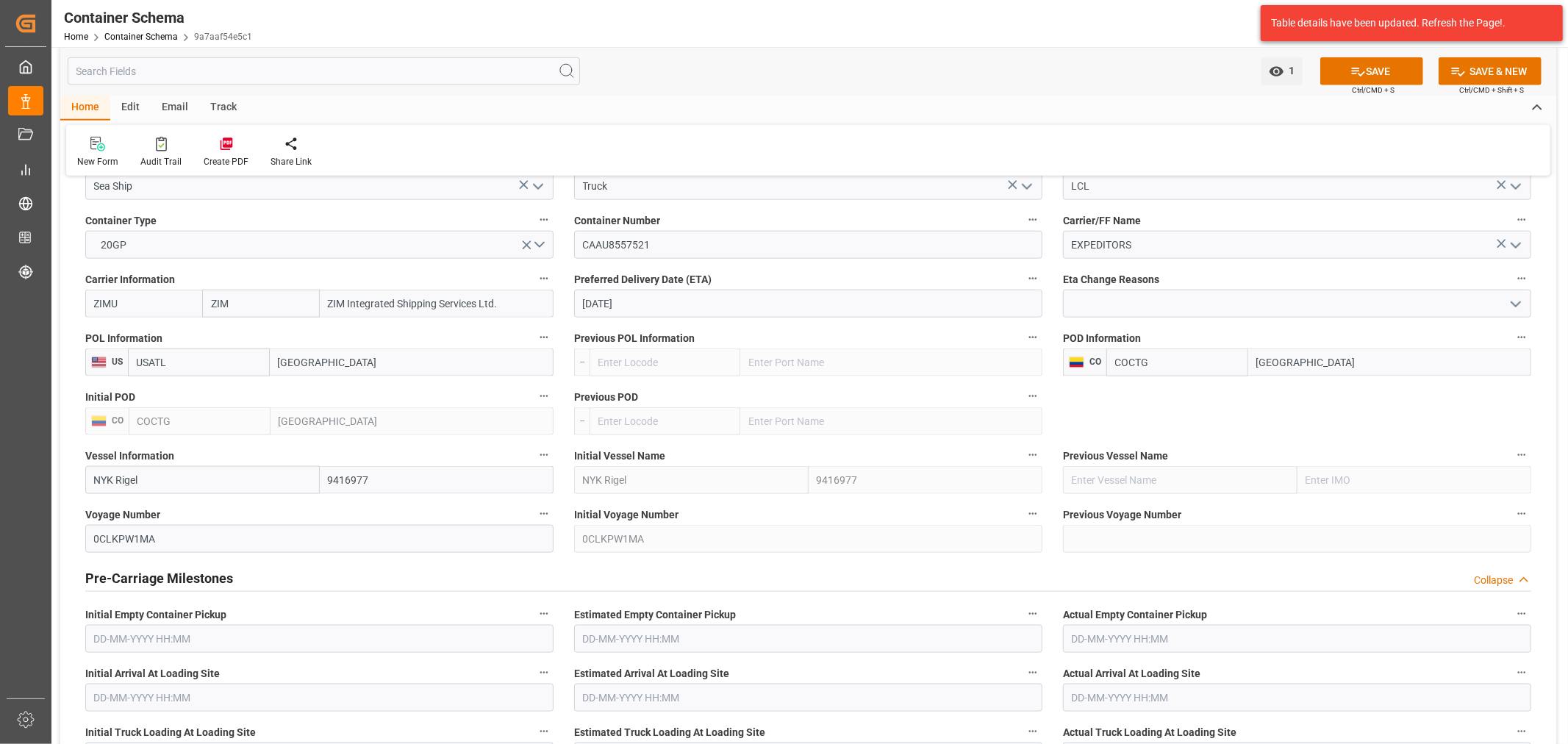
click at [230, 577] on h2 "Pre-Carriage Milestones" at bounding box center [159, 578] width 148 height 19
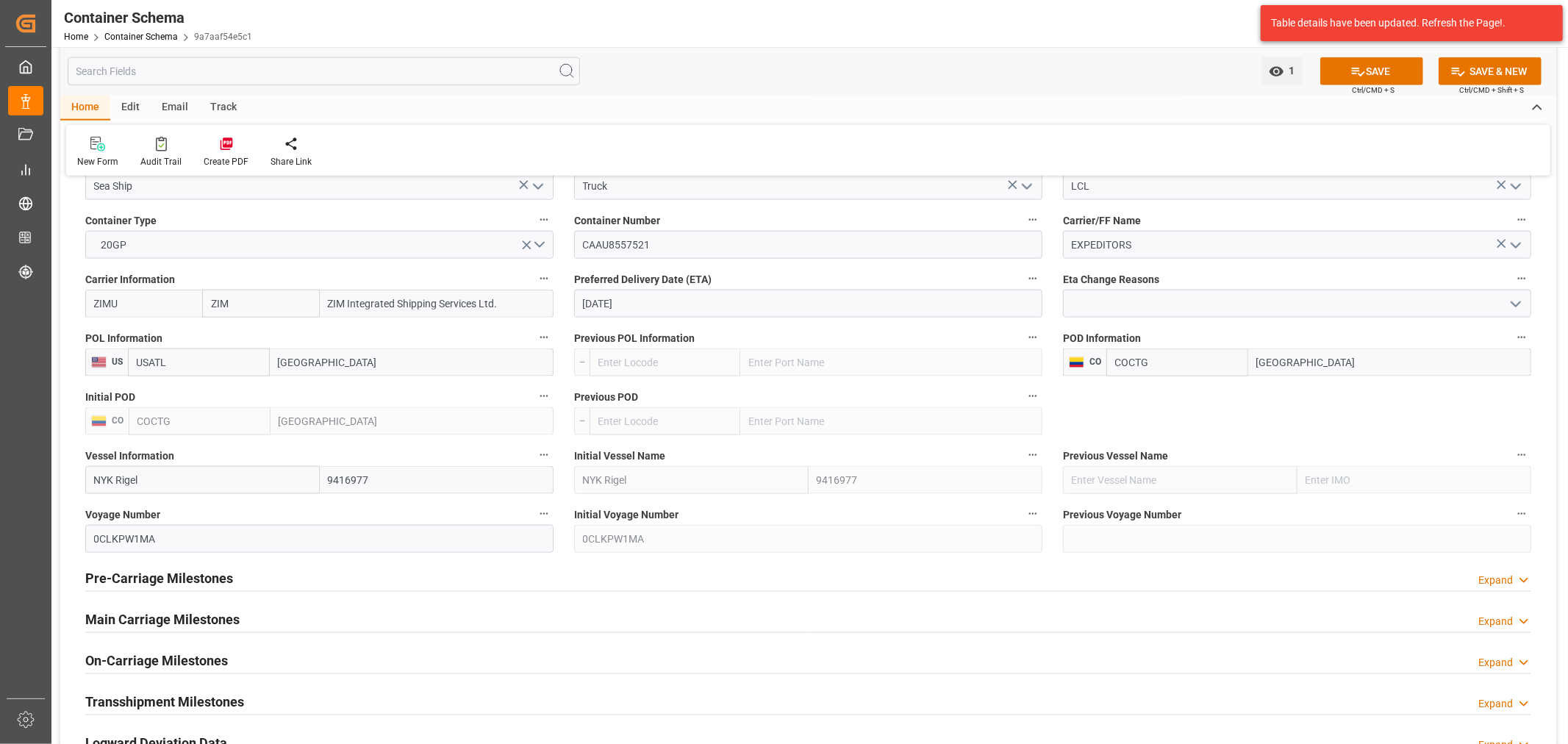
click at [200, 626] on h2 "Main Carriage Milestones" at bounding box center [162, 619] width 154 height 19
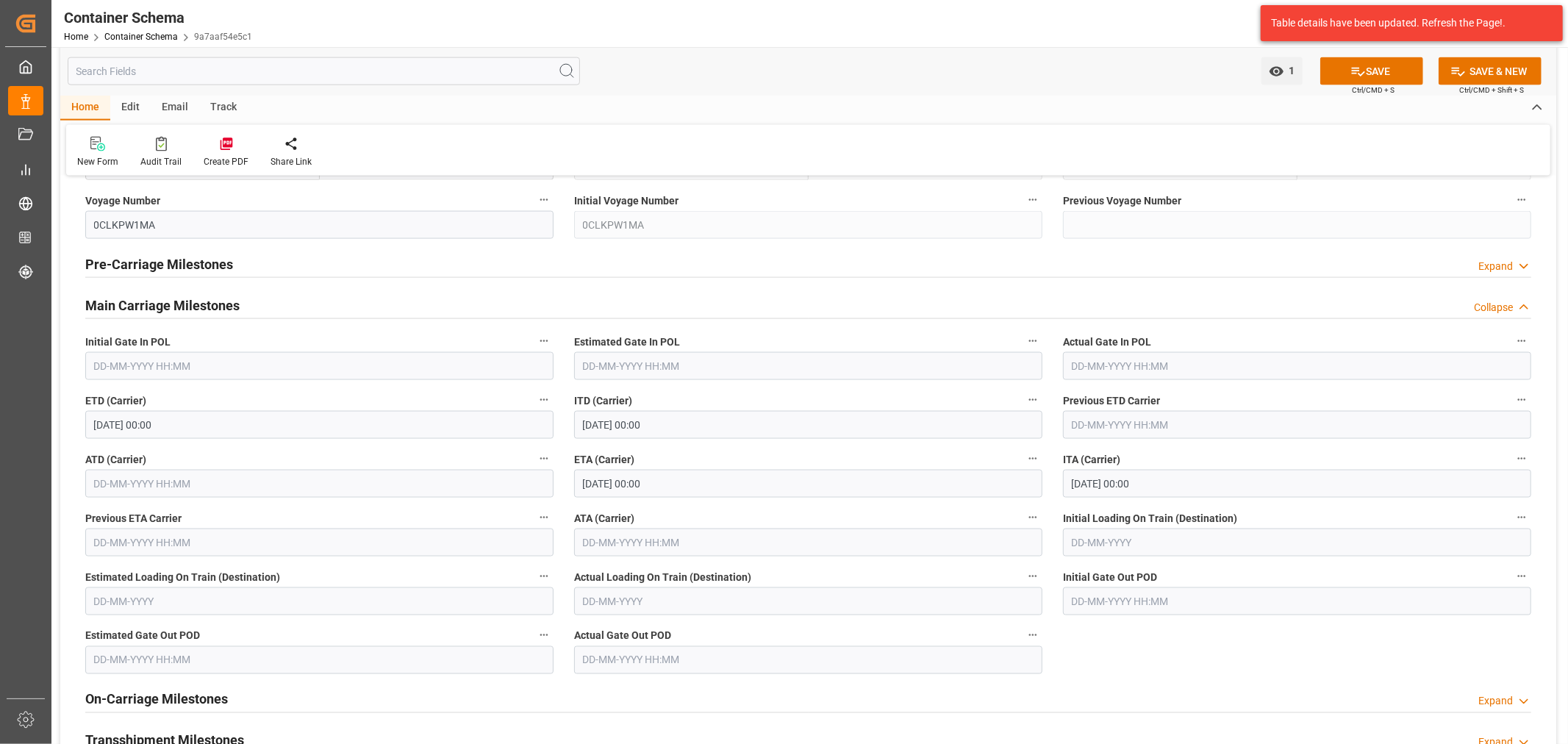
scroll to position [1797, 0]
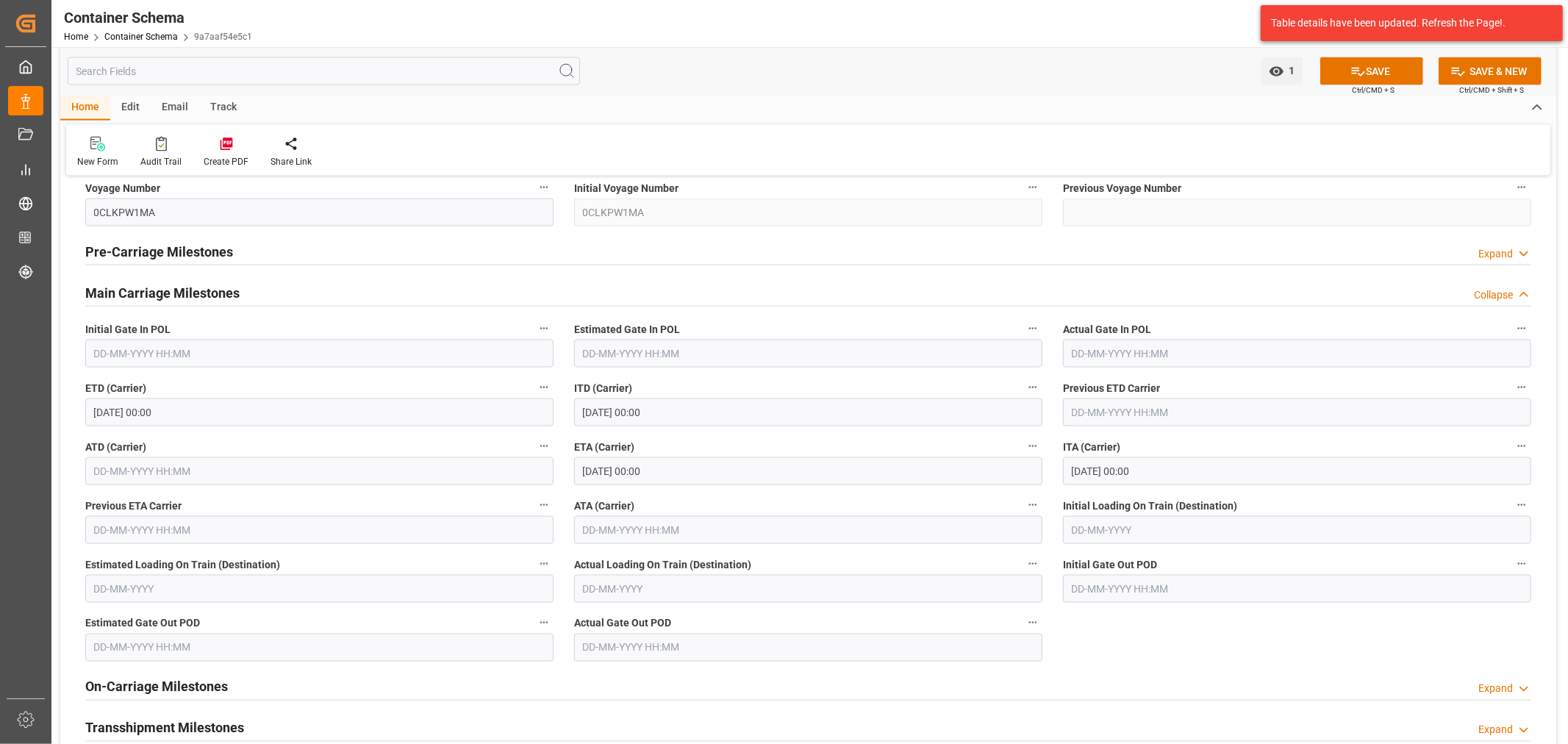
click at [723, 471] on input "04-10-2025 00:00" at bounding box center [808, 471] width 468 height 28
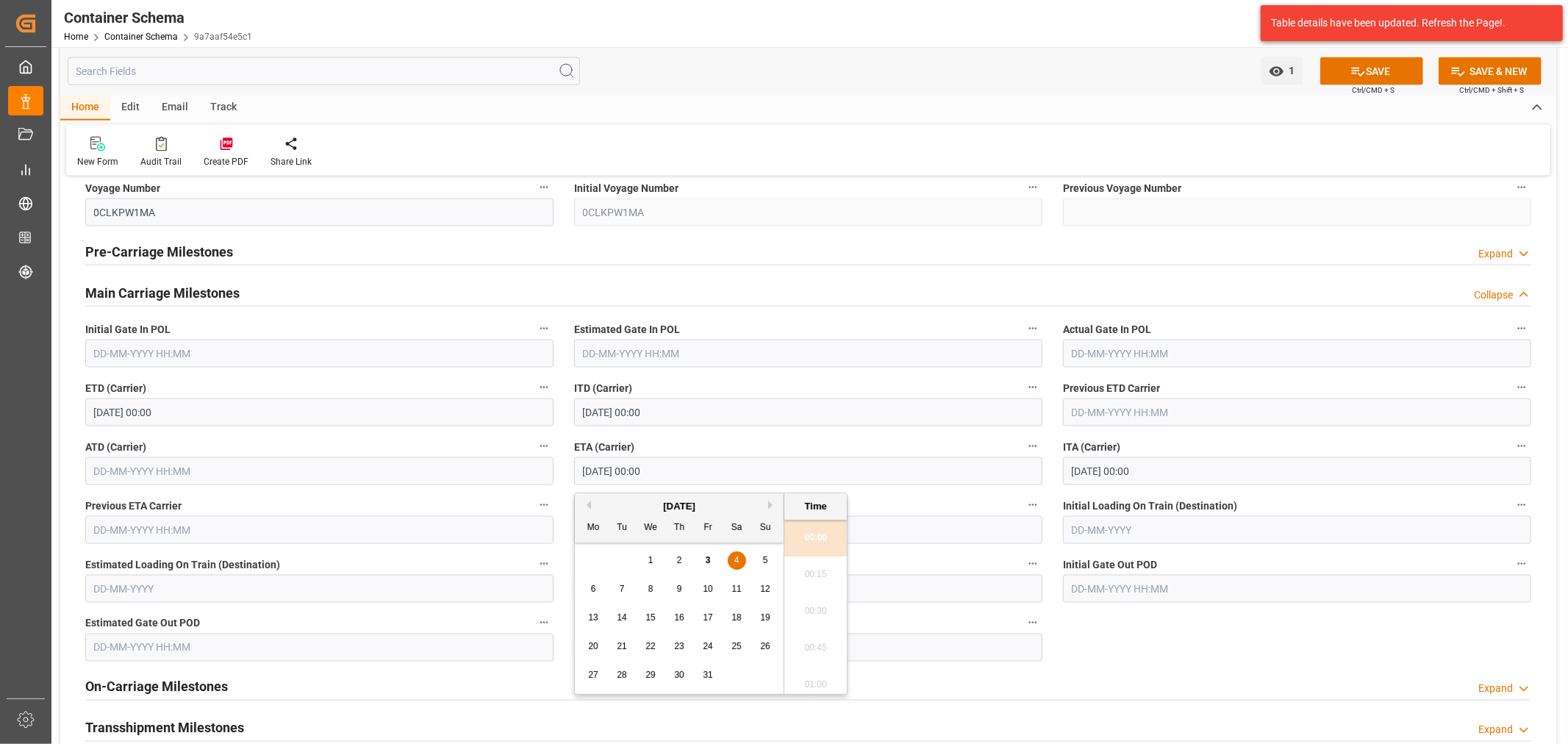
drag, startPoint x: 767, startPoint y: 562, endPoint x: 939, endPoint y: 463, distance: 198.5
click at [767, 562] on span "5" at bounding box center [766, 560] width 5 height 11
type input "05-10-2025 00:00"
click at [1390, 59] on button "SAVE" at bounding box center [1372, 71] width 103 height 28
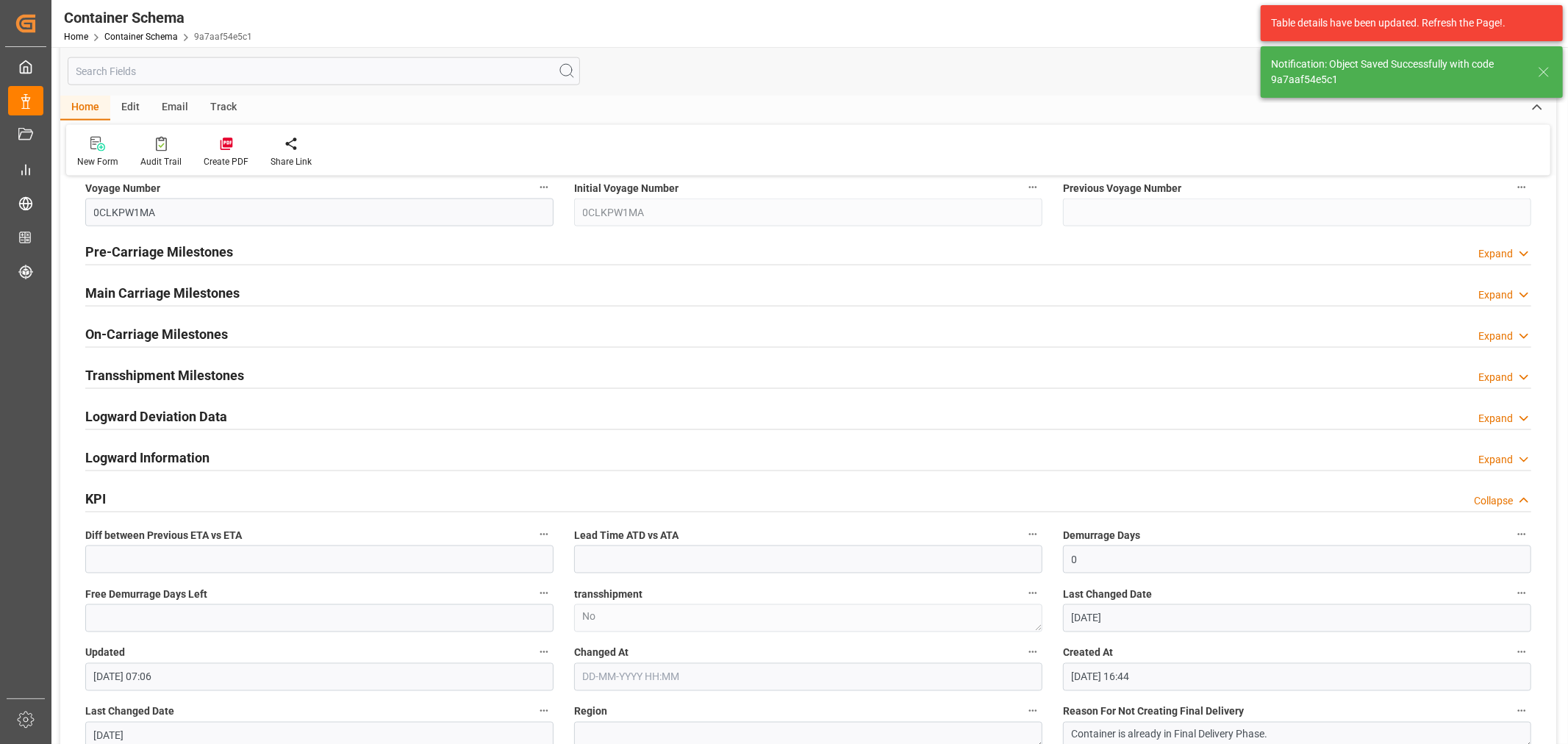
type input "1"
type input "03-10-2025 20:39"
click at [161, 99] on div "Email" at bounding box center [175, 108] width 49 height 25
click at [106, 148] on icon at bounding box center [100, 146] width 19 height 11
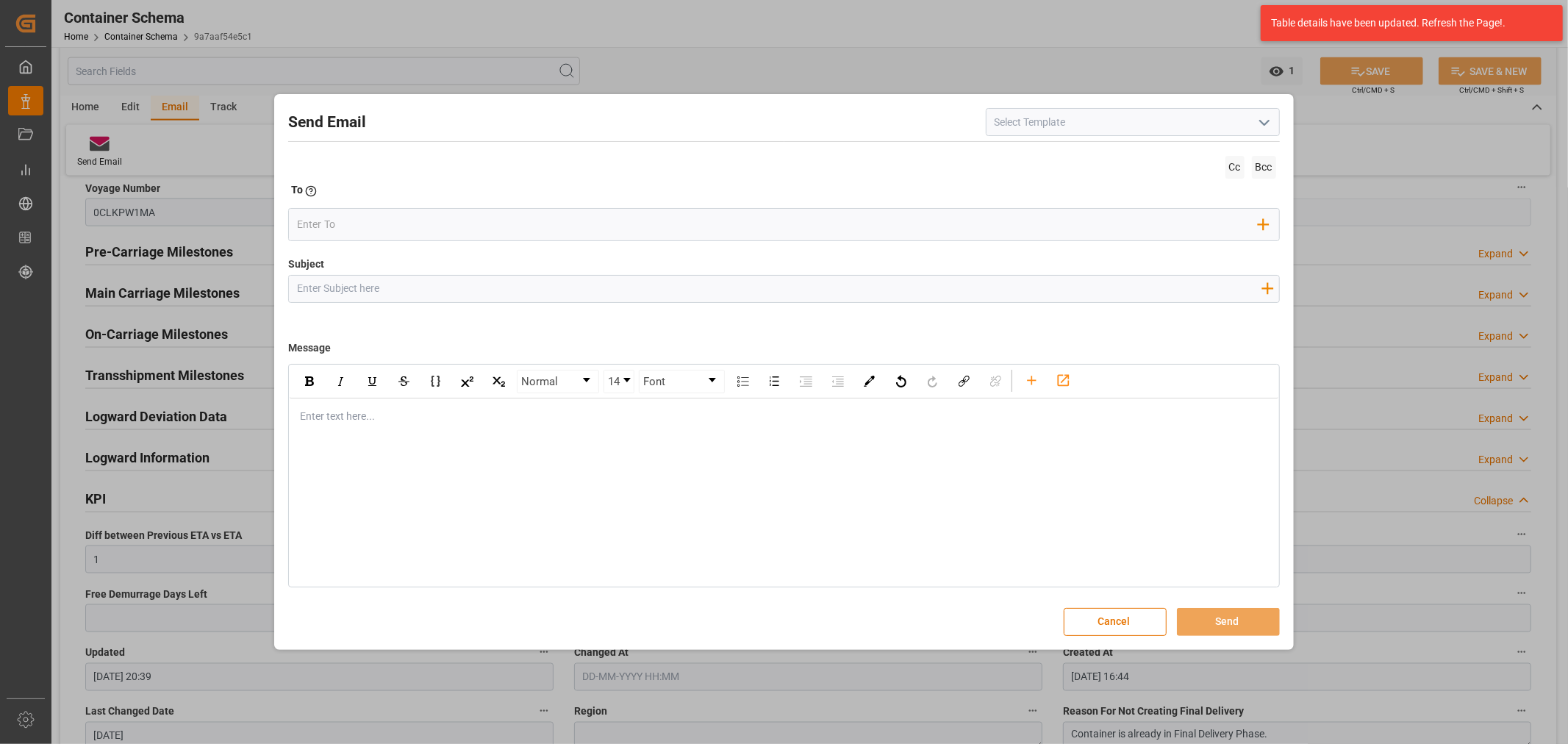
click at [378, 295] on input "Subject" at bounding box center [779, 289] width 980 height 26
paste input "PO 4504667194// TE//LOGWARD STATUS//PRIORIDAD//ARCHROMA US,INC//ARCHROMA COLOMB…"
type input "PO 4504667194// TE//LOGWARD STATUS//PRIORIDAD//ARCHROMA US,INC//ARCHROMA COLOMB…"
click at [355, 415] on div "rdw-editor" at bounding box center [784, 416] width 967 height 15
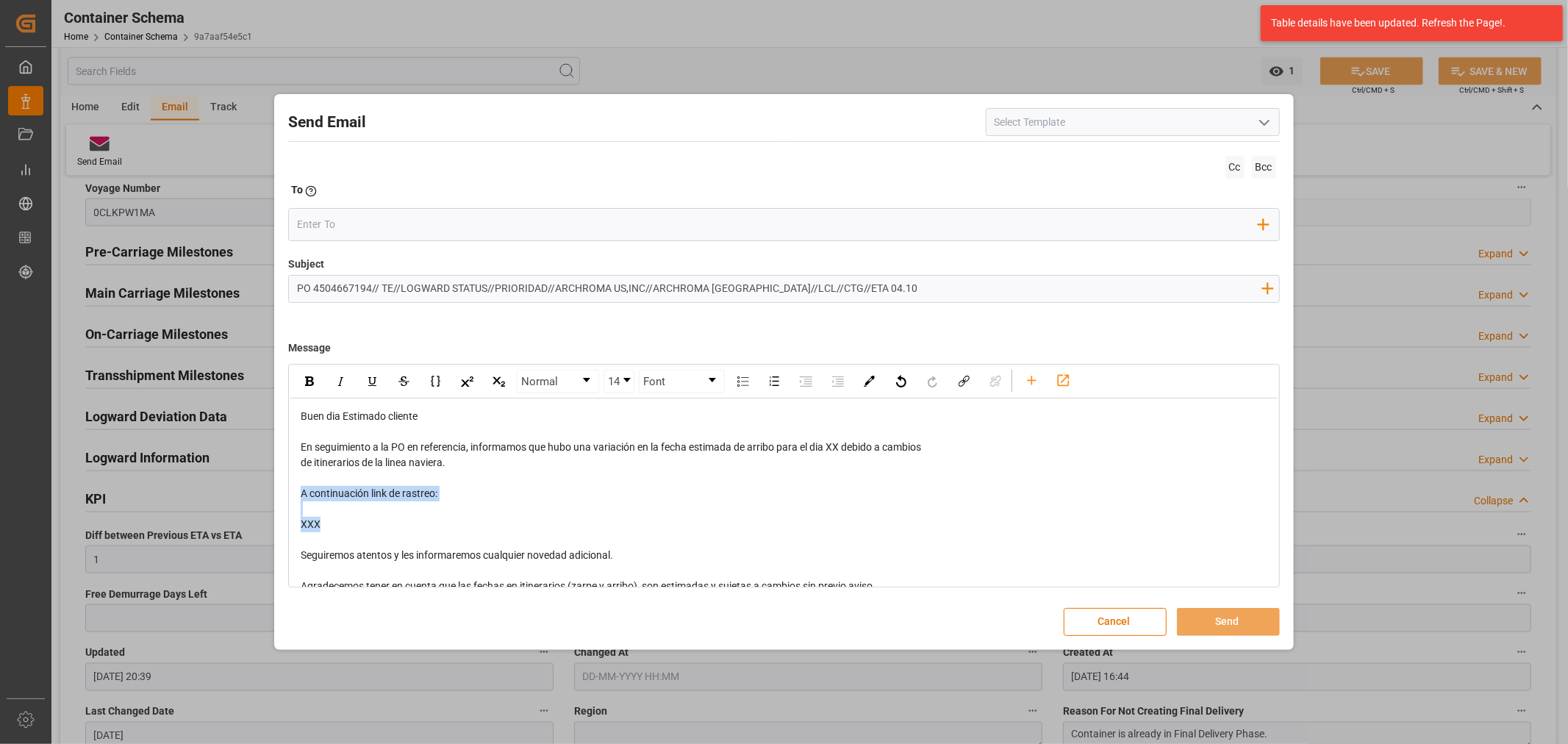
drag, startPoint x: 380, startPoint y: 531, endPoint x: 287, endPoint y: 495, distance: 99.7
click at [287, 495] on div "Send Email Cc Bcc To Enter the TO Email address Add Field to To Subject PO 4504…" at bounding box center [784, 372] width 1012 height 548
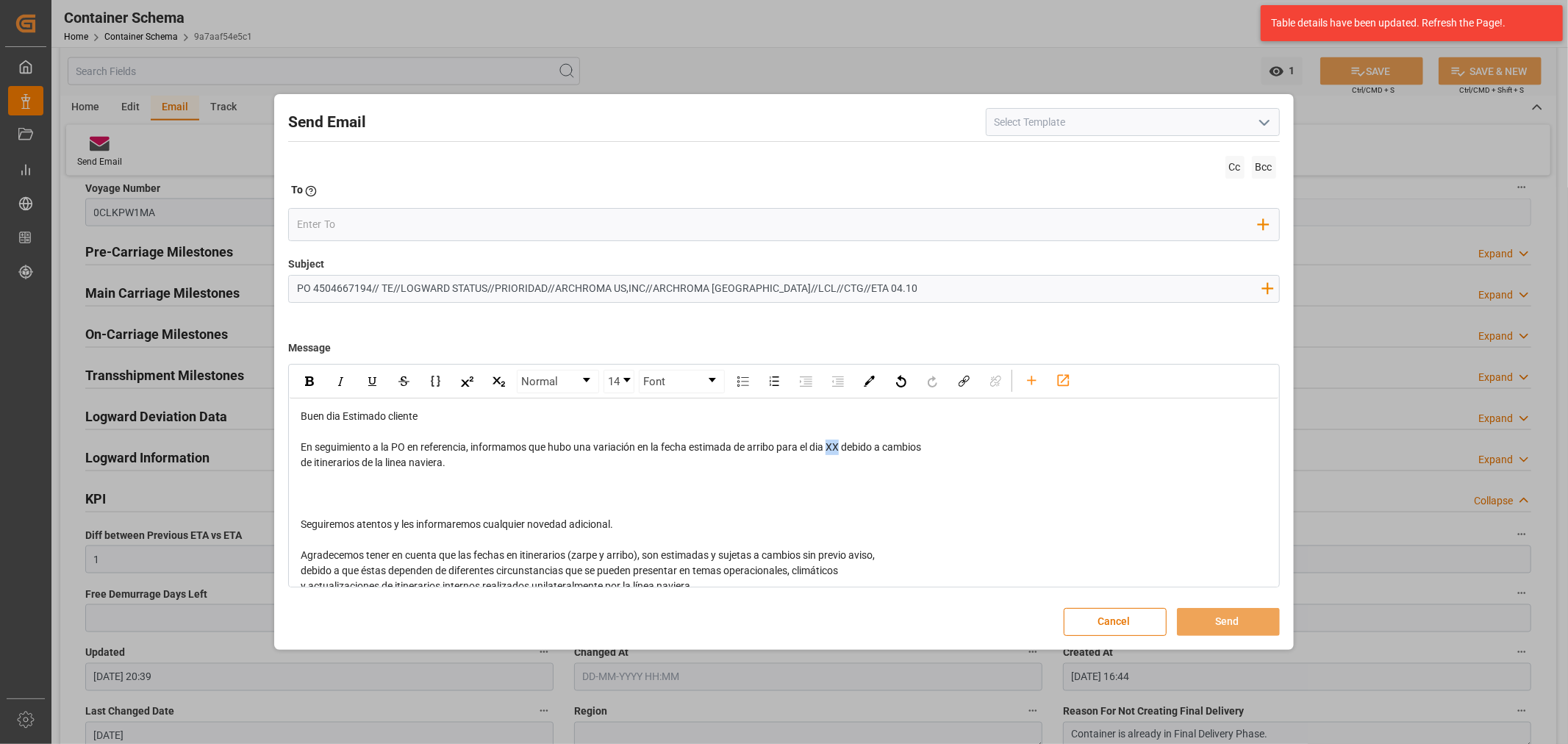
drag, startPoint x: 844, startPoint y: 450, endPoint x: 832, endPoint y: 449, distance: 12.0
click at [832, 449] on span "En seguimiento a la PO en referencia, informamos que hubo una variación en la f…" at bounding box center [611, 447] width 621 height 12
click at [414, 506] on div "rdw-editor" at bounding box center [784, 509] width 967 height 15
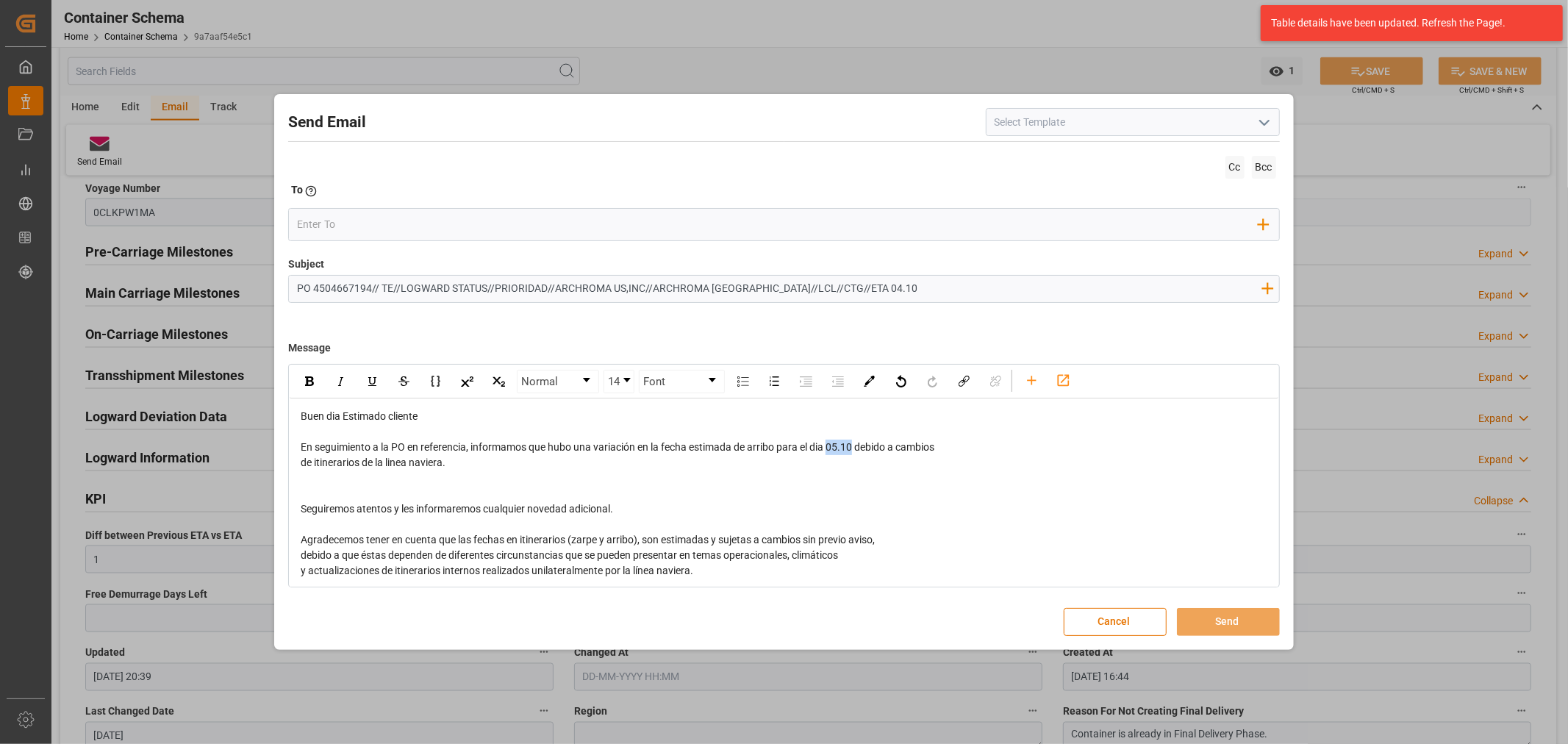
drag, startPoint x: 855, startPoint y: 444, endPoint x: 832, endPoint y: 444, distance: 23.0
click at [832, 444] on span "En seguimiento a la PO en referencia, informamos que hubo una variación en la f…" at bounding box center [617, 447] width 634 height 12
click at [309, 389] on div "rdw-inline-control" at bounding box center [309, 381] width 26 height 22
click at [424, 480] on div "rdw-editor" at bounding box center [784, 478] width 967 height 15
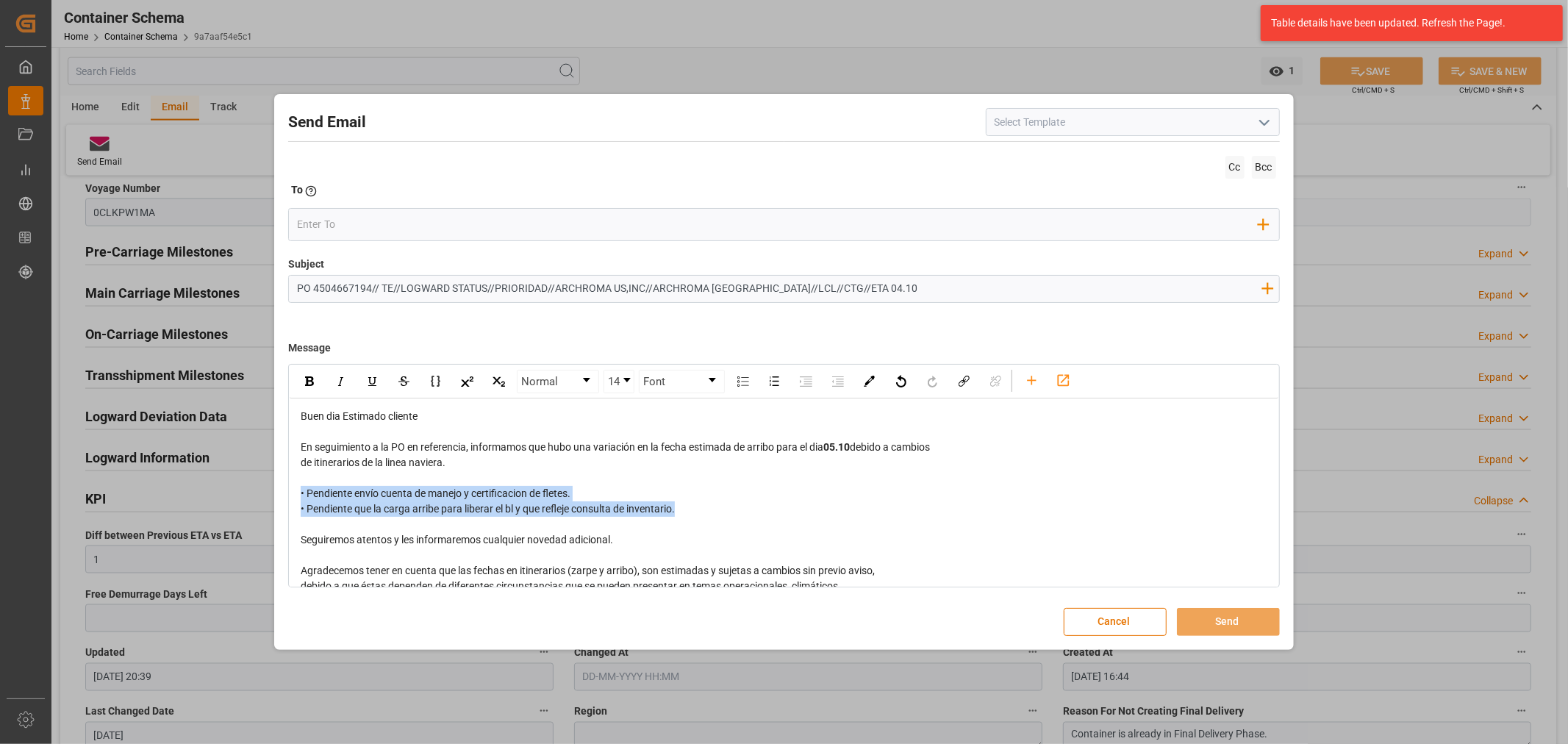
drag, startPoint x: 731, startPoint y: 512, endPoint x: 255, endPoint y: 488, distance: 476.6
click at [255, 488] on div "Send Email Cc Bcc To Enter the TO Email address Add Field to To Subject PO 4504…" at bounding box center [784, 372] width 1568 height 744
click at [313, 378] on div "rdw-inline-control" at bounding box center [309, 381] width 26 height 22
click at [354, 222] on input "email" at bounding box center [778, 225] width 962 height 22
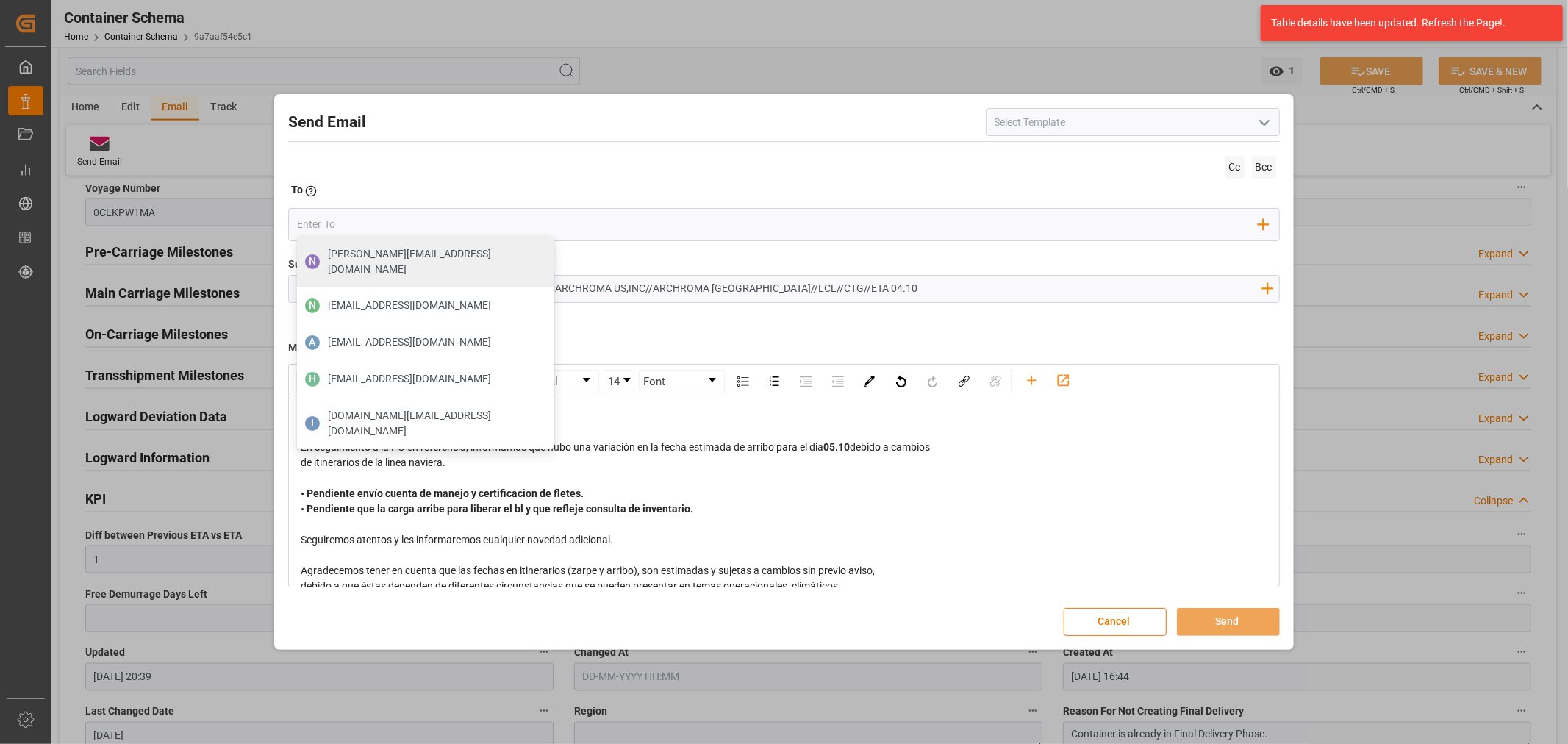
drag, startPoint x: 841, startPoint y: 510, endPoint x: 813, endPoint y: 491, distance: 33.8
click at [841, 509] on div "• Pendiente envío cuenta de manejo y certificacion de fletes. • Pendiente que l…" at bounding box center [784, 501] width 967 height 31
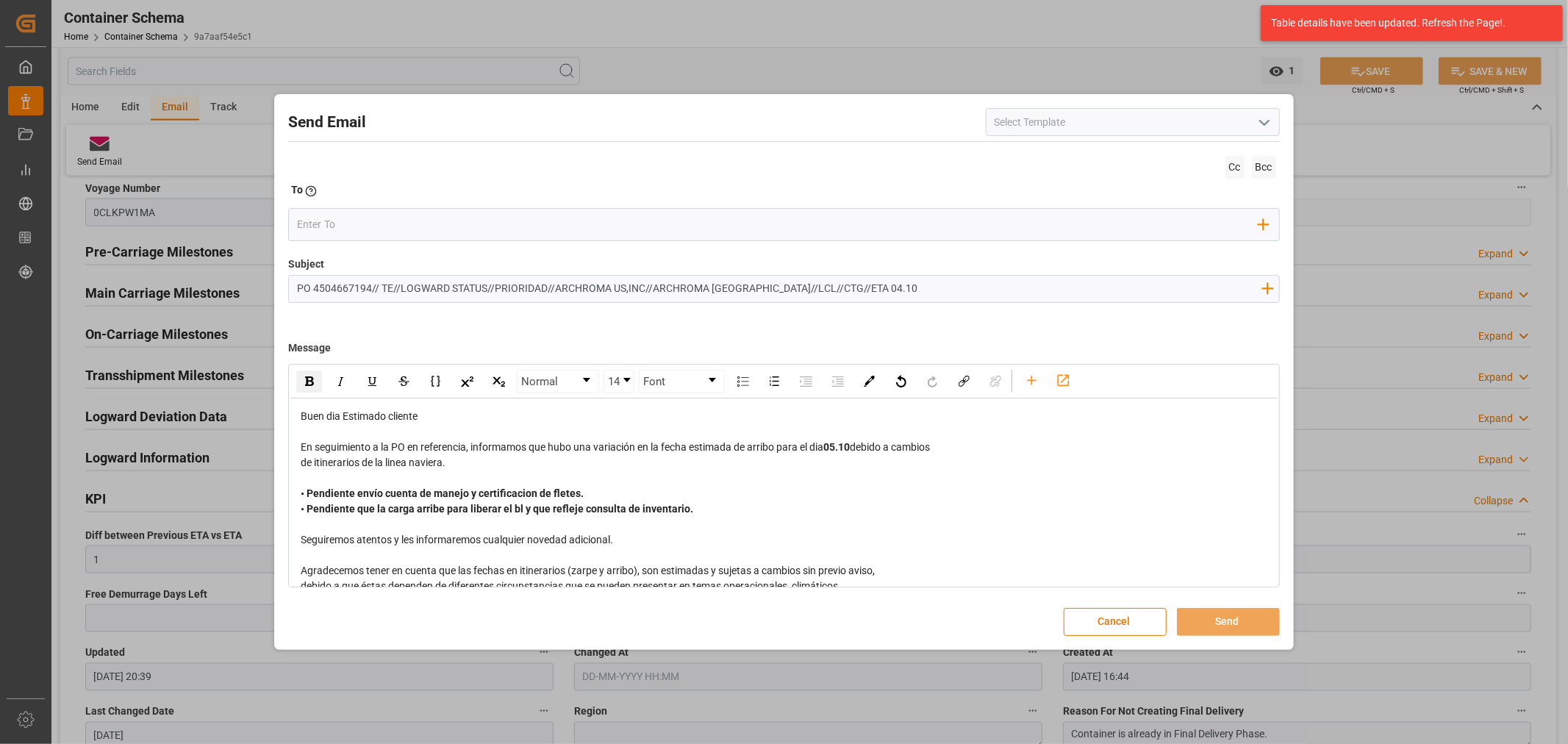
drag, startPoint x: 476, startPoint y: 289, endPoint x: 400, endPoint y: 290, distance: 76.0
click at [400, 290] on input "PO 4504667194// TE//LOGWARD STATUS//PRIORIDAD//ARCHROMA US,INC//ARCHROMA COLOMB…" at bounding box center [779, 289] width 980 height 26
click at [840, 288] on input "PO 4504667194// TE//VARIACION ETA//PRIORIDAD//ARCHROMA US,INC//ARCHROMA COLOMBI…" at bounding box center [779, 289] width 980 height 26
click at [839, 285] on input "PO 4504667194// TE//VARIACION ETA//PRIORIDAD//ARCHROMA US,INC//ARCHROMA COLOMBI…" at bounding box center [779, 289] width 980 height 26
type input "PO 4504667194// TE//VARIACION ETA//PRIORIDAD//ARCHROMA US,INC//ARCHROMA COLOMBI…"
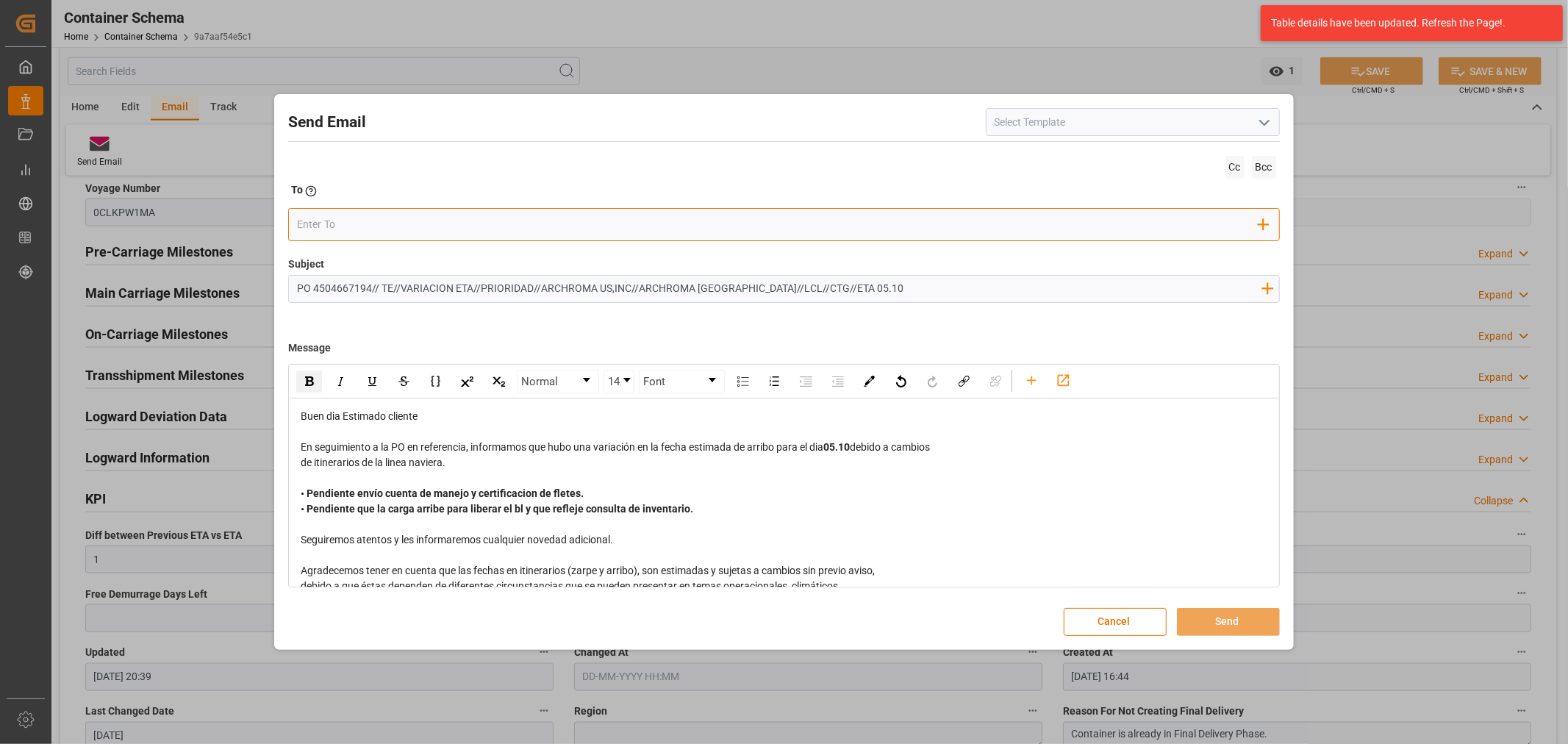
click at [423, 230] on input "email" at bounding box center [778, 225] width 962 height 22
type input "angie"
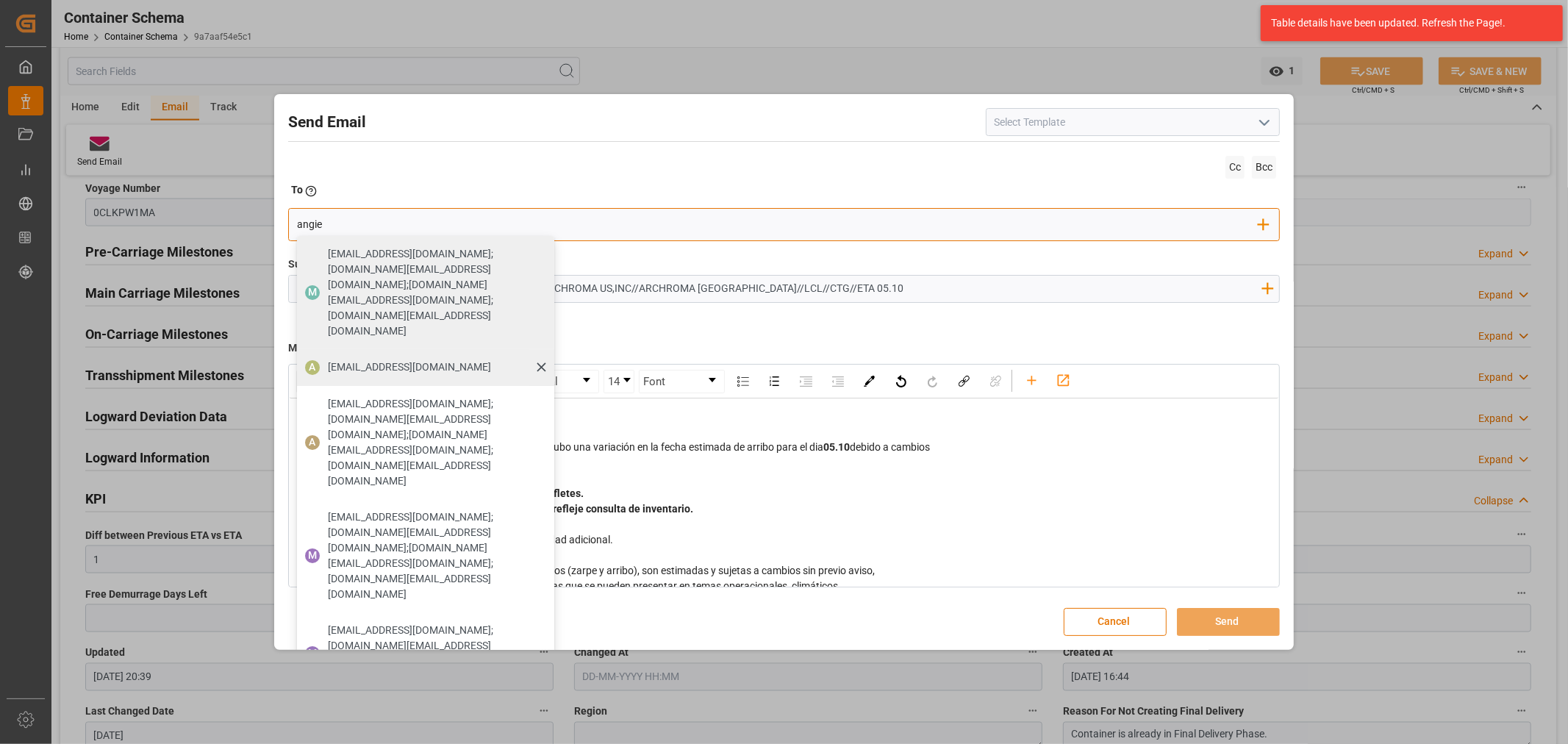
click at [397, 359] on span "angiee.lamilla@archroma.com" at bounding box center [409, 367] width 163 height 15
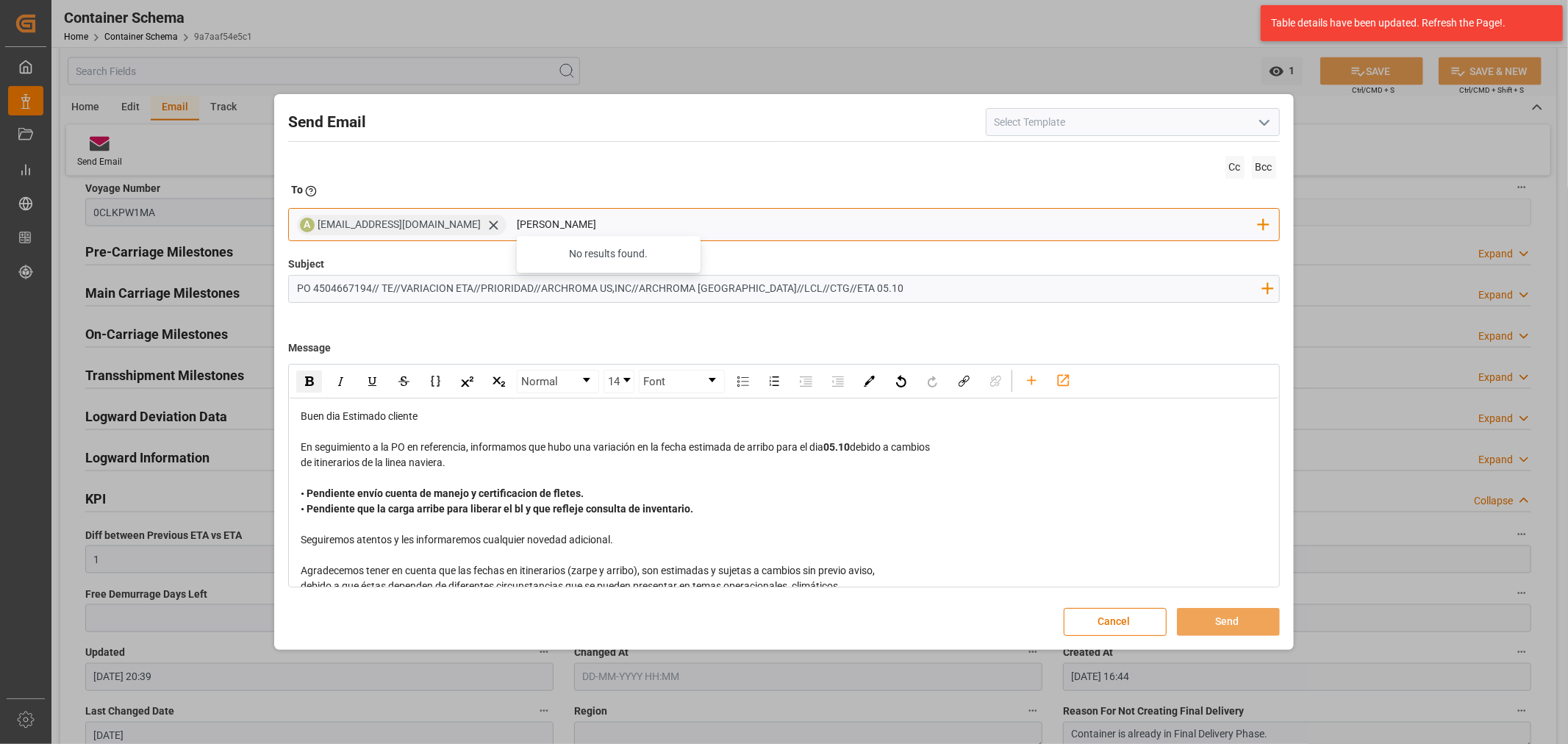
type input "maria"
click at [578, 218] on input "maria" at bounding box center [887, 225] width 742 height 22
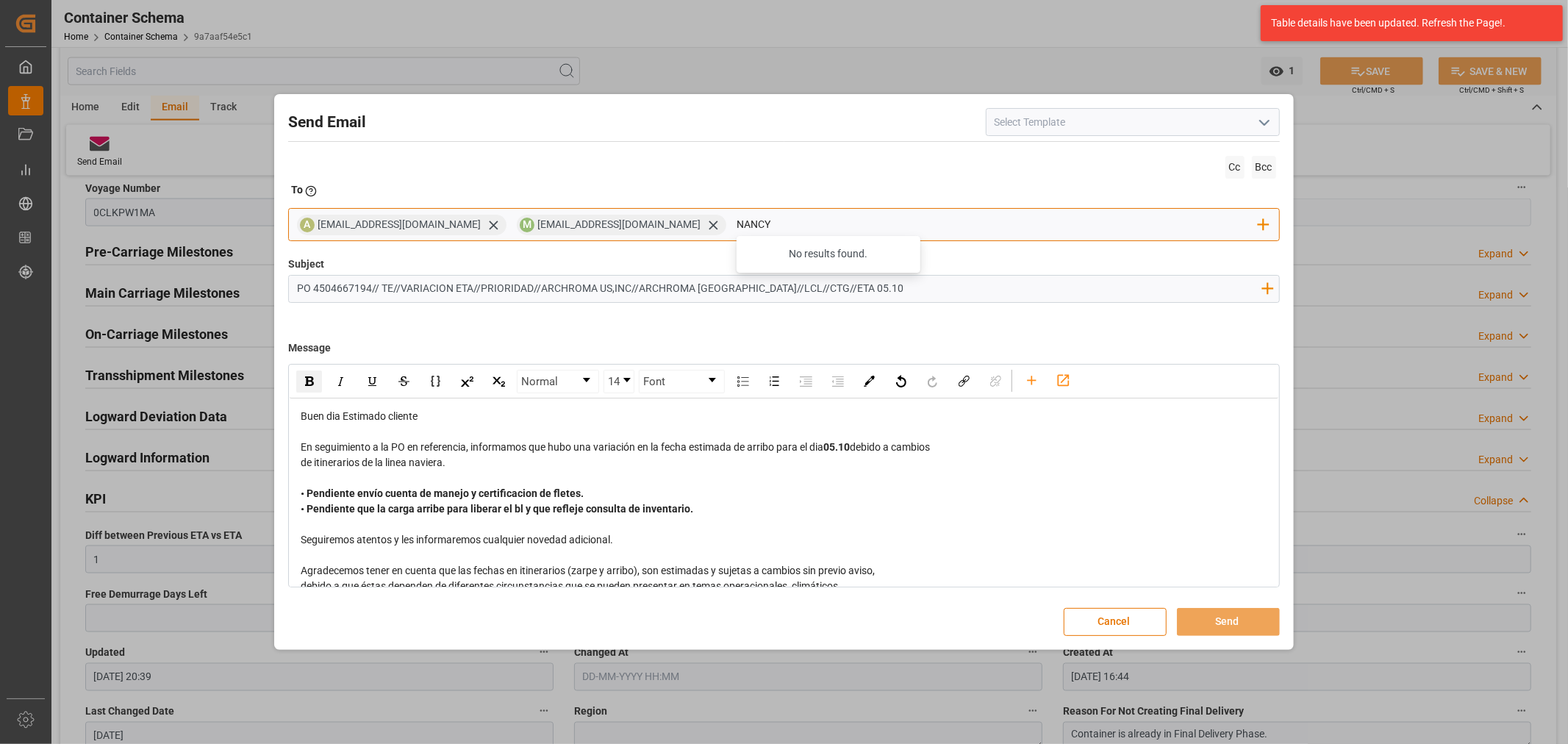
type input "nancy"
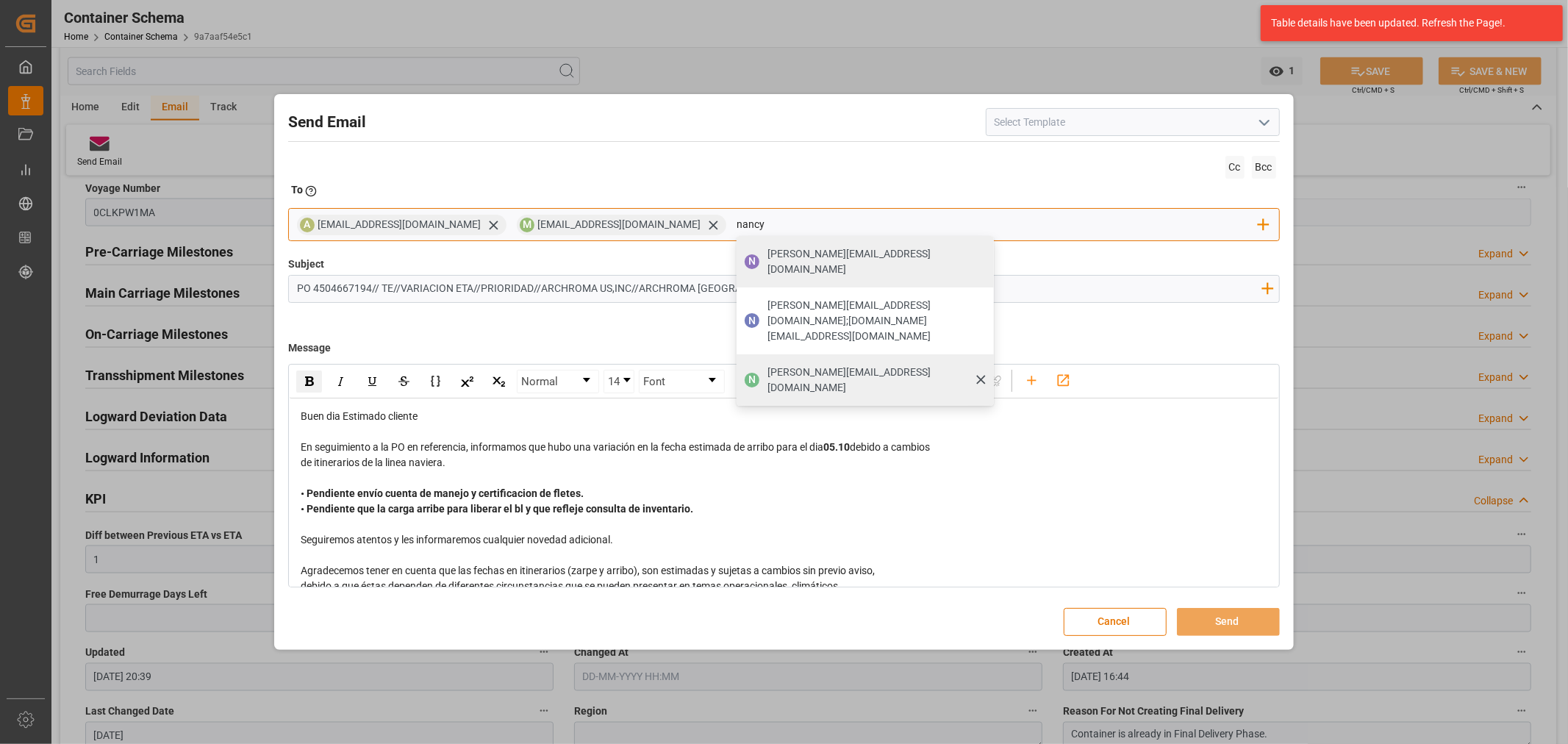
click at [814, 365] on span "nancy.castellanos@archroma.com" at bounding box center [875, 381] width 216 height 31
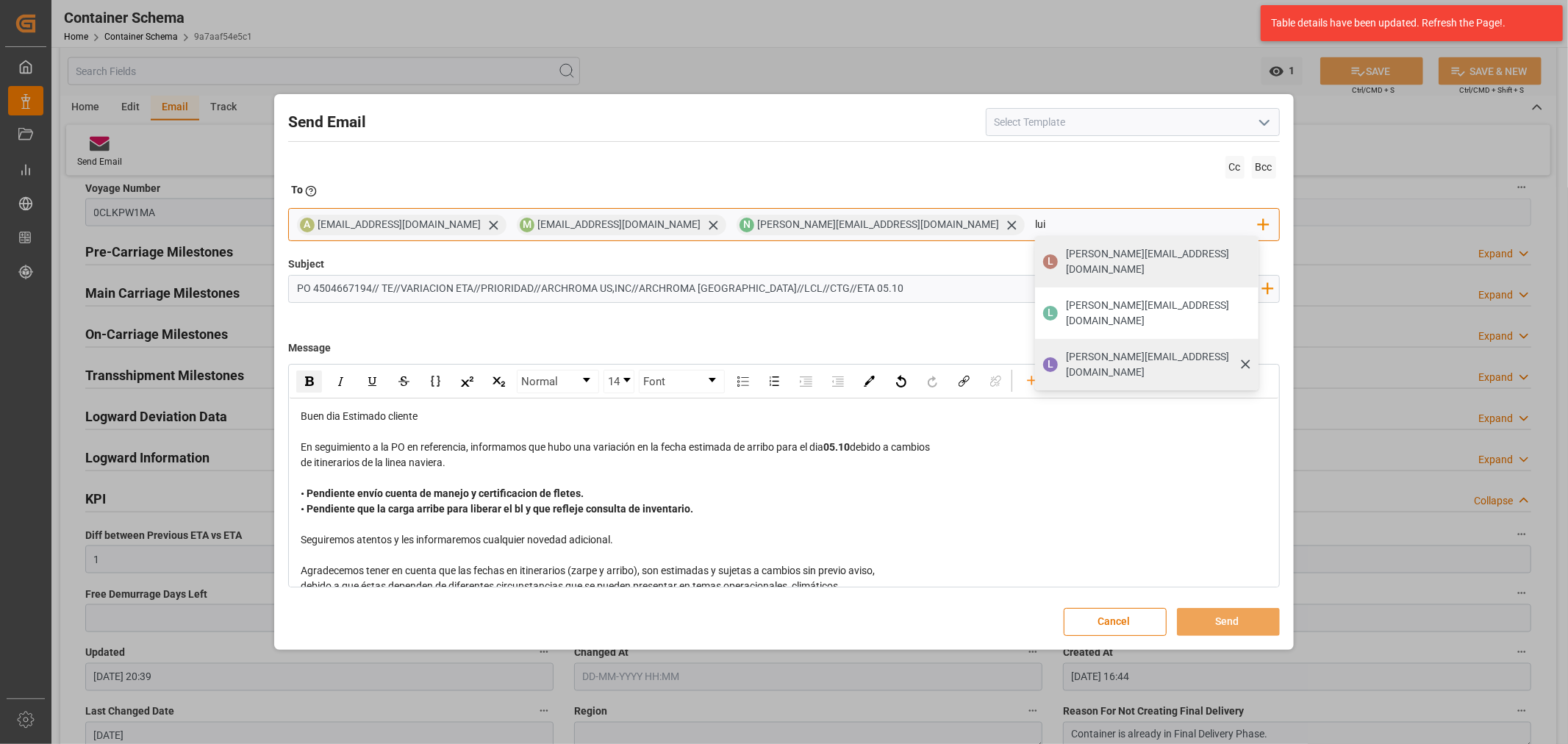
type input "lui"
click at [1066, 350] on span "luis.montoya@leschaco.com" at bounding box center [1157, 365] width 183 height 31
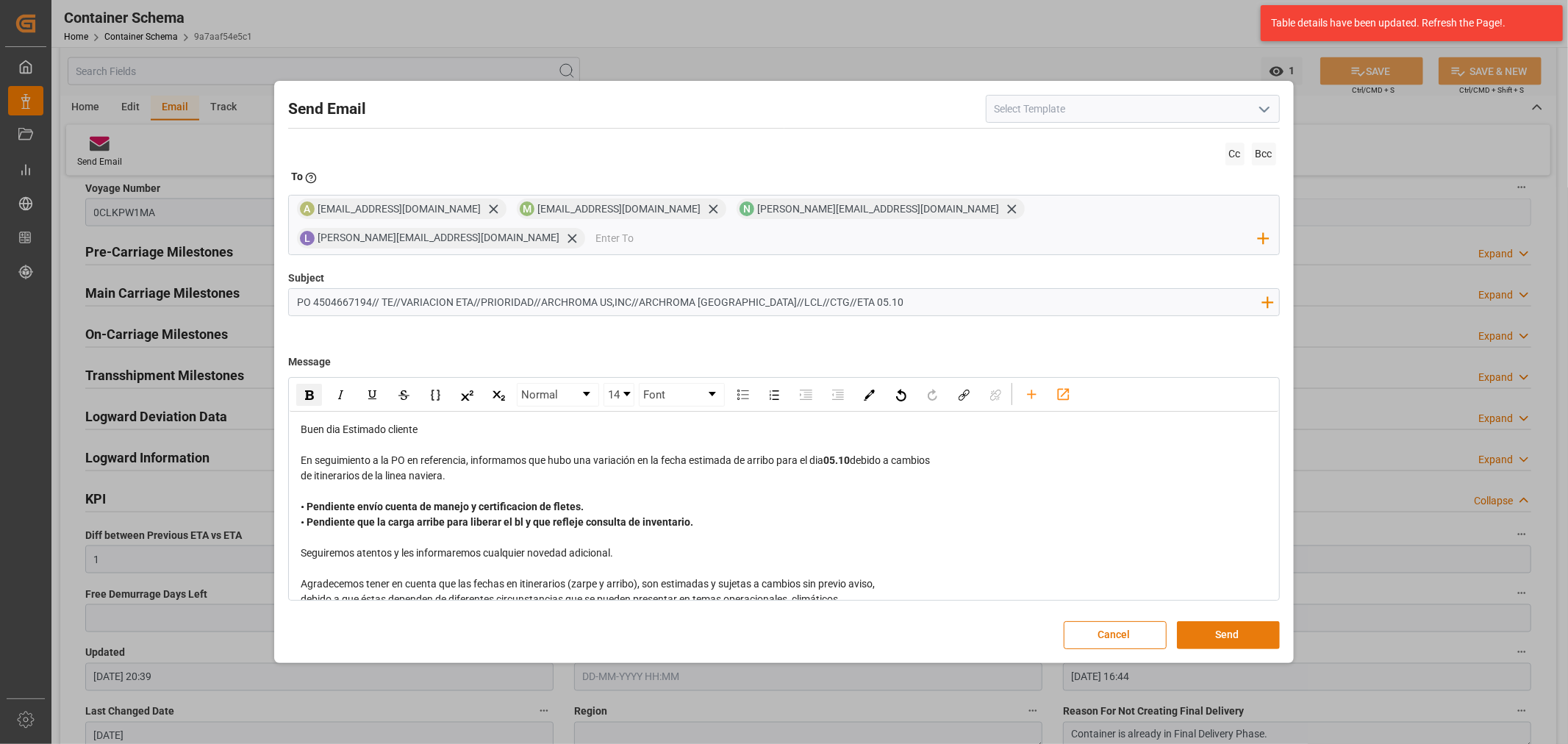
click at [1211, 621] on button "Send" at bounding box center [1228, 635] width 103 height 28
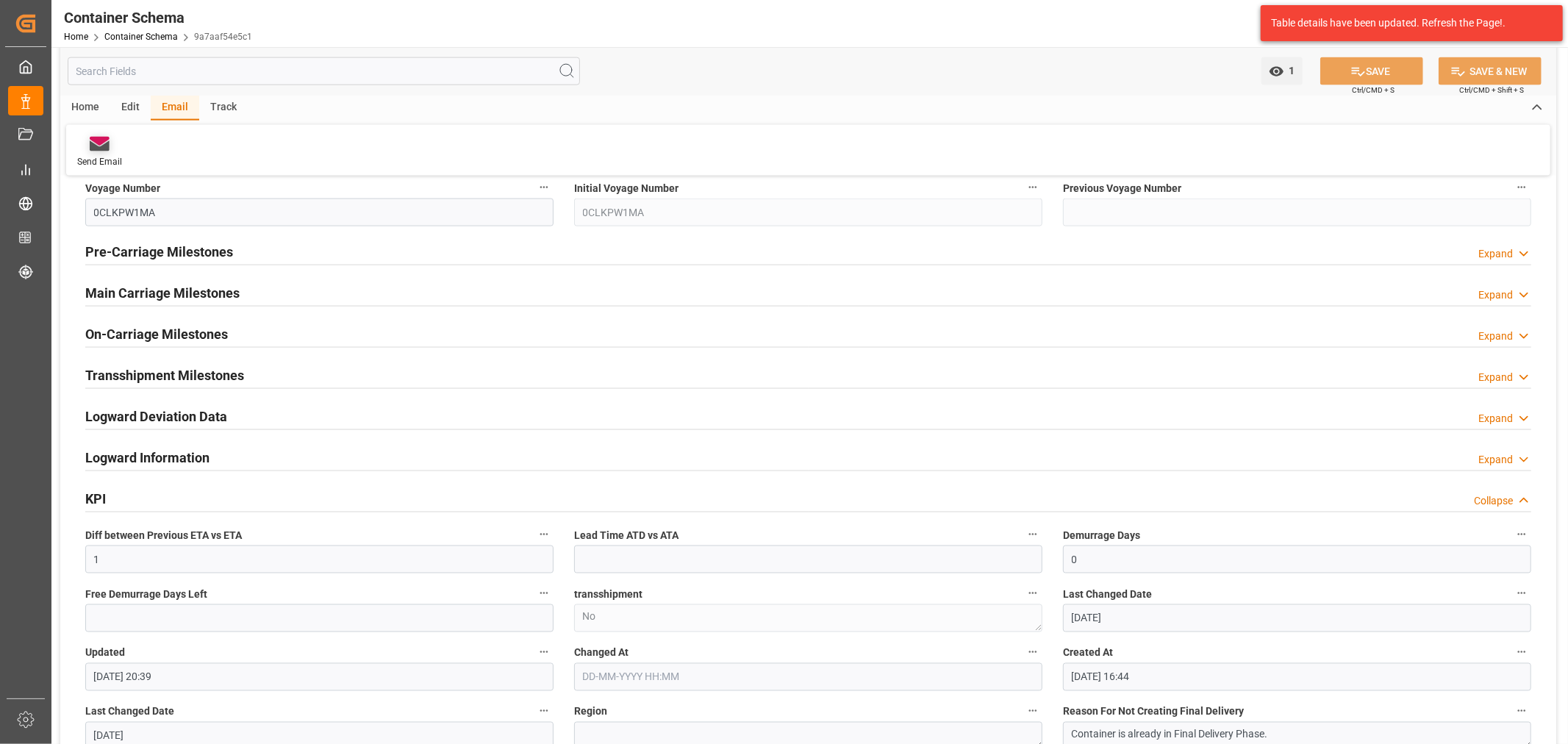
click at [109, 157] on div "Send Email" at bounding box center [99, 161] width 45 height 13
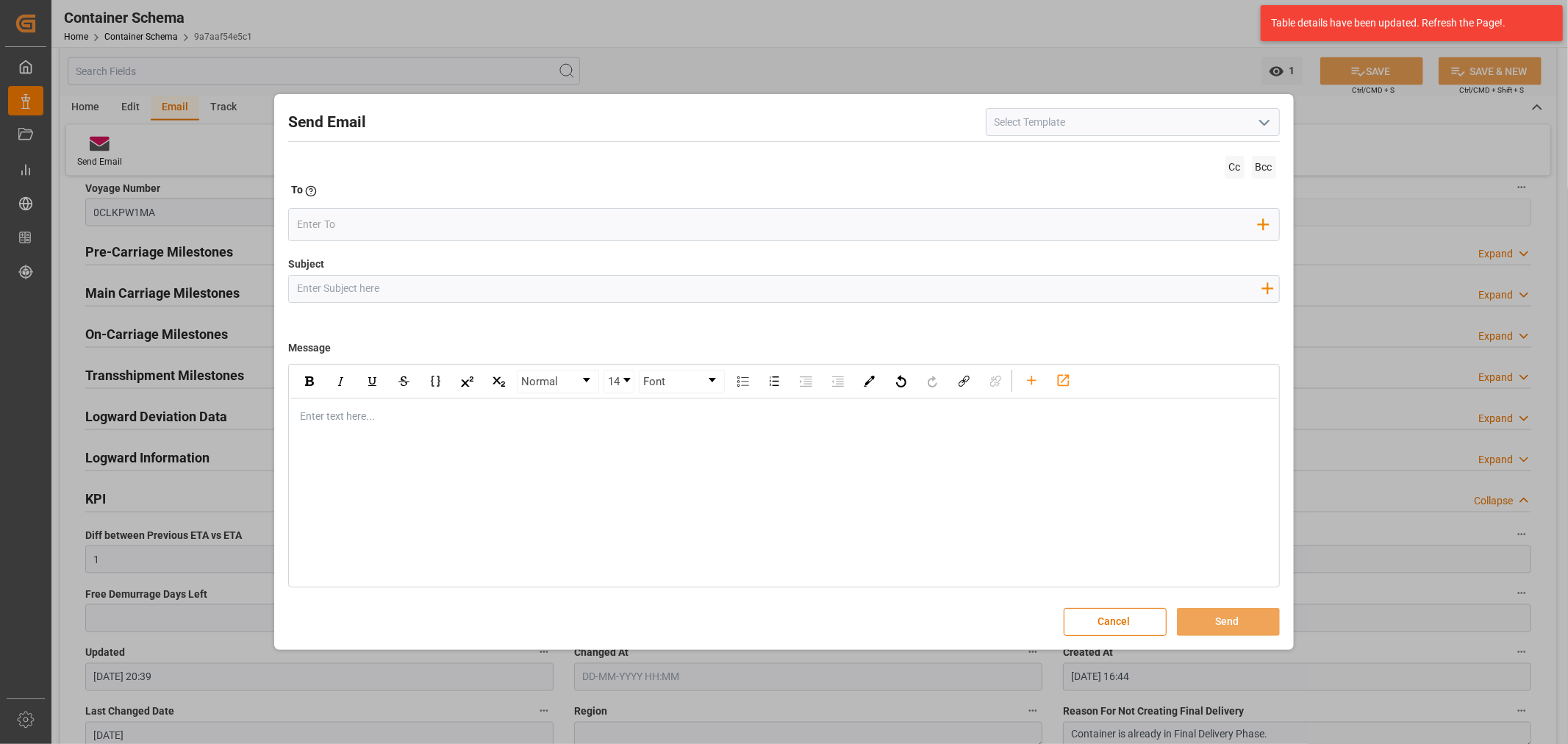
drag, startPoint x: 459, startPoint y: 291, endPoint x: 437, endPoint y: 277, distance: 26.1
click at [459, 291] on input "Subject" at bounding box center [779, 289] width 980 height 26
click at [1123, 626] on button "Cancel" at bounding box center [1115, 622] width 103 height 28
